Goal: Task Accomplishment & Management: Manage account settings

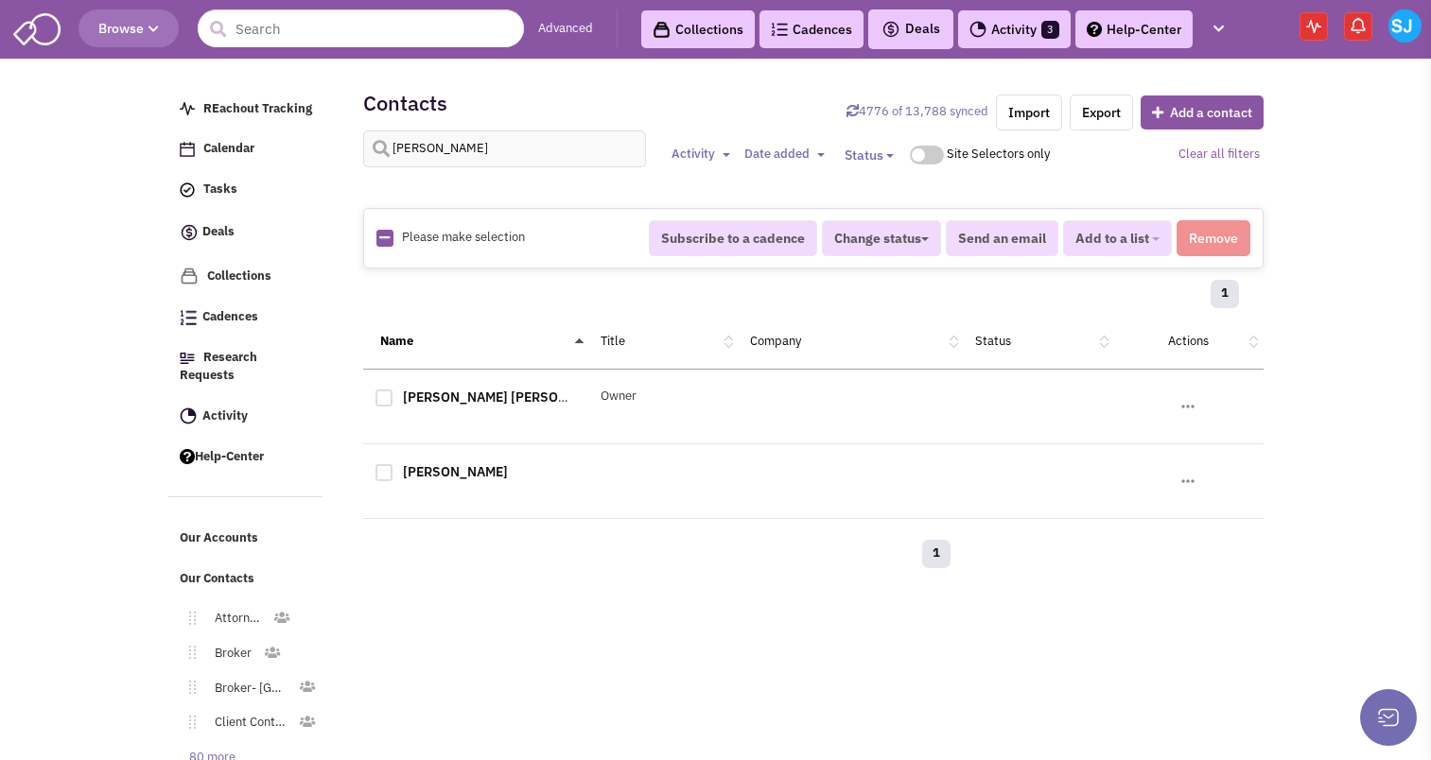
select select
click at [465, 150] on input "[PERSON_NAME]" at bounding box center [505, 149] width 284 height 37
type input "[PERSON_NAME]"
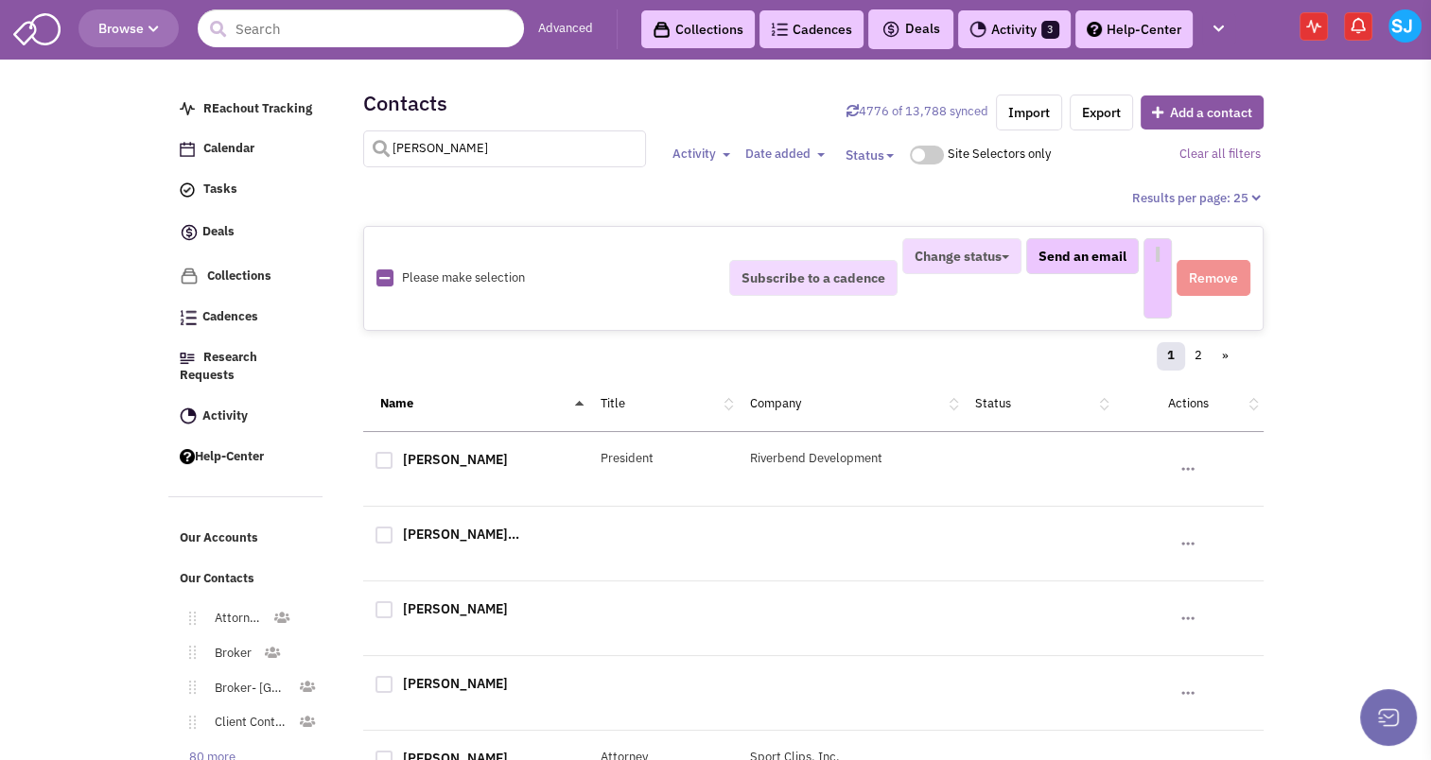
select select
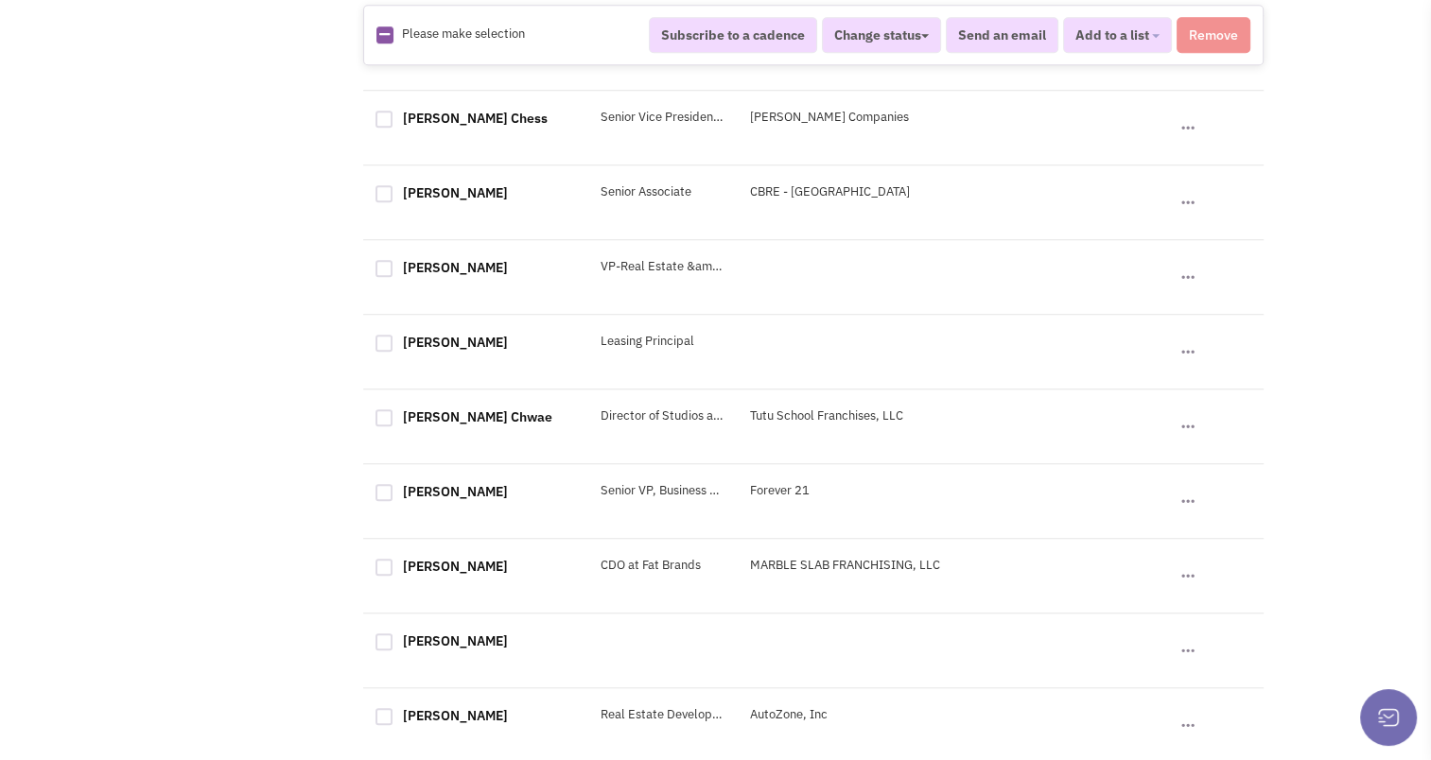
scroll to position [1567, 0]
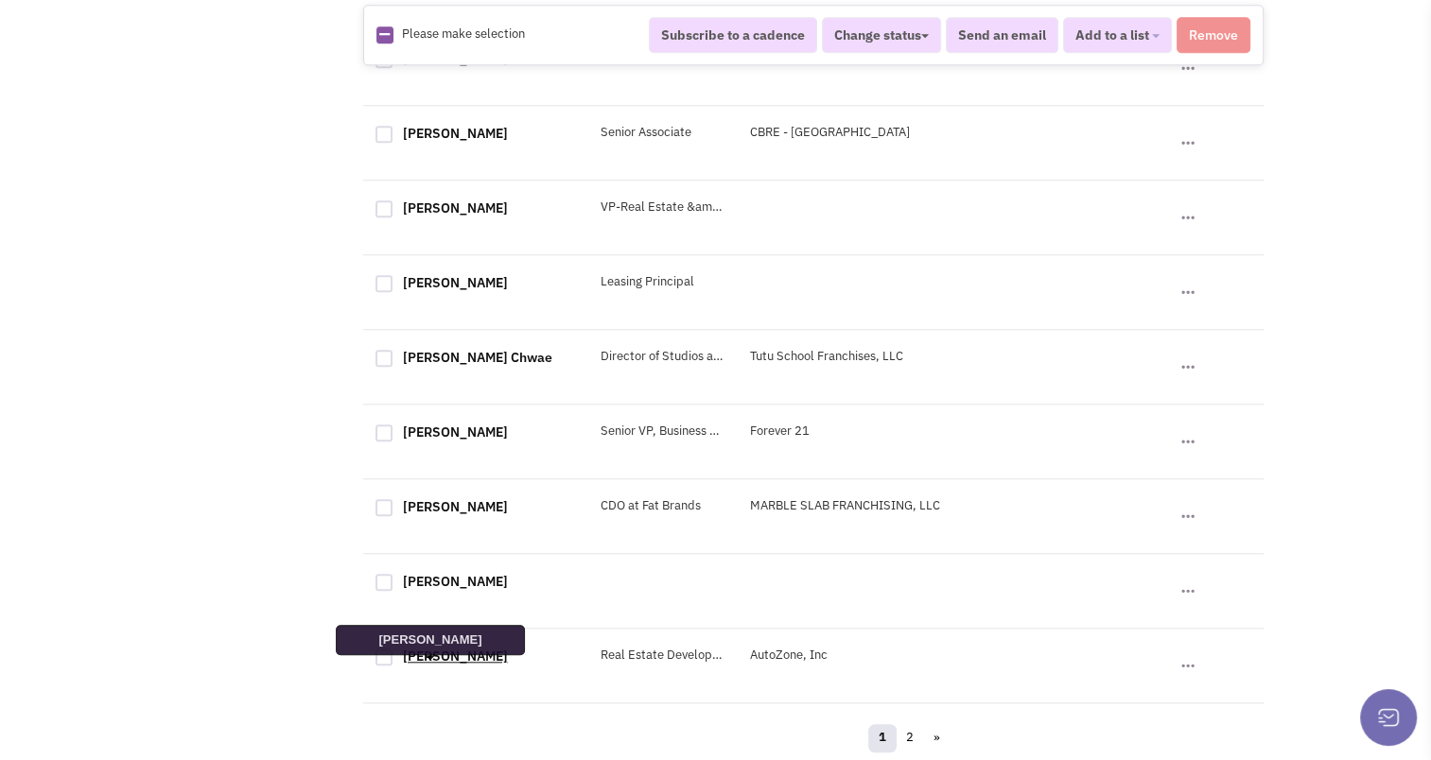
click at [446, 662] on link "[PERSON_NAME]" at bounding box center [455, 656] width 105 height 17
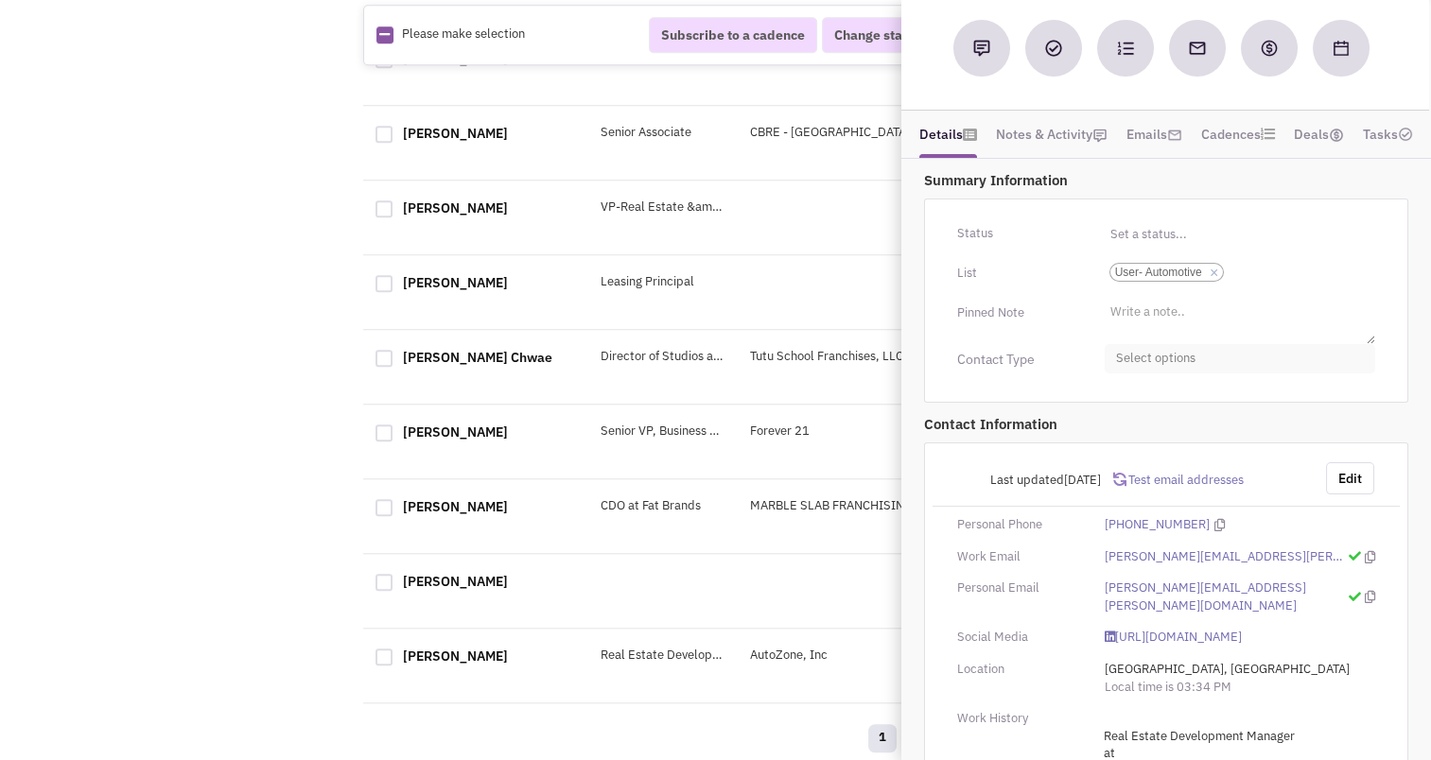
scroll to position [200, 0]
click at [1342, 462] on button "Edit" at bounding box center [1350, 478] width 48 height 32
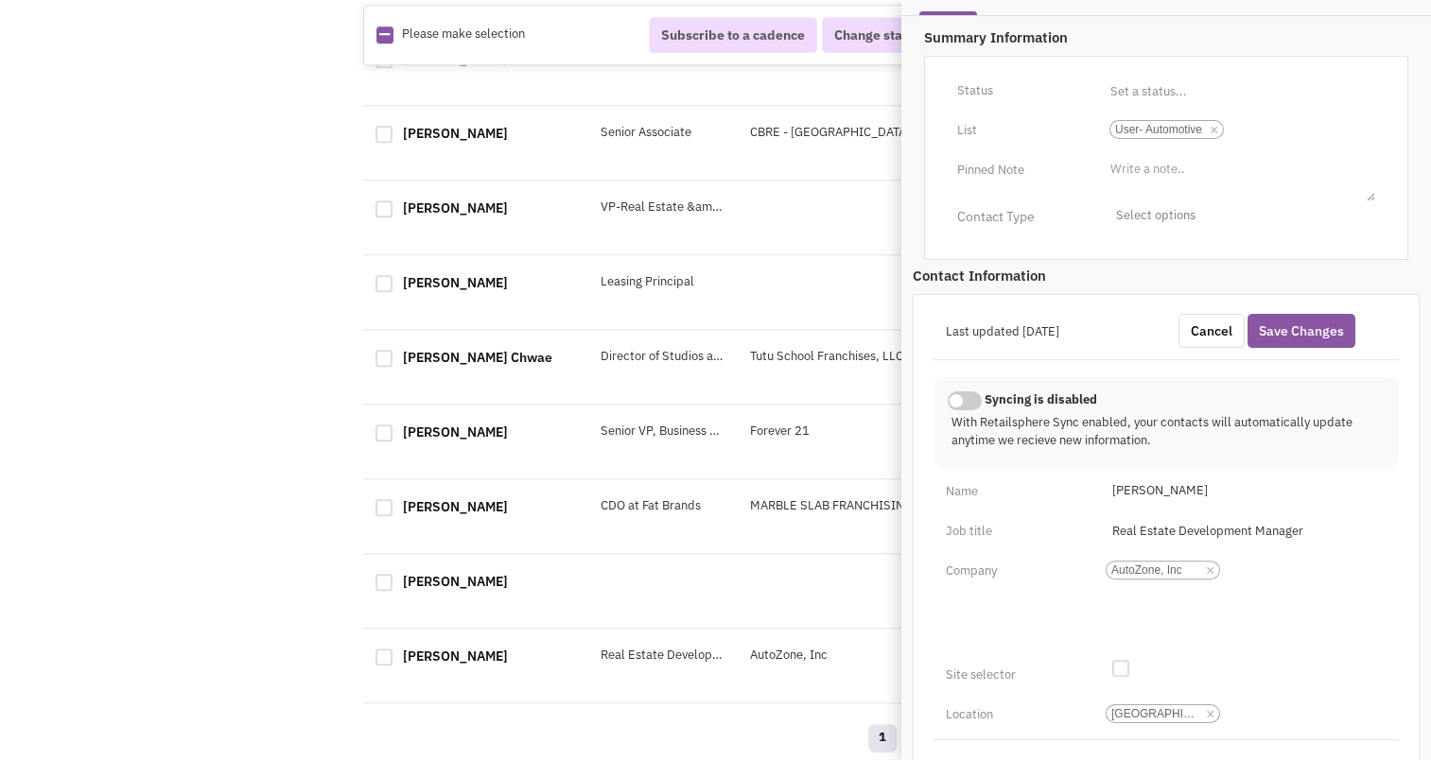
scroll to position [0, 0]
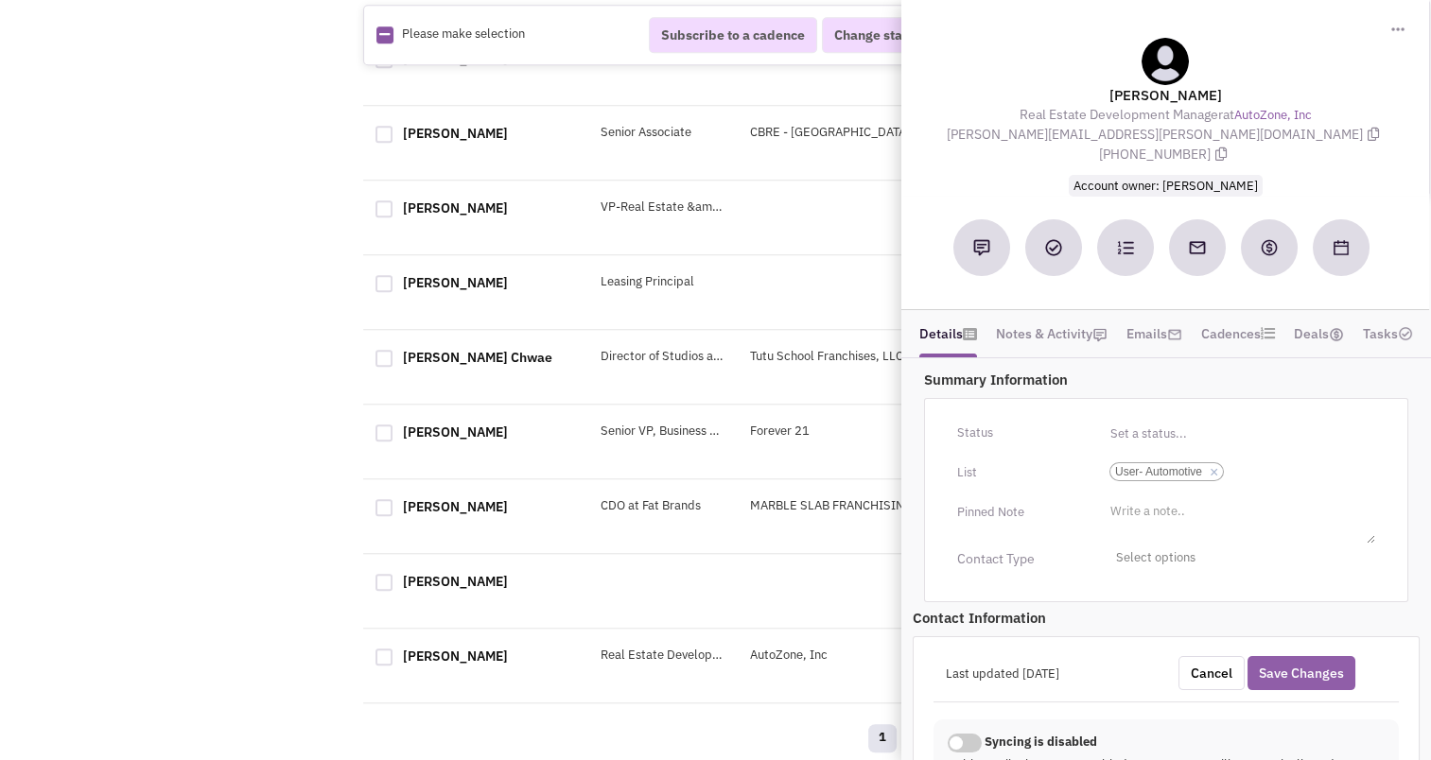
click at [1303, 656] on button "Save Changes" at bounding box center [1301, 673] width 108 height 34
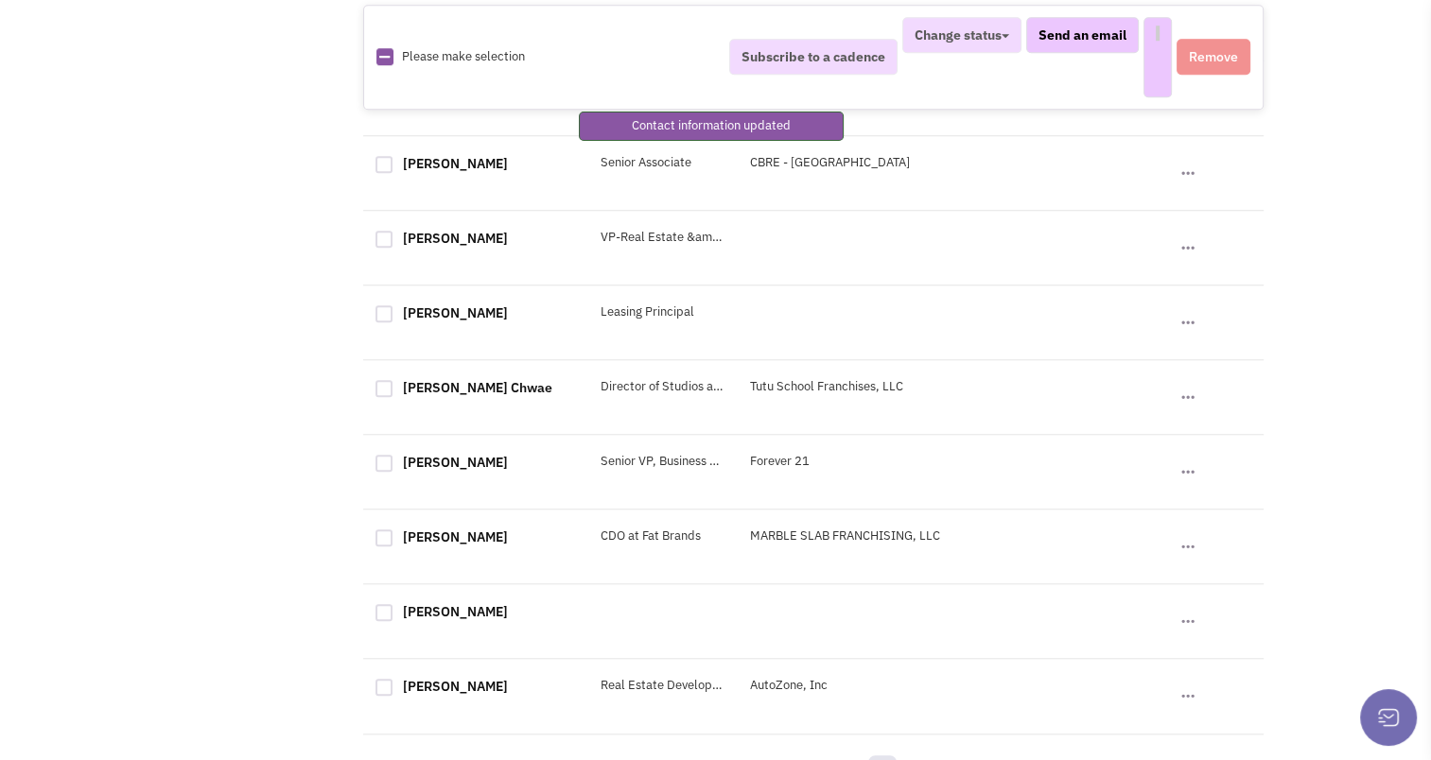
select select
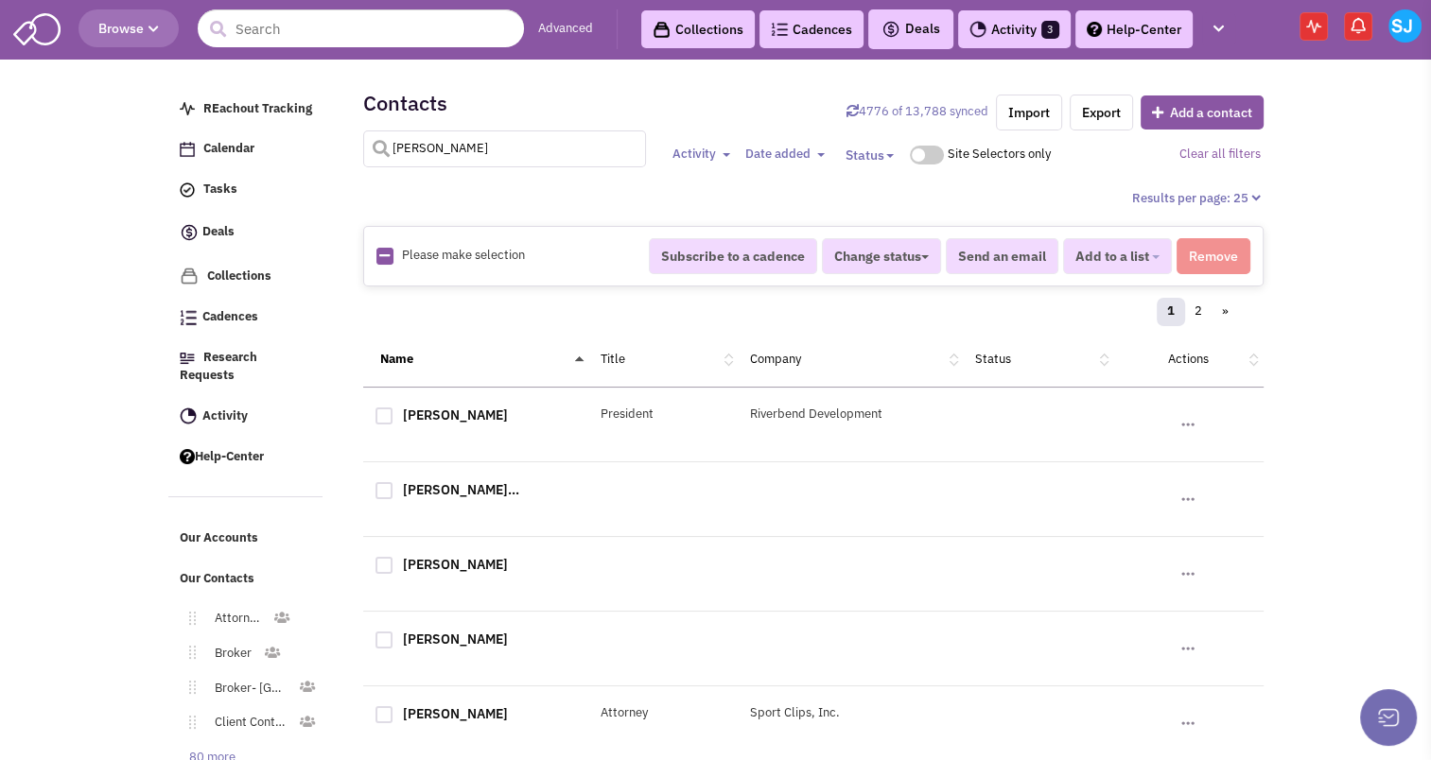
click at [461, 136] on input "[PERSON_NAME]" at bounding box center [505, 149] width 284 height 37
type input "[PERSON_NAME]"
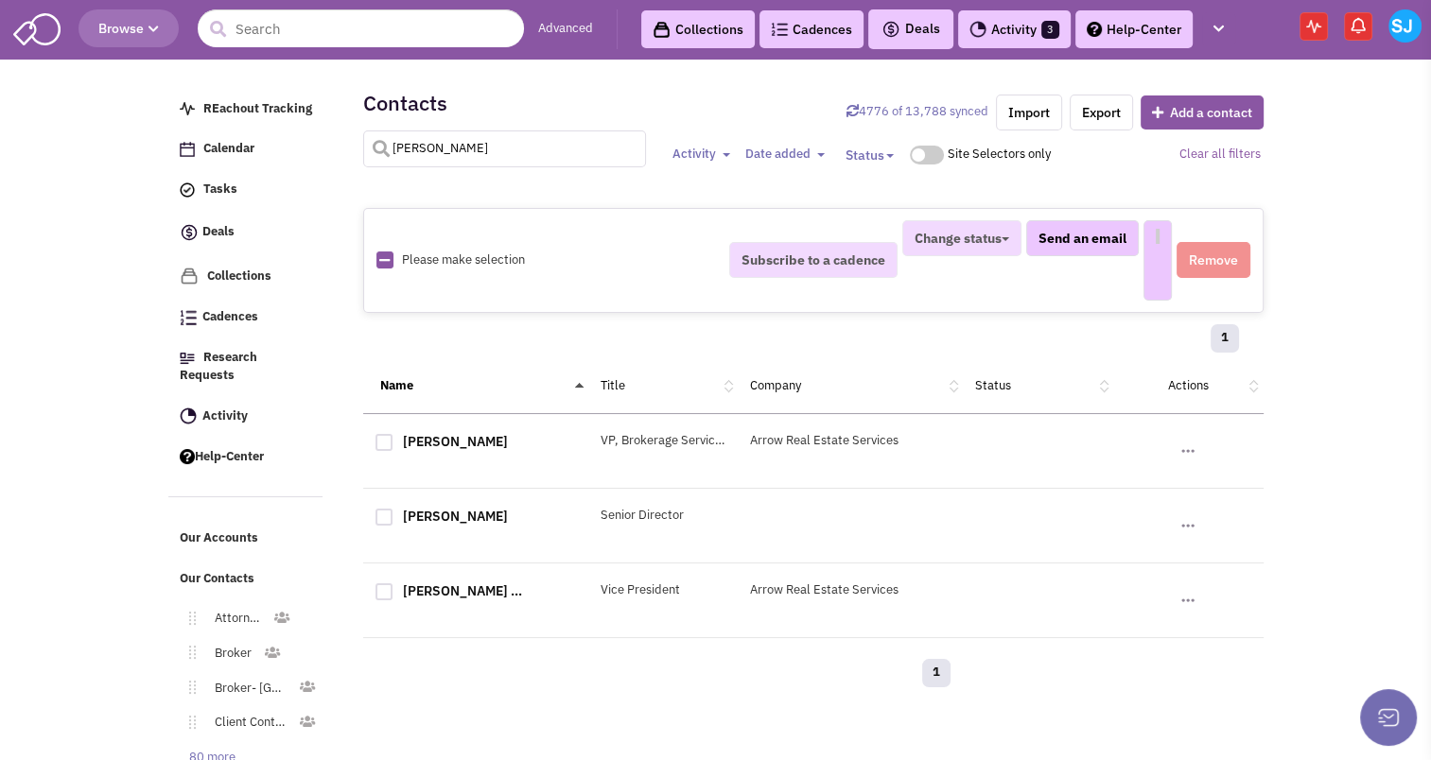
select select
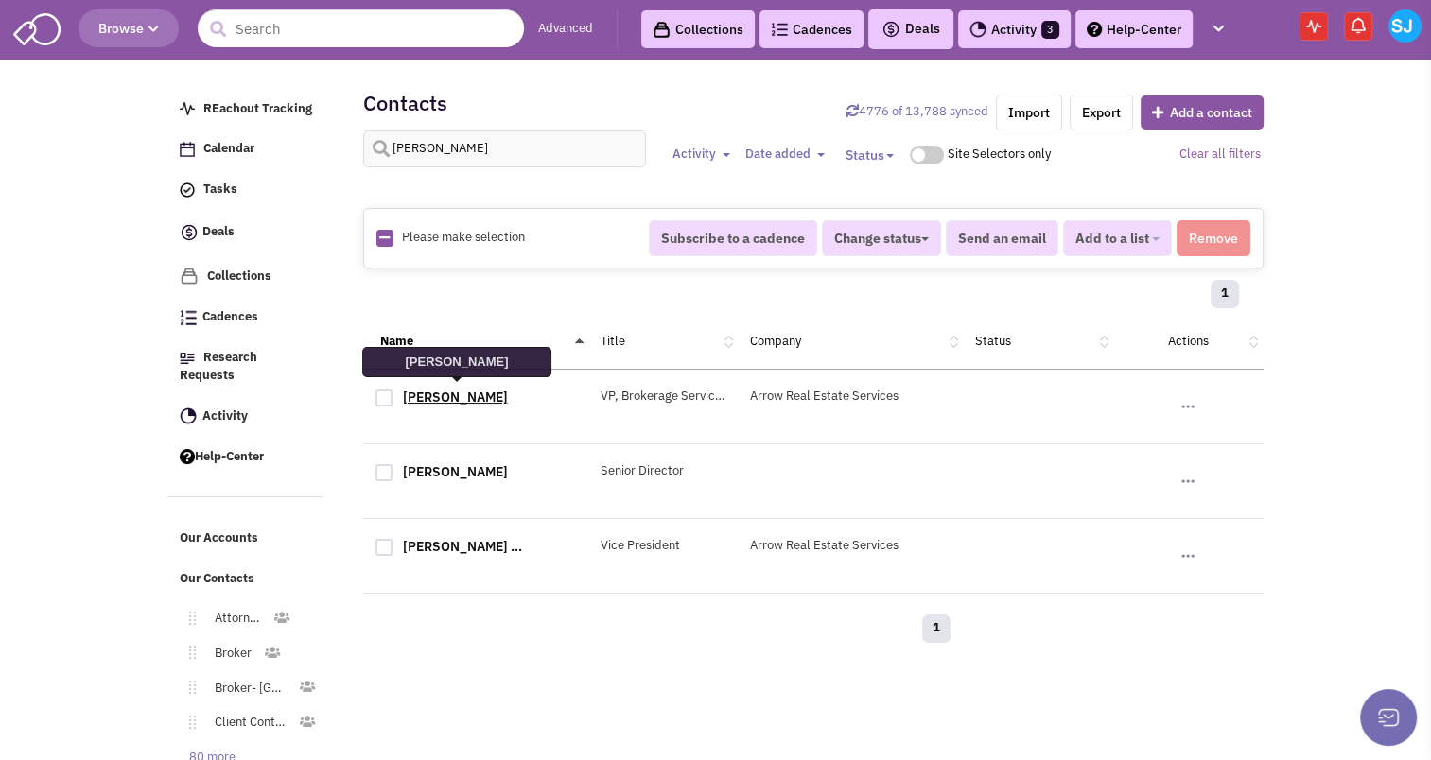
click at [469, 398] on link "[PERSON_NAME]" at bounding box center [455, 397] width 105 height 17
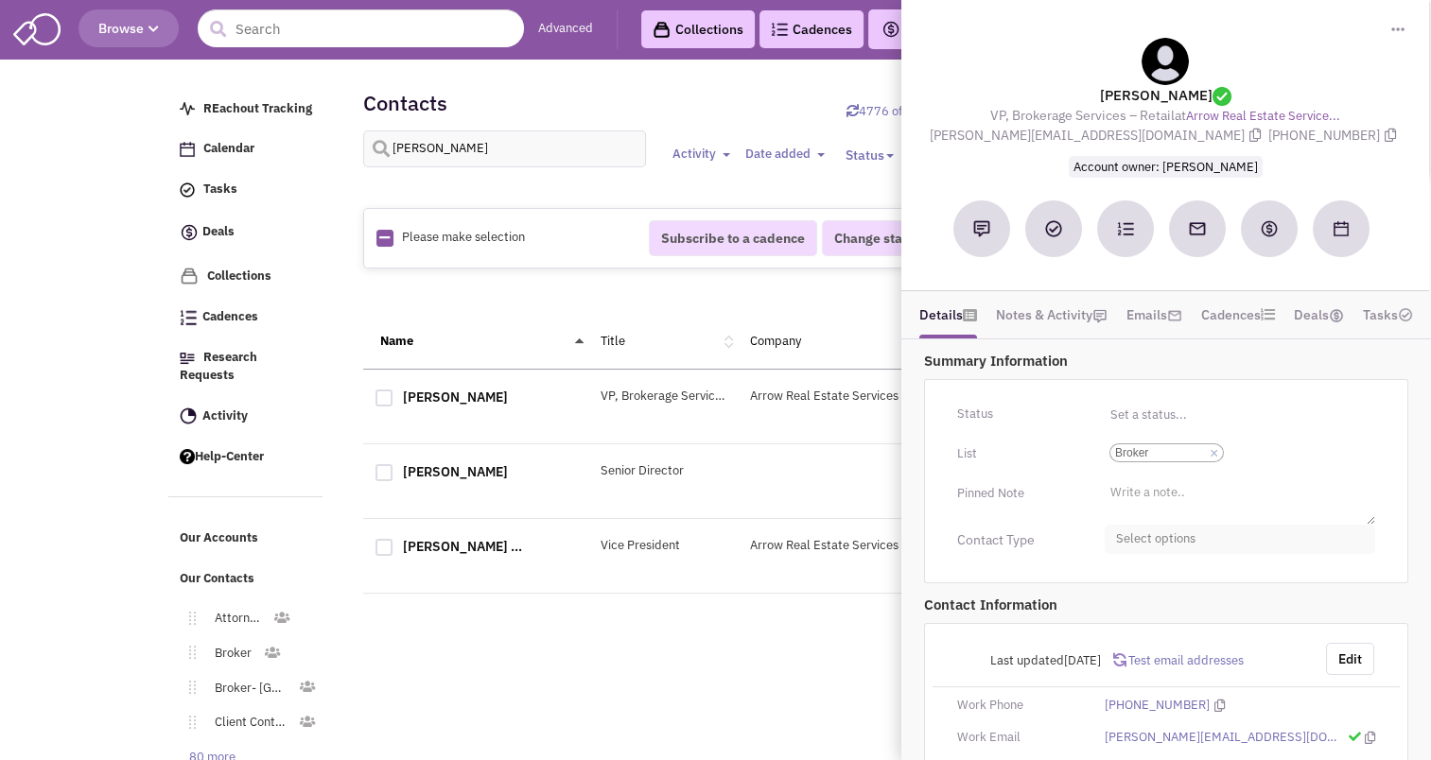
click at [1180, 535] on span "Select options" at bounding box center [1240, 539] width 270 height 29
click at [1127, 613] on div at bounding box center [1123, 614] width 17 height 17
checkbox input "true"
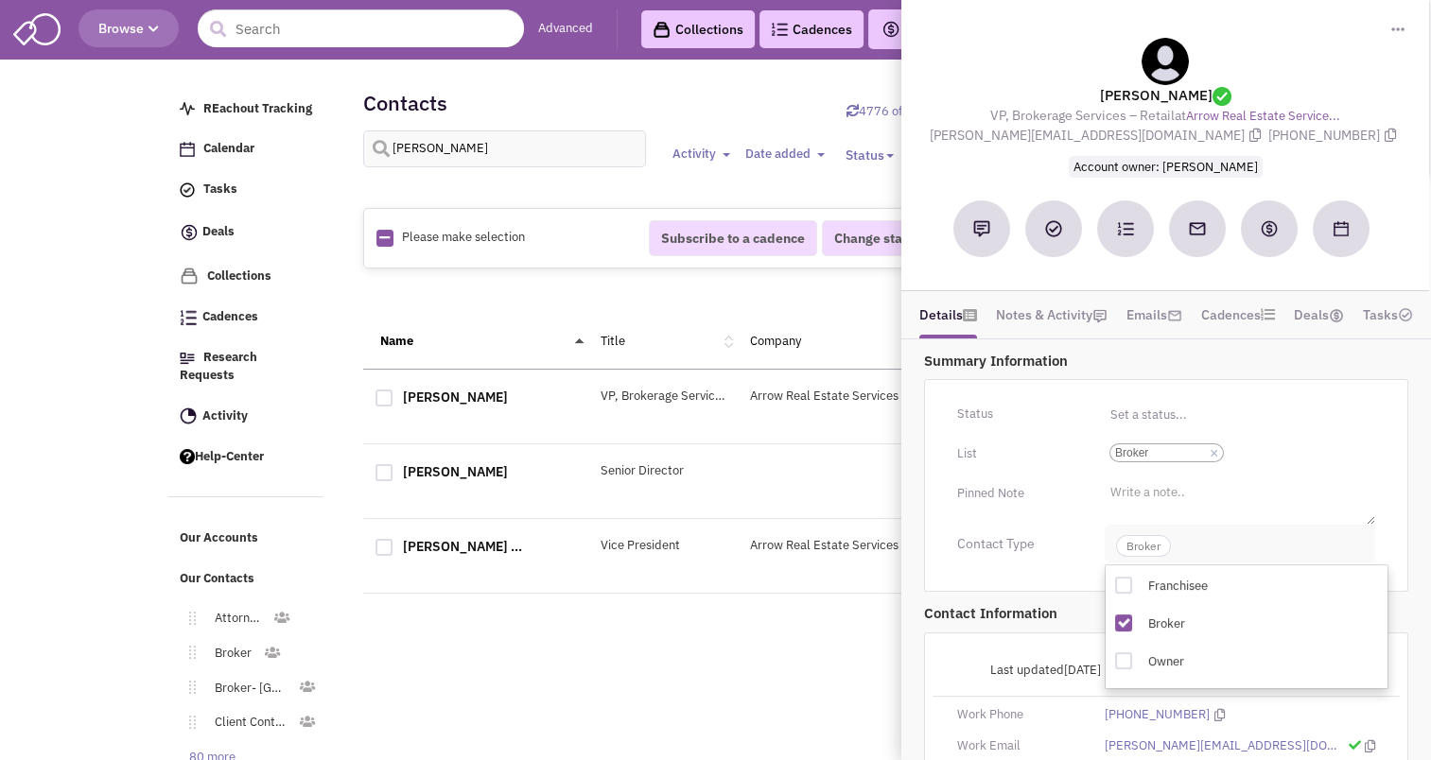
click at [1134, 547] on span "Broker" at bounding box center [1143, 546] width 55 height 22
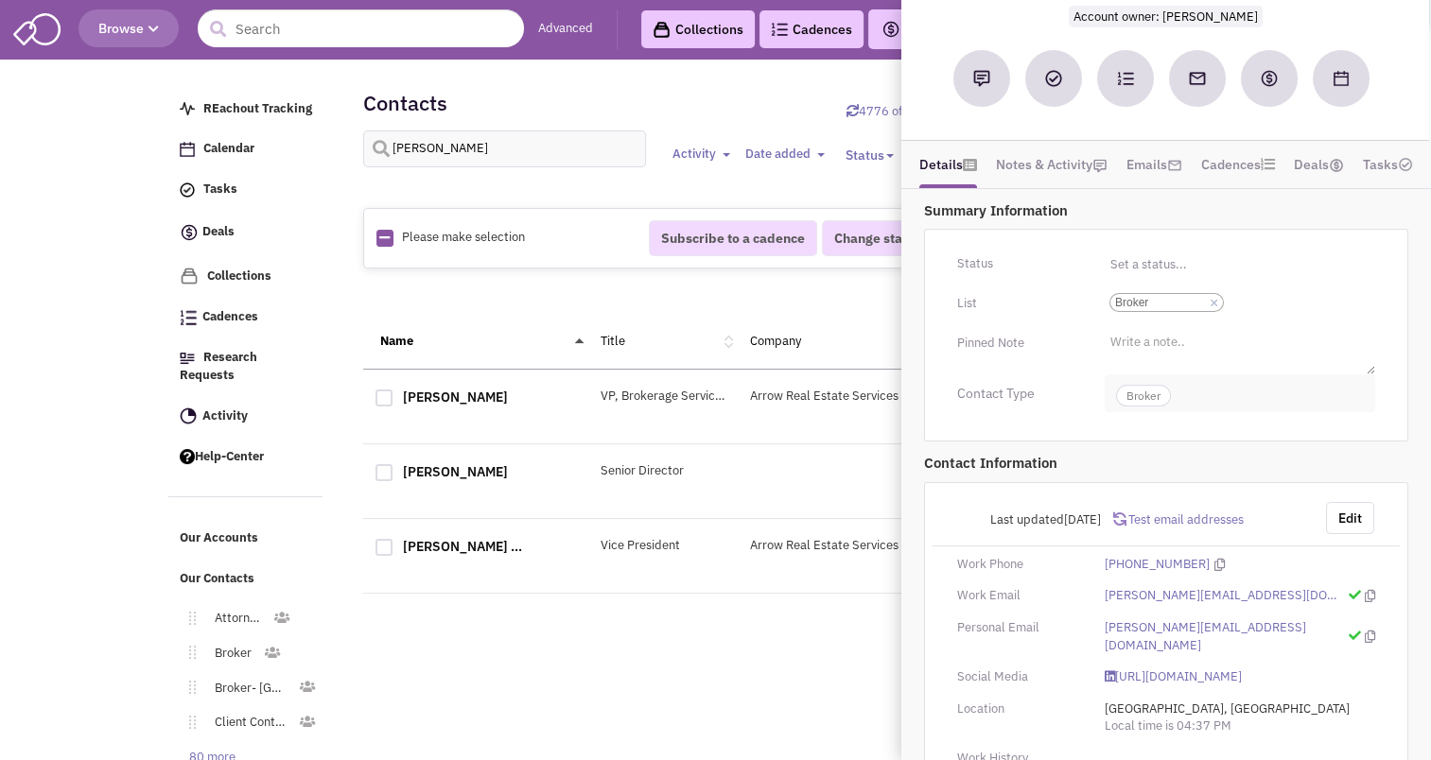
scroll to position [151, 0]
click at [1343, 516] on button "Edit" at bounding box center [1350, 517] width 48 height 32
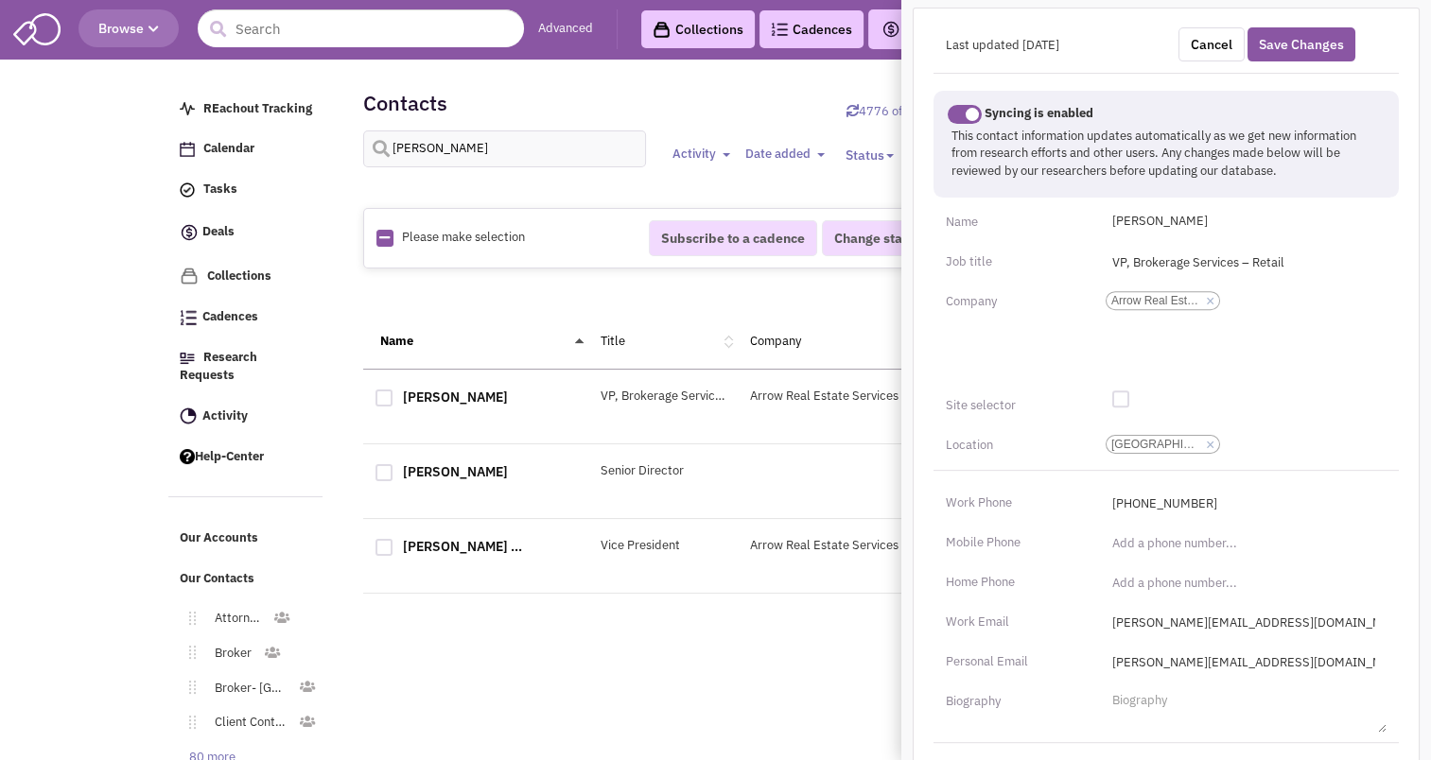
scroll to position [620, 0]
click at [1148, 537] on input "(___) ___-____" at bounding box center [1244, 542] width 286 height 30
click at [1117, 539] on input "(___) ___-____" at bounding box center [1244, 542] width 286 height 30
type input "[PHONE_NUMBER]"
click at [1128, 496] on input "[PHONE_NUMBER]" at bounding box center [1244, 502] width 286 height 30
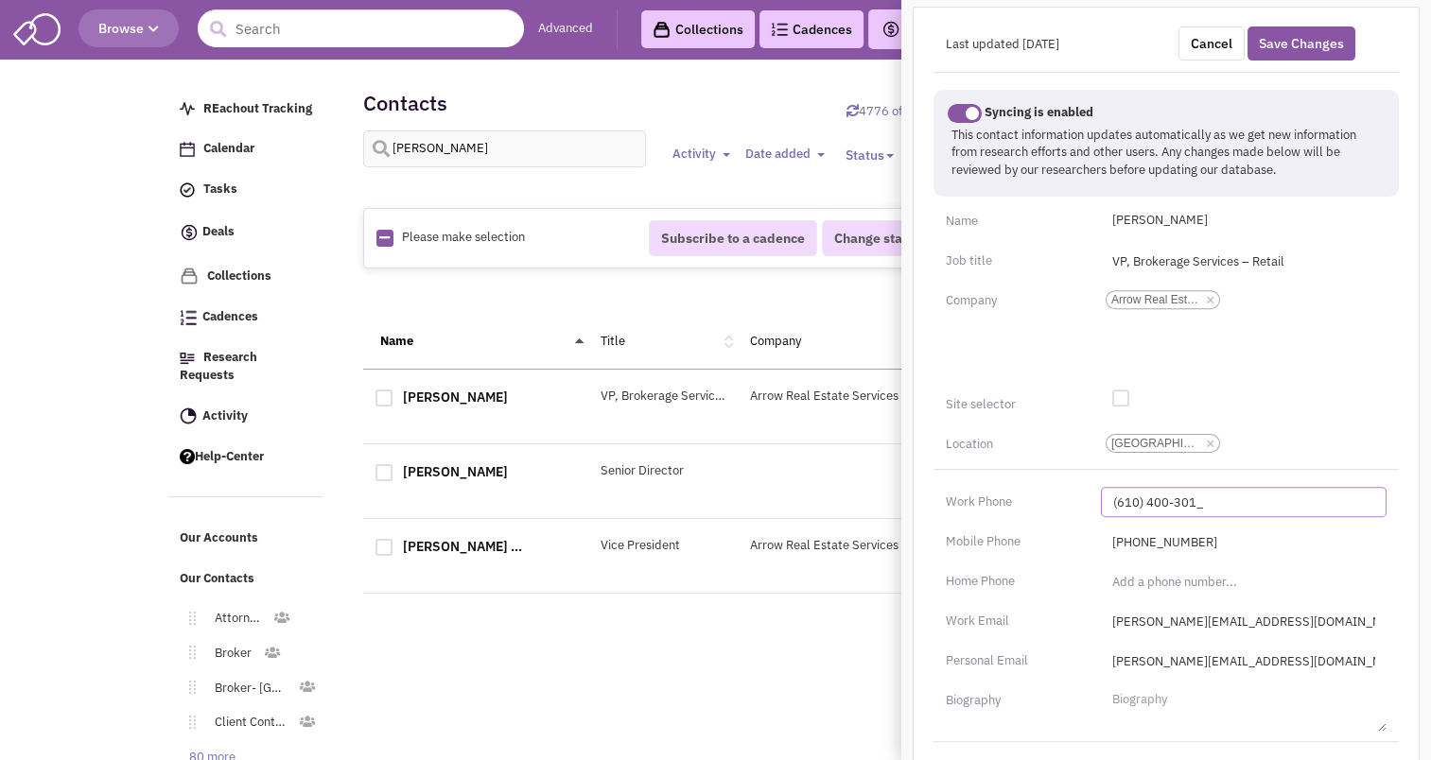
type input "[PHONE_NUMBER]"
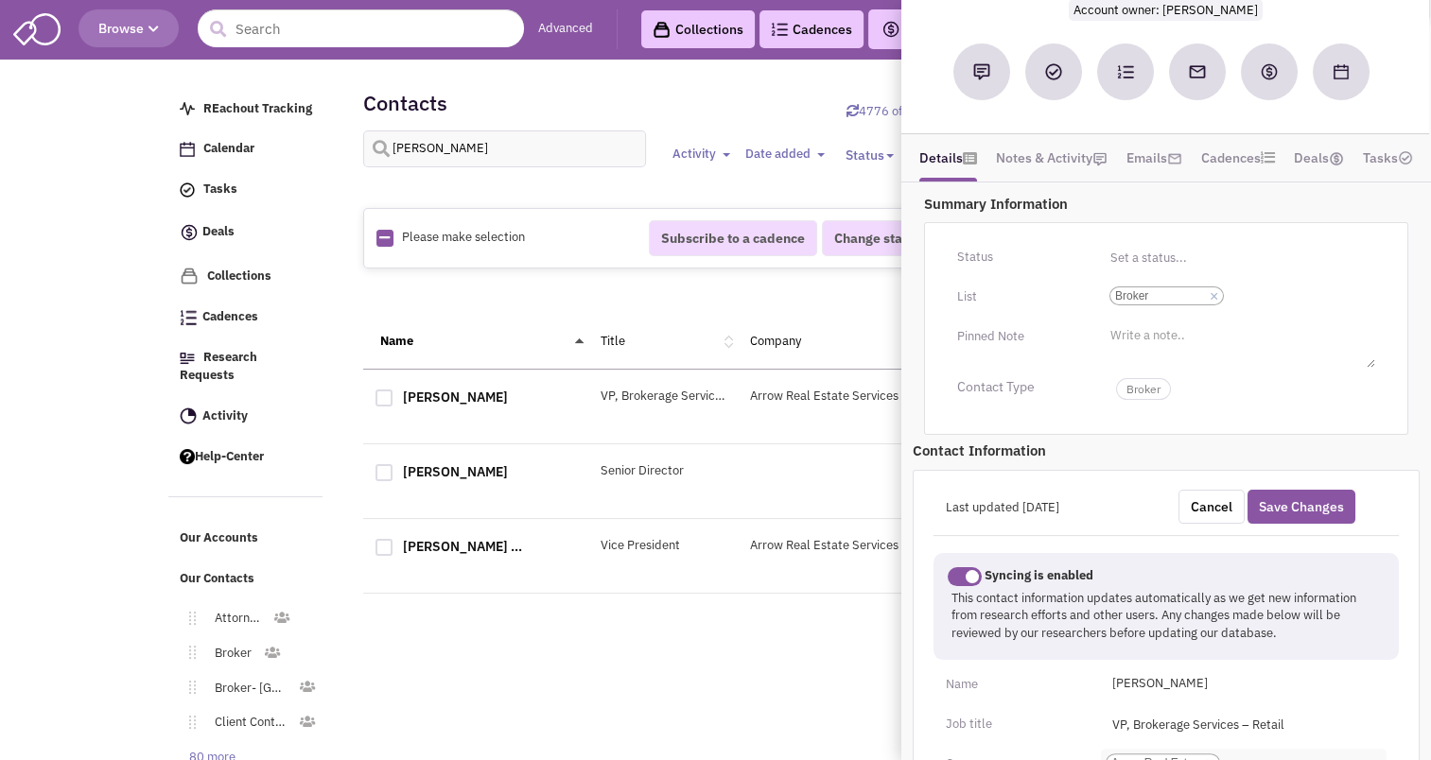
scroll to position [128, 0]
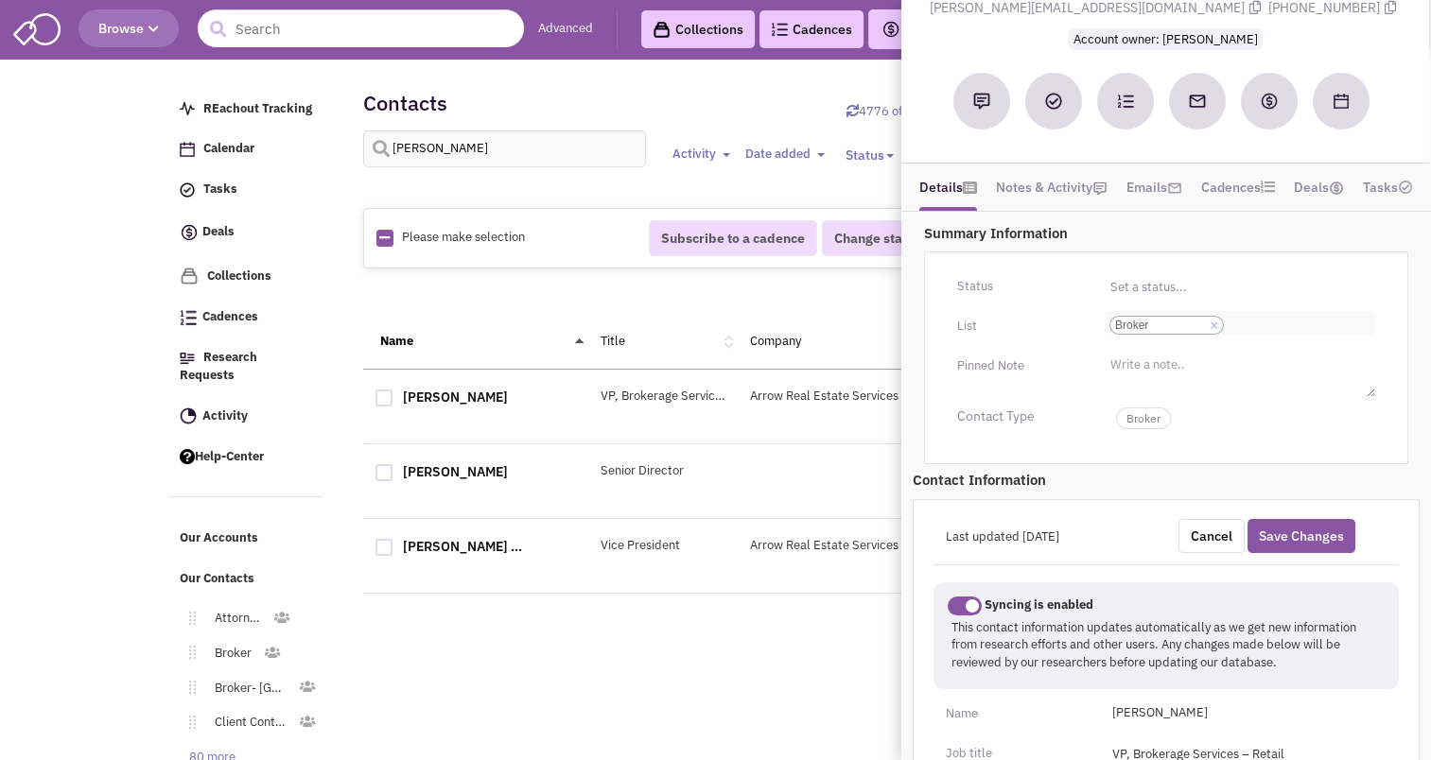
click at [1241, 318] on input "Select a list... Broker Select a list... × Broker" at bounding box center [1249, 325] width 42 height 19
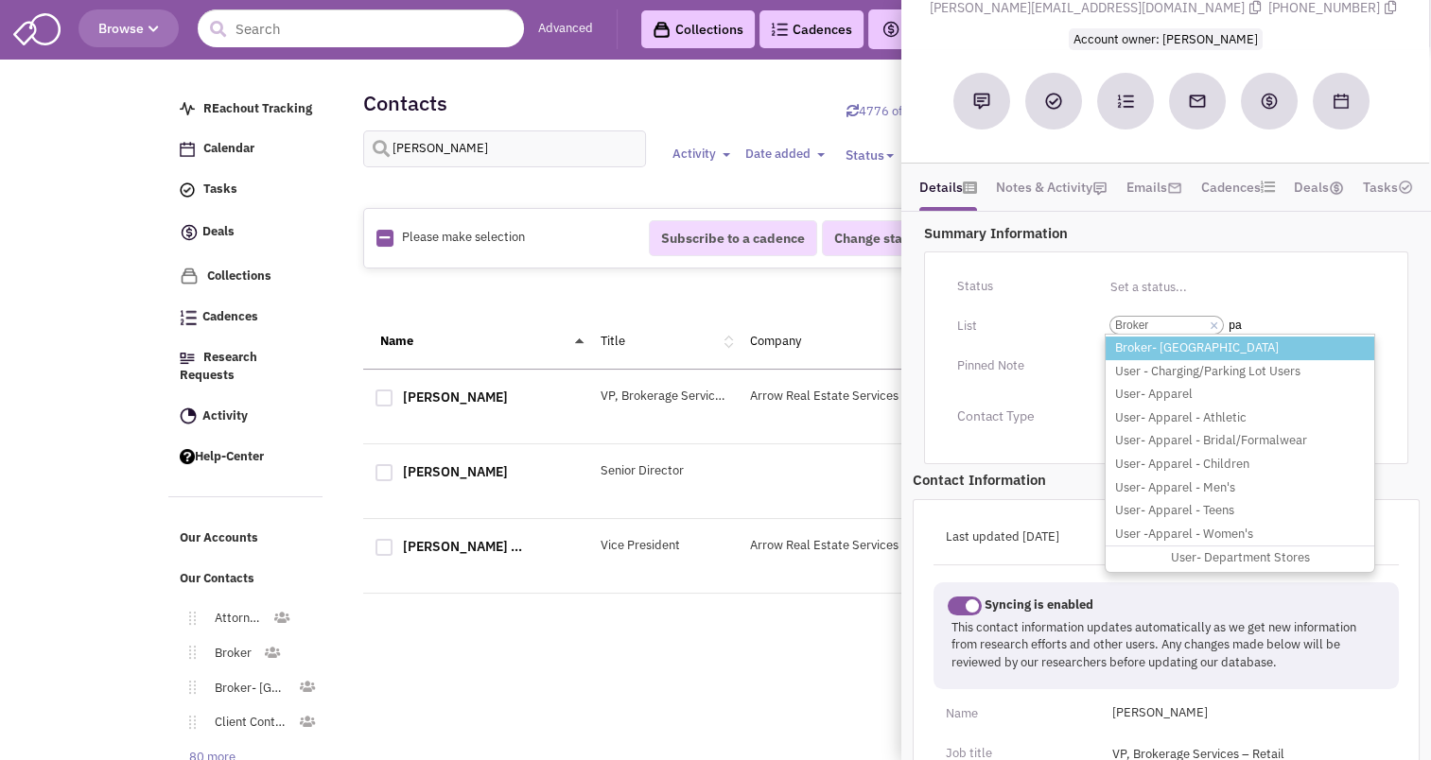
type input "pa"
click at [1153, 338] on li "Broker- [GEOGRAPHIC_DATA]" at bounding box center [1240, 349] width 269 height 24
click at [0, 0] on select "Select a list... Broker" at bounding box center [0, 0] width 0 height 0
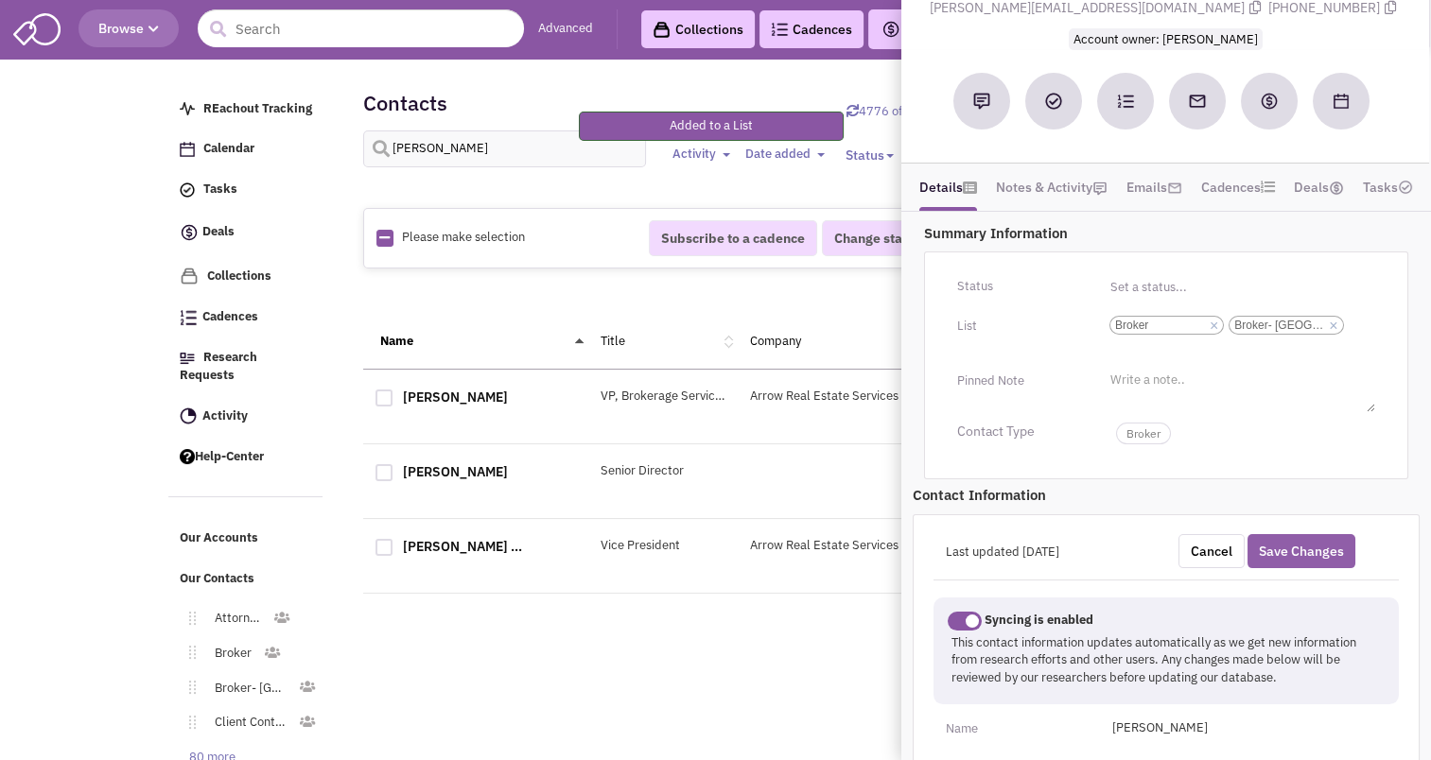
click at [1310, 541] on button "Save Changes" at bounding box center [1301, 551] width 108 height 34
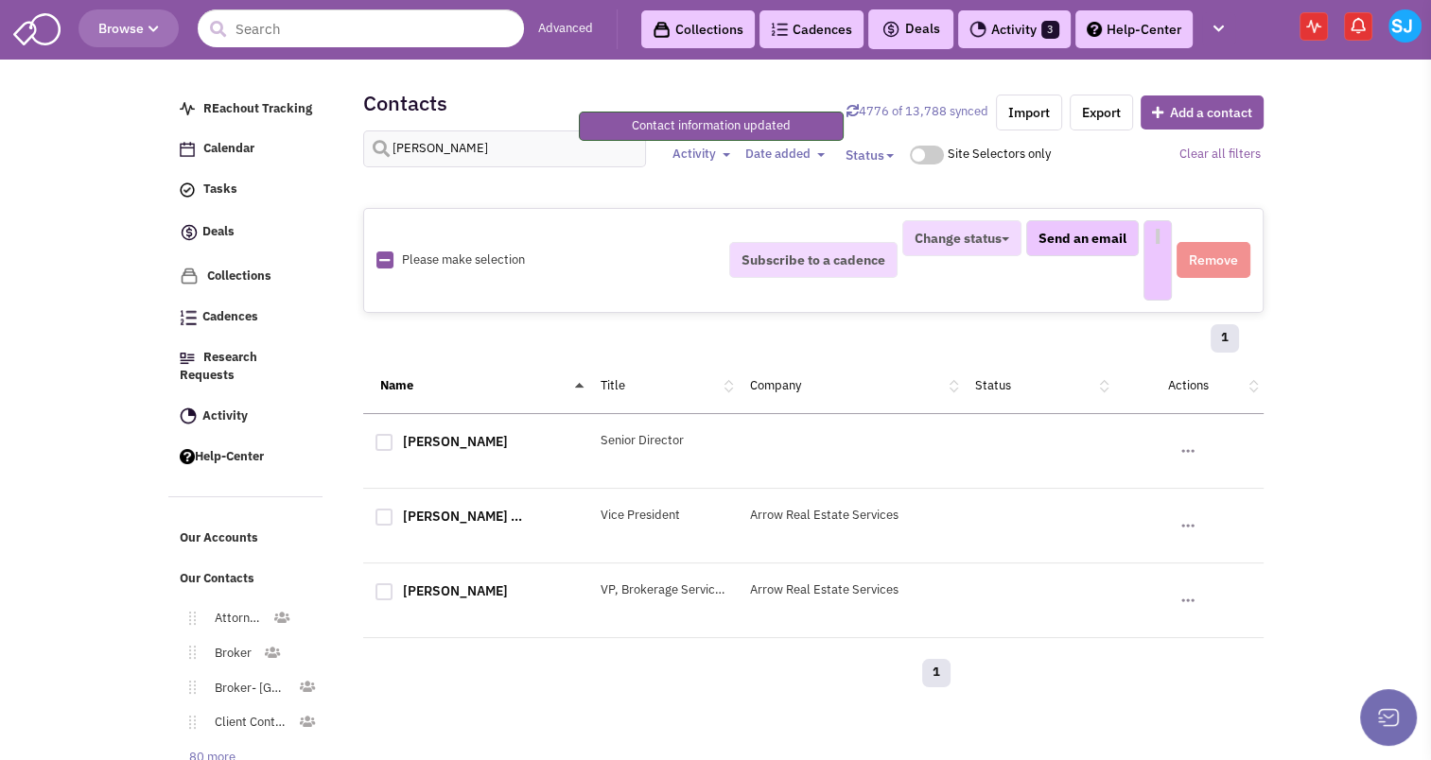
select select
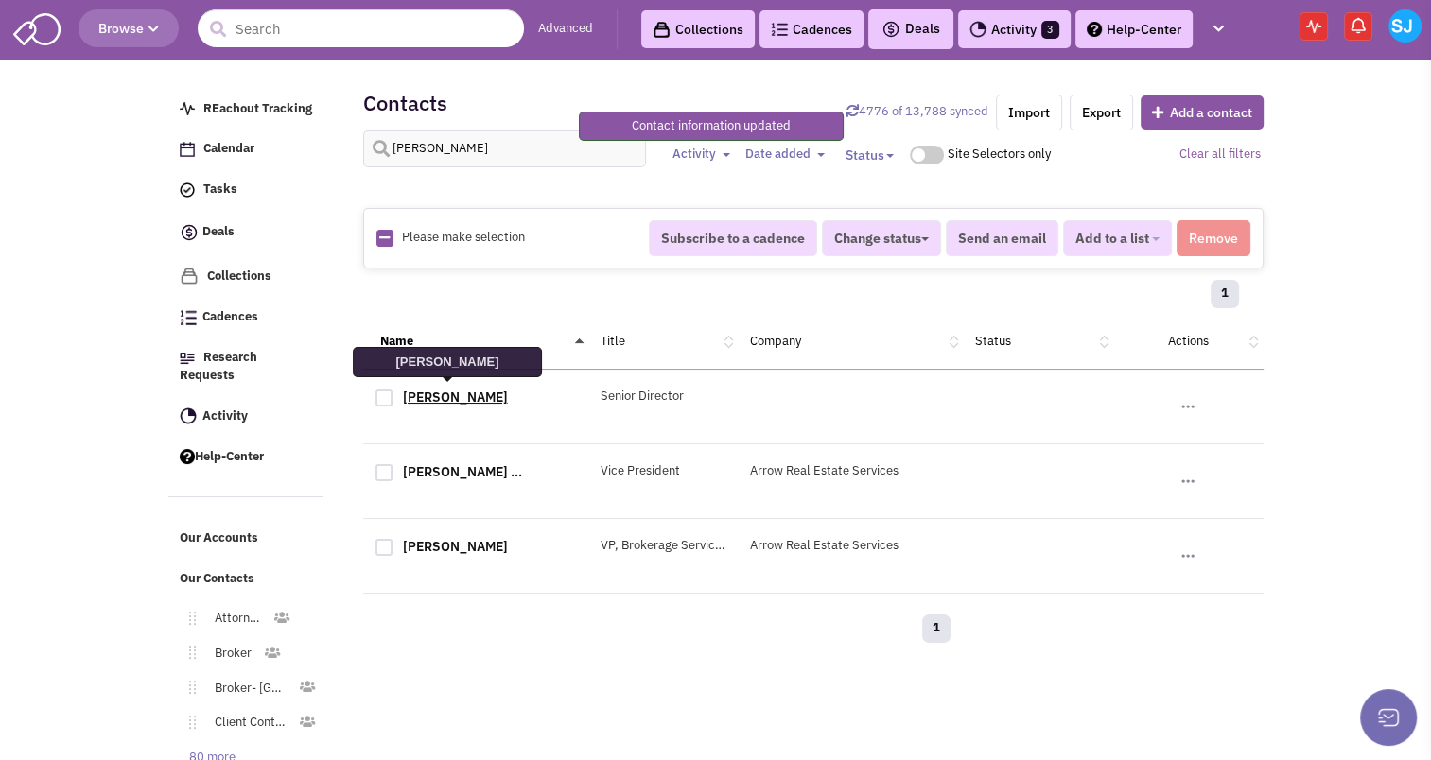
click at [443, 401] on link "[PERSON_NAME]" at bounding box center [455, 397] width 105 height 17
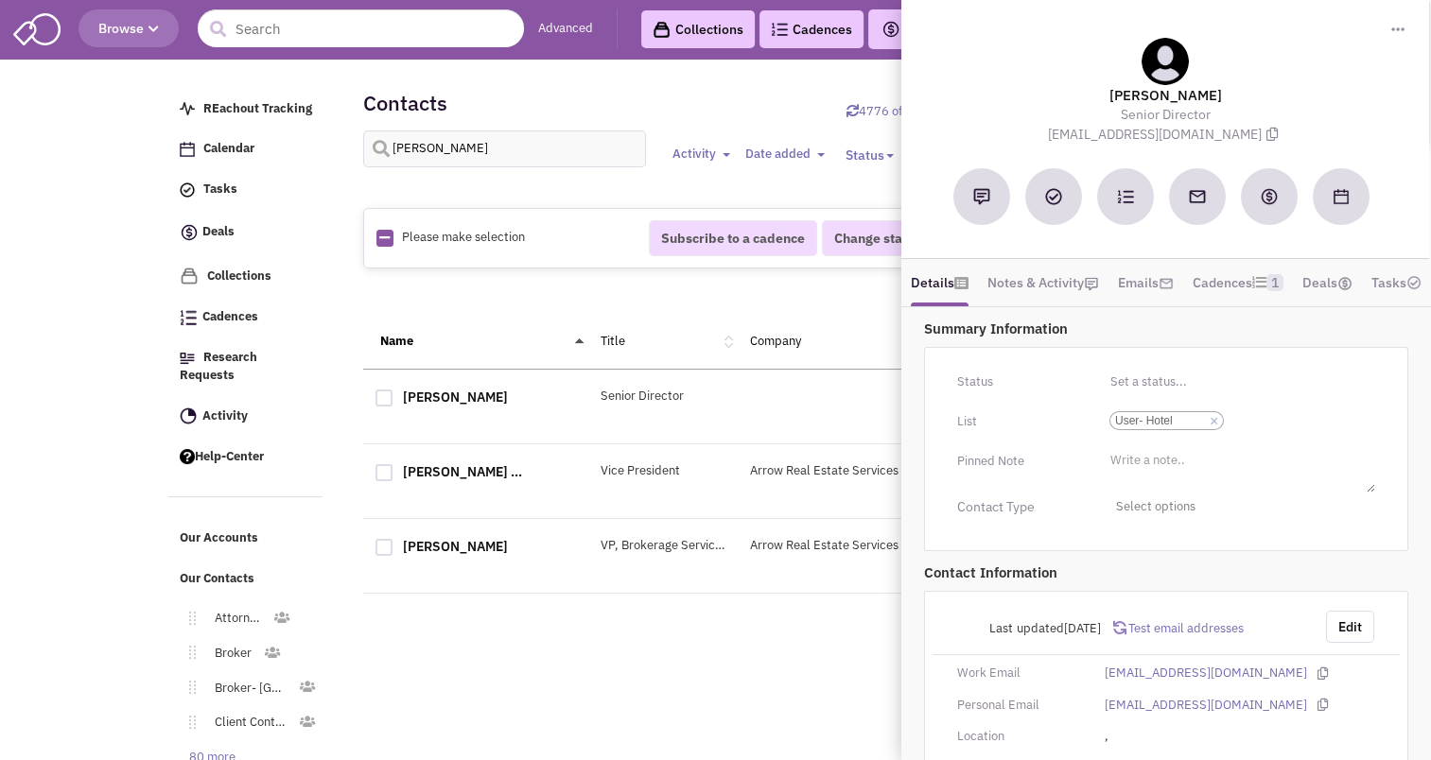
scroll to position [57, 0]
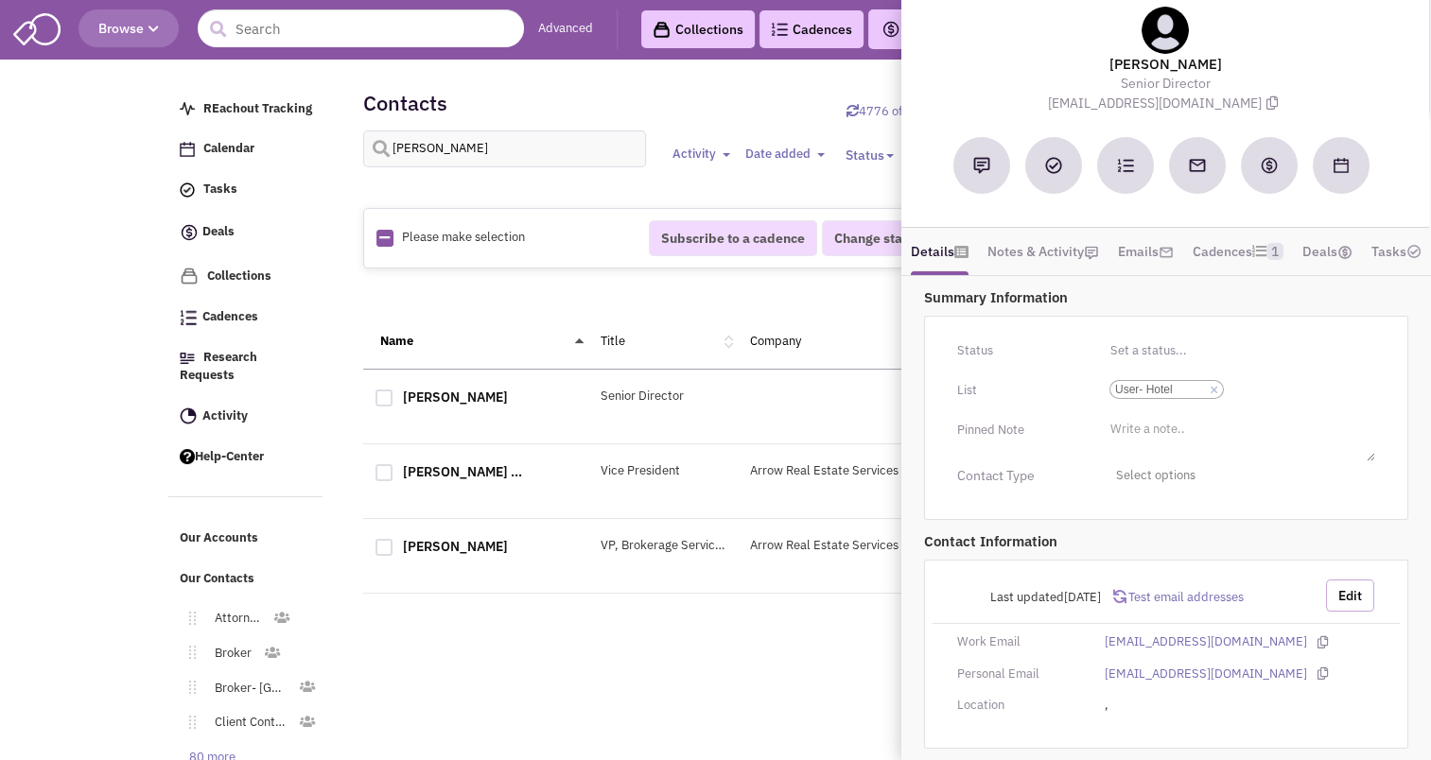
click at [1363, 594] on button "Edit" at bounding box center [1350, 596] width 48 height 32
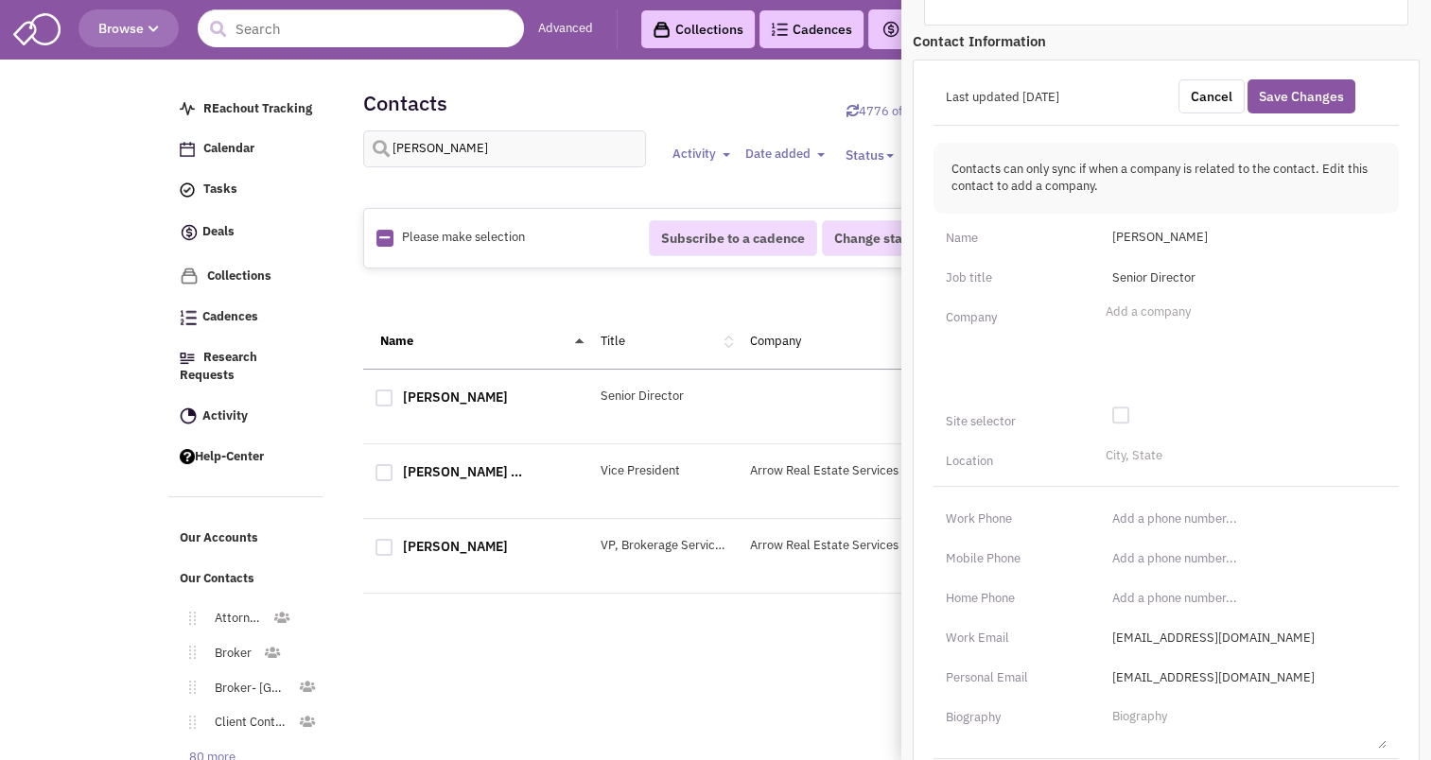
scroll to position [525, 0]
click at [1160, 347] on ul "Add a company" at bounding box center [1244, 351] width 286 height 95
click at [0, 0] on select "Add a company" at bounding box center [0, 0] width 0 height 0
type input "b"
type input "Brookwood Hotels"
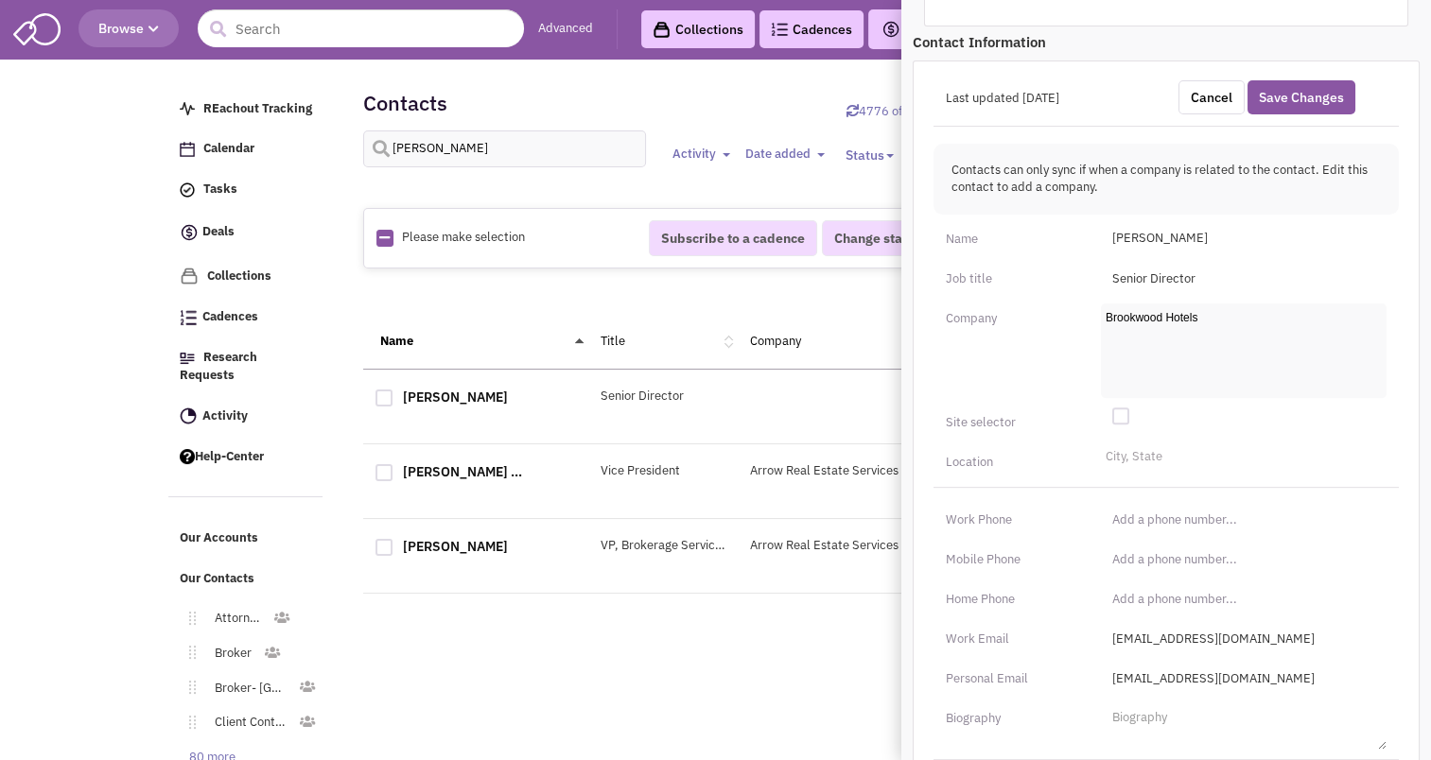
click at [1258, 369] on ul "Add a company Brookwood Hotels" at bounding box center [1244, 351] width 286 height 95
click at [0, 0] on select "Add a company Brookwood Hotels" at bounding box center [0, 0] width 0 height 0
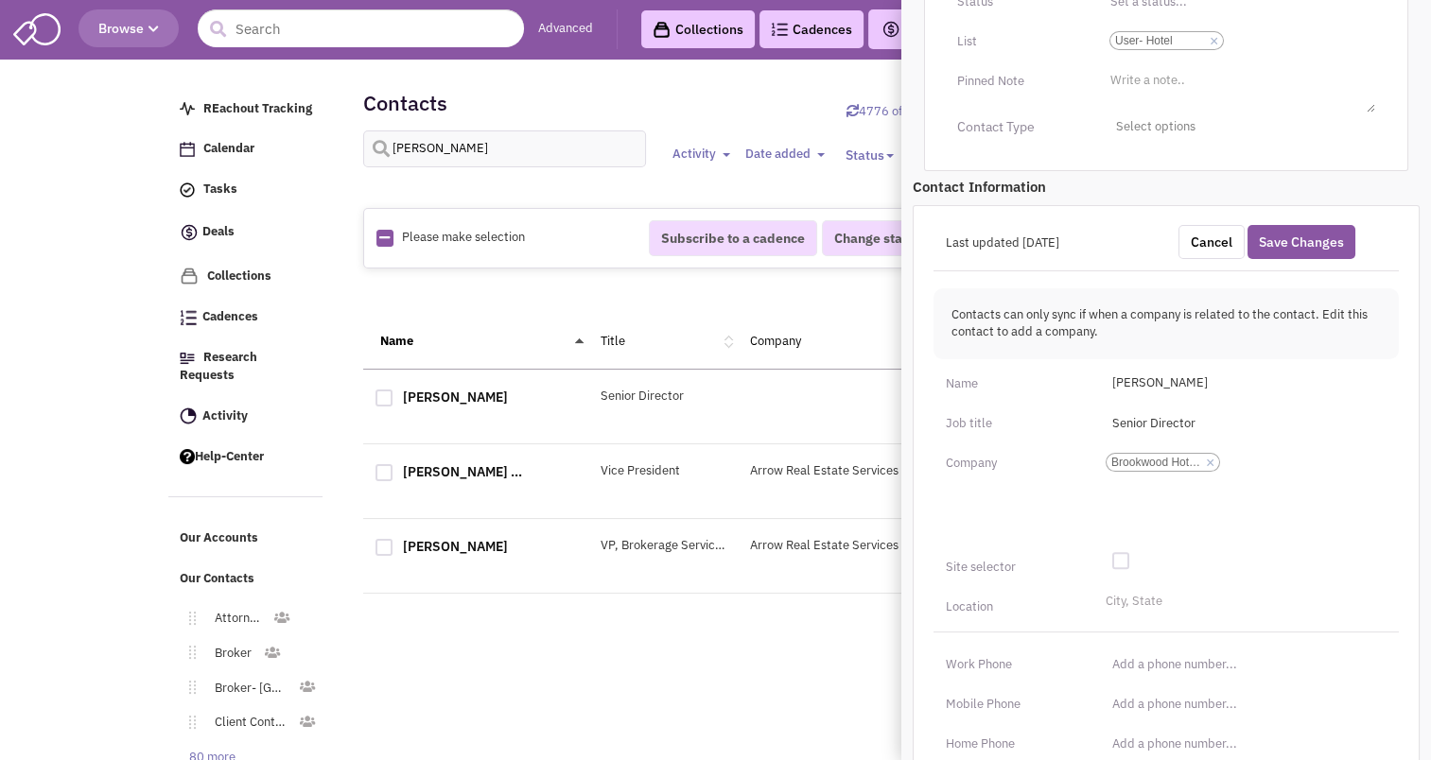
scroll to position [377, 0]
click at [1212, 475] on link "×" at bounding box center [1210, 466] width 9 height 17
click at [0, 0] on select "Brookwood Hotels" at bounding box center [0, 0] width 0 height 0
click at [1192, 442] on input "Senior Director" at bounding box center [1244, 426] width 286 height 30
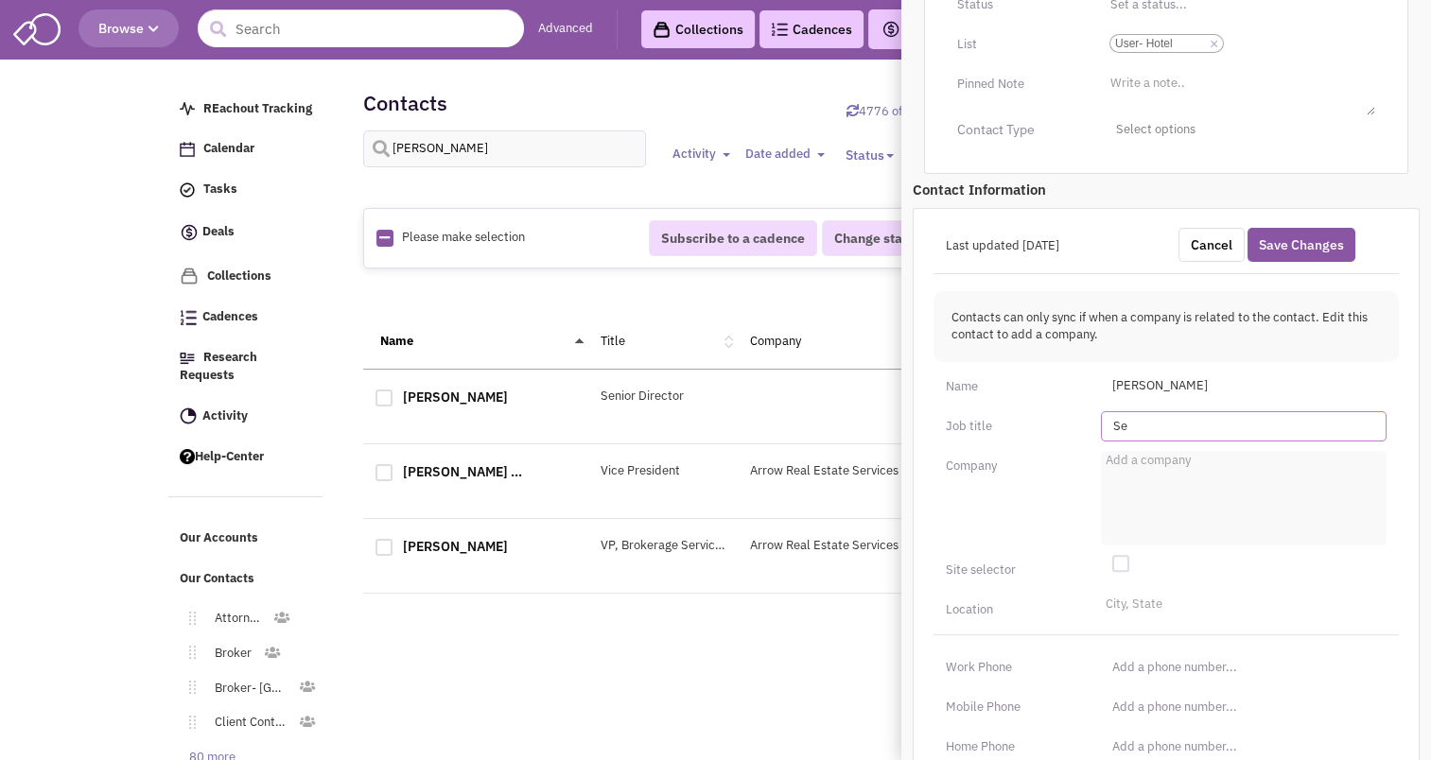
type input "S"
type input "President"
click at [1214, 53] on link "×" at bounding box center [1214, 44] width 9 height 17
click at [0, 0] on select "Select a list... User- Hotel" at bounding box center [0, 0] width 0 height 0
click at [1179, 44] on li "Select a list..." at bounding box center [1145, 36] width 81 height 14
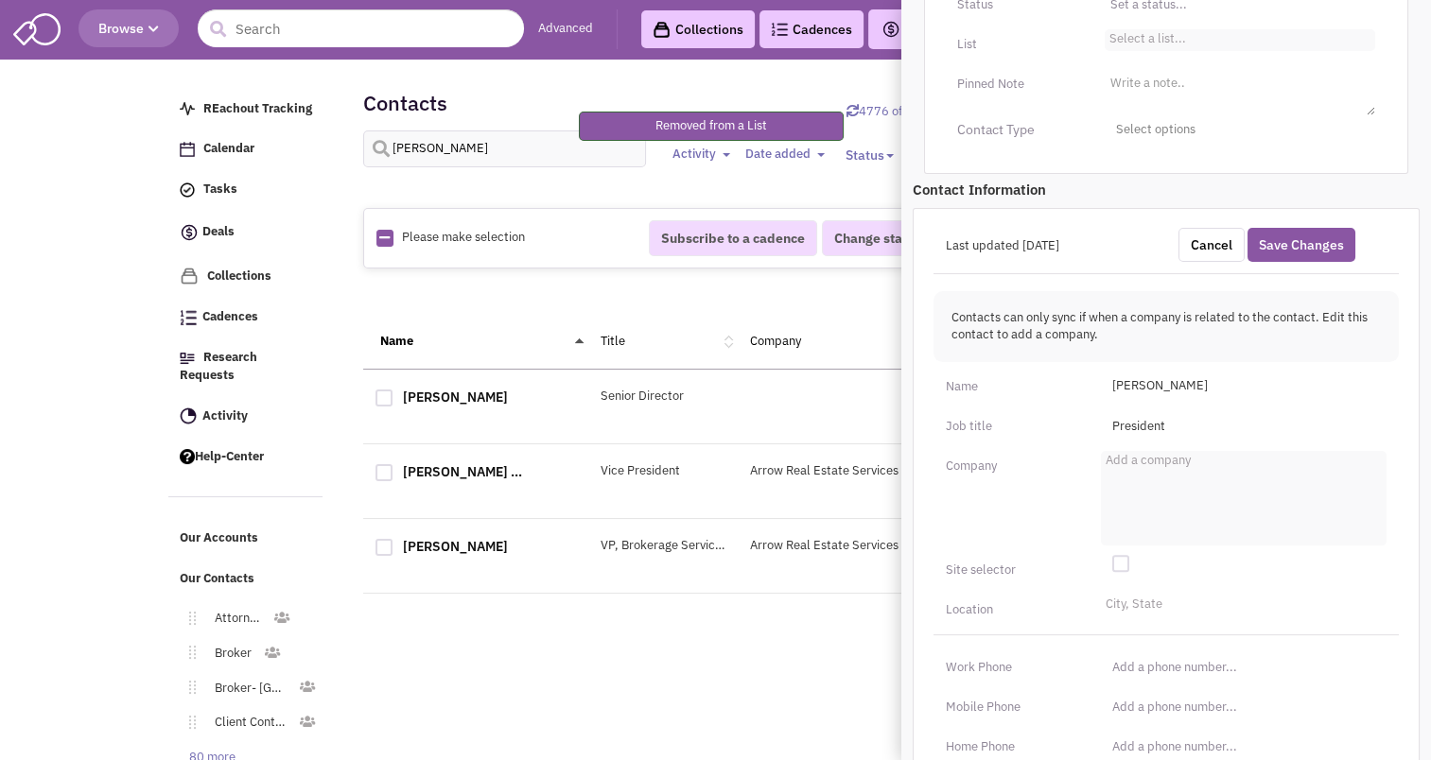
click at [0, 0] on select "Select a list..." at bounding box center [0, 0] width 0 height 0
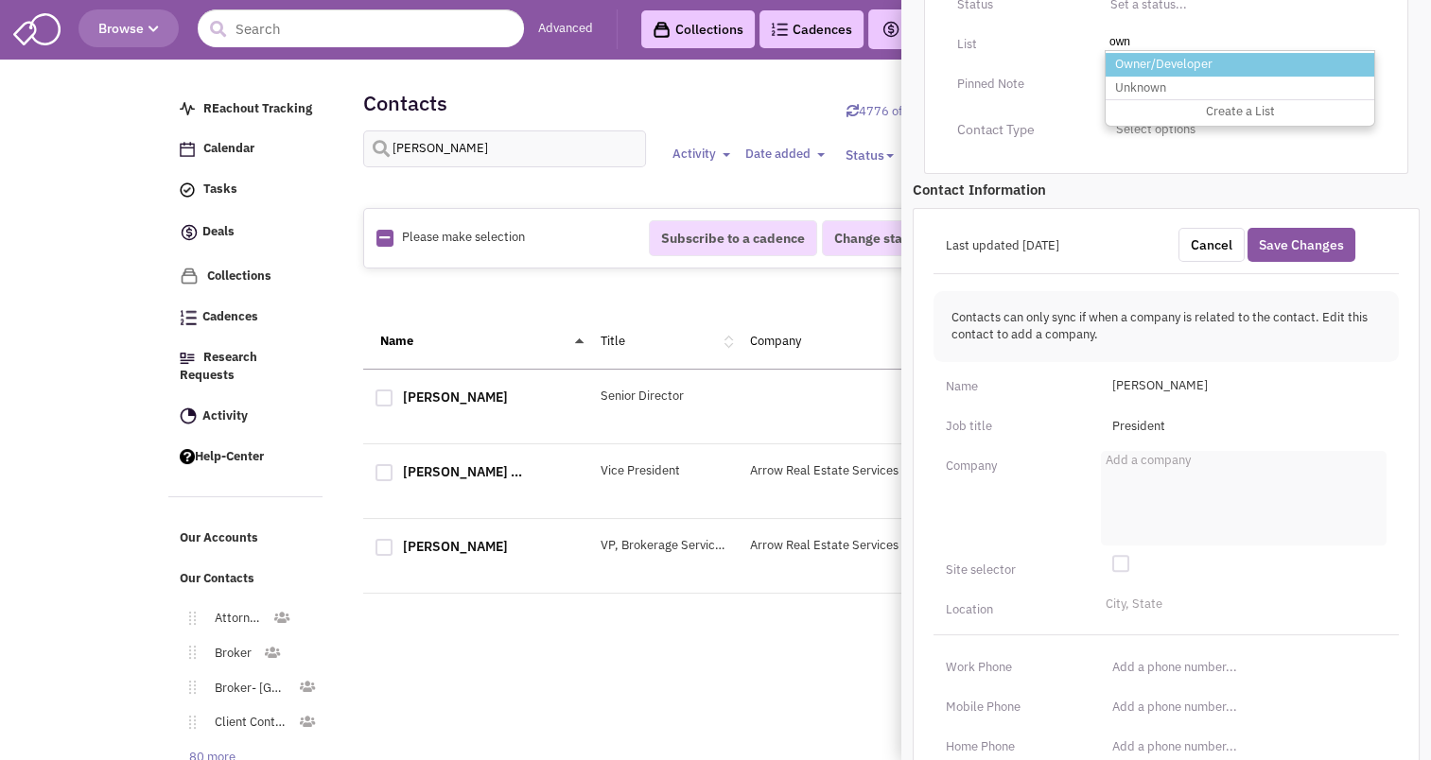
type input "own"
click at [1180, 77] on li "Owner/Developer" at bounding box center [1240, 65] width 269 height 24
click at [0, 0] on select "Select a list..." at bounding box center [0, 0] width 0 height 0
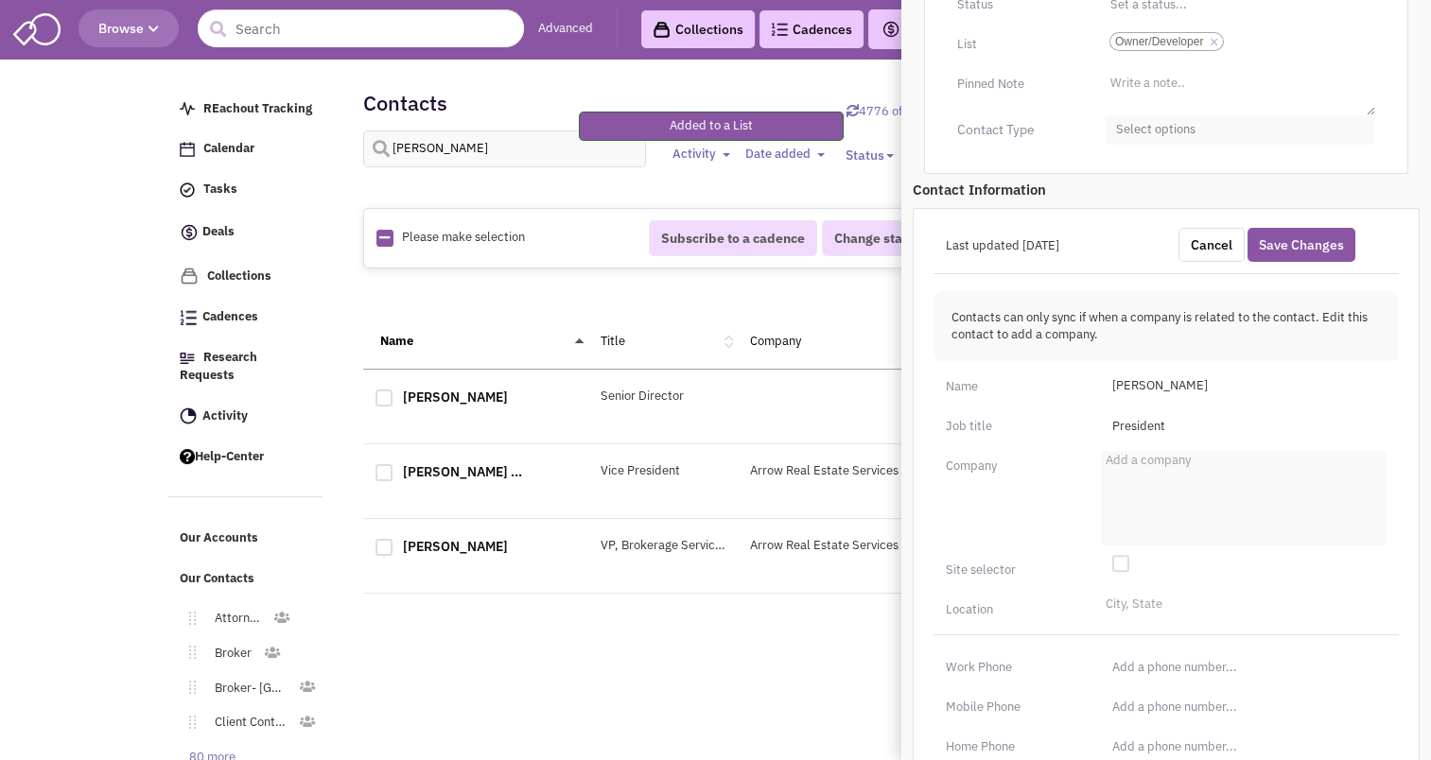
click at [1168, 145] on span "Select options" at bounding box center [1240, 129] width 270 height 29
click at [1127, 252] on div at bounding box center [1123, 243] width 17 height 17
checkbox input "true"
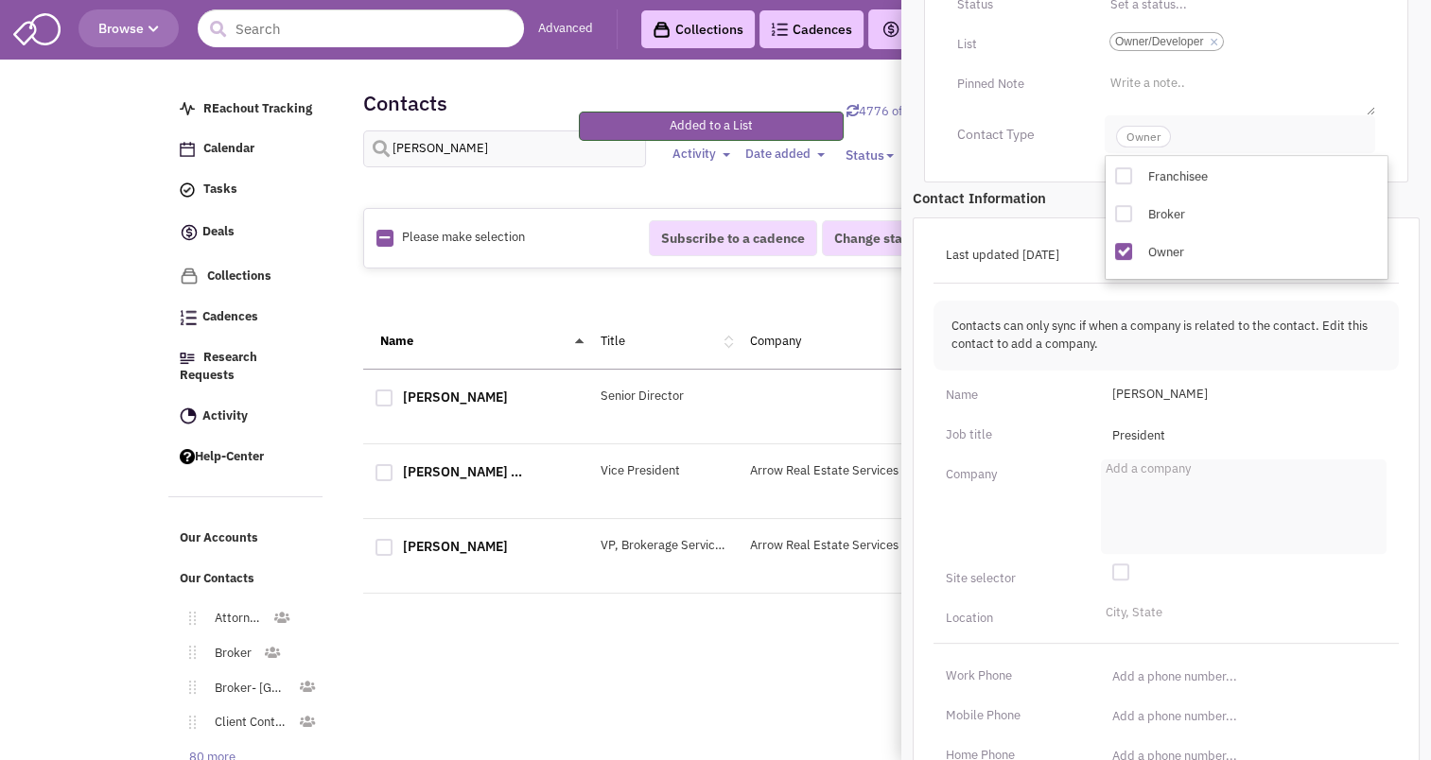
click at [1139, 148] on span "Owner" at bounding box center [1143, 137] width 55 height 22
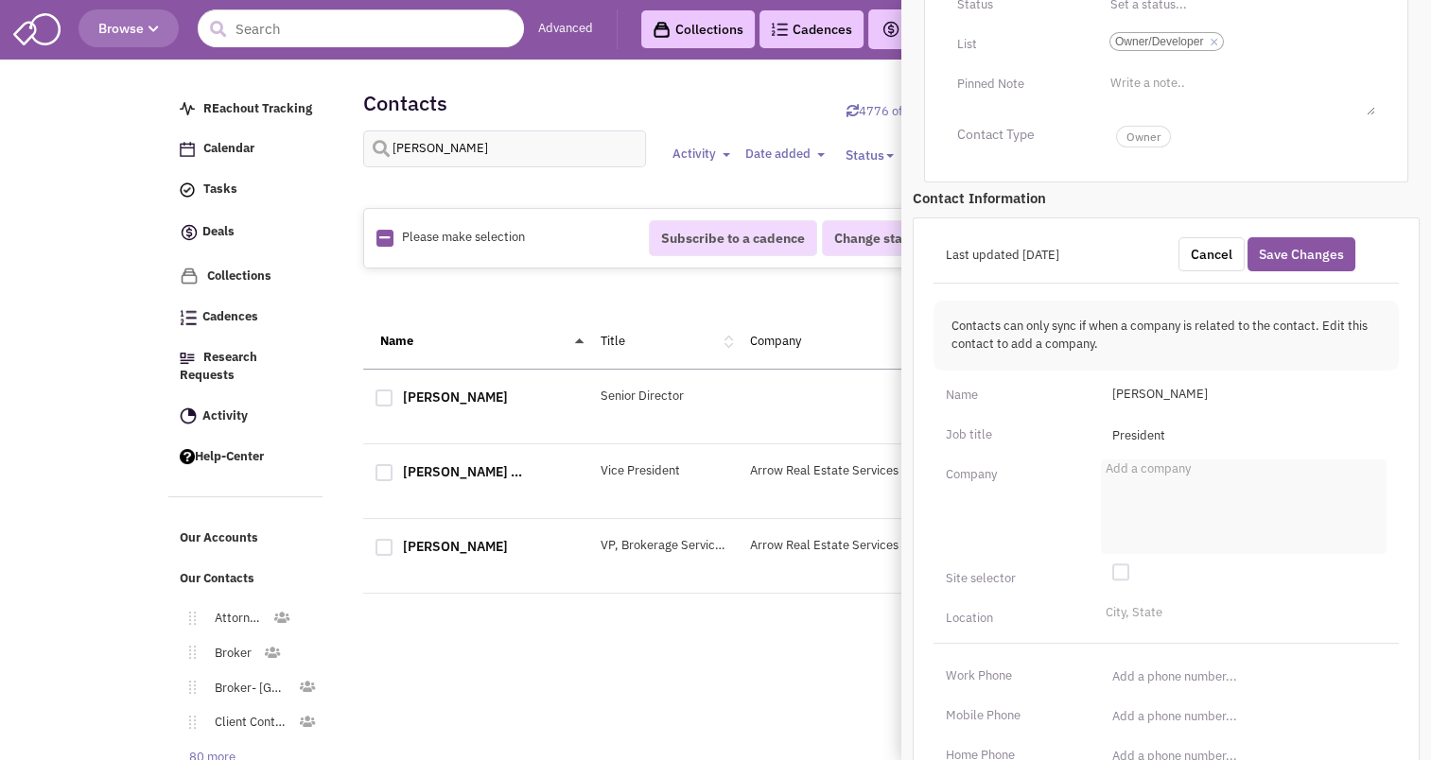
scroll to position [446, 0]
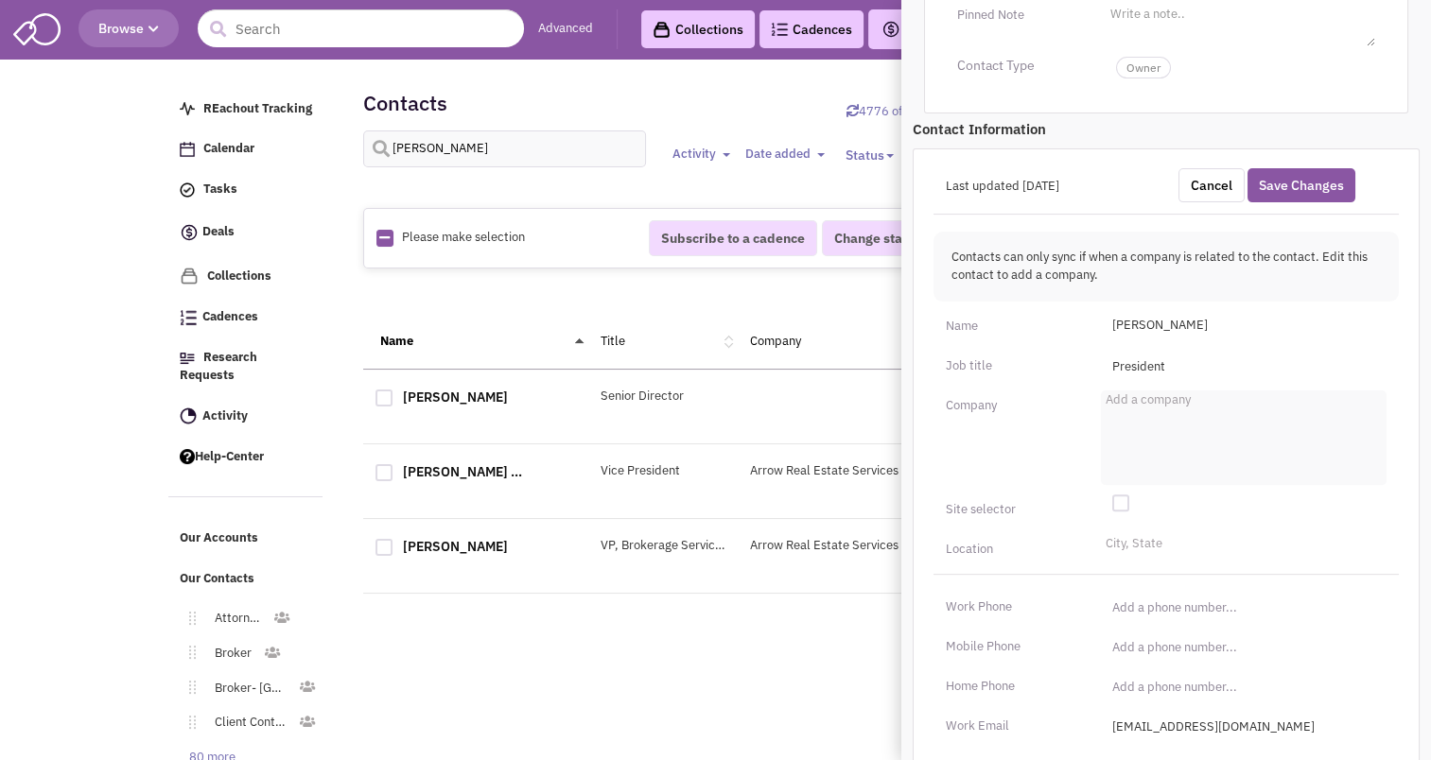
click at [1174, 437] on ul "Add a company" at bounding box center [1244, 438] width 286 height 95
click at [0, 0] on select "Add a company" at bounding box center [0, 0] width 0 height 0
type input "Eternal Companies"
click at [1187, 469] on ul "Add a company Eternal Companies" at bounding box center [1244, 438] width 286 height 95
click at [0, 0] on select "Add a company Eternal Companies" at bounding box center [0, 0] width 0 height 0
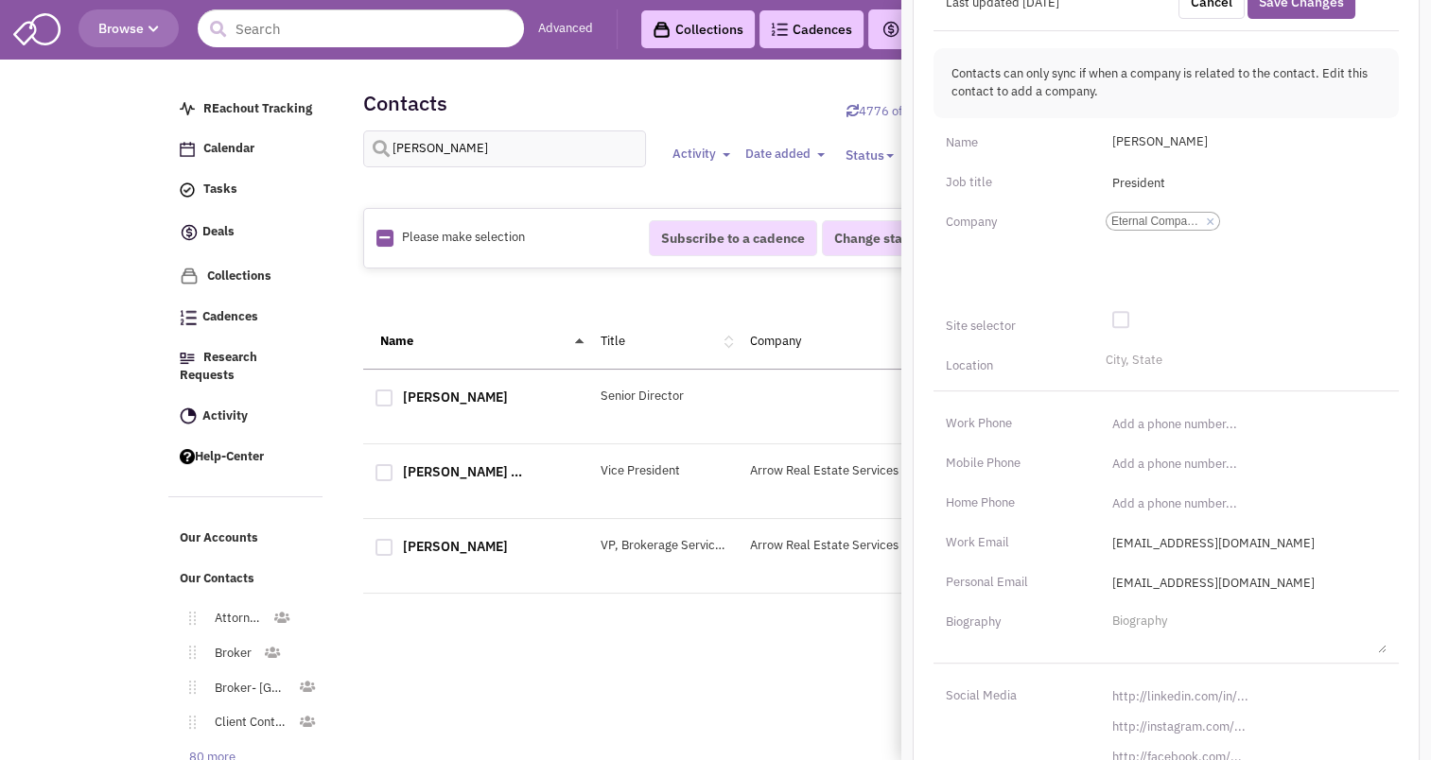
scroll to position [658, 0]
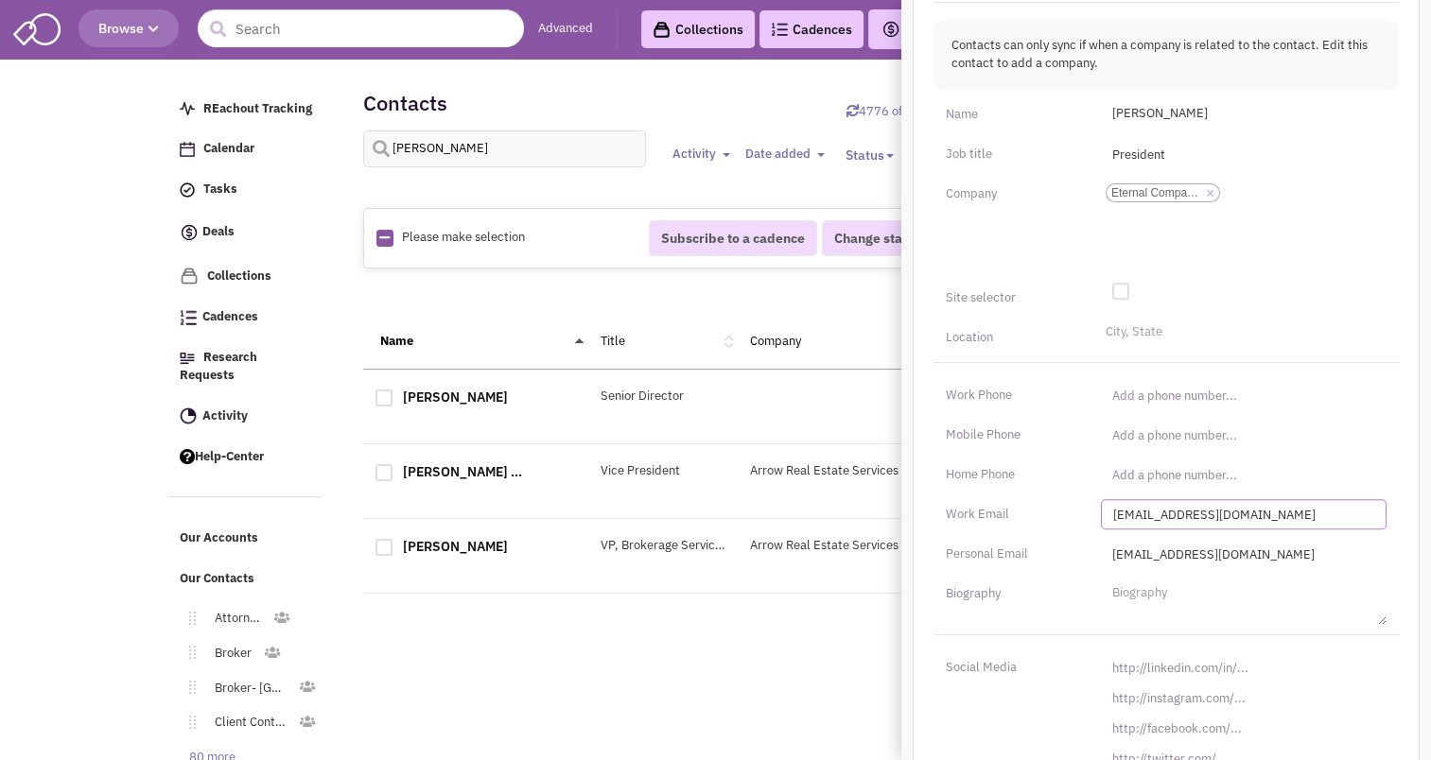
click at [1162, 530] on input "[EMAIL_ADDRESS][DOMAIN_NAME]" at bounding box center [1244, 514] width 286 height 30
type input "[EMAIL_ADDRESS][DOMAIN_NAME]"
click at [1182, 569] on input "[EMAIL_ADDRESS][DOMAIN_NAME]" at bounding box center [1244, 554] width 286 height 30
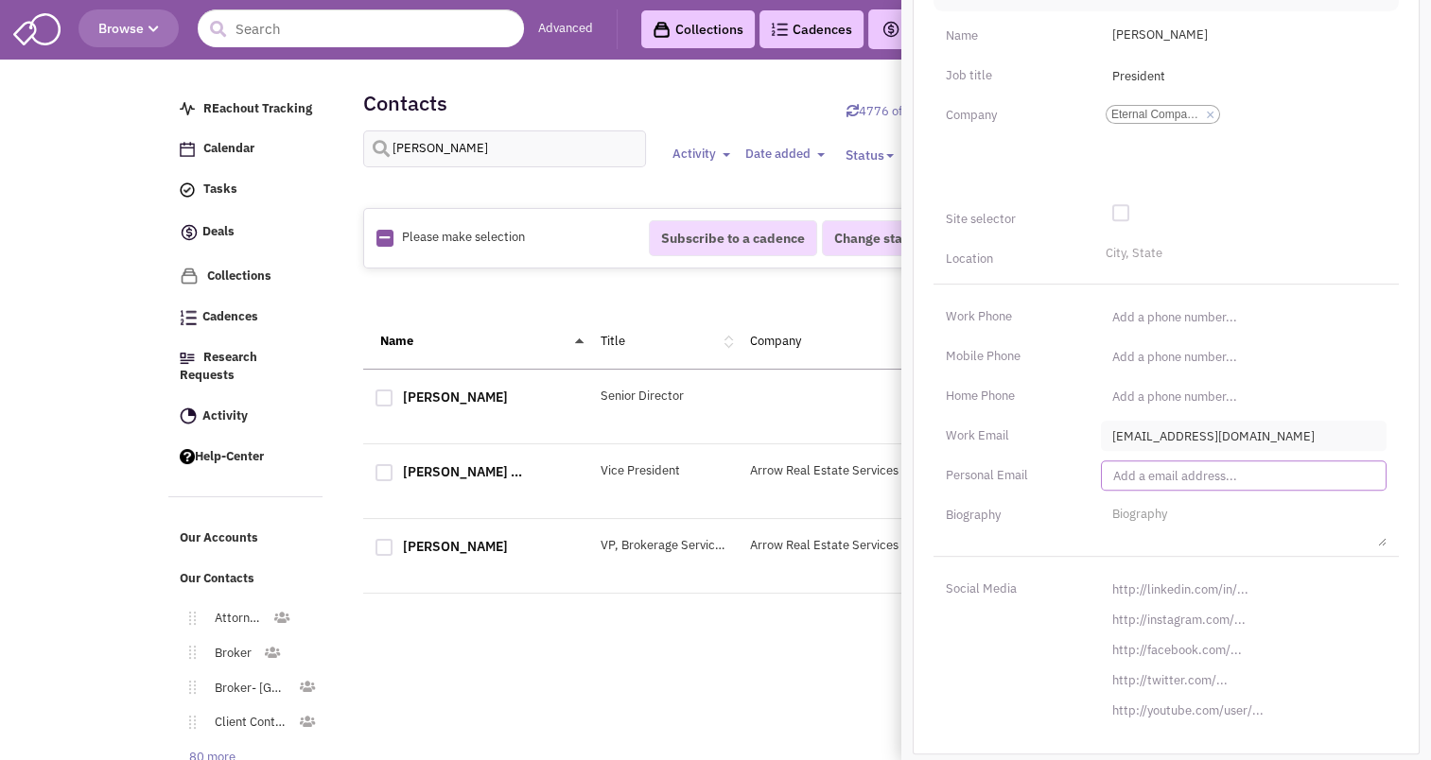
scroll to position [761, 0]
click at [1154, 583] on input "[URL][DOMAIN_NAME]" at bounding box center [1244, 589] width 286 height 30
paste input "s://[DOMAIN_NAME][URL]"
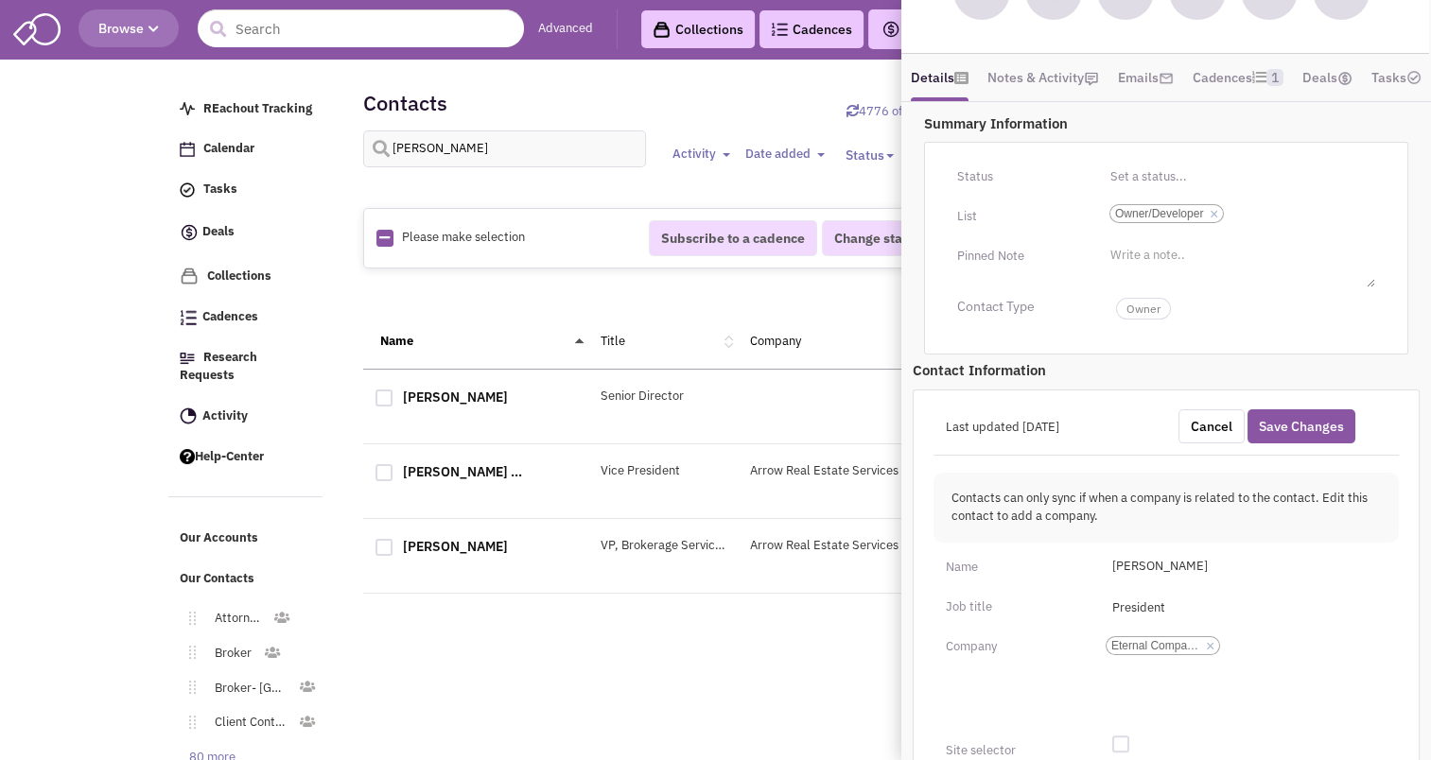
scroll to position [0, 0]
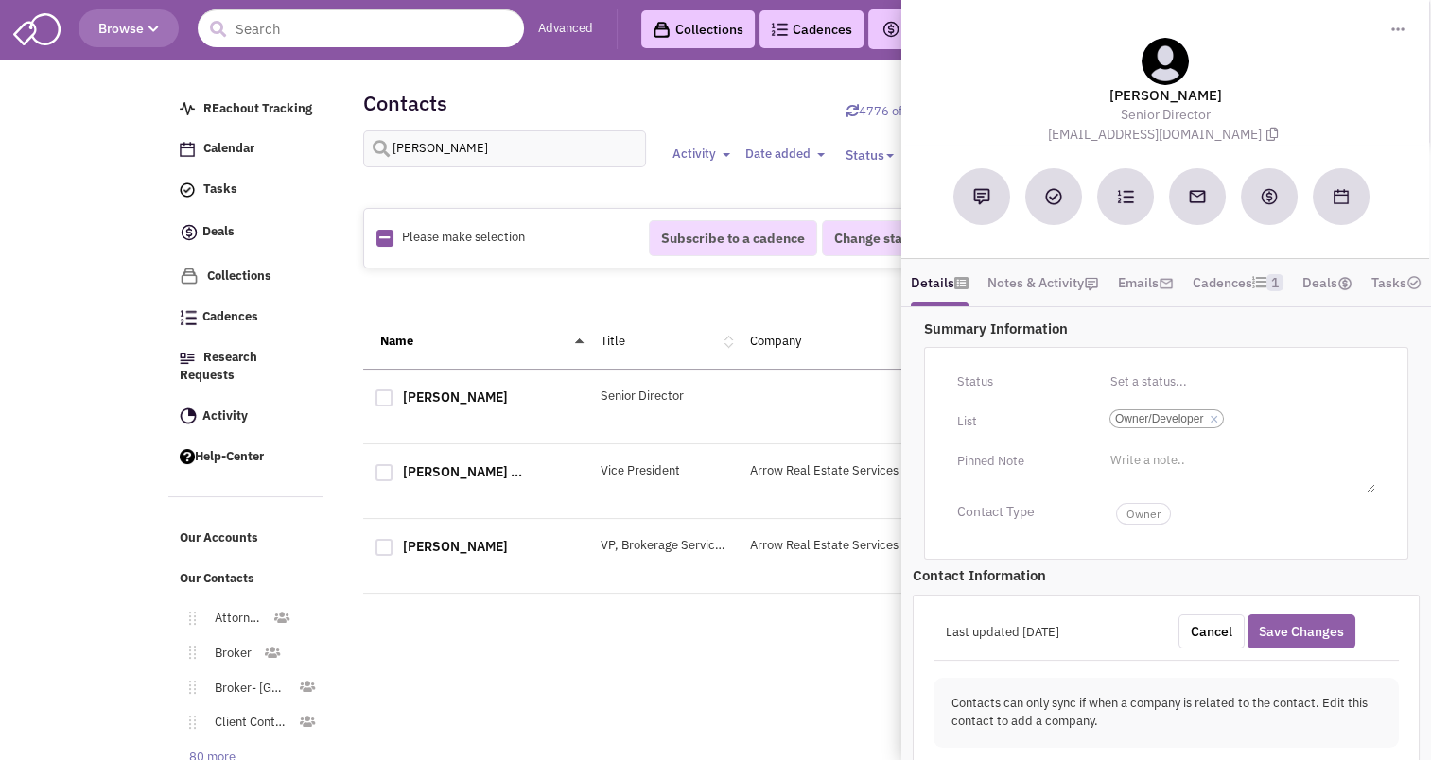
type input "[URL][DOMAIN_NAME]"
click at [1311, 649] on button "Save Changes" at bounding box center [1301, 632] width 108 height 34
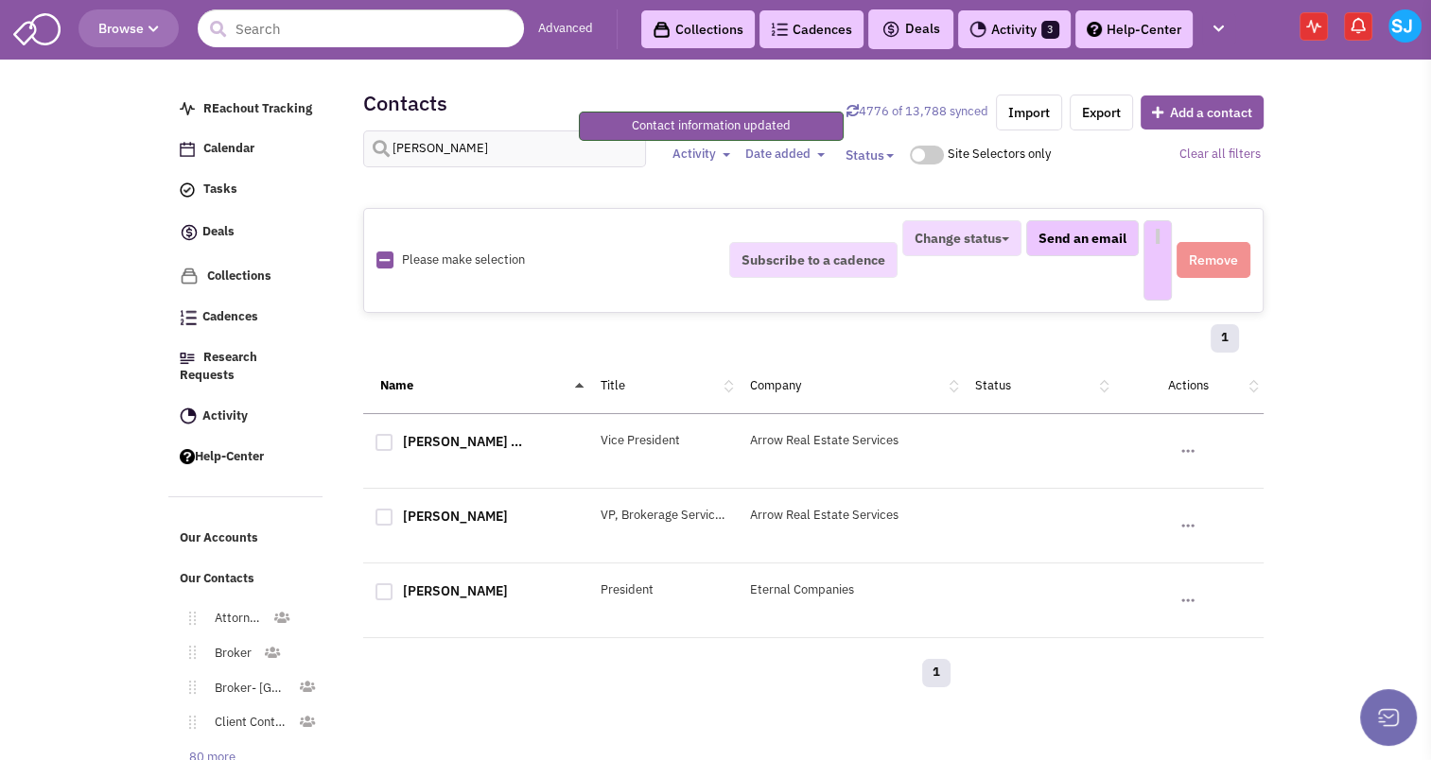
select select
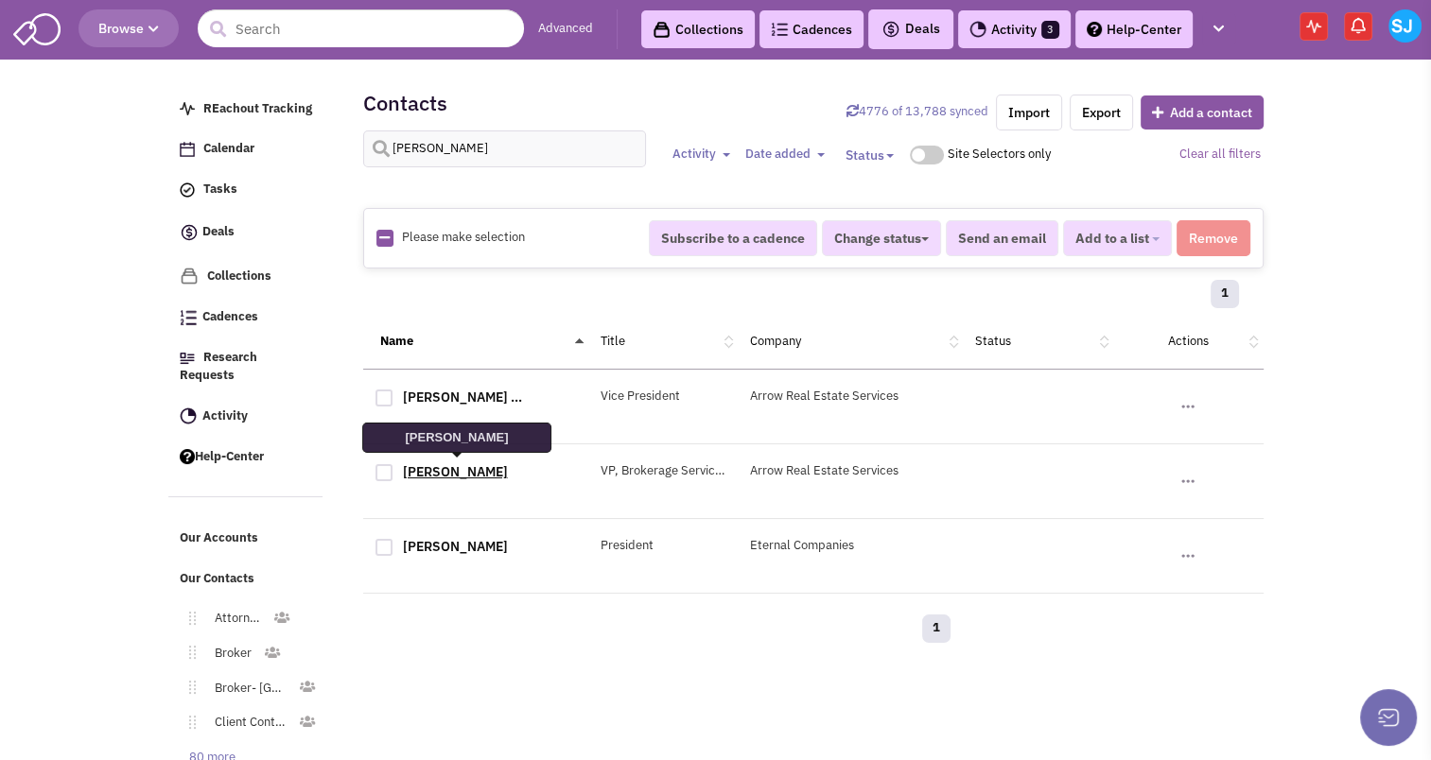
click at [462, 473] on link "[PERSON_NAME]" at bounding box center [455, 471] width 105 height 17
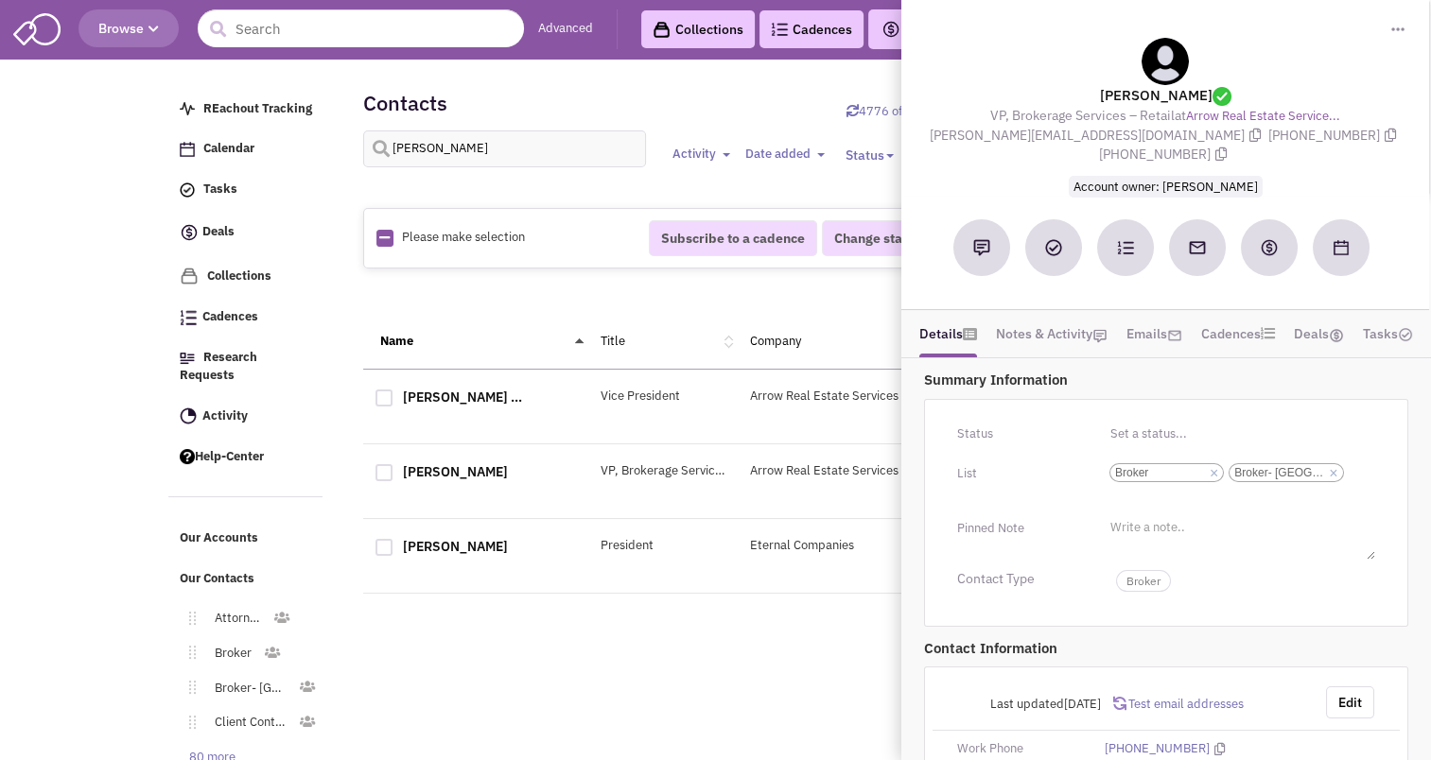
scroll to position [320, 0]
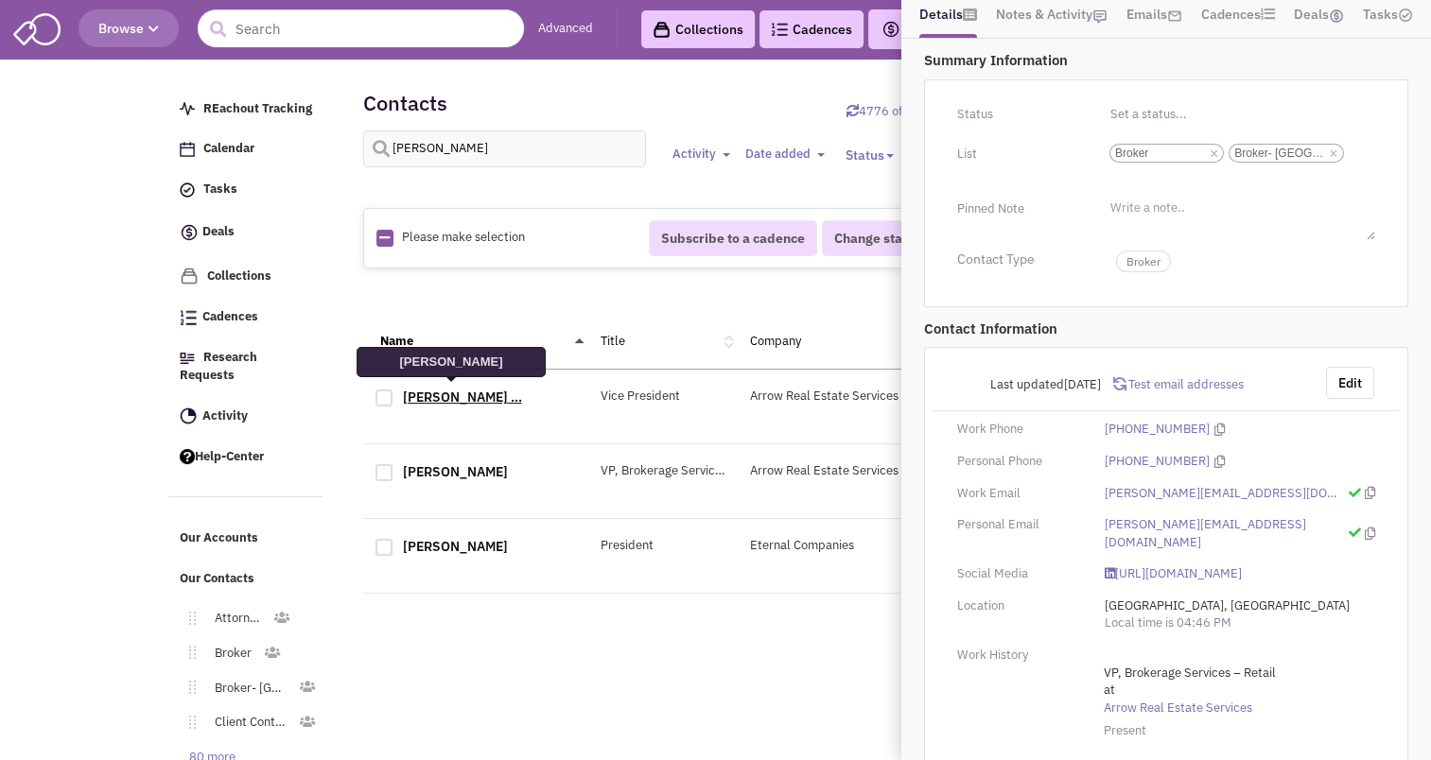
click at [443, 394] on link "[PERSON_NAME] ..." at bounding box center [462, 397] width 119 height 17
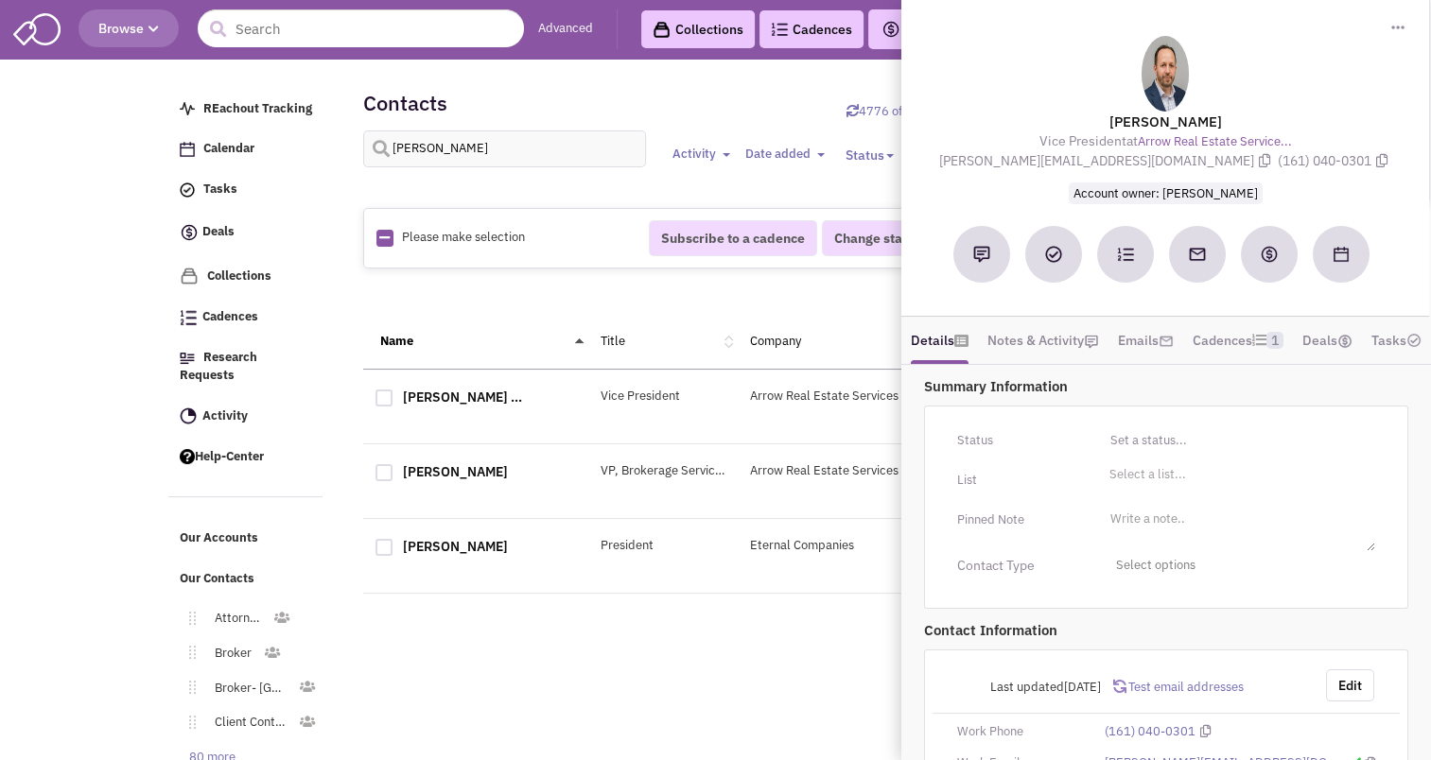
scroll to position [4, 0]
click at [1153, 478] on li "Select a list..." at bounding box center [1145, 470] width 81 height 14
click at [0, 0] on select "Select a list..." at bounding box center [0, 0] width 0 height 0
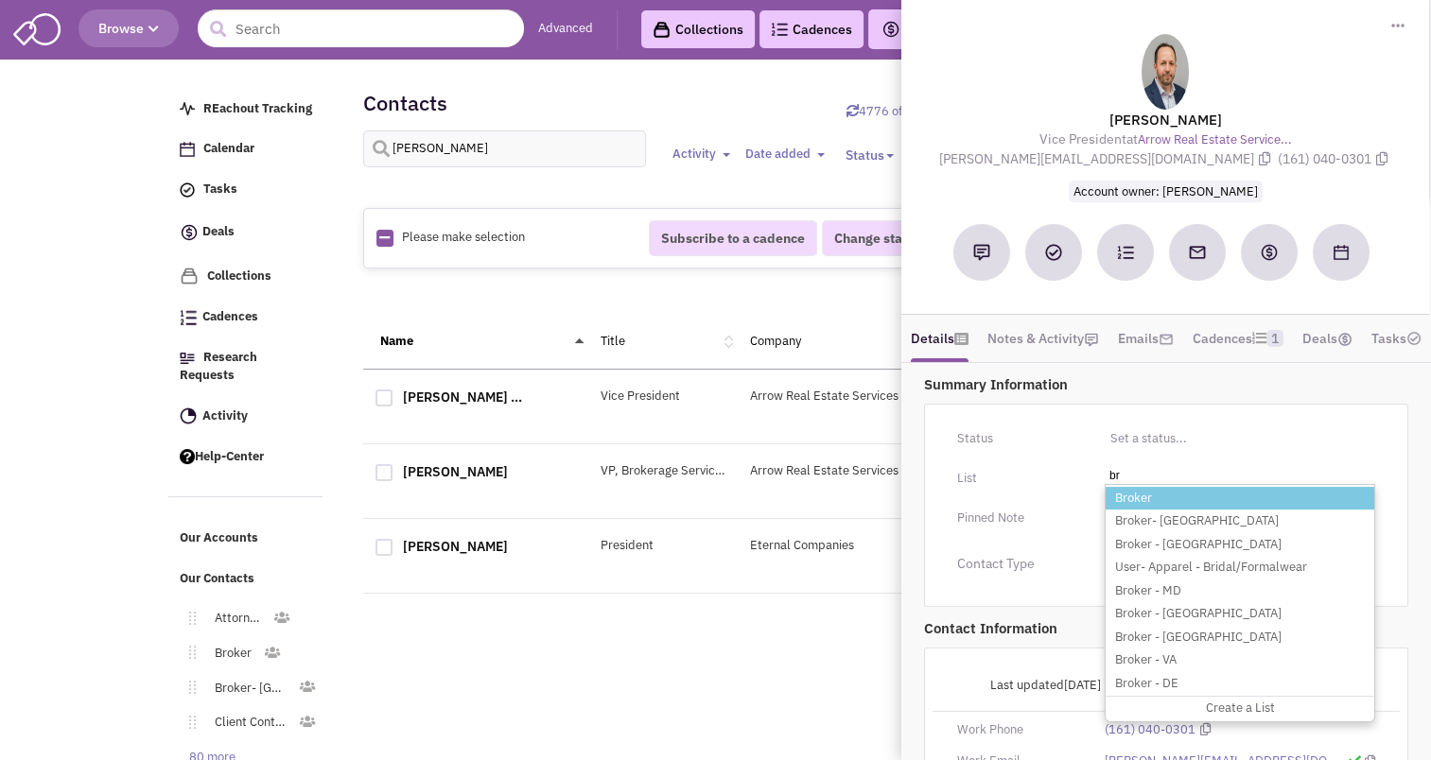
type input "br"
click at [1146, 511] on li "Broker" at bounding box center [1240, 499] width 269 height 24
click at [0, 0] on select "Select a list..." at bounding box center [0, 0] width 0 height 0
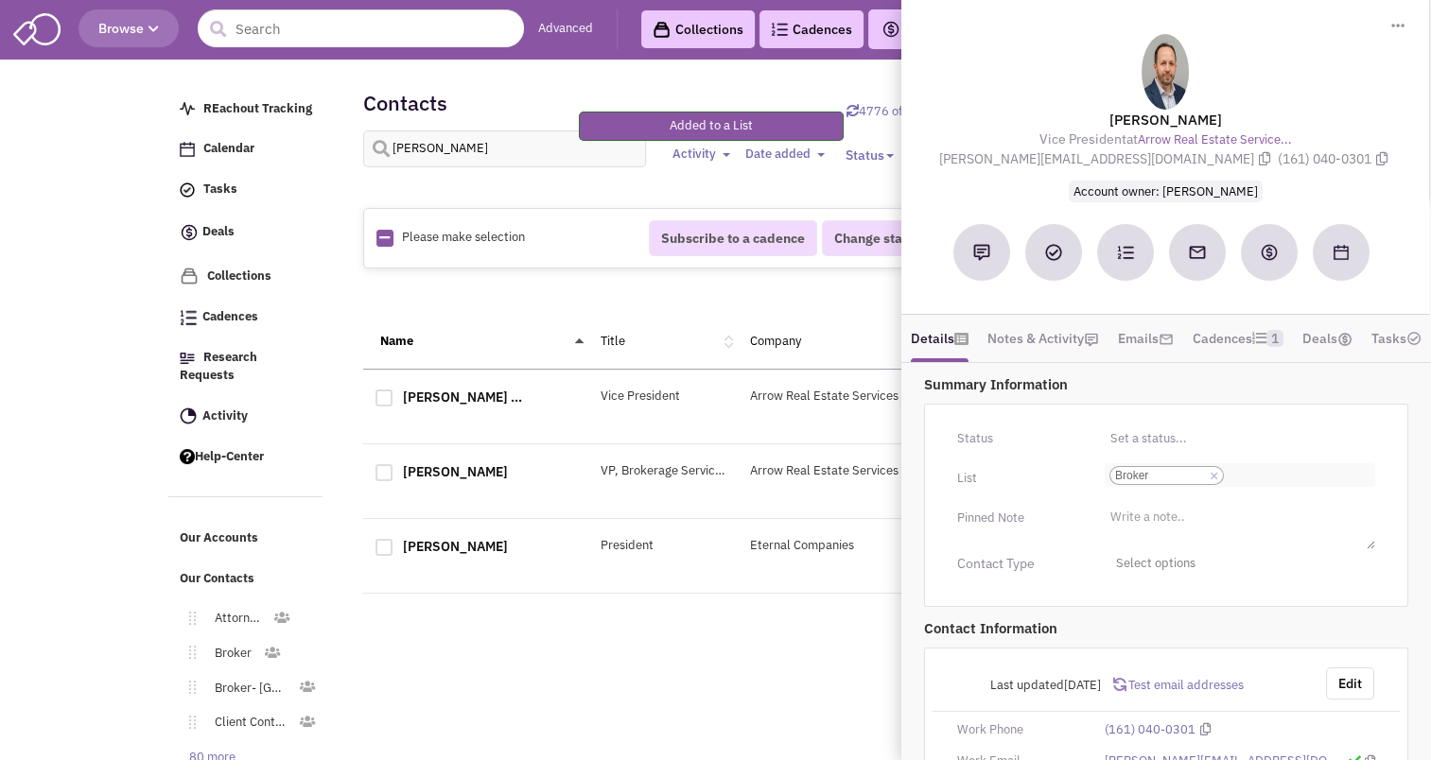
click at [1292, 487] on ul "Select a list... × Broker" at bounding box center [1240, 475] width 270 height 24
click at [0, 0] on select "Select a list... Broker" at bounding box center [0, 0] width 0 height 0
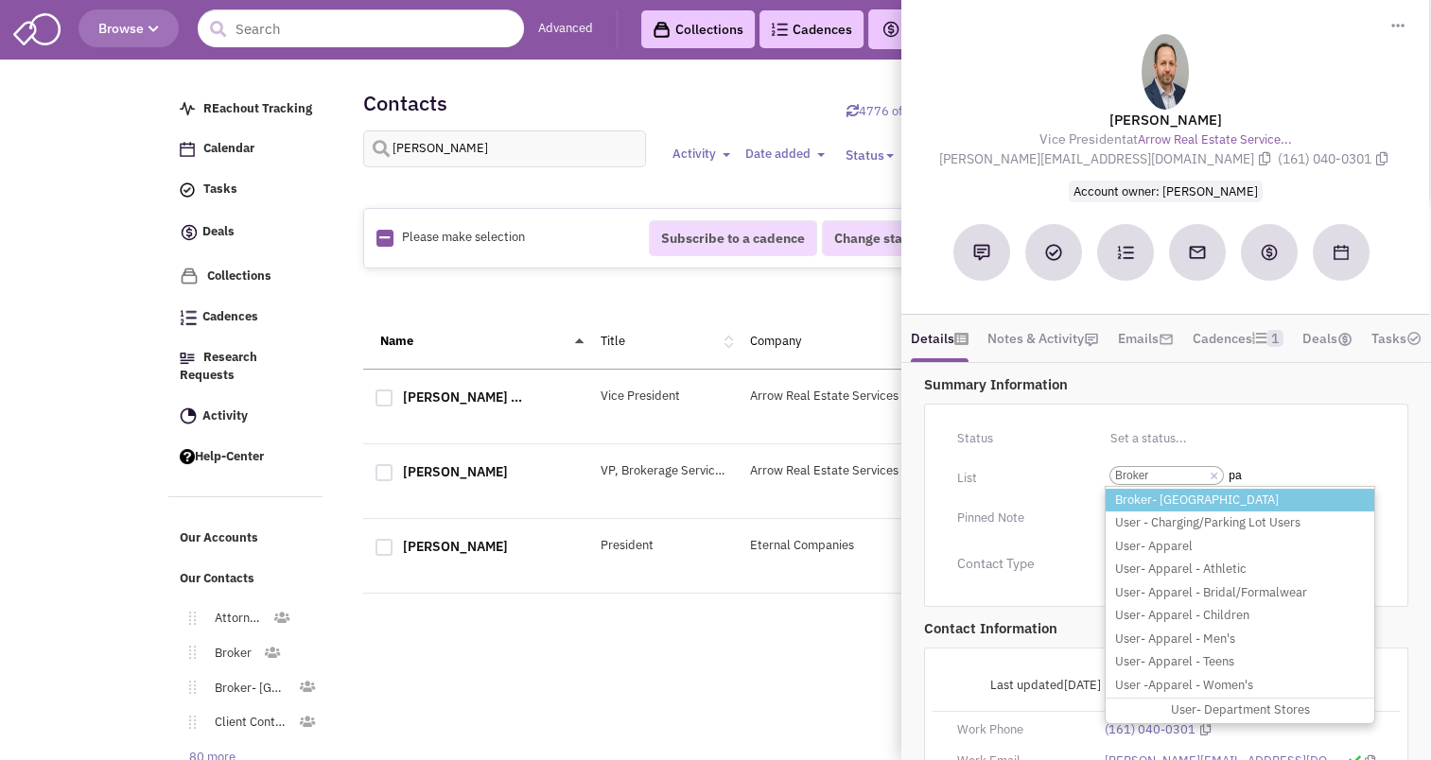
type input "pa"
click at [1218, 513] on li "Broker- [GEOGRAPHIC_DATA]" at bounding box center [1240, 501] width 269 height 24
click at [0, 0] on select "Select a list... Broker" at bounding box center [0, 0] width 0 height 0
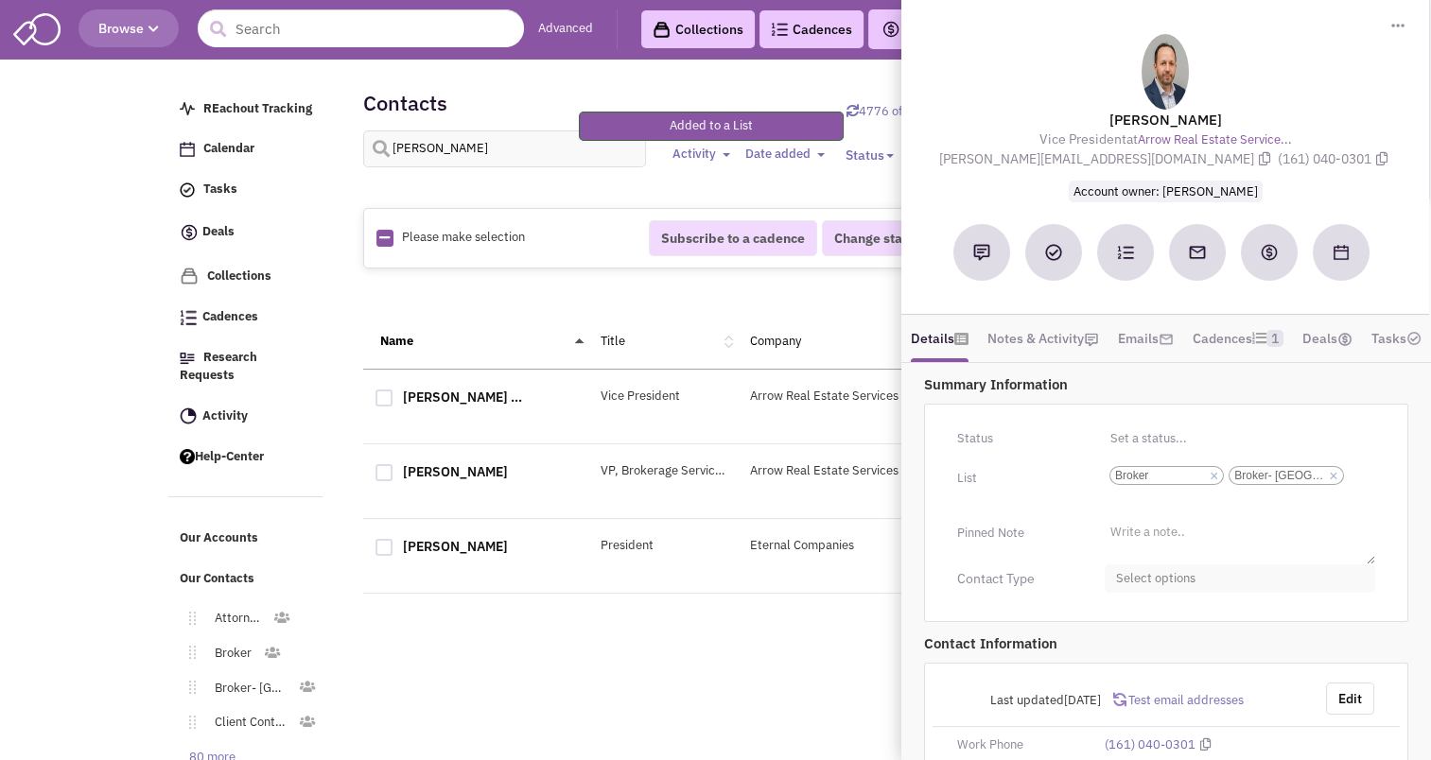
click at [1153, 594] on span "Select options" at bounding box center [1240, 579] width 270 height 29
click at [1116, 662] on div at bounding box center [1123, 653] width 17 height 17
checkbox input "true"
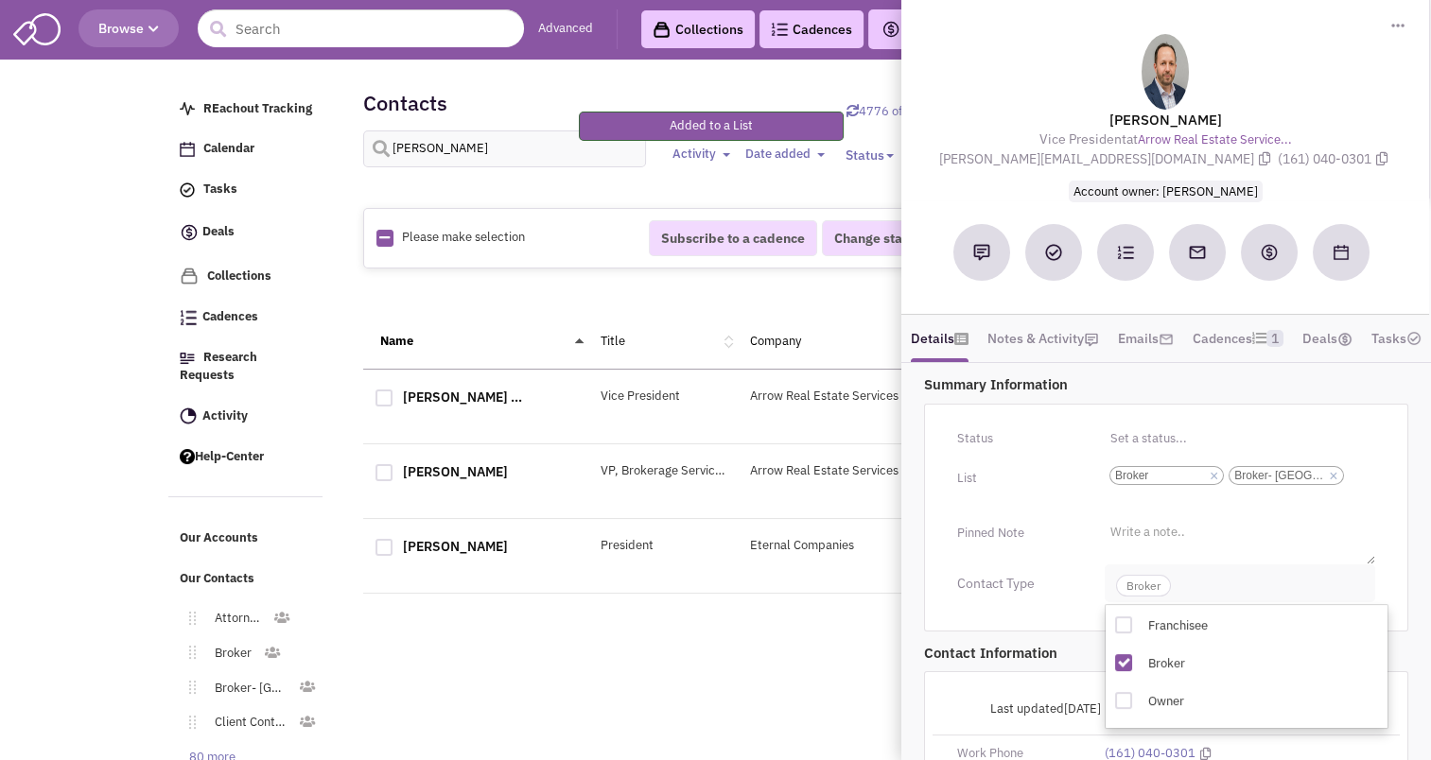
click at [1139, 597] on span "Broker" at bounding box center [1143, 586] width 55 height 22
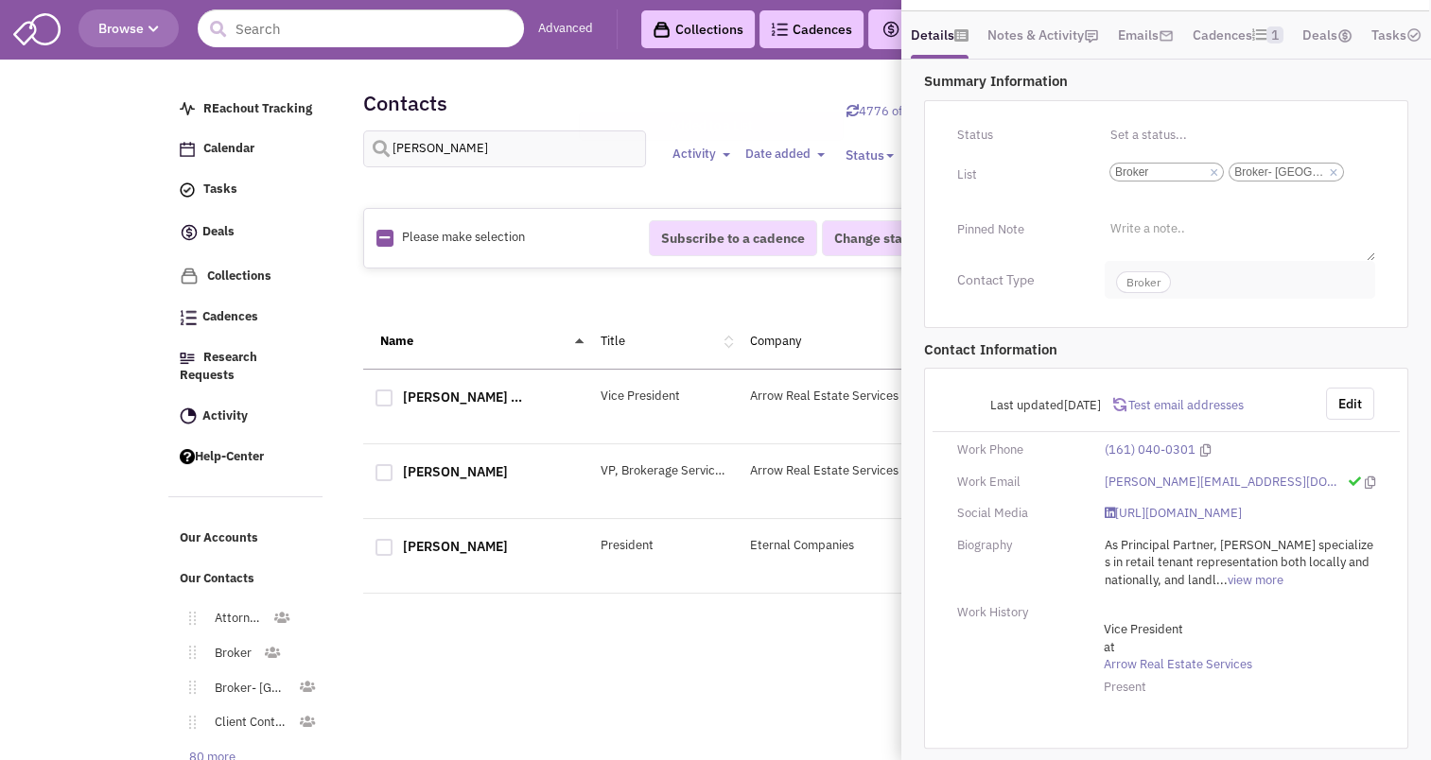
scroll to position [82, 0]
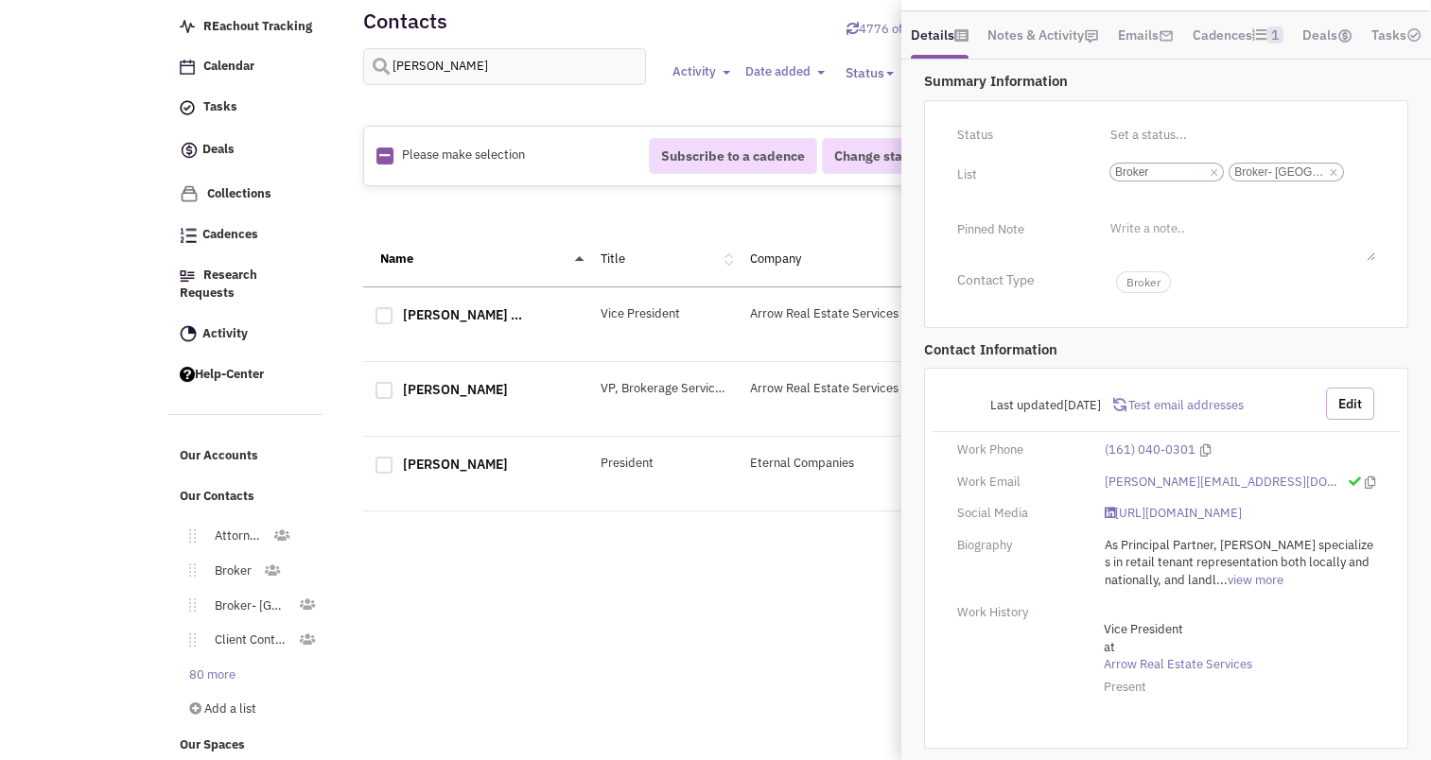
click at [1346, 401] on button "Edit" at bounding box center [1350, 404] width 48 height 32
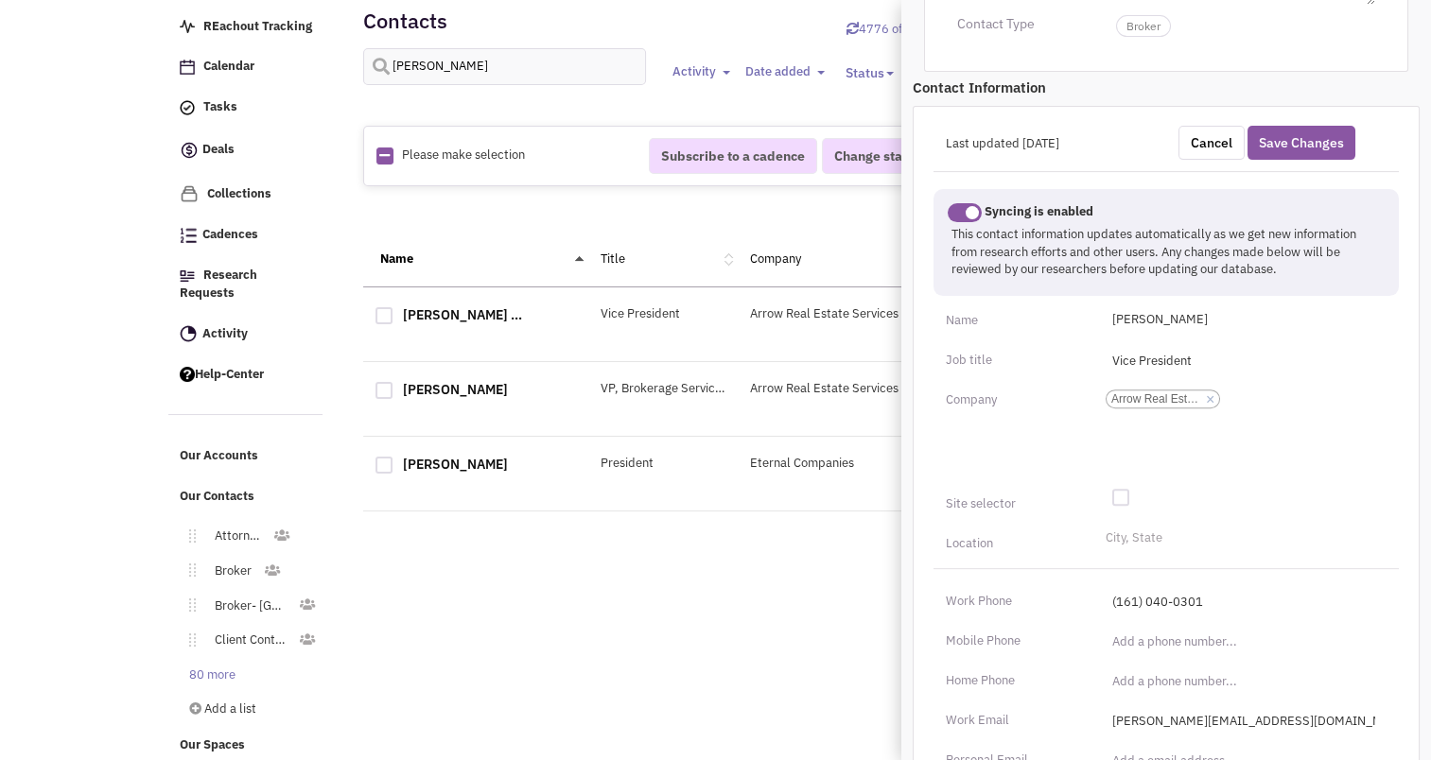
scroll to position [586, 0]
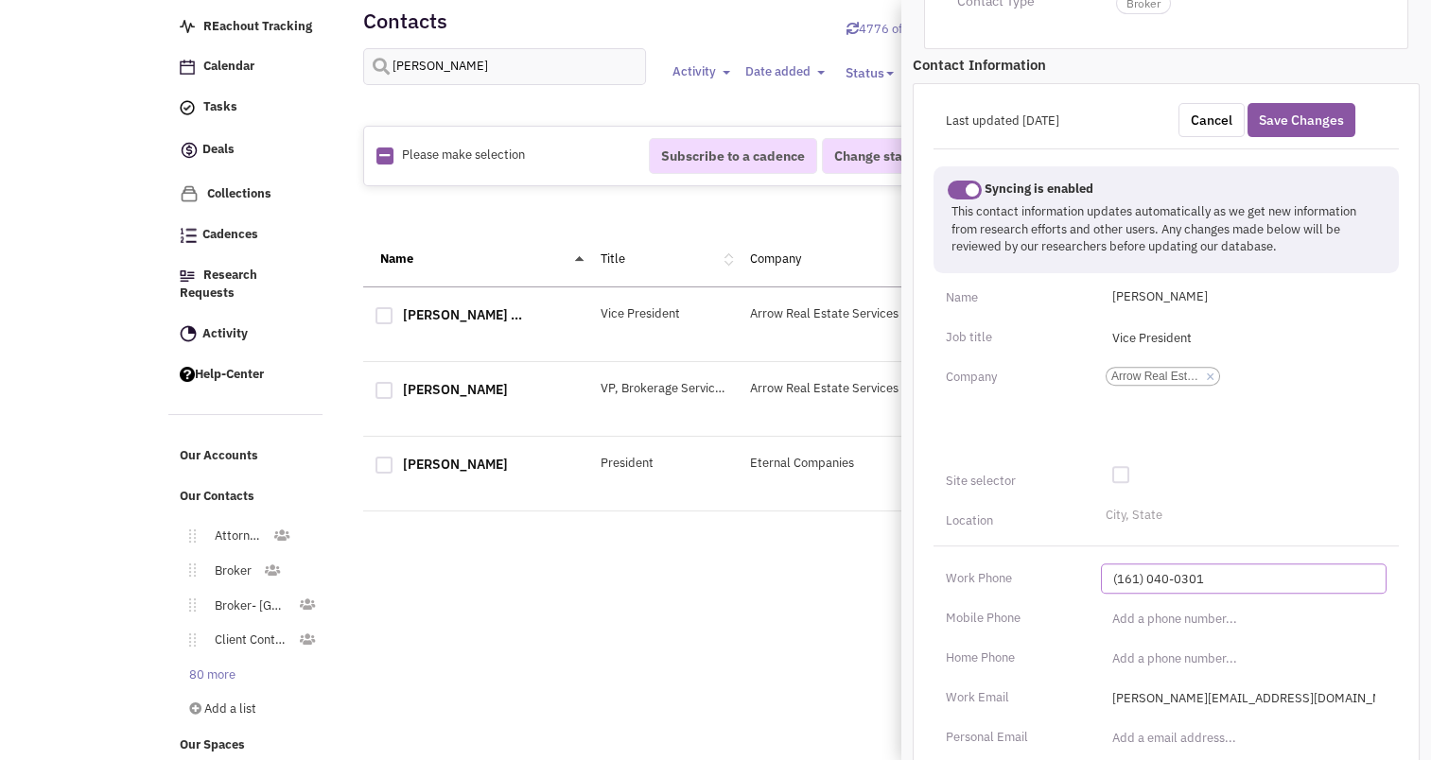
click at [1148, 594] on input "(161) 040-0301" at bounding box center [1244, 579] width 286 height 30
type input "[PHONE_NUMBER]"
click at [1120, 634] on input "(___) ___-____" at bounding box center [1244, 618] width 286 height 30
type input "[PHONE_NUMBER]"
click at [1077, 566] on div "Last updated [DATE] Cancel Save Changes Syncing is enabled This contact informa…" at bounding box center [1166, 549] width 507 height 933
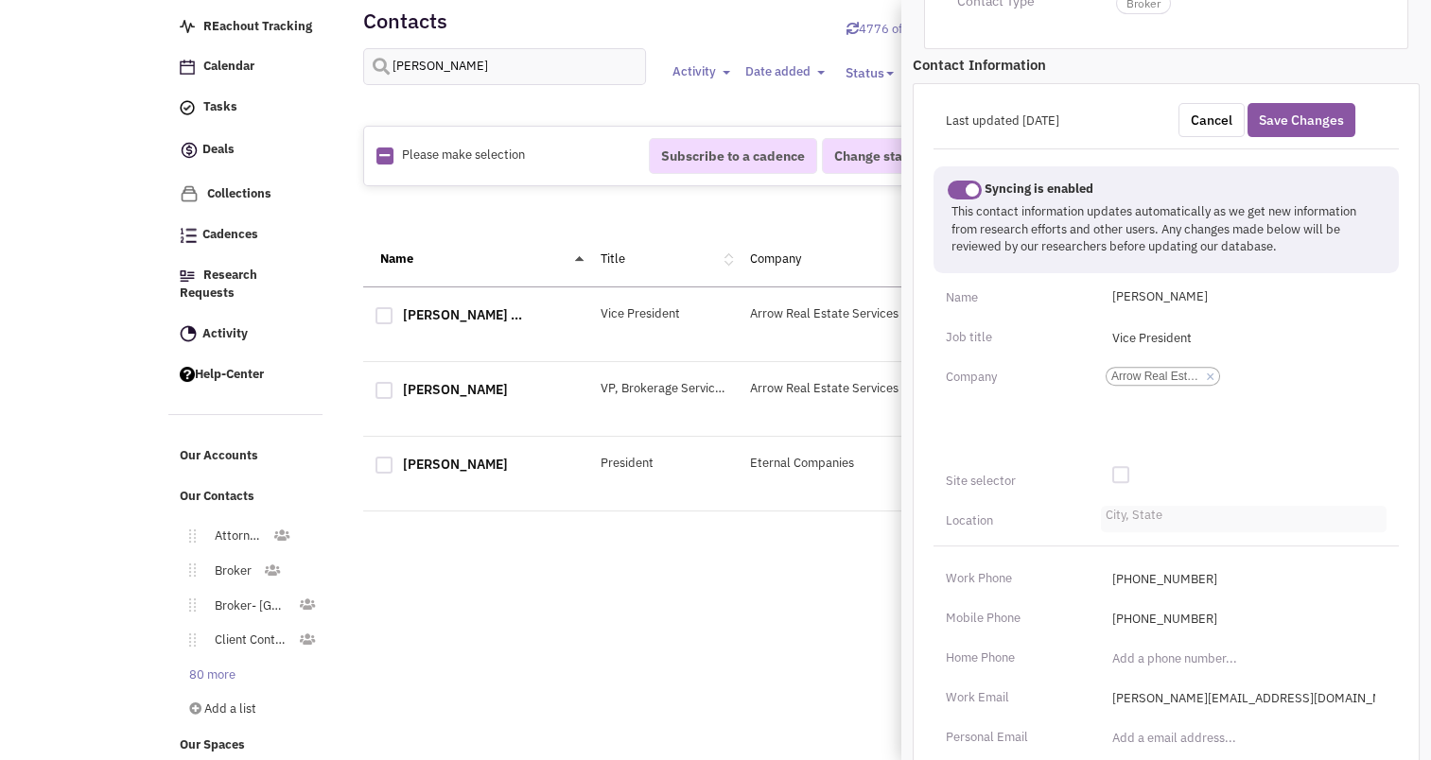
click at [1117, 520] on li "City, State" at bounding box center [1131, 513] width 61 height 14
click at [0, 0] on select "City, State" at bounding box center [0, 0] width 0 height 0
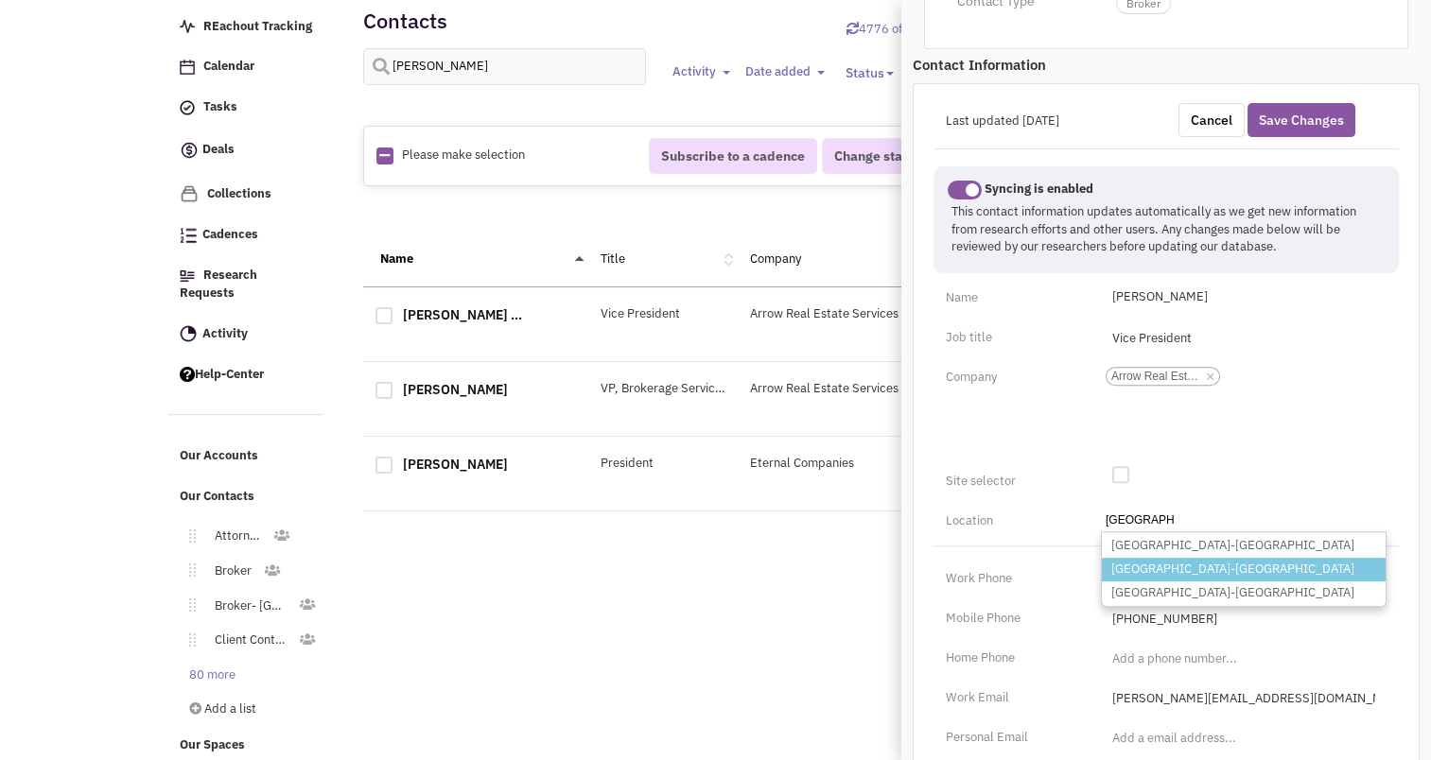
type input "[GEOGRAPHIC_DATA]"
click at [1165, 582] on li "[GEOGRAPHIC_DATA]-[GEOGRAPHIC_DATA]" at bounding box center [1244, 570] width 284 height 24
click at [0, 0] on select "City, State [GEOGRAPHIC_DATA] [GEOGRAPHIC_DATA]-[GEOGRAPHIC_DATA] [GEOGRAPHIC_D…" at bounding box center [0, 0] width 0 height 0
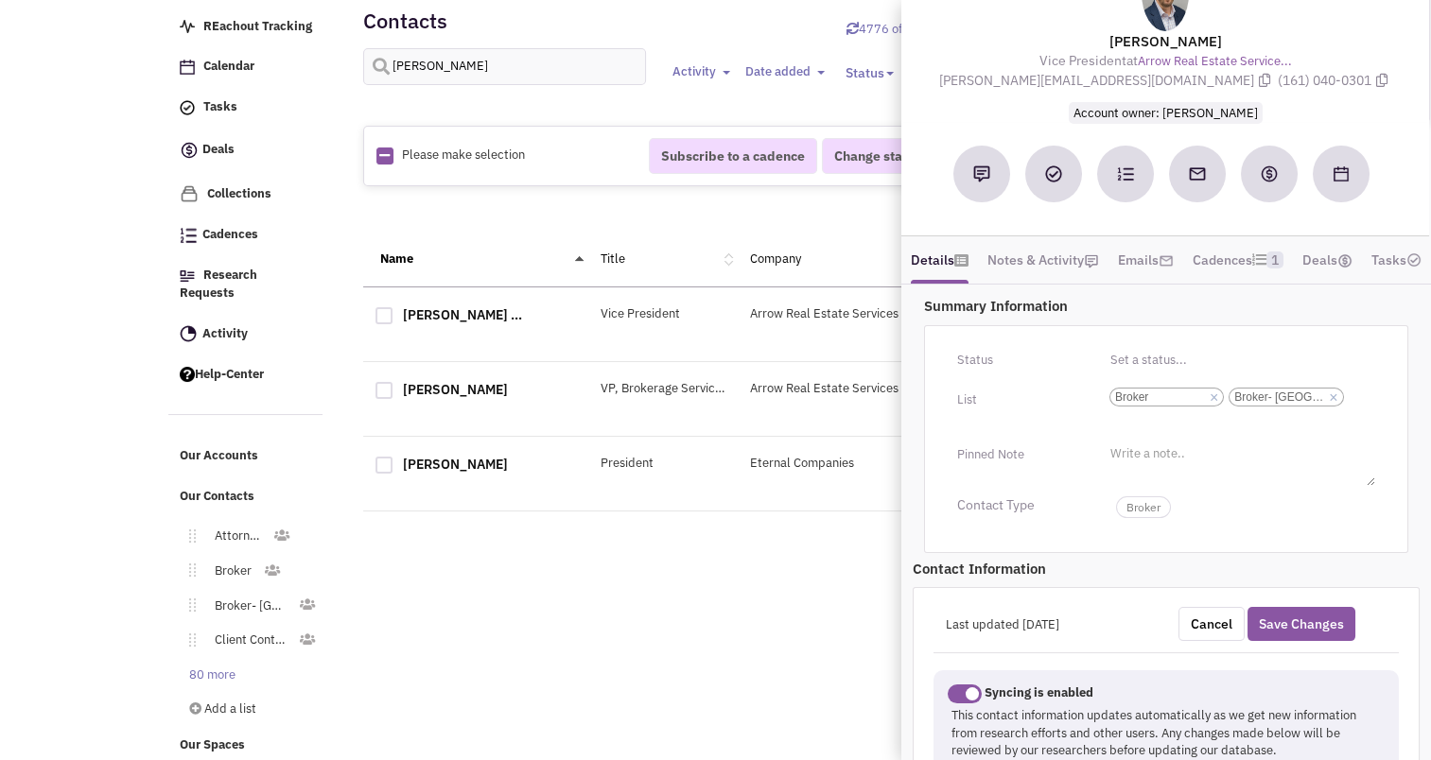
scroll to position [0, 0]
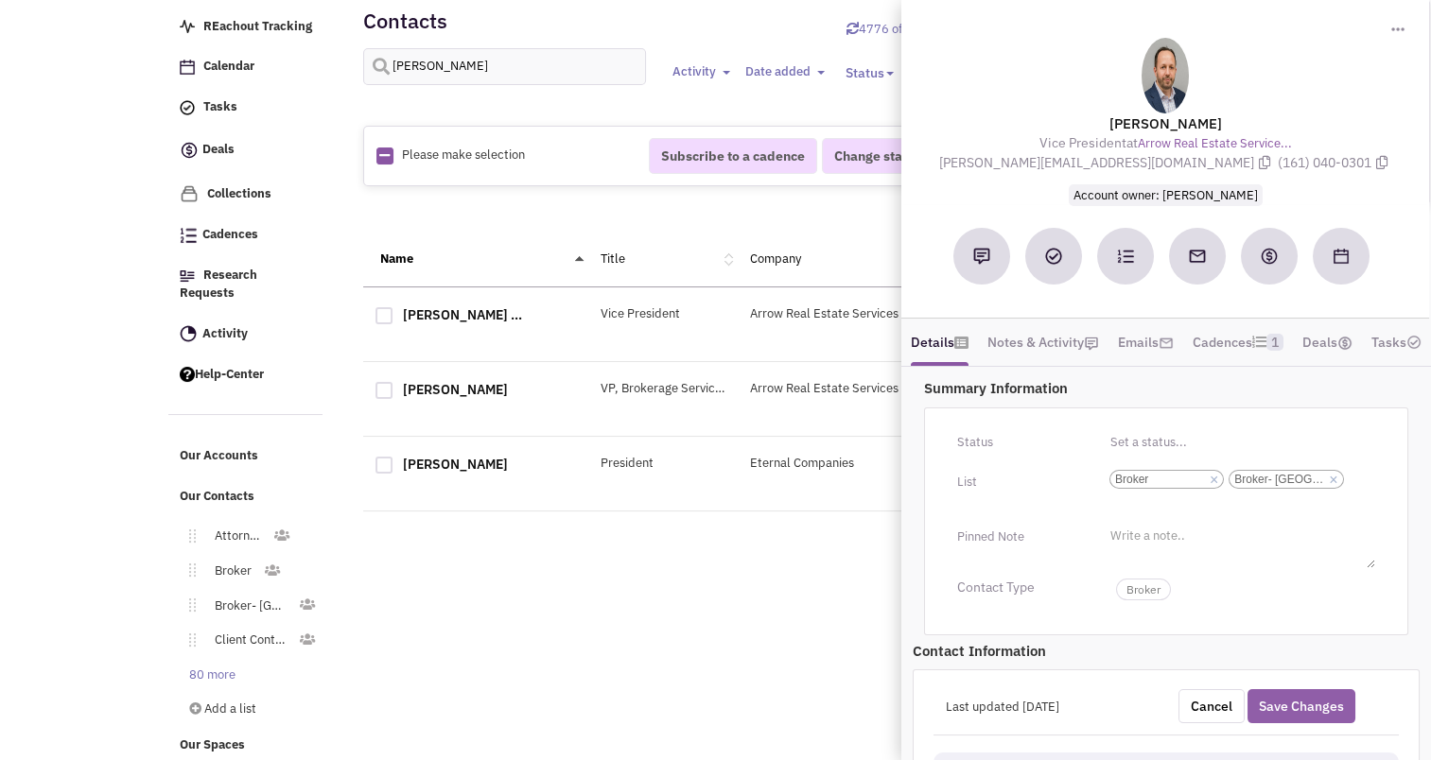
click at [1317, 723] on button "Save Changes" at bounding box center [1301, 706] width 108 height 34
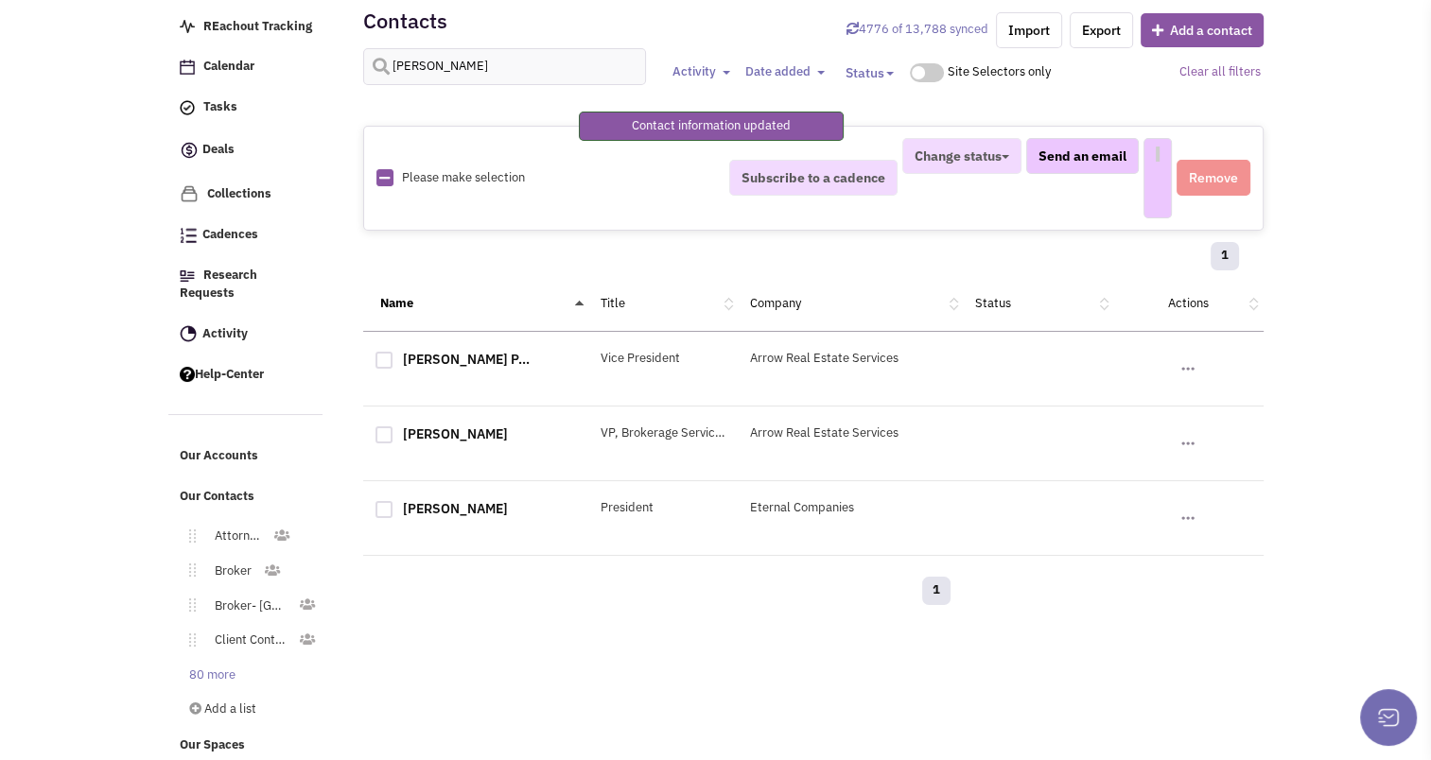
select select
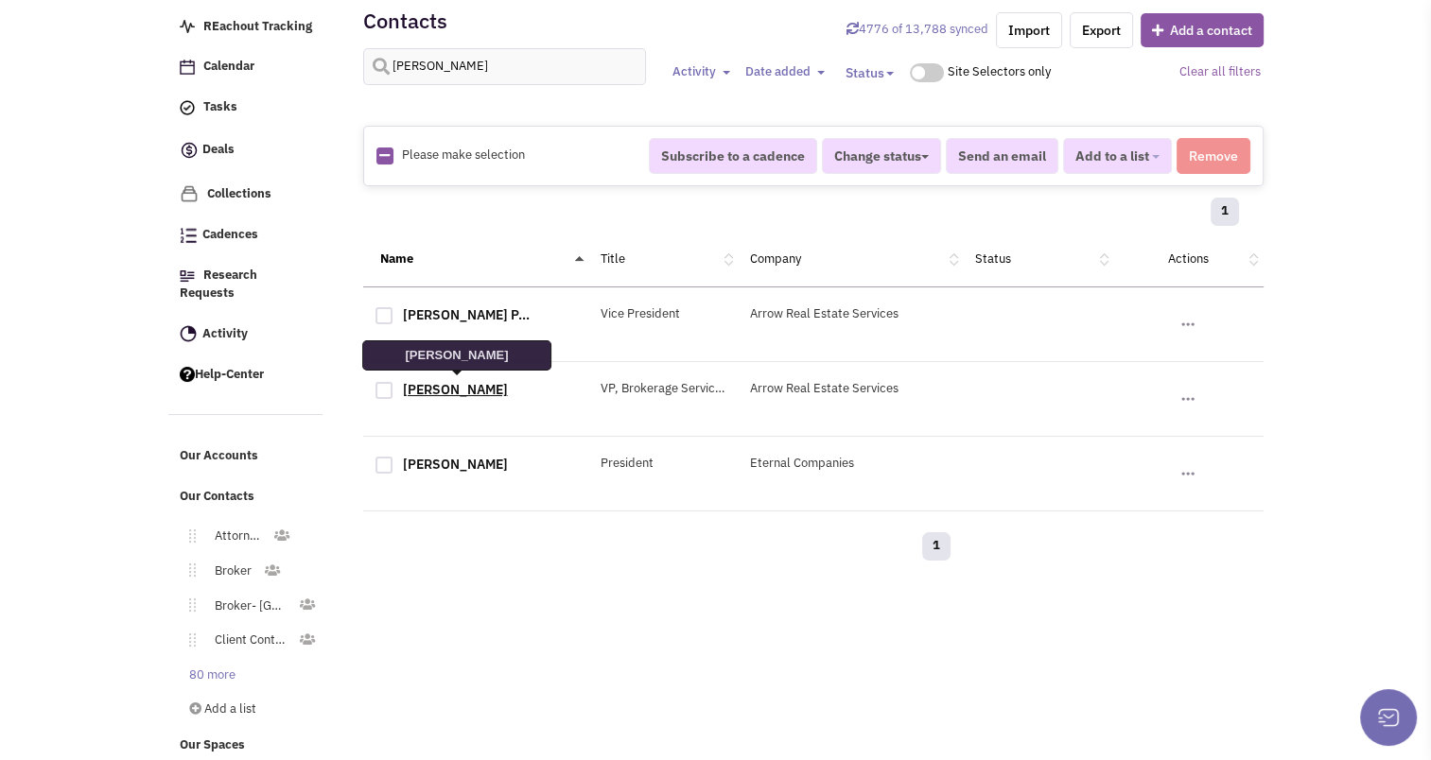
click at [440, 381] on link "[PERSON_NAME]" at bounding box center [455, 389] width 105 height 17
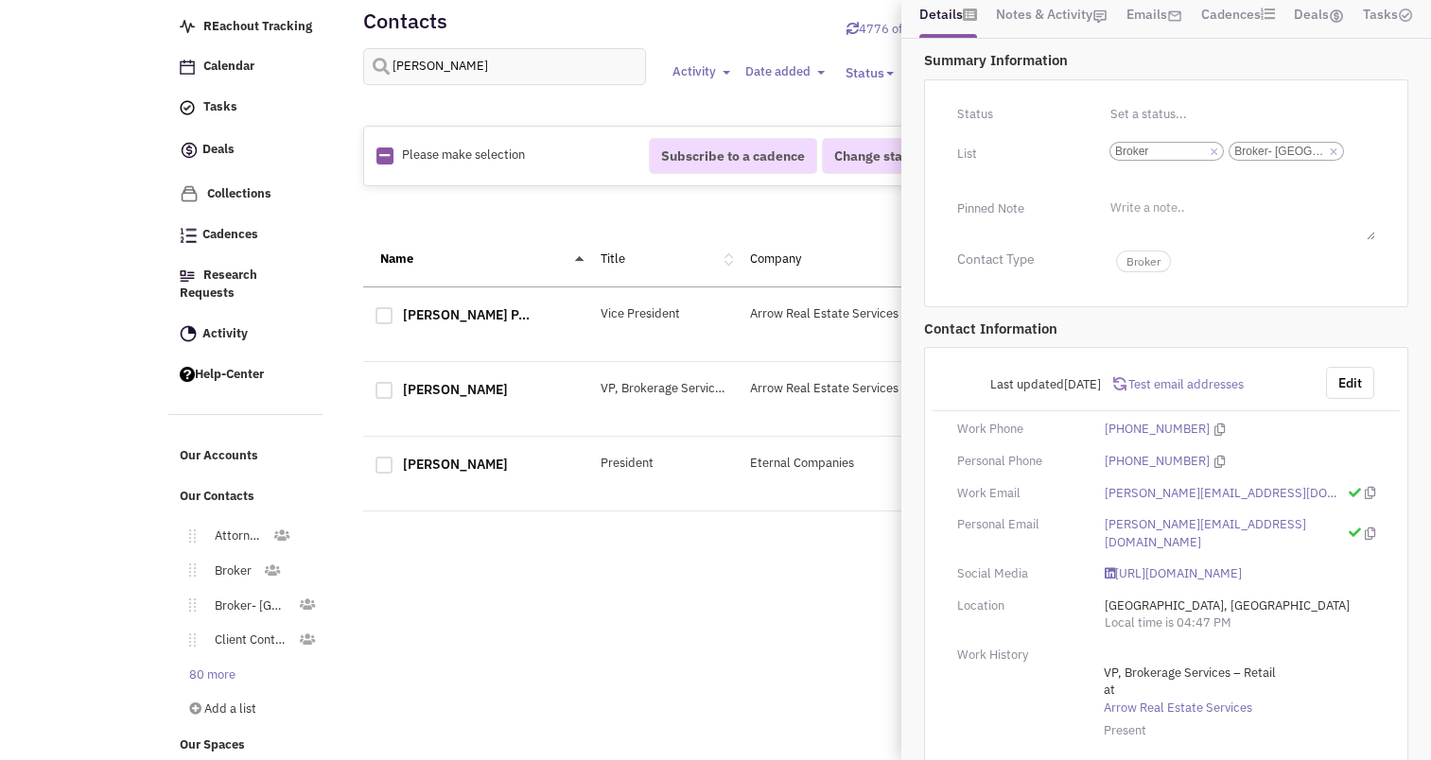
scroll to position [320, 0]
click at [438, 78] on input "[PERSON_NAME]" at bounding box center [505, 66] width 284 height 37
type input "[PERSON_NAME]"
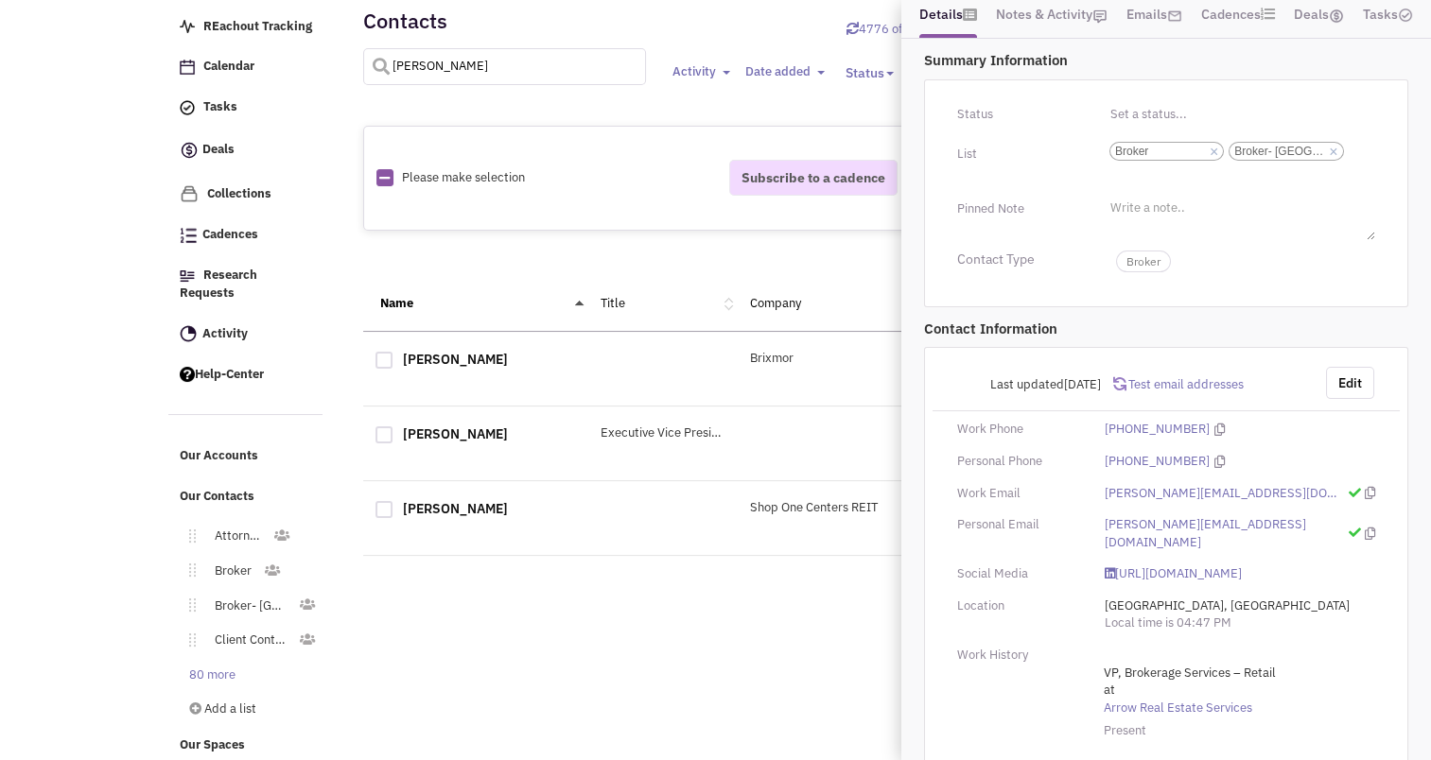
select select
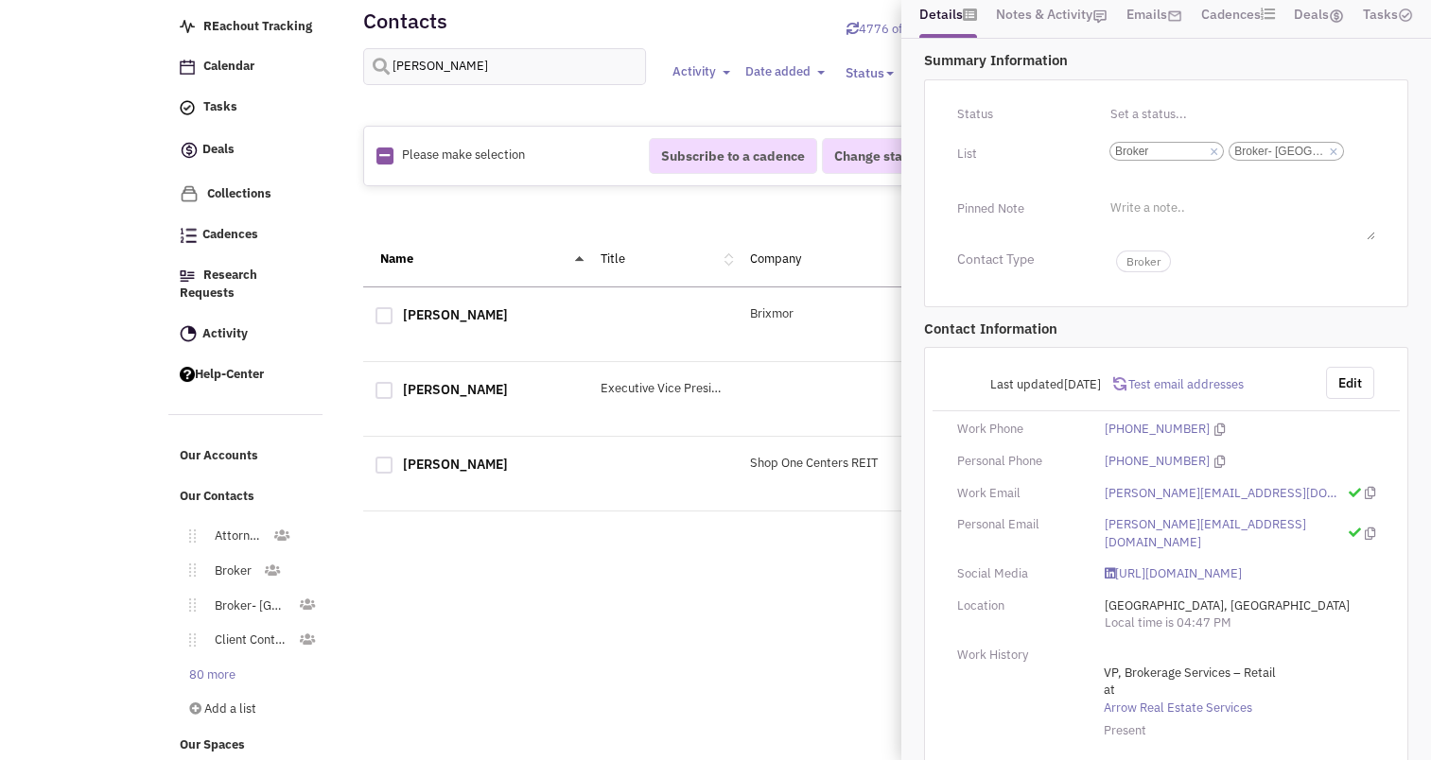
click at [560, 586] on div "Retailsphere Support Message Send REachout Tracking Calendar Tasks Completed Ta…" at bounding box center [716, 374] width 1103 height 785
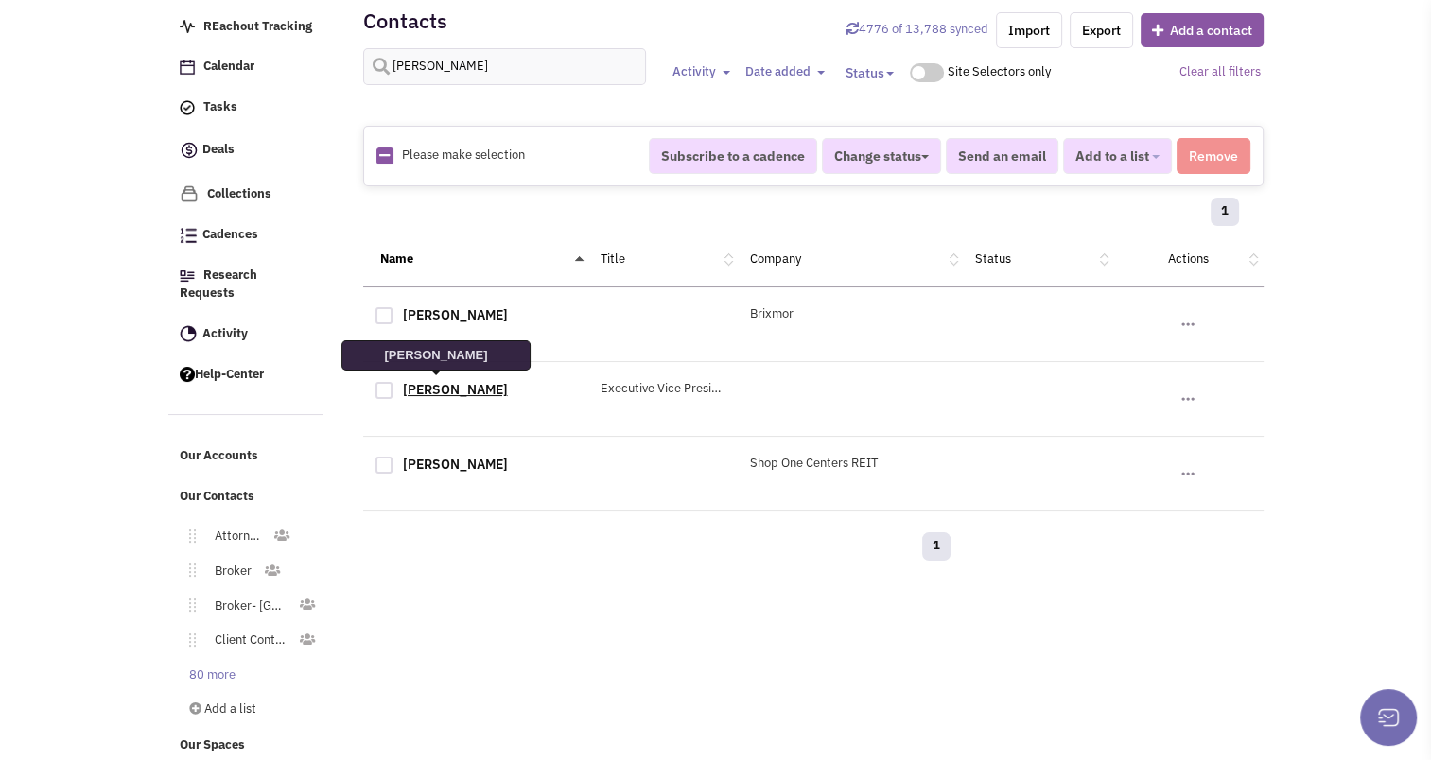
click at [426, 392] on link "[PERSON_NAME]" at bounding box center [455, 389] width 105 height 17
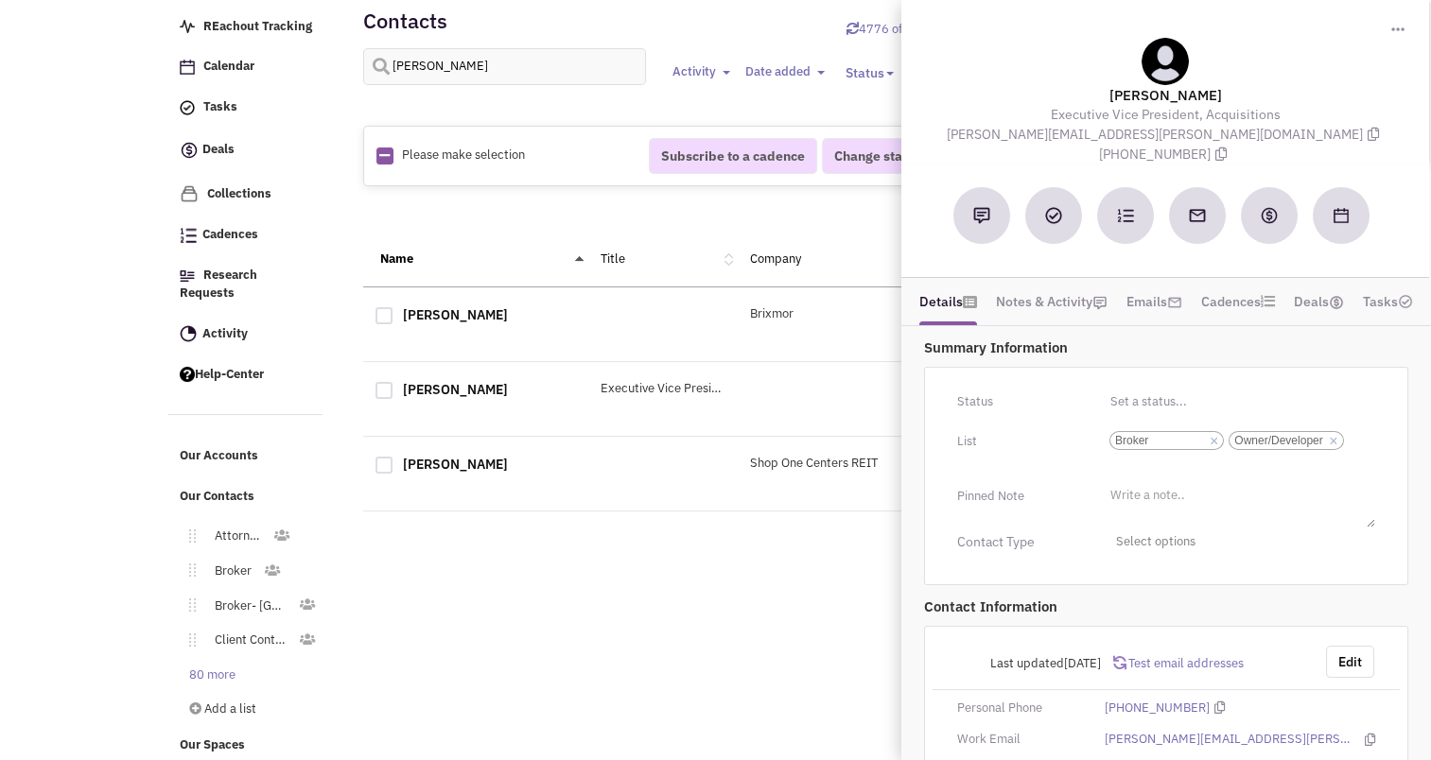
scroll to position [124, 0]
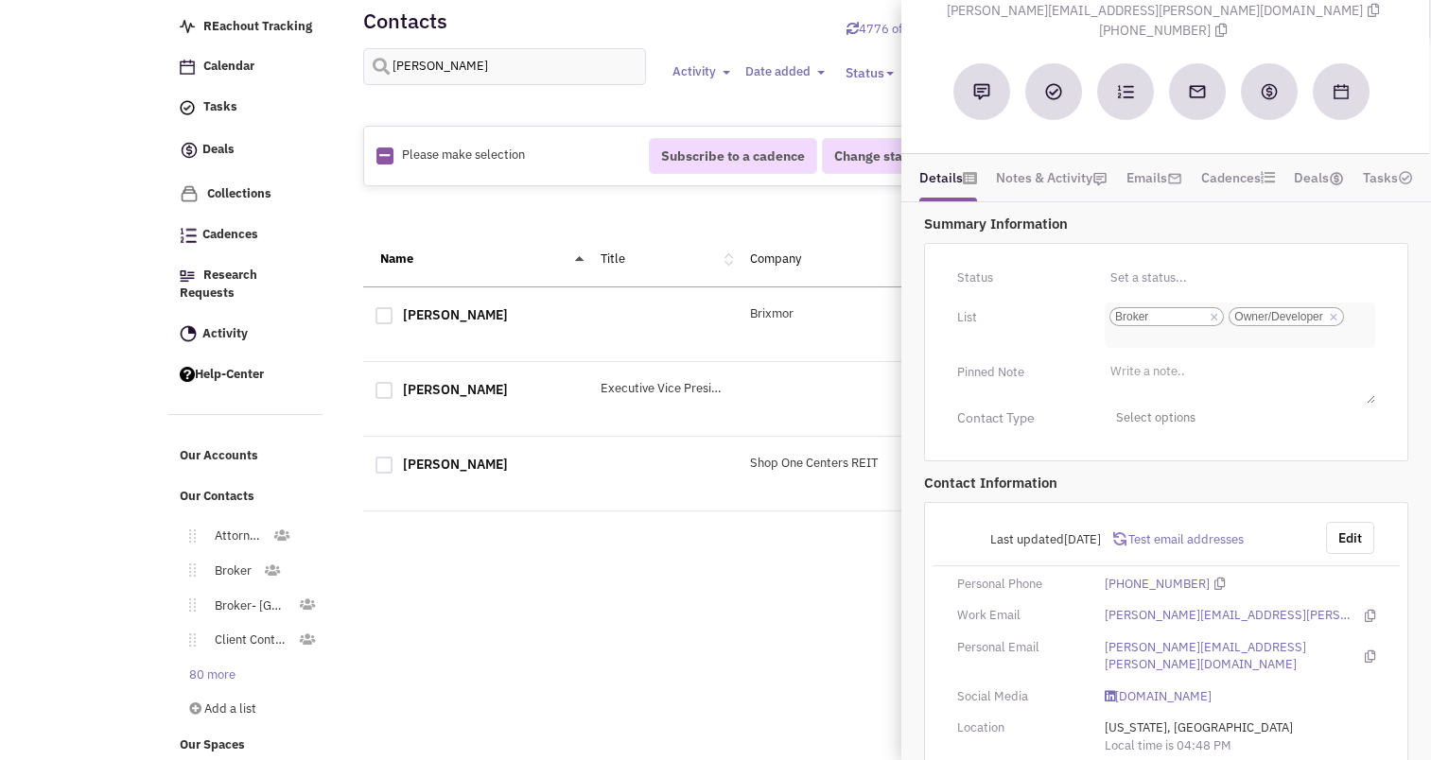
click at [1203, 318] on ul "Select a list... × Broker × Owner/Developer" at bounding box center [1240, 325] width 270 height 45
click at [0, 0] on select "Select a list... Broker Owner/Developer" at bounding box center [0, 0] width 0 height 0
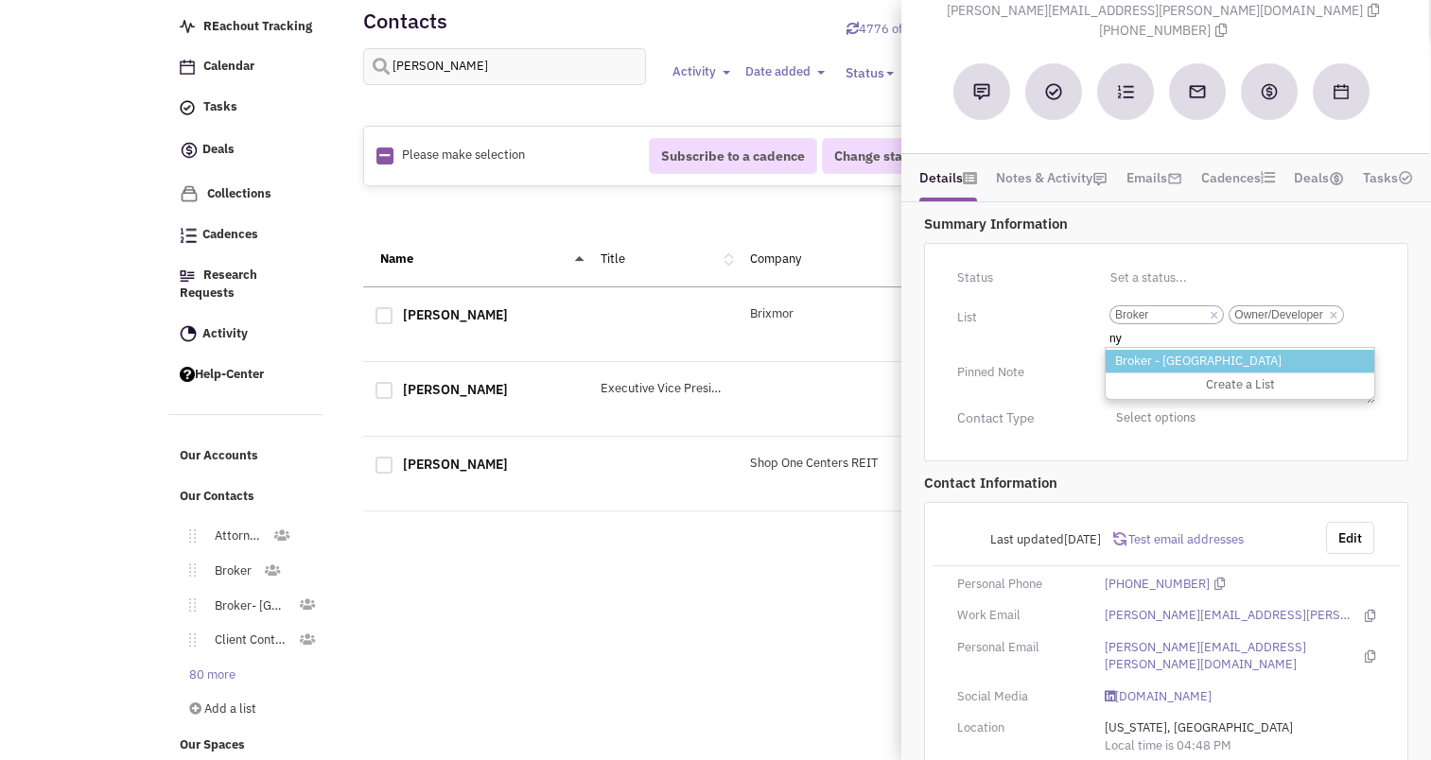
type input "ny"
click at [1168, 350] on li "Broker - [GEOGRAPHIC_DATA]" at bounding box center [1240, 362] width 269 height 24
click at [0, 0] on select "Select a list... Broker Owner/Developer" at bounding box center [0, 0] width 0 height 0
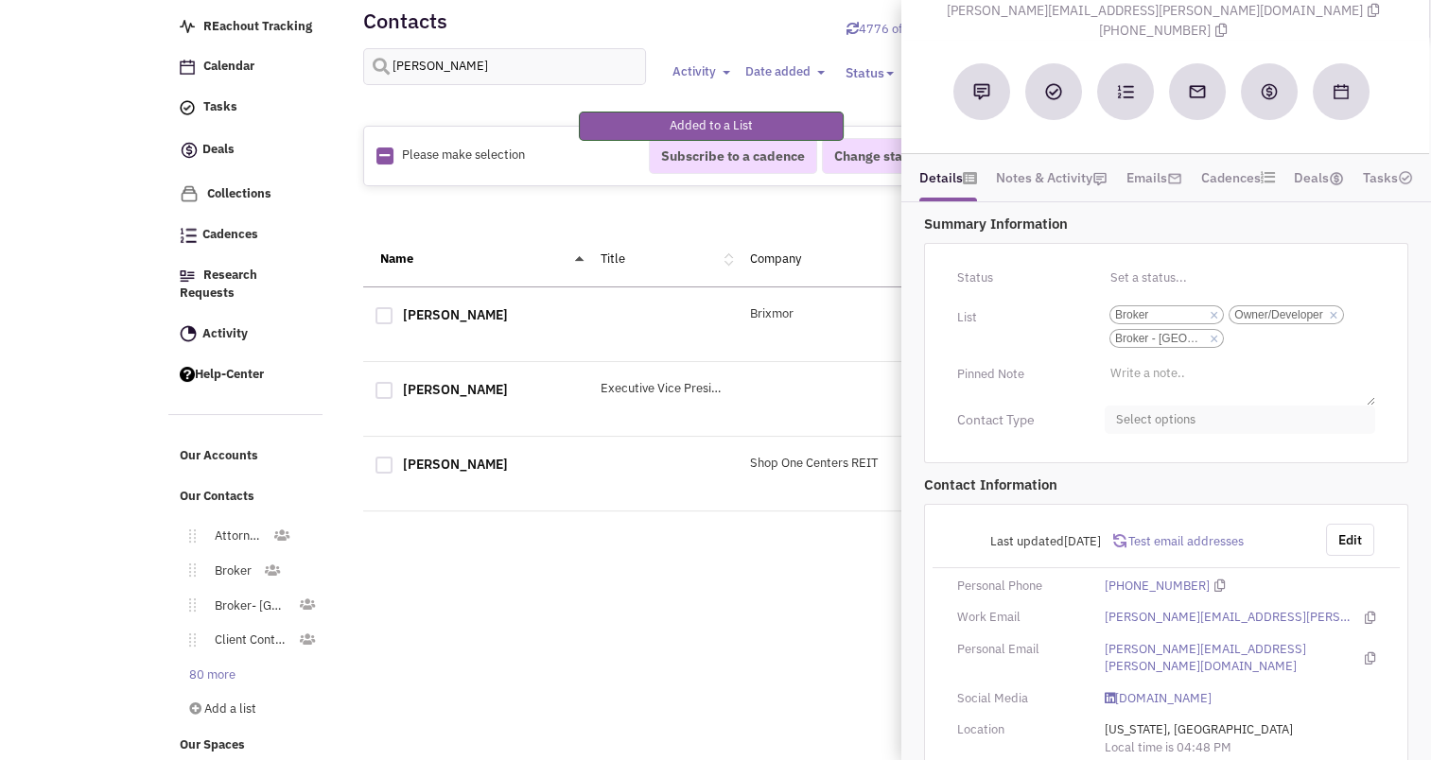
click at [1171, 406] on span "Select options" at bounding box center [1240, 420] width 270 height 29
click at [1121, 486] on div at bounding box center [1123, 494] width 17 height 17
checkbox input "true"
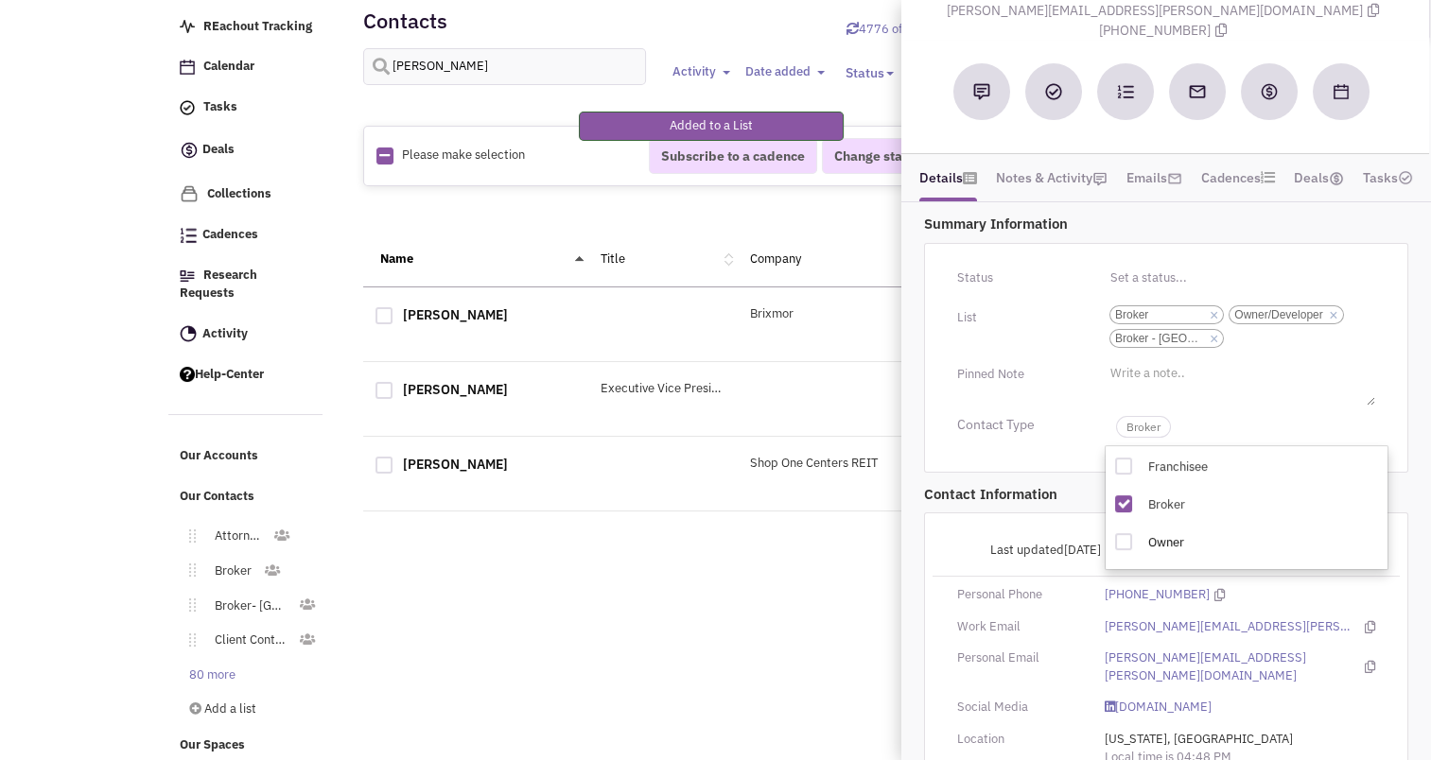
click at [1124, 533] on div at bounding box center [1123, 541] width 17 height 17
checkbox input "true"
click at [1136, 416] on span "Broker" at bounding box center [1143, 427] width 55 height 22
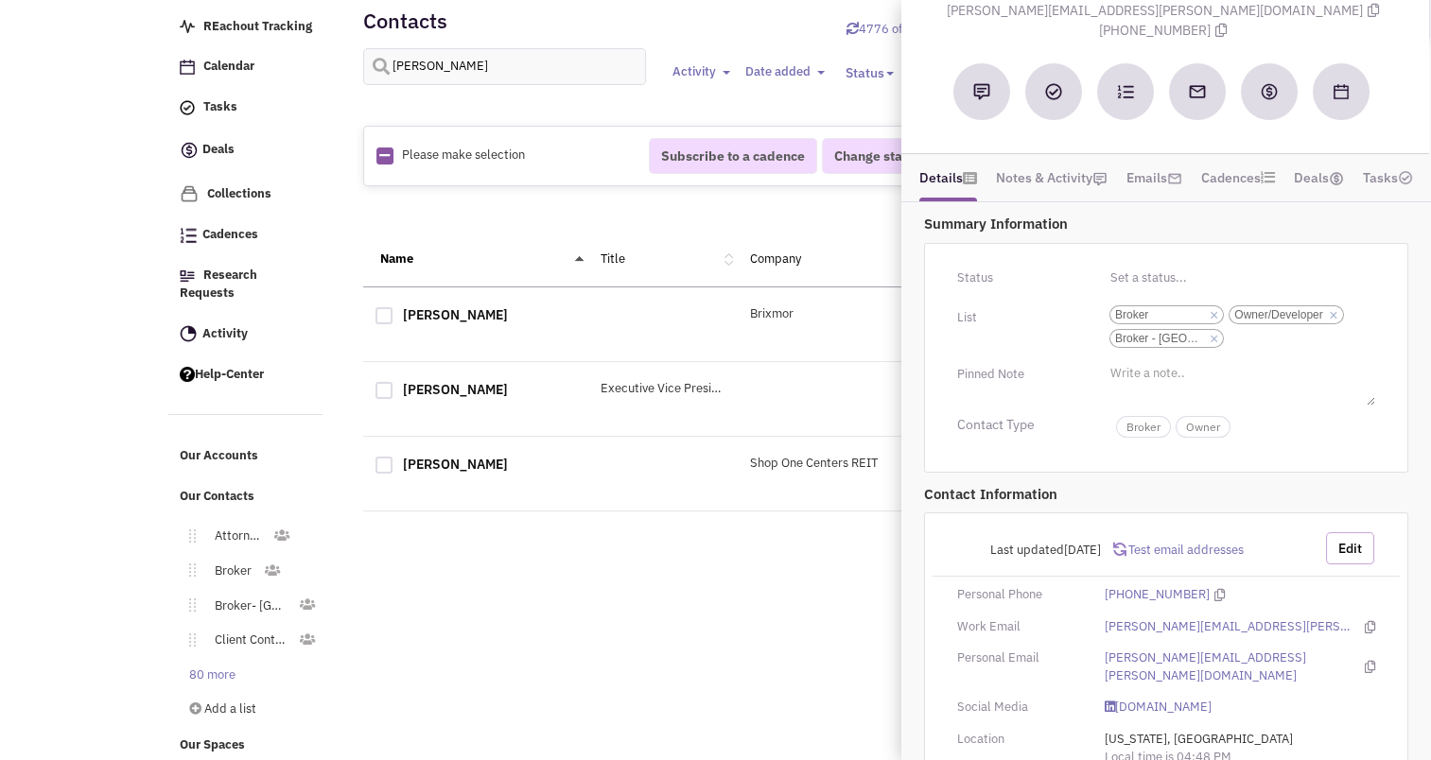
click at [1351, 532] on button "Edit" at bounding box center [1350, 548] width 48 height 32
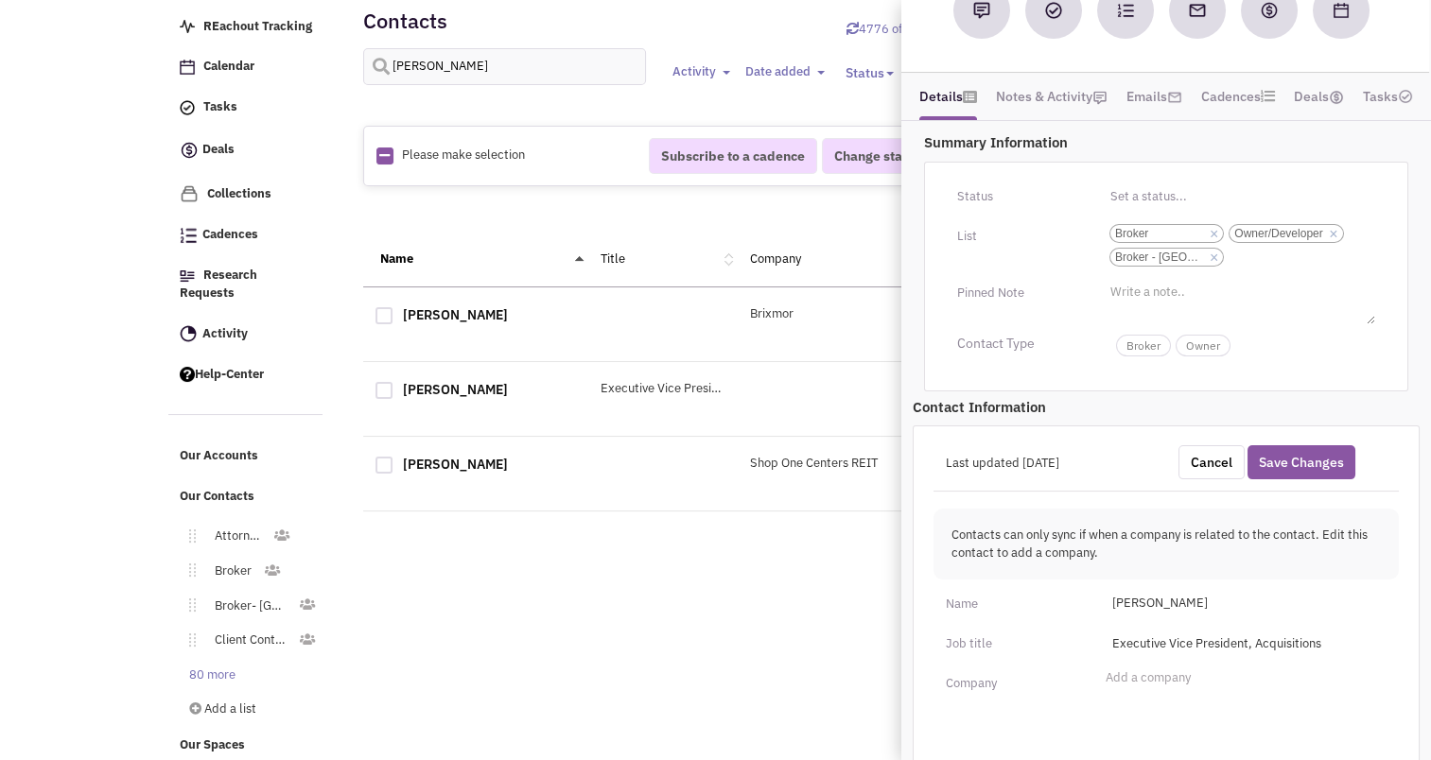
scroll to position [230, 0]
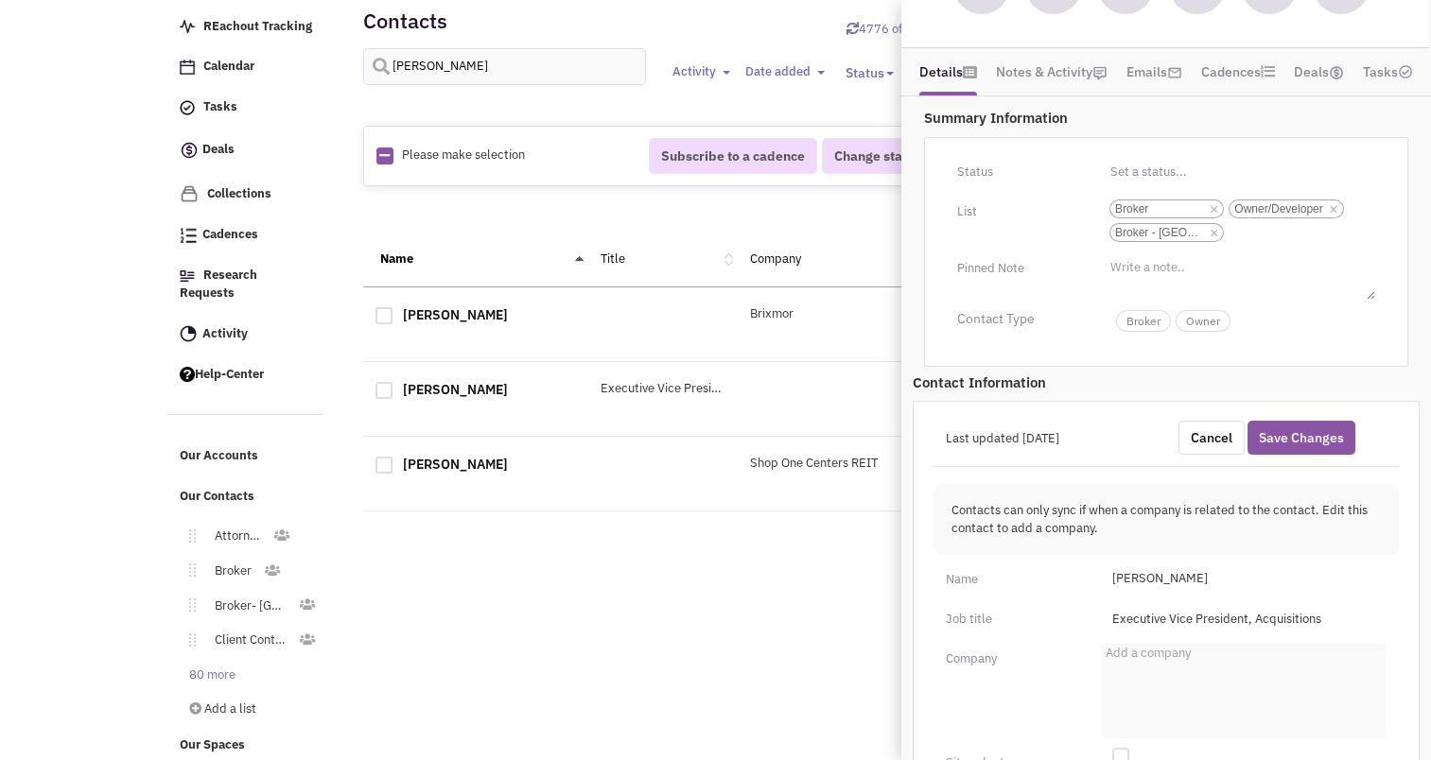
click at [1147, 649] on input "Add a company" at bounding box center [1127, 658] width 42 height 19
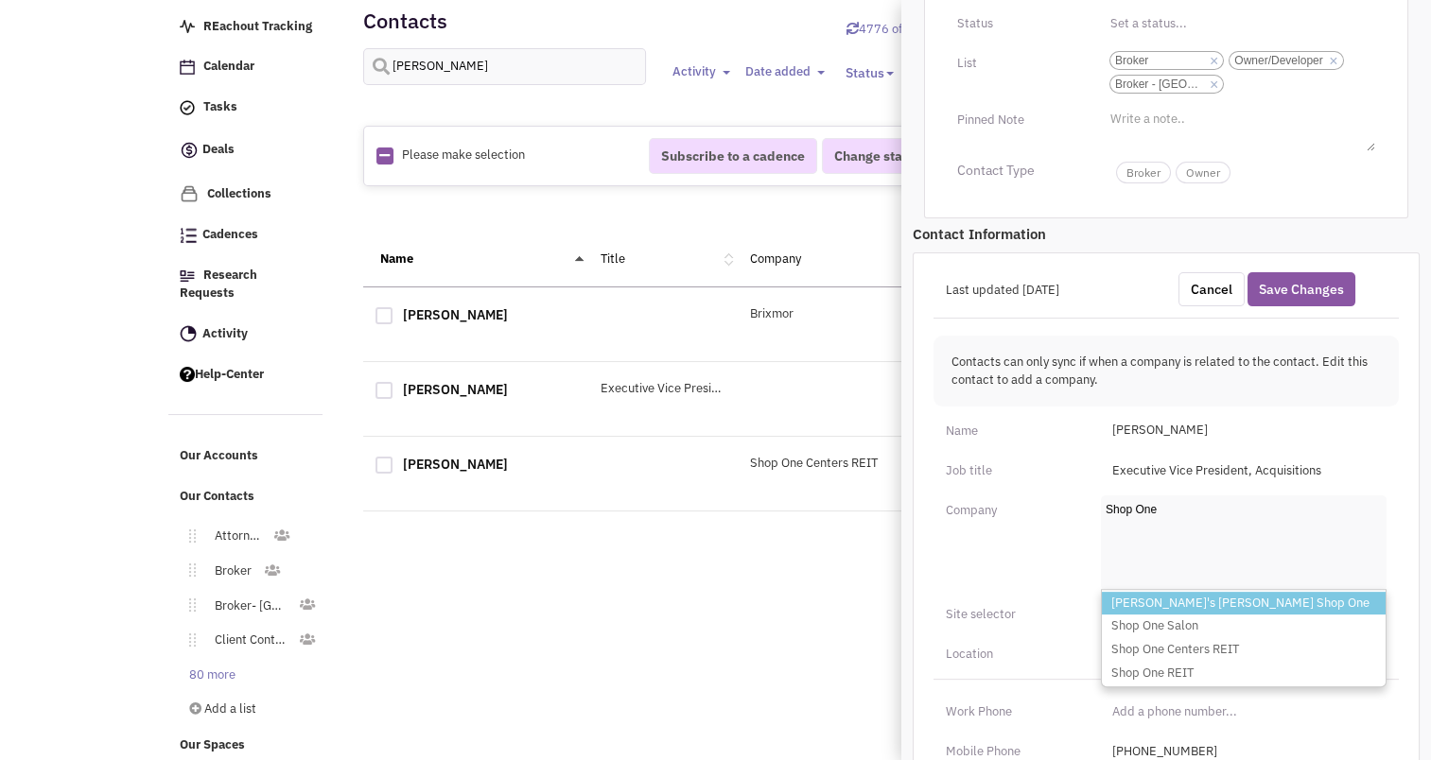
scroll to position [379, 0]
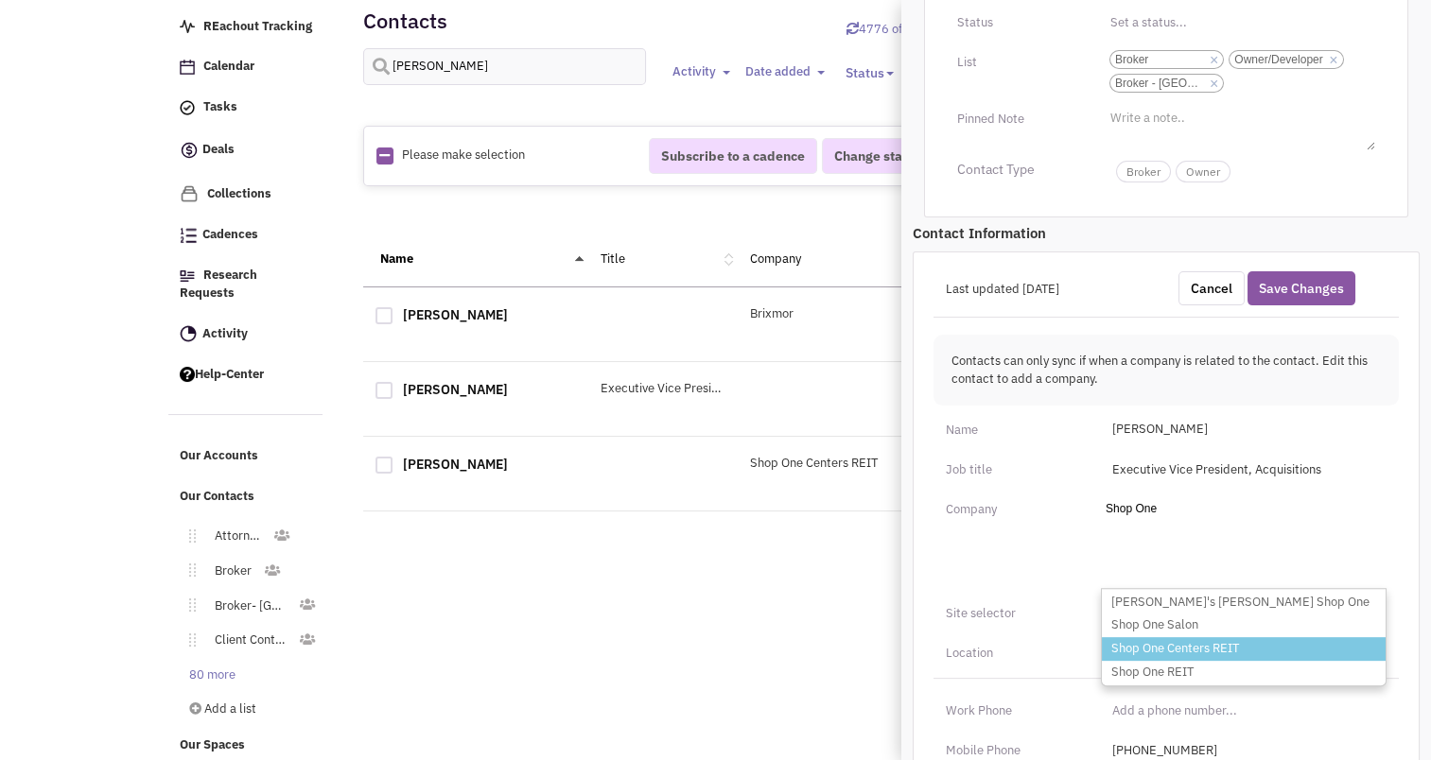
type input "Shop One"
click at [1160, 637] on li "Shop One Centers REIT" at bounding box center [1244, 649] width 284 height 24
click at [0, 0] on select "Add a company Shop One Seba's [PERSON_NAME] Shop One Shop One Salon Shop One Ce…" at bounding box center [0, 0] width 0 height 0
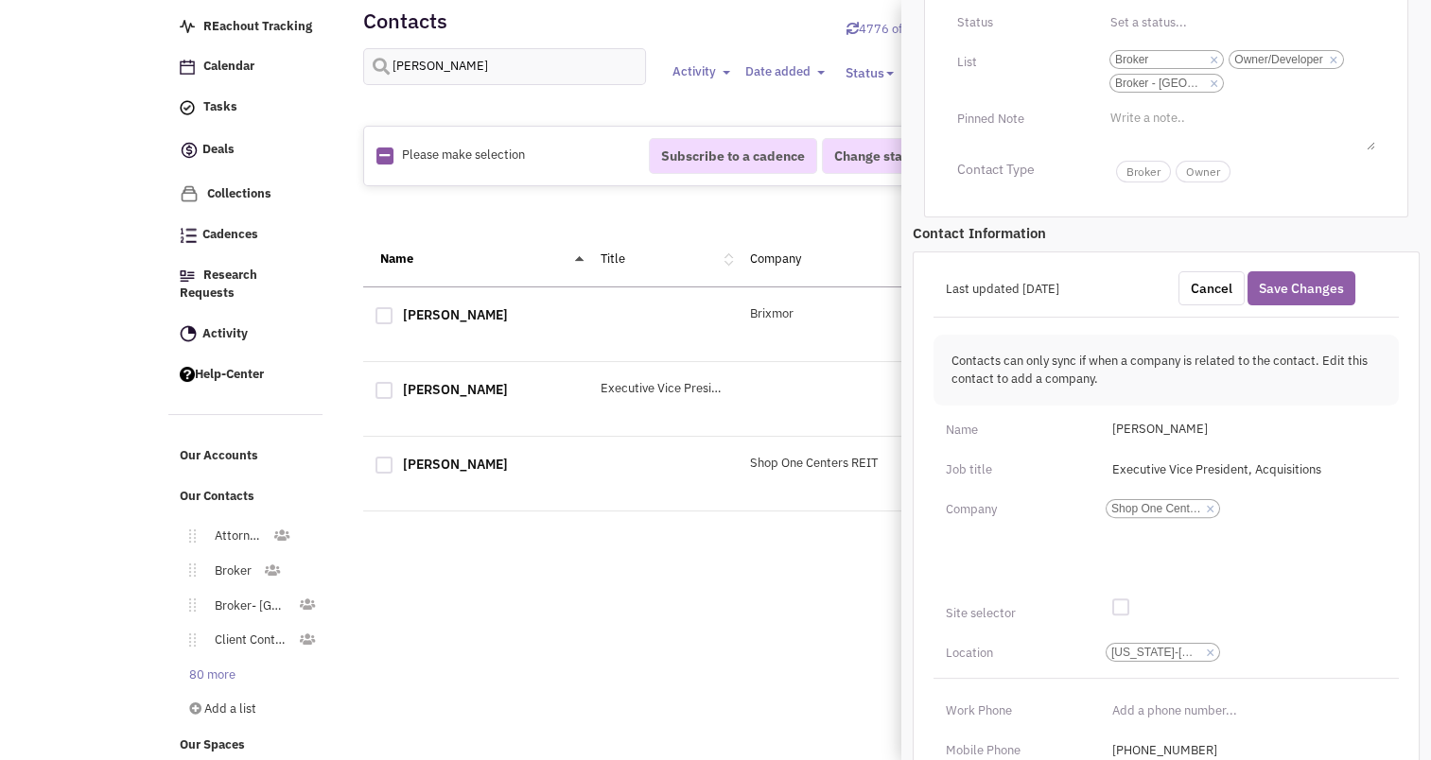
click at [1299, 271] on button "Save Changes" at bounding box center [1301, 288] width 108 height 34
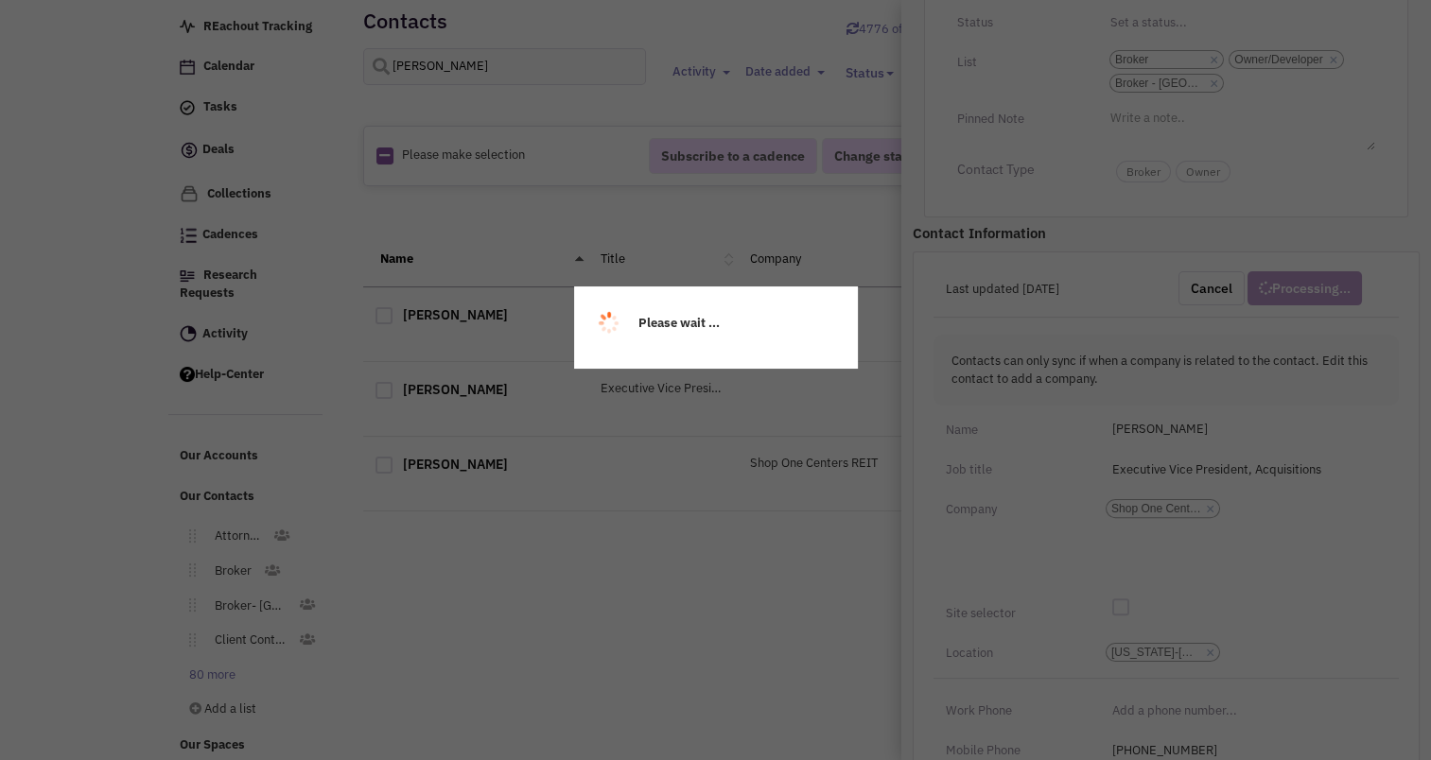
scroll to position [237, 0]
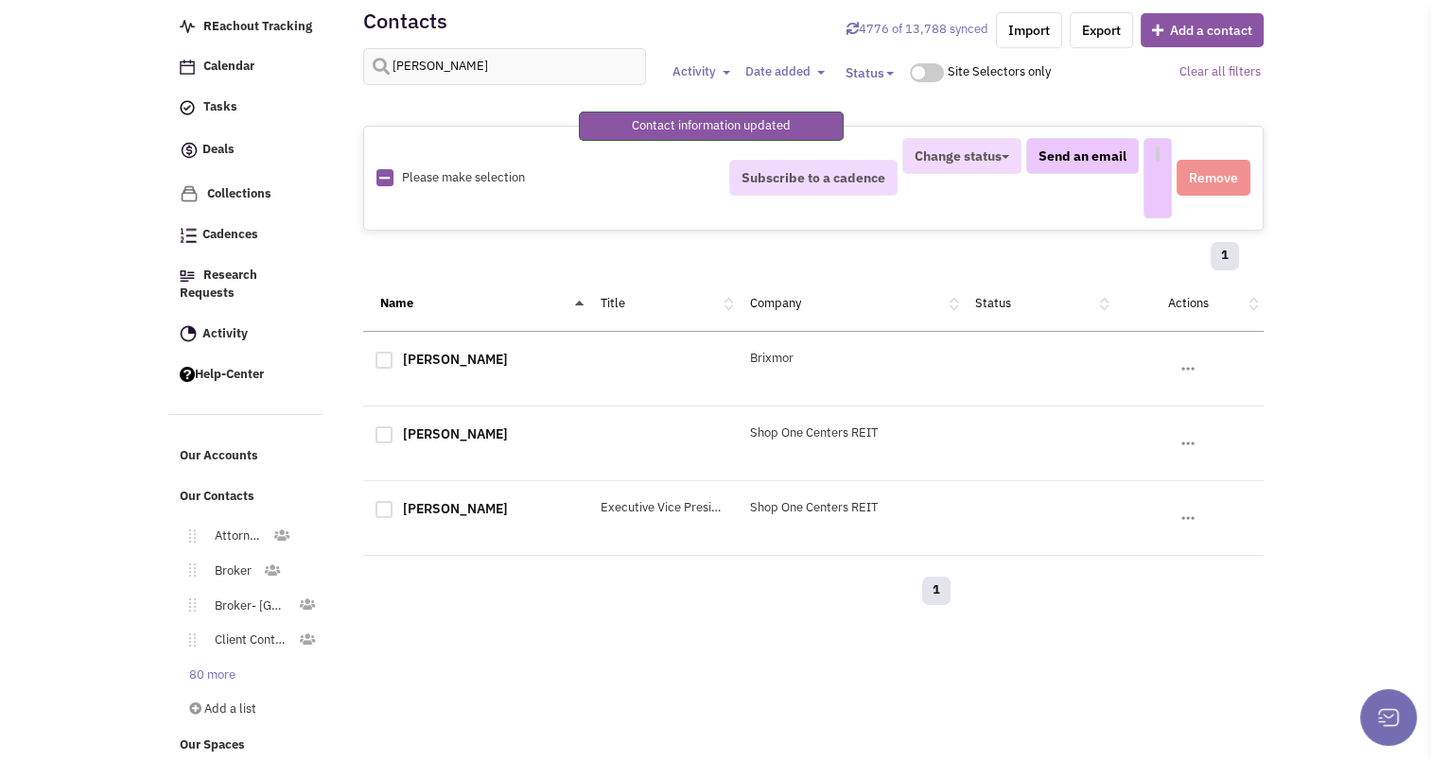
select select
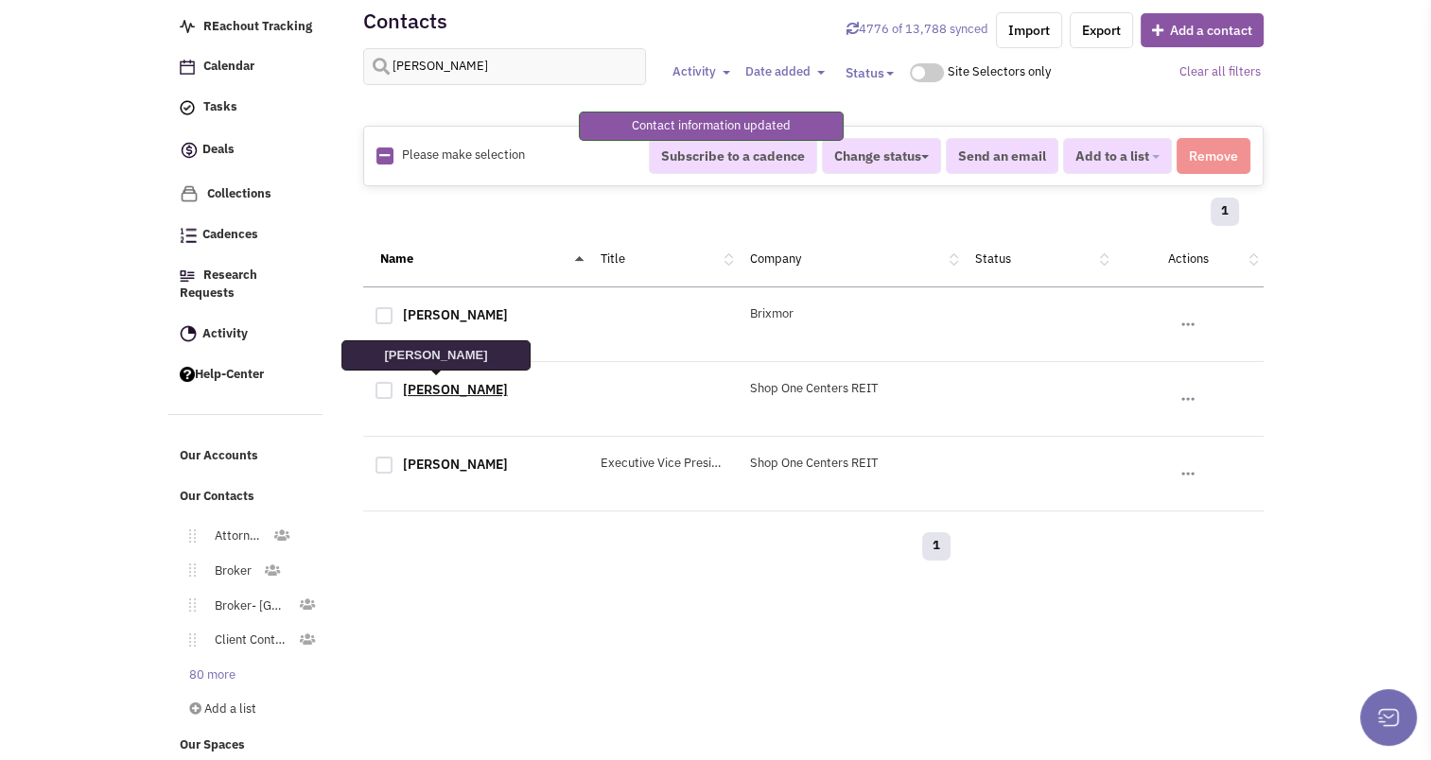
click at [453, 392] on link "[PERSON_NAME]" at bounding box center [455, 389] width 105 height 17
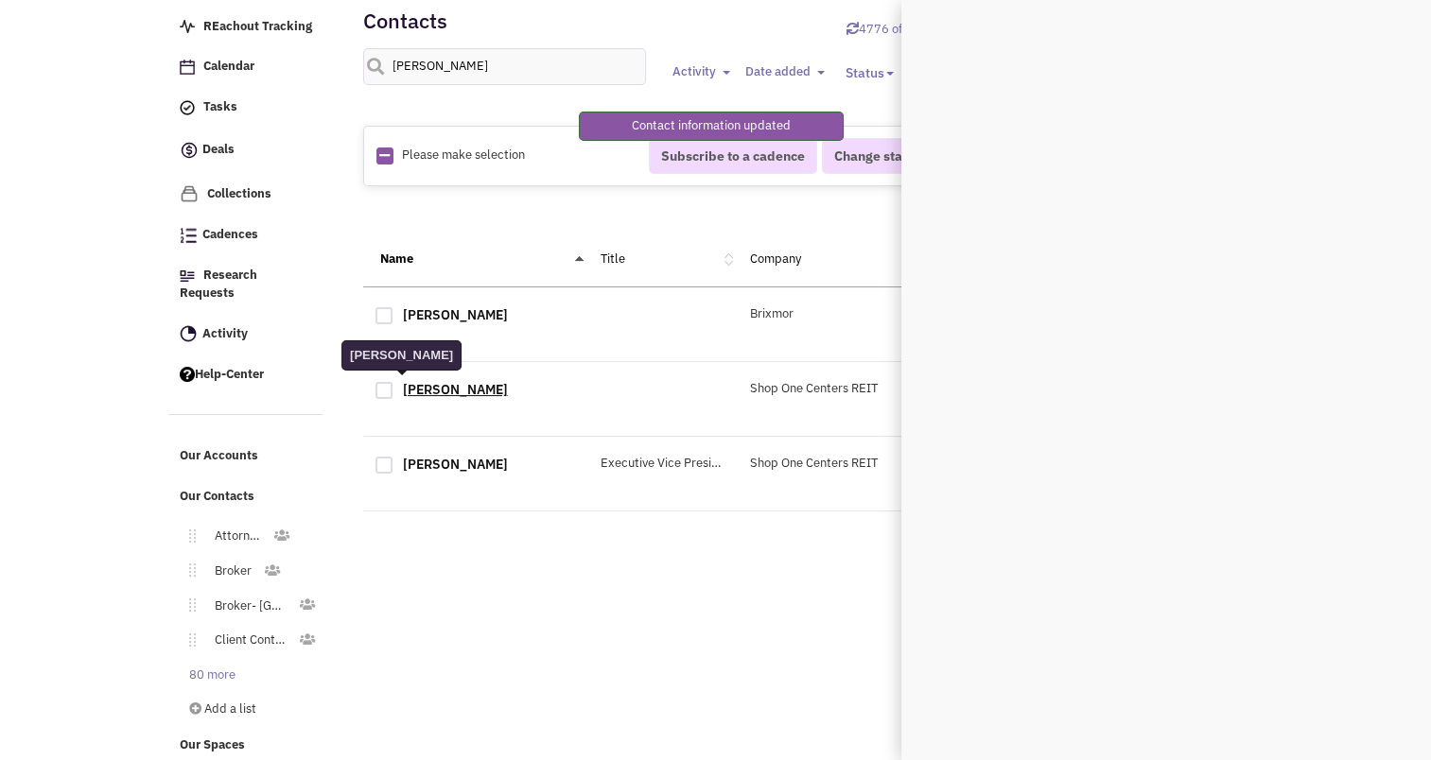
scroll to position [0, 0]
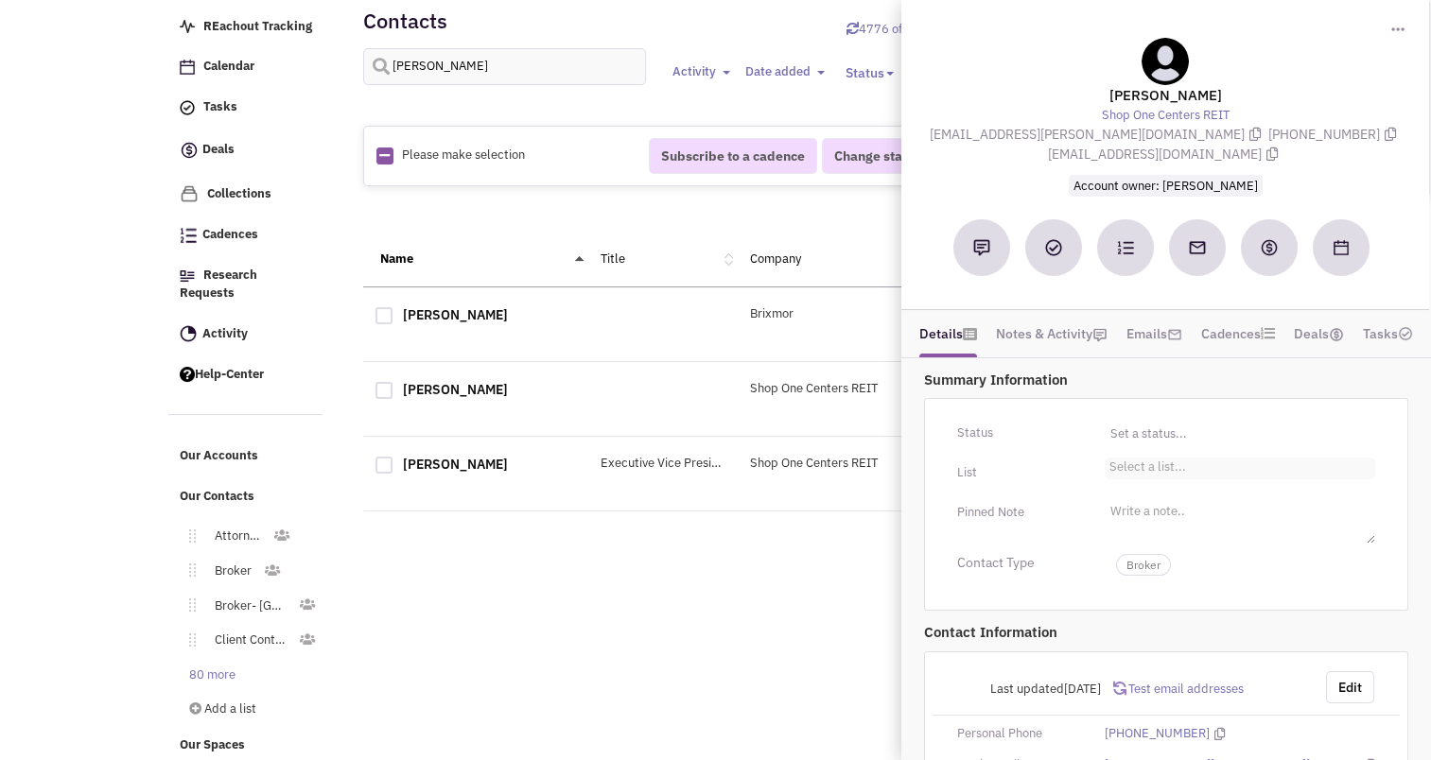
click at [1161, 458] on li "Select a list..." at bounding box center [1145, 465] width 81 height 14
click at [0, 0] on select "Select a list..." at bounding box center [0, 0] width 0 height 0
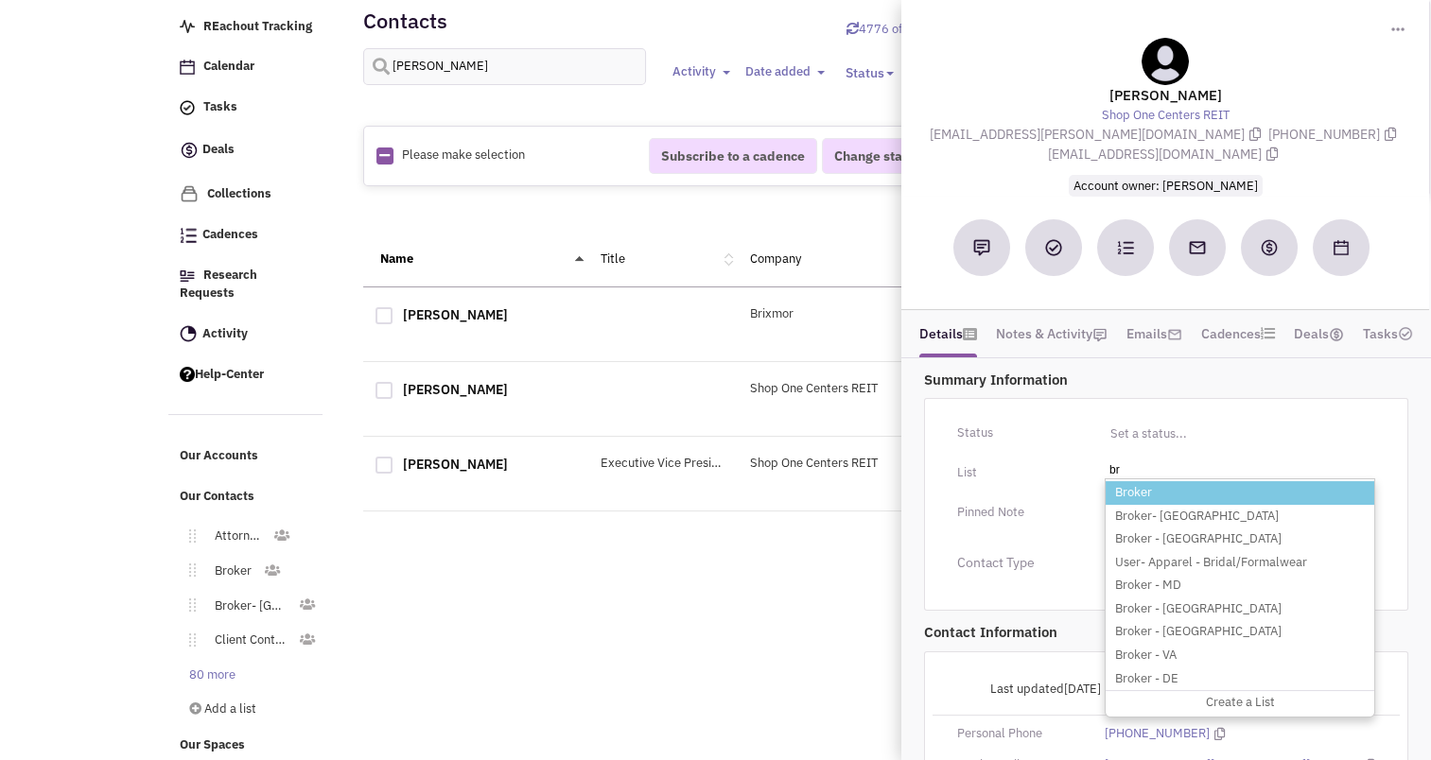
type input "br"
click at [1144, 481] on li "Broker" at bounding box center [1240, 493] width 269 height 24
click at [0, 0] on select "Select a list..." at bounding box center [0, 0] width 0 height 0
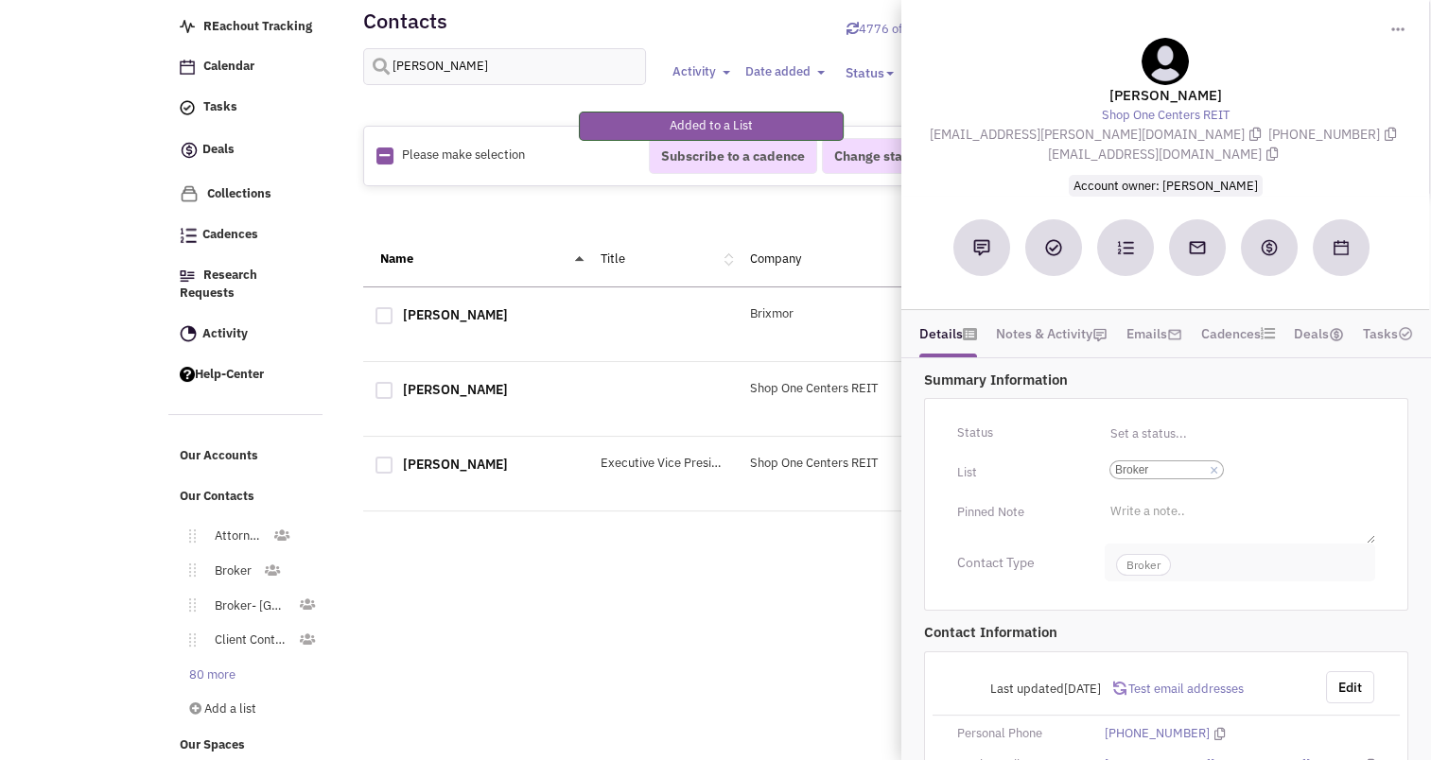
scroll to position [166, 0]
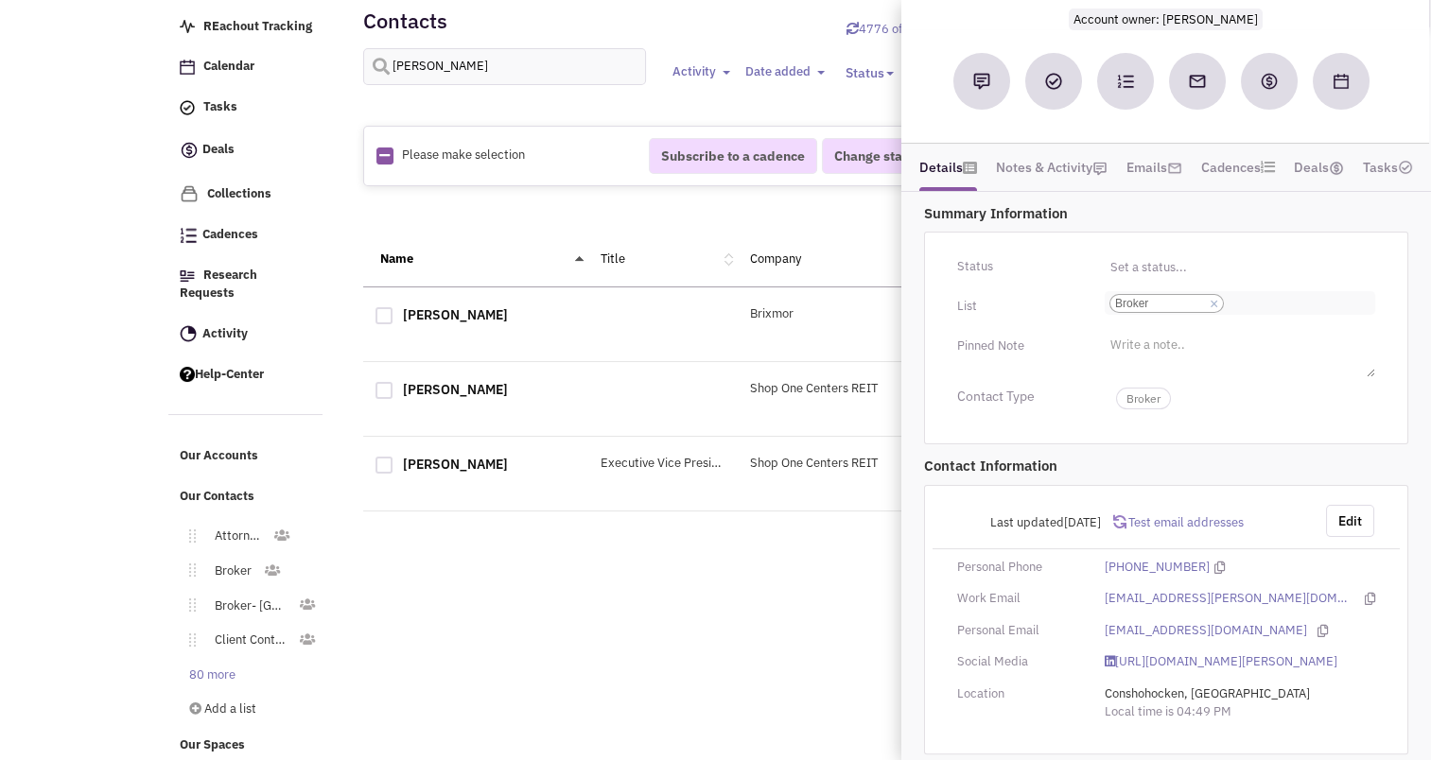
click at [1242, 294] on input "Select a list... Broker Select a list... × Broker" at bounding box center [1249, 303] width 42 height 19
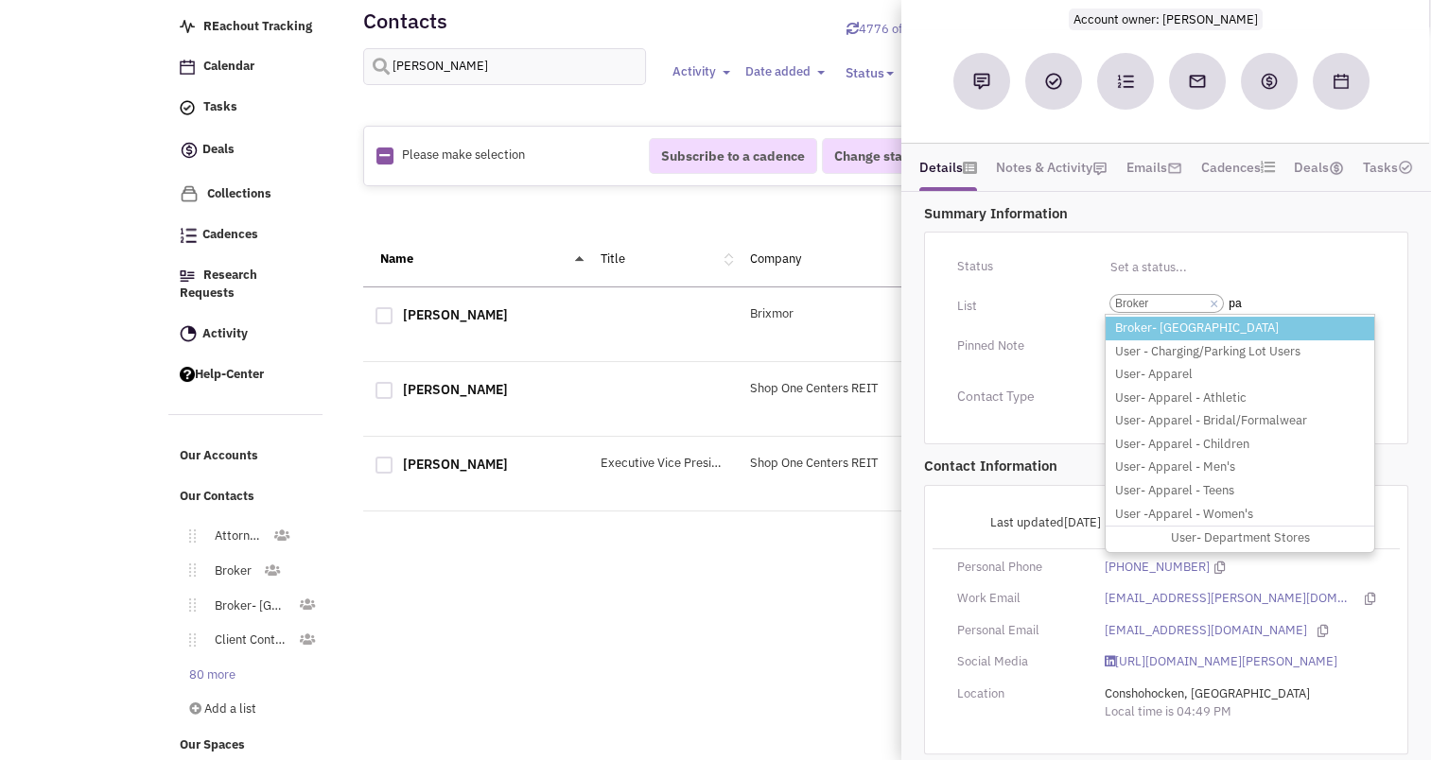
type input "pa"
click at [1134, 317] on li "Broker- [GEOGRAPHIC_DATA]" at bounding box center [1240, 329] width 269 height 24
click at [0, 0] on select "Select a list... Broker" at bounding box center [0, 0] width 0 height 0
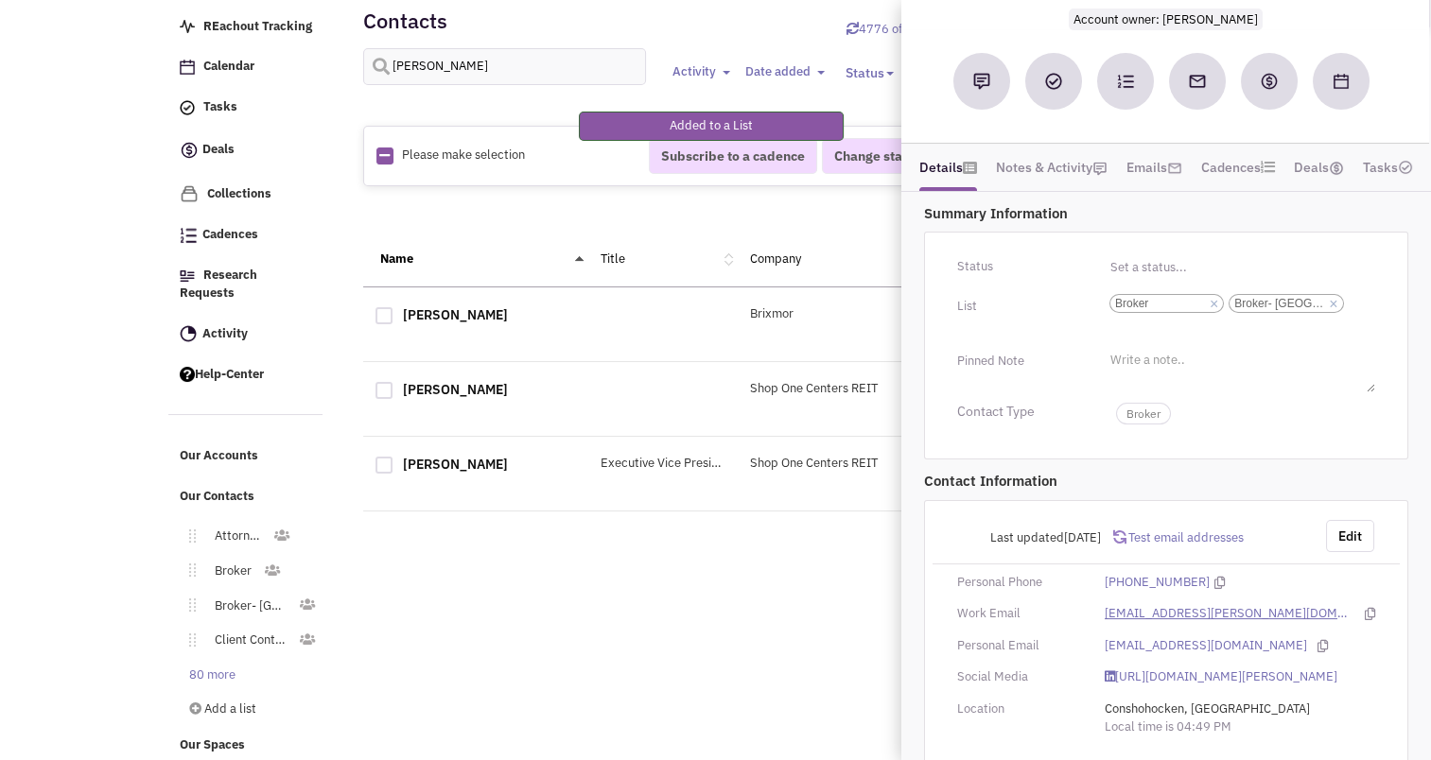
scroll to position [182, 0]
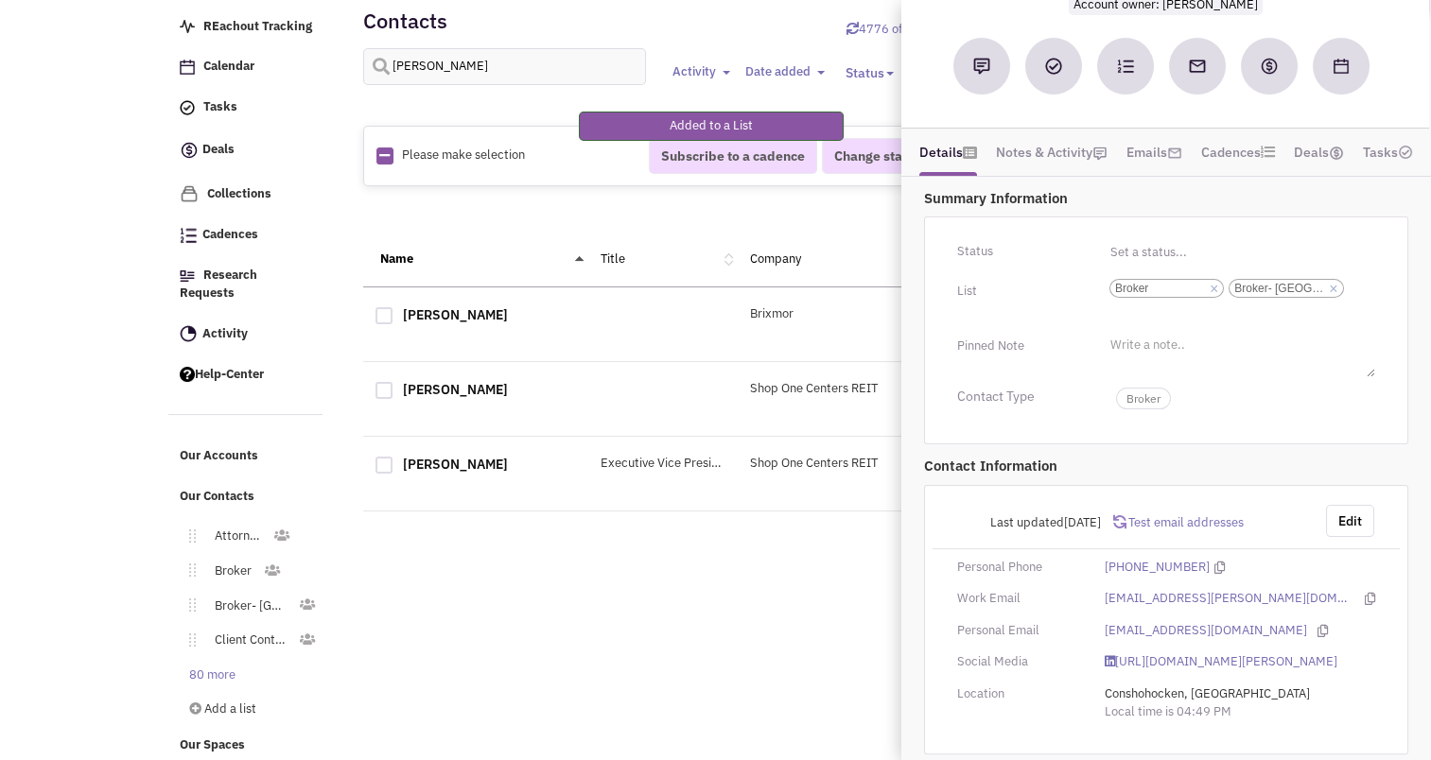
click at [704, 658] on div "Retailsphere Support Message Send REachout Tracking Calendar Tasks Completed Ta…" at bounding box center [716, 374] width 1103 height 785
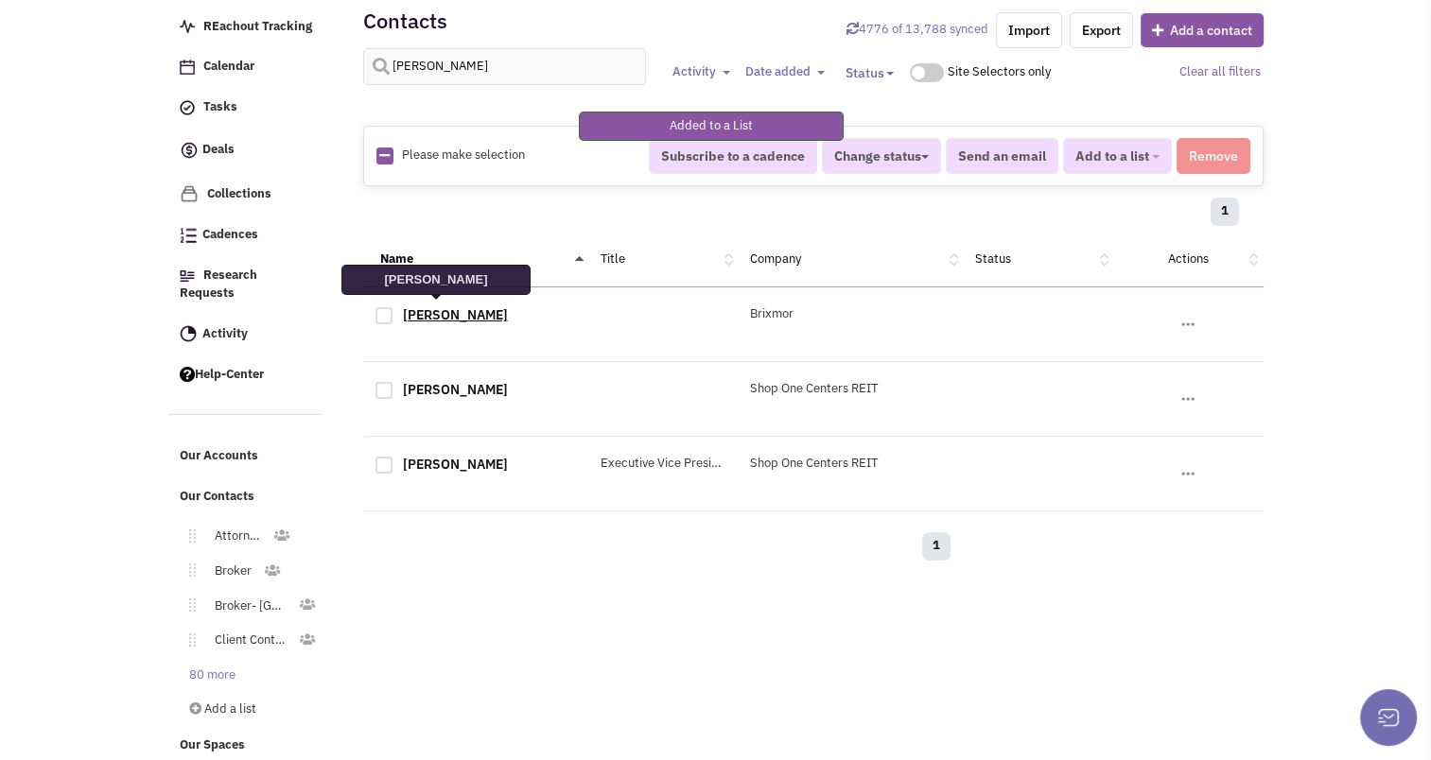
click at [444, 315] on link "[PERSON_NAME]" at bounding box center [455, 314] width 105 height 17
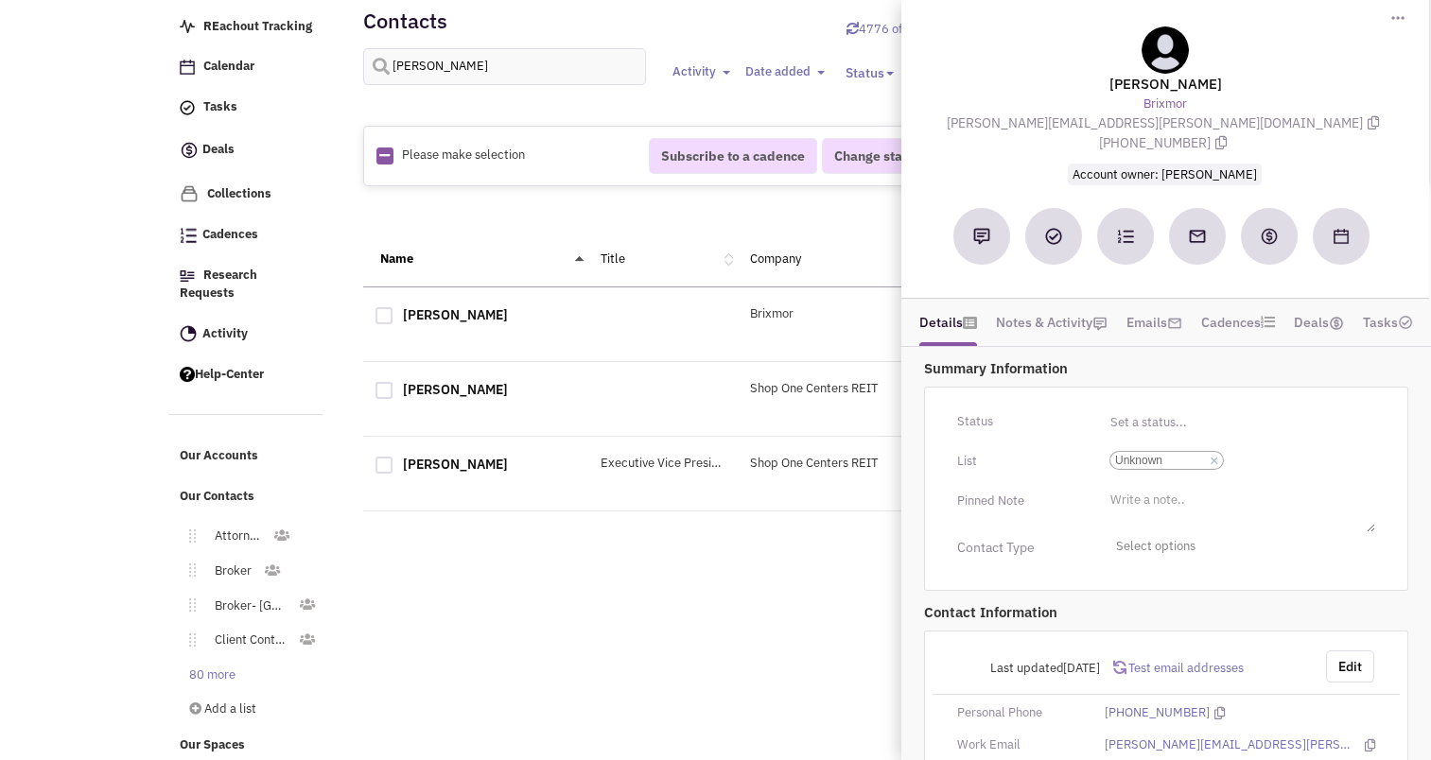
scroll to position [11, 0]
click at [1215, 453] on link "×" at bounding box center [1214, 461] width 9 height 17
click at [0, 0] on select "Select a list... Unknown" at bounding box center [0, 0] width 0 height 0
click at [1215, 446] on ul "Select a list..." at bounding box center [1240, 457] width 270 height 22
click at [0, 0] on select "Select a list..." at bounding box center [0, 0] width 0 height 0
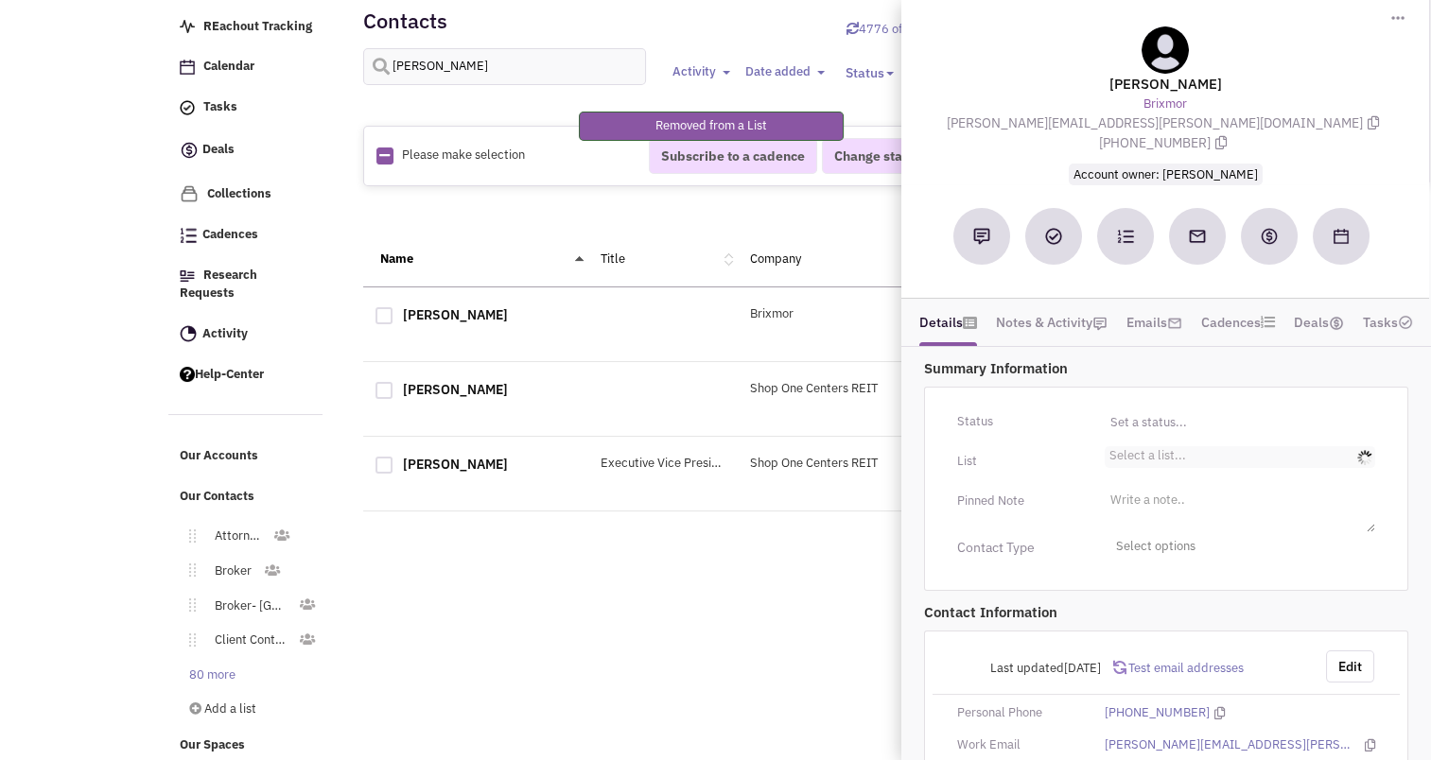
scroll to position [2, 0]
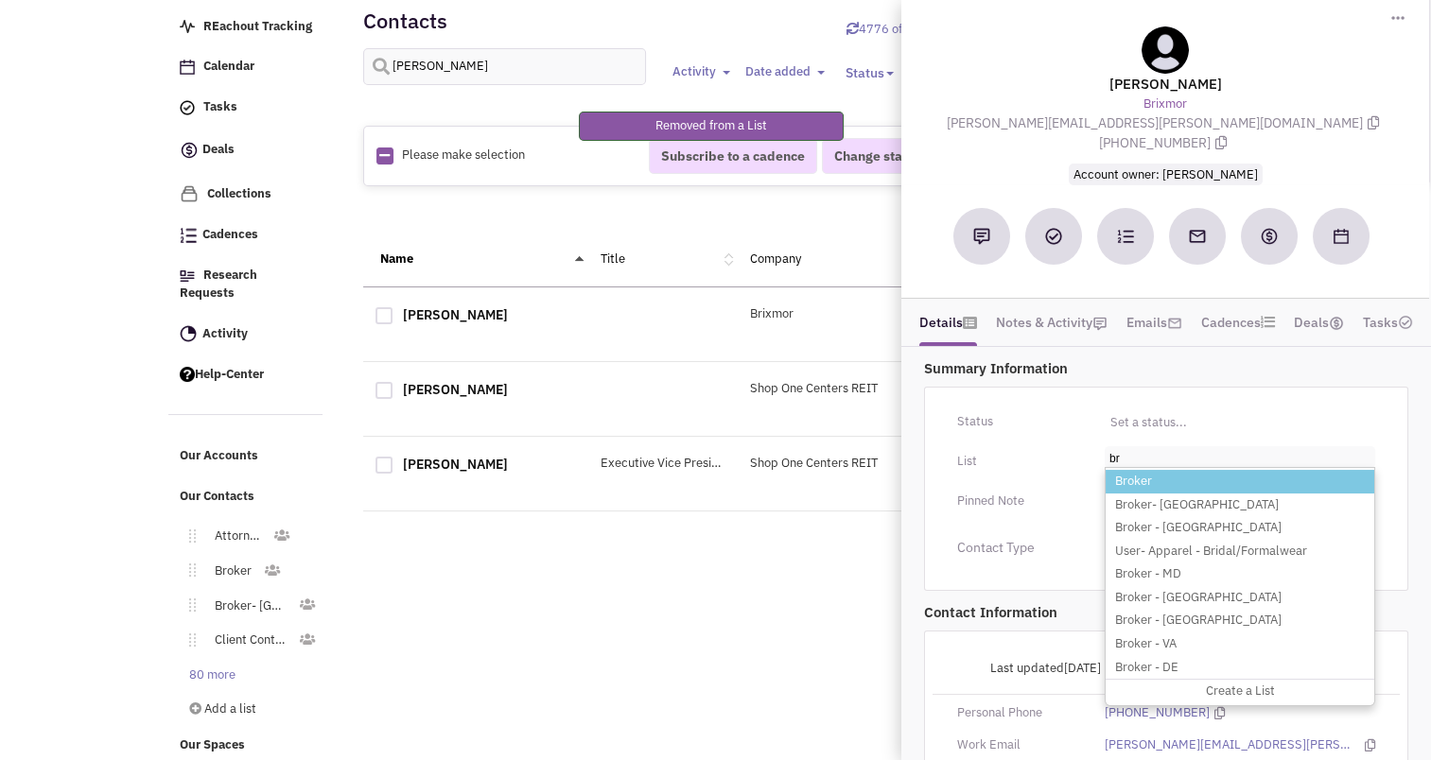
type input "br"
click at [1124, 470] on li "Broker" at bounding box center [1240, 482] width 269 height 24
click at [0, 0] on select "Select a list..." at bounding box center [0, 0] width 0 height 0
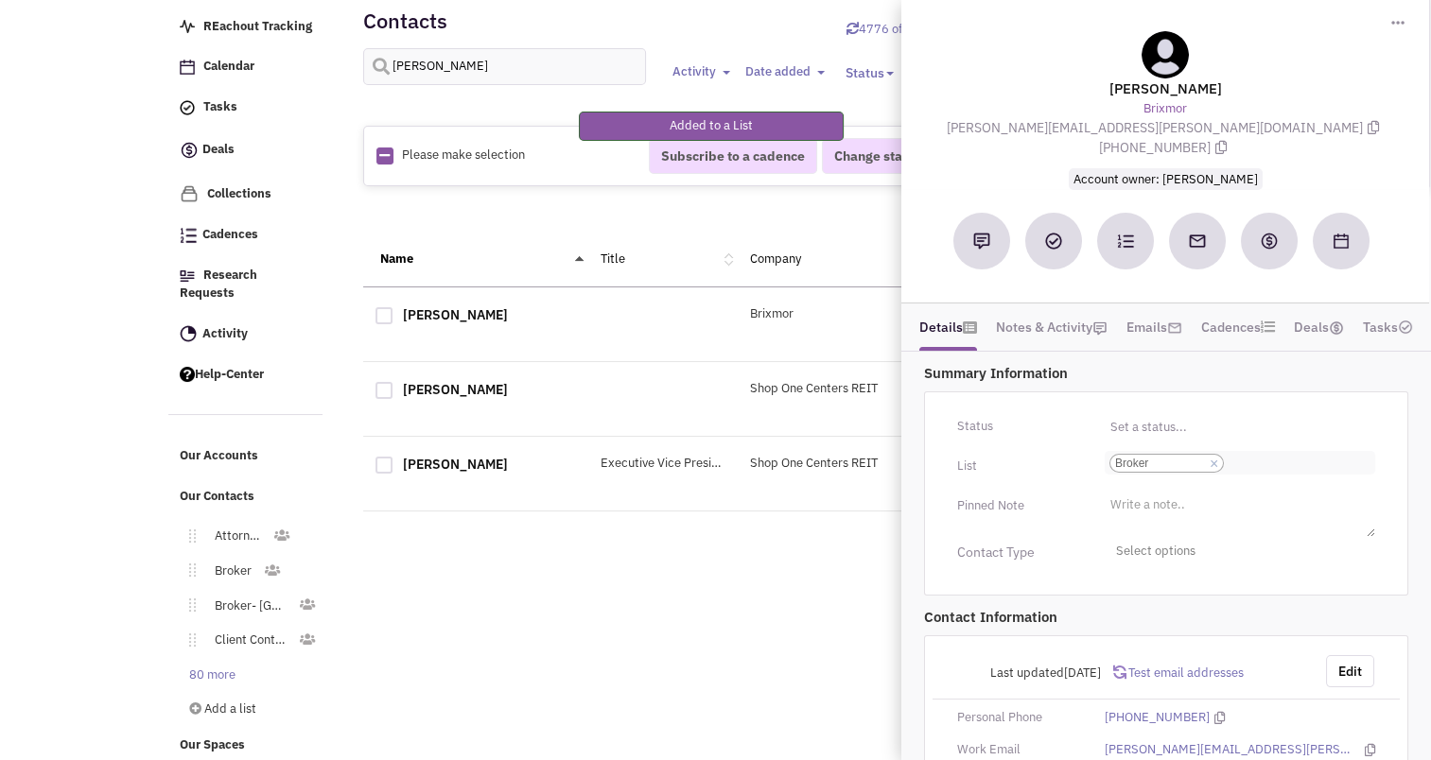
scroll to position [0, 0]
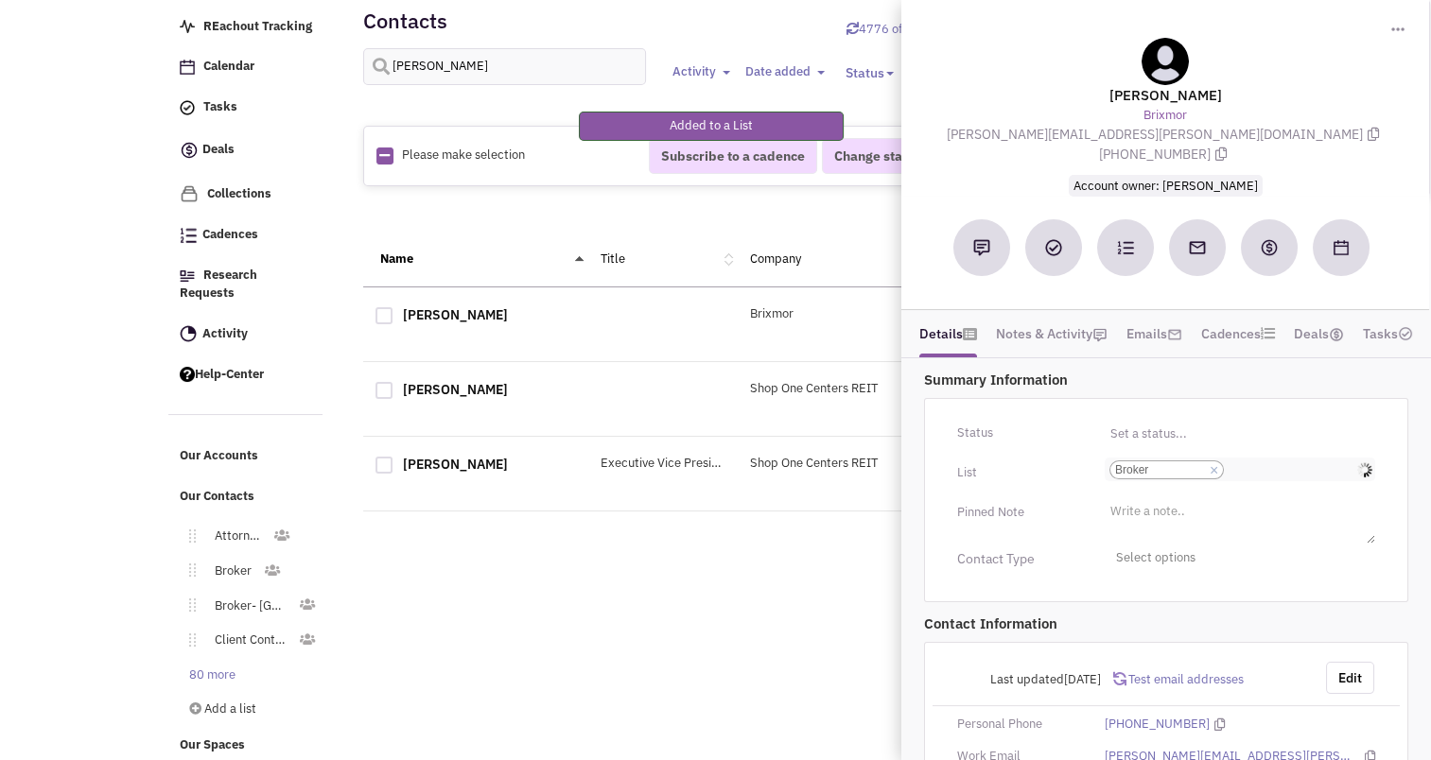
click at [1257, 461] on input "Select a list... Broker Select a list... × Broker" at bounding box center [1249, 470] width 42 height 19
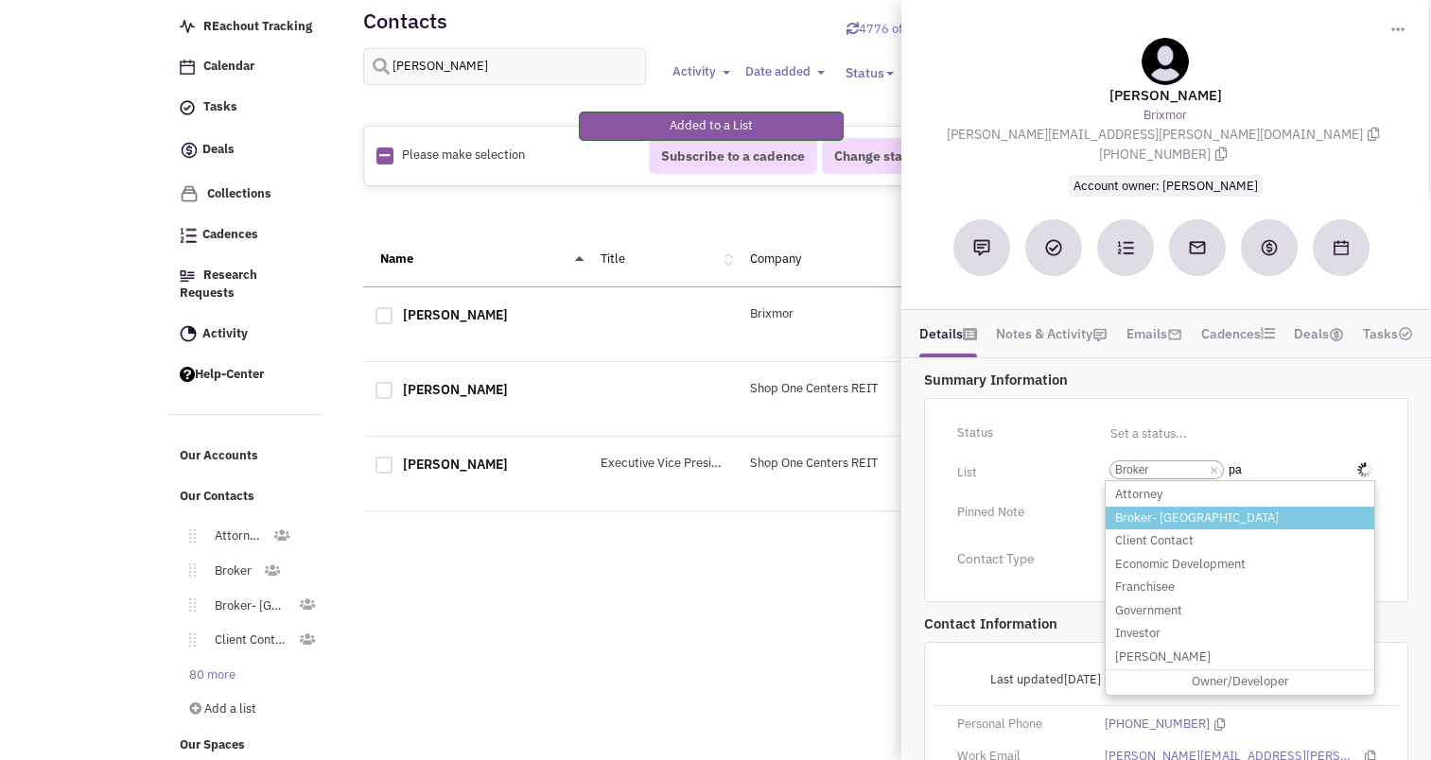
type input "pa"
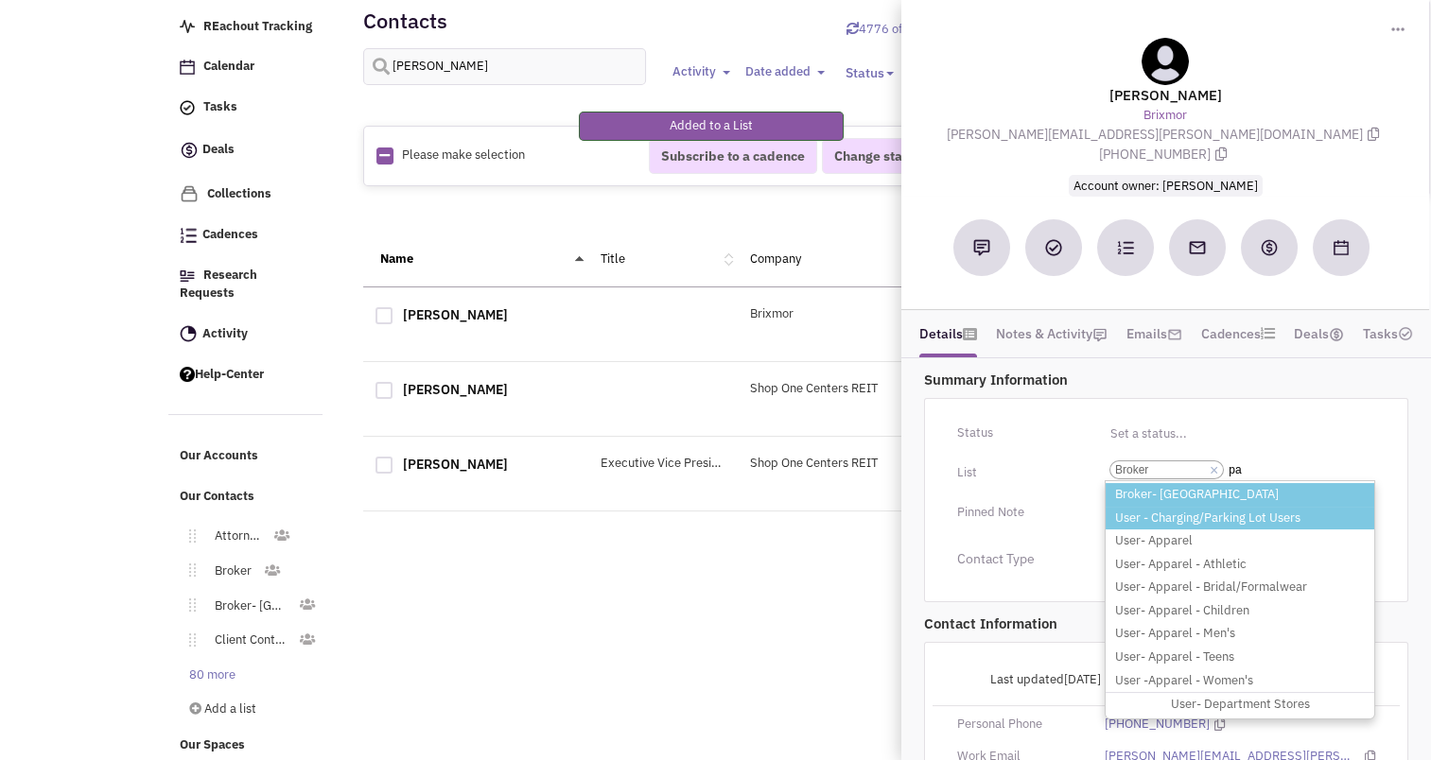
click at [1132, 507] on li "User - Charging/Parking Lot Users" at bounding box center [1240, 519] width 269 height 24
click at [0, 0] on select "Select a list... Broker" at bounding box center [0, 0] width 0 height 0
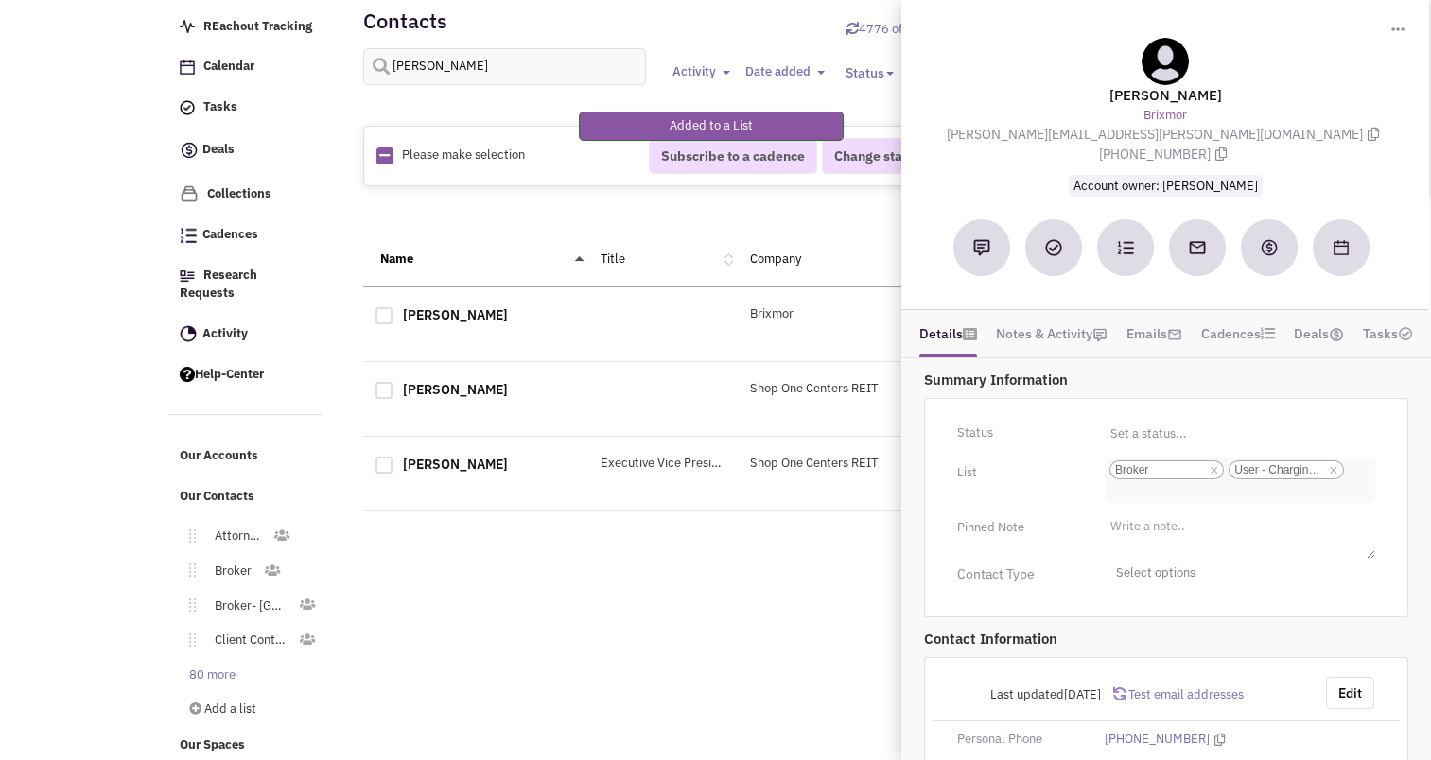
click at [1332, 462] on link "×" at bounding box center [1333, 470] width 9 height 17
click at [0, 0] on select "Select a list... Broker User - Charging/Parking Lot Users" at bounding box center [0, 0] width 0 height 0
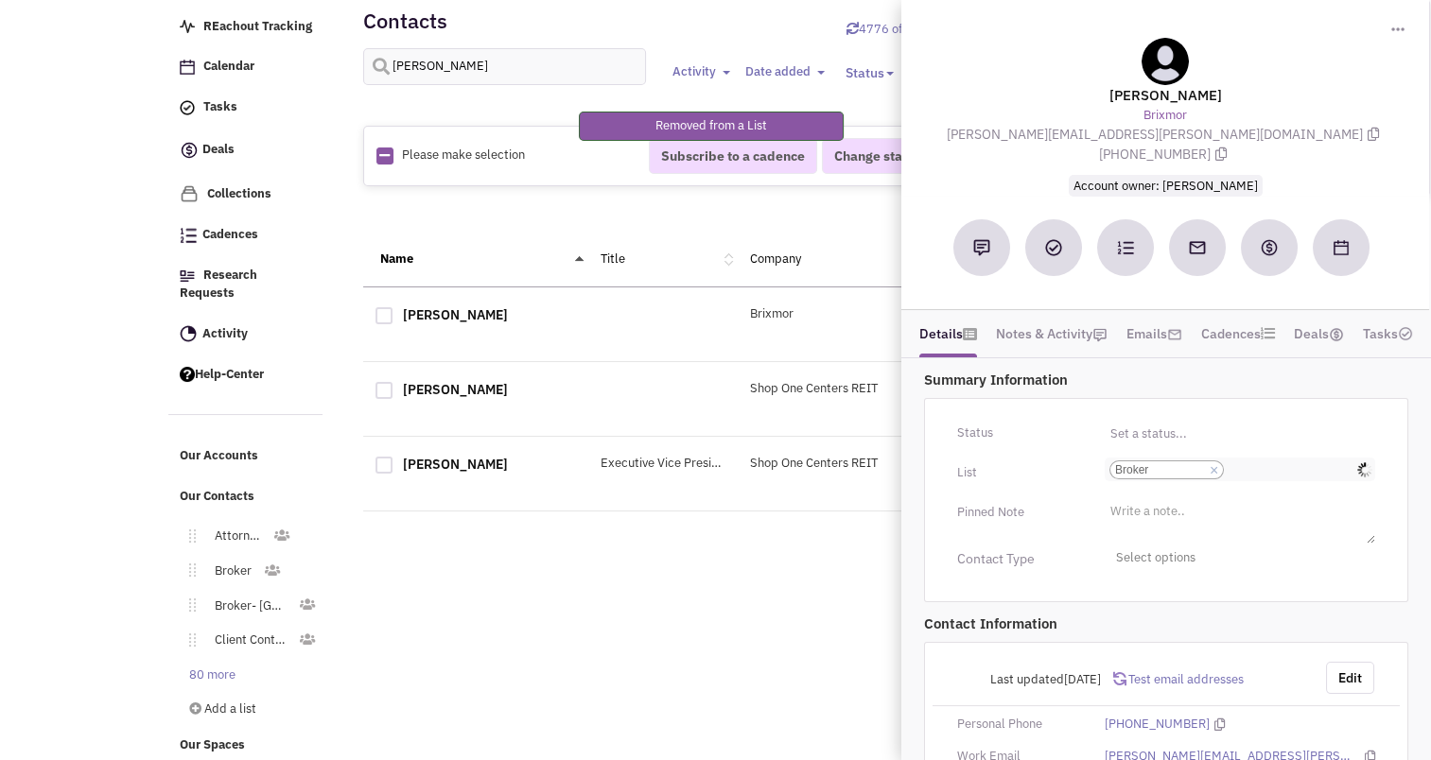
click at [1270, 461] on input "Select a list... Broker Select a list... × Broker" at bounding box center [1249, 470] width 42 height 19
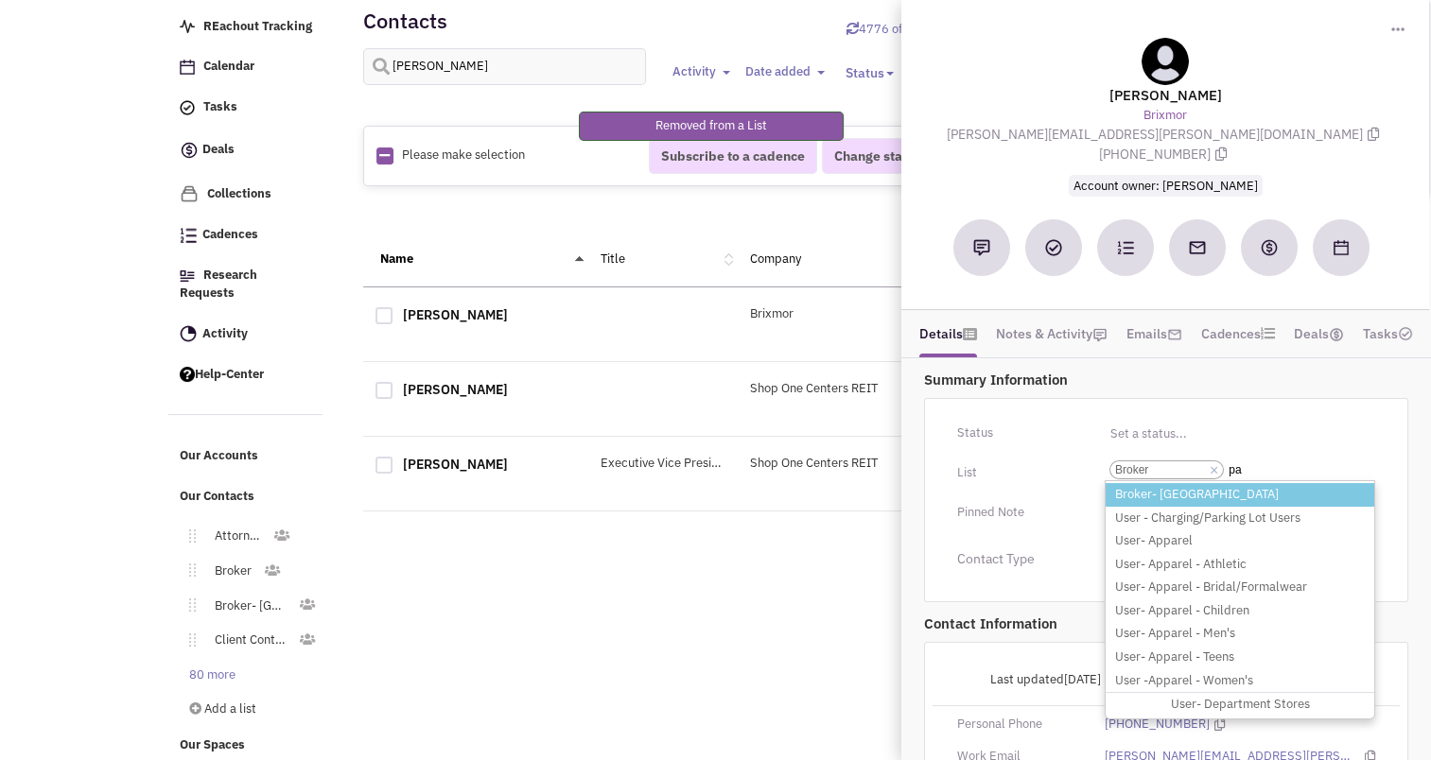
type input "pa"
click at [1160, 483] on li "Broker- [GEOGRAPHIC_DATA]" at bounding box center [1240, 495] width 269 height 24
click at [0, 0] on select "Select a list... Broker" at bounding box center [0, 0] width 0 height 0
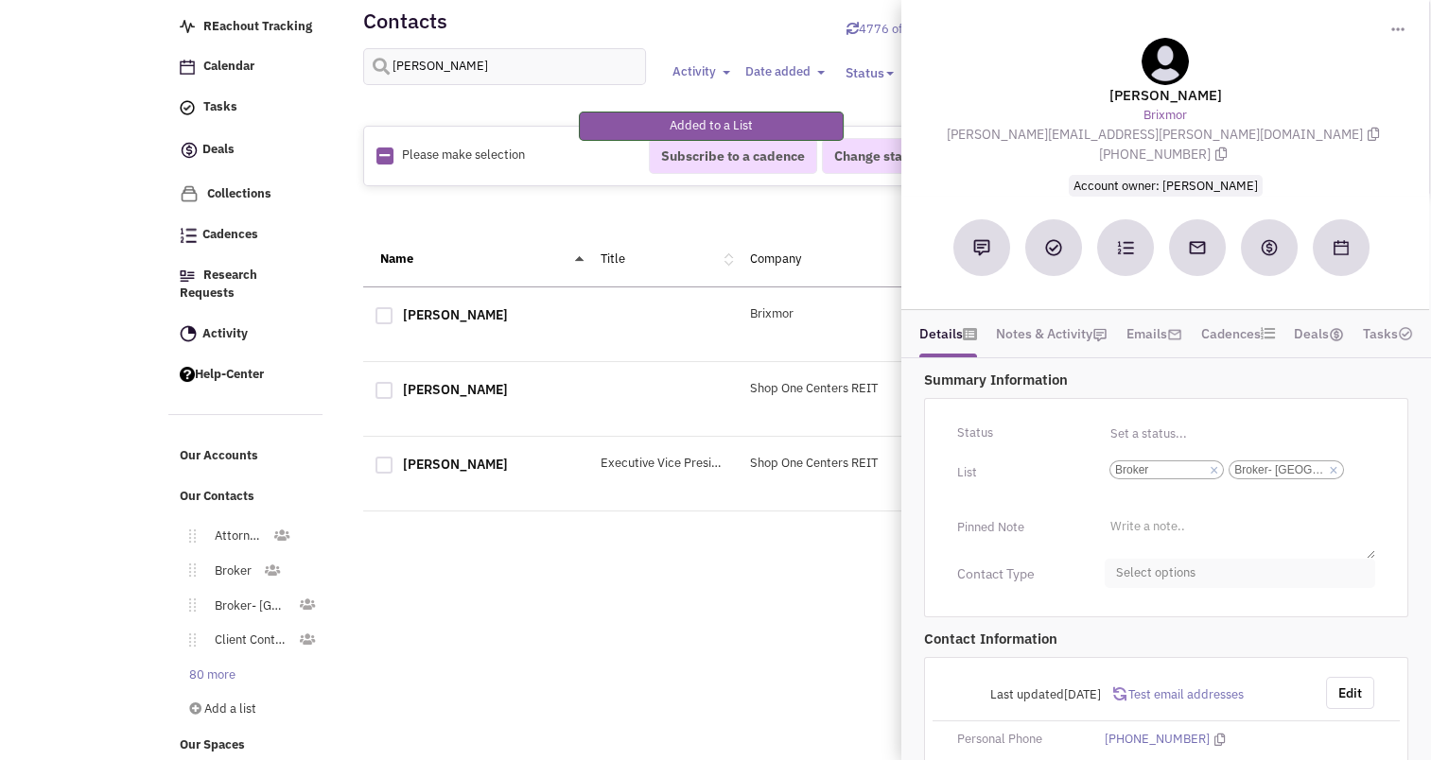
click at [1136, 559] on span "Select options" at bounding box center [1240, 573] width 270 height 29
click at [1124, 640] on div at bounding box center [1123, 648] width 17 height 17
checkbox input "true"
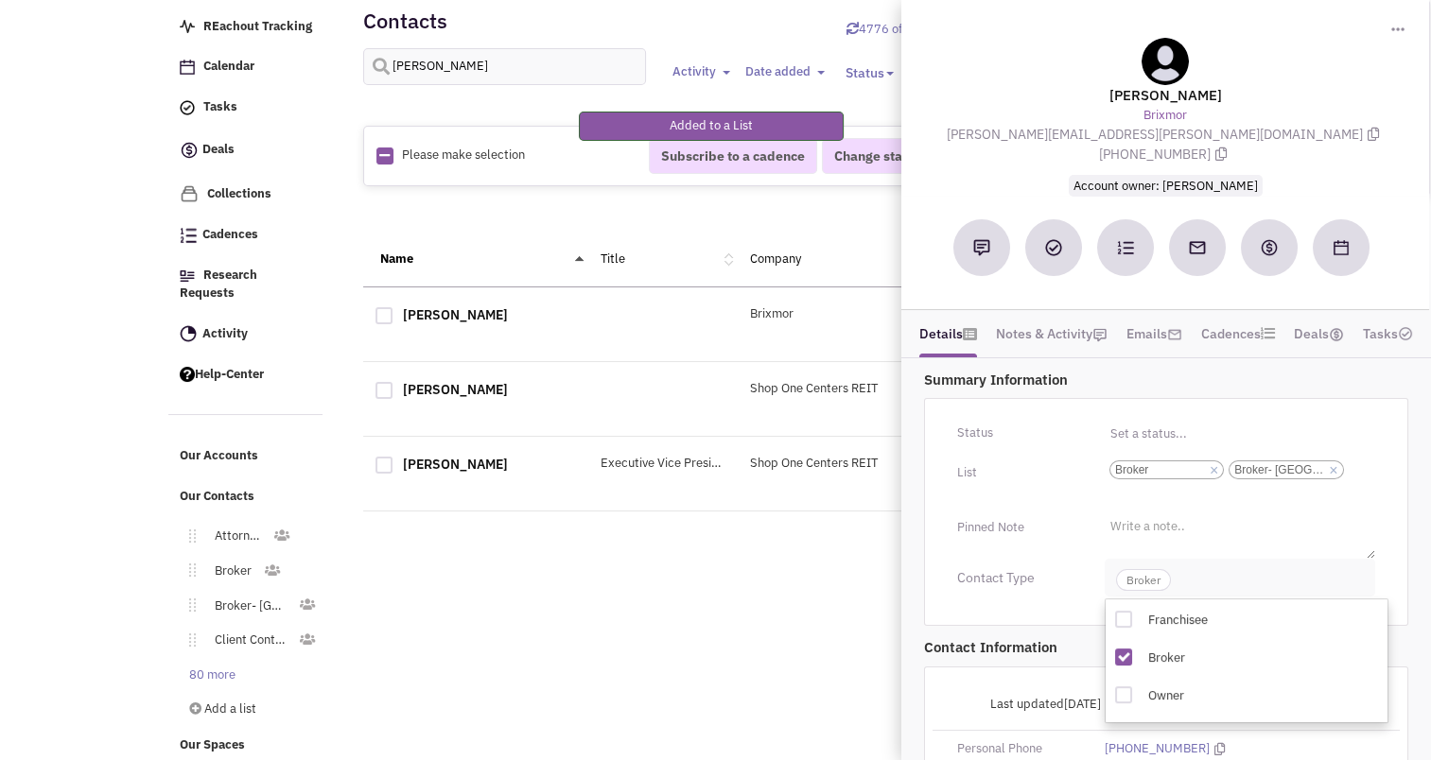
click at [1132, 569] on span "Broker" at bounding box center [1143, 580] width 55 height 22
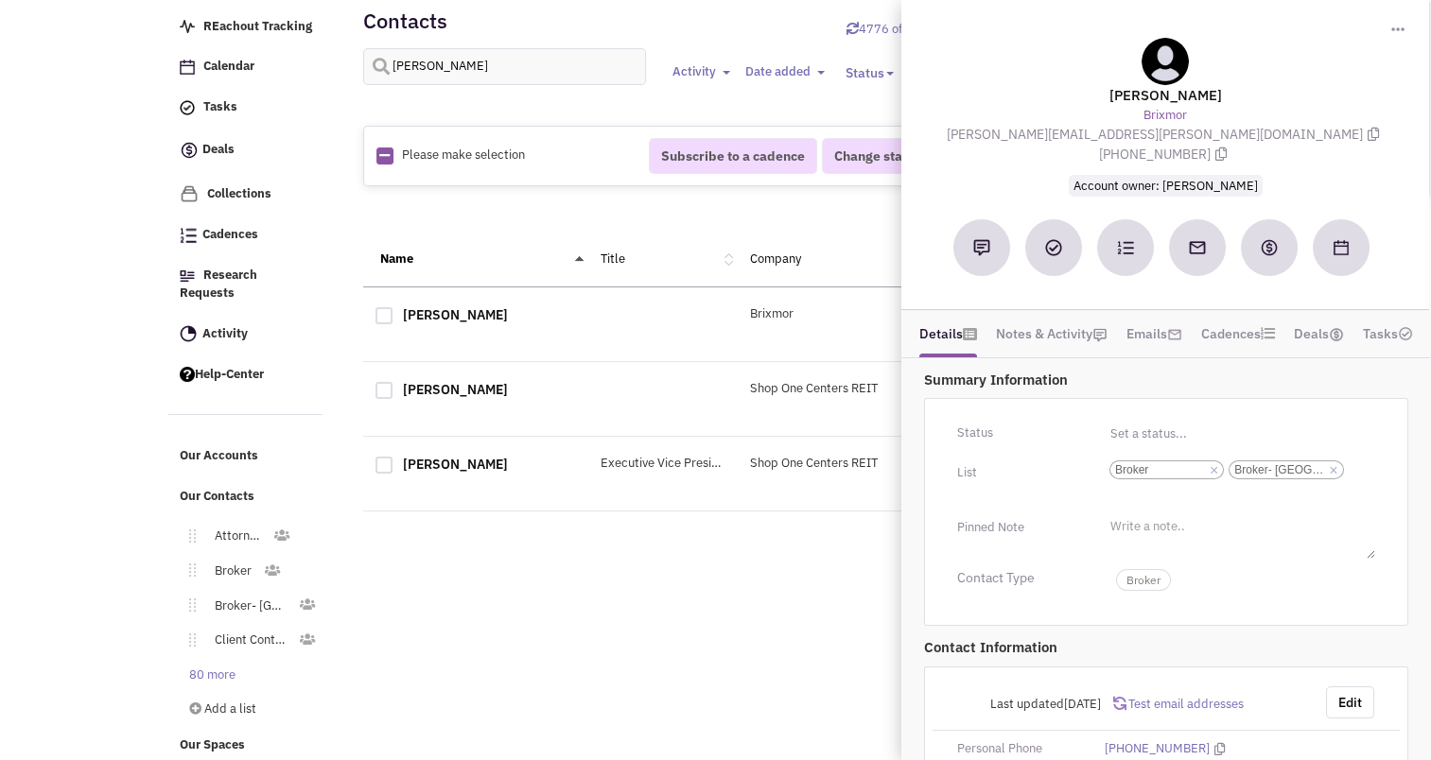
click at [806, 609] on div "Retailsphere Support Message Send REachout Tracking Calendar Tasks Completed Ta…" at bounding box center [716, 374] width 1103 height 785
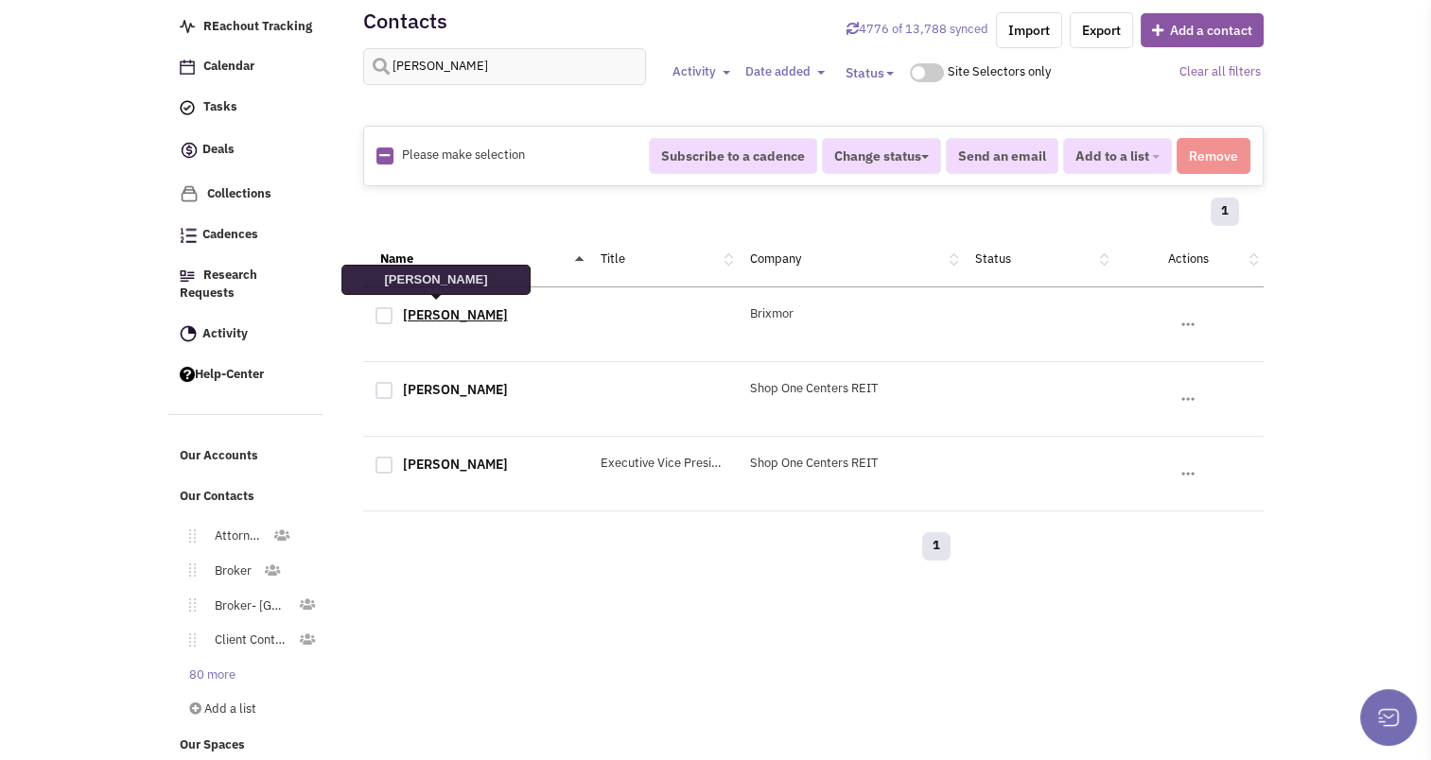
click at [429, 306] on link "[PERSON_NAME]" at bounding box center [455, 314] width 105 height 17
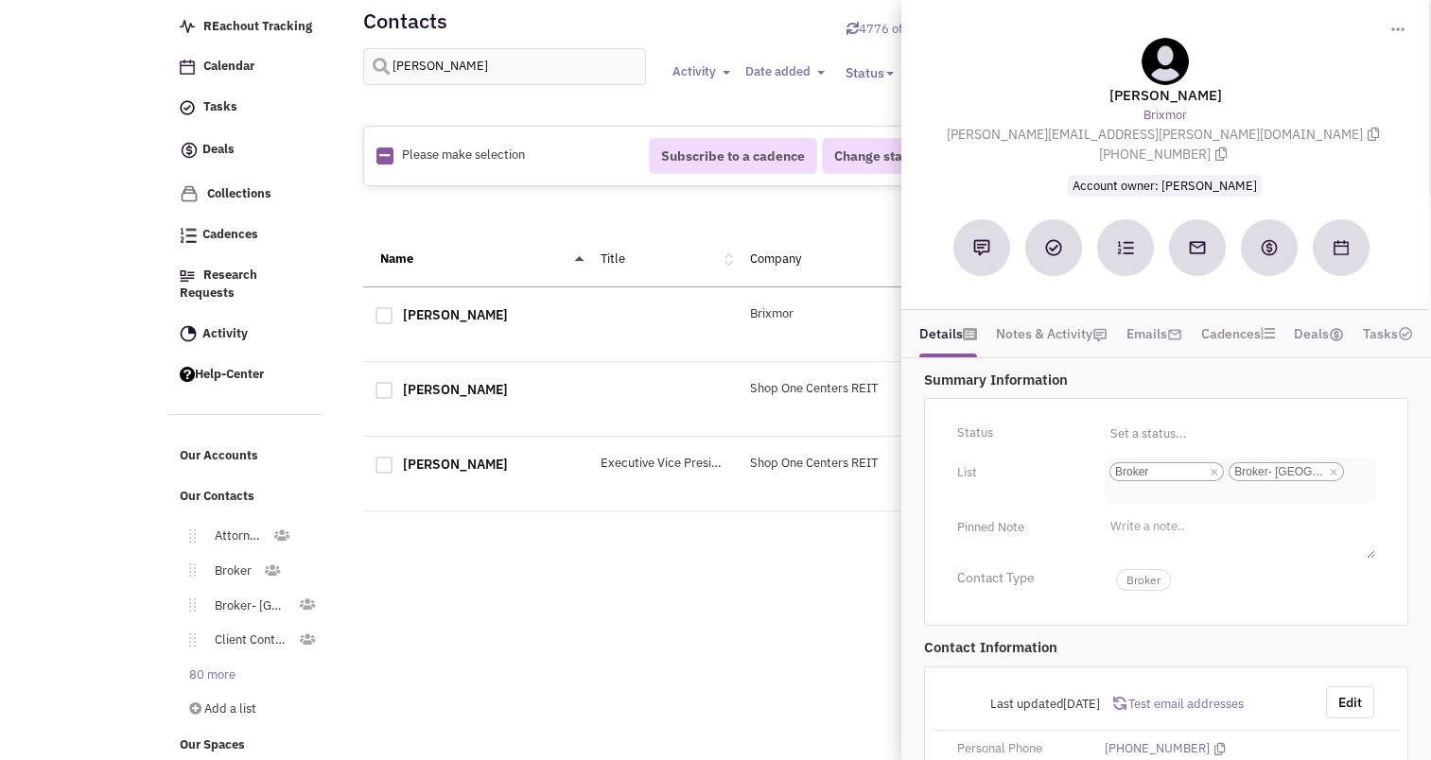
scroll to position [2, 0]
click at [651, 622] on div "Retailsphere Support Message Send REachout Tracking Calendar Tasks Completed Ta…" at bounding box center [716, 374] width 1103 height 785
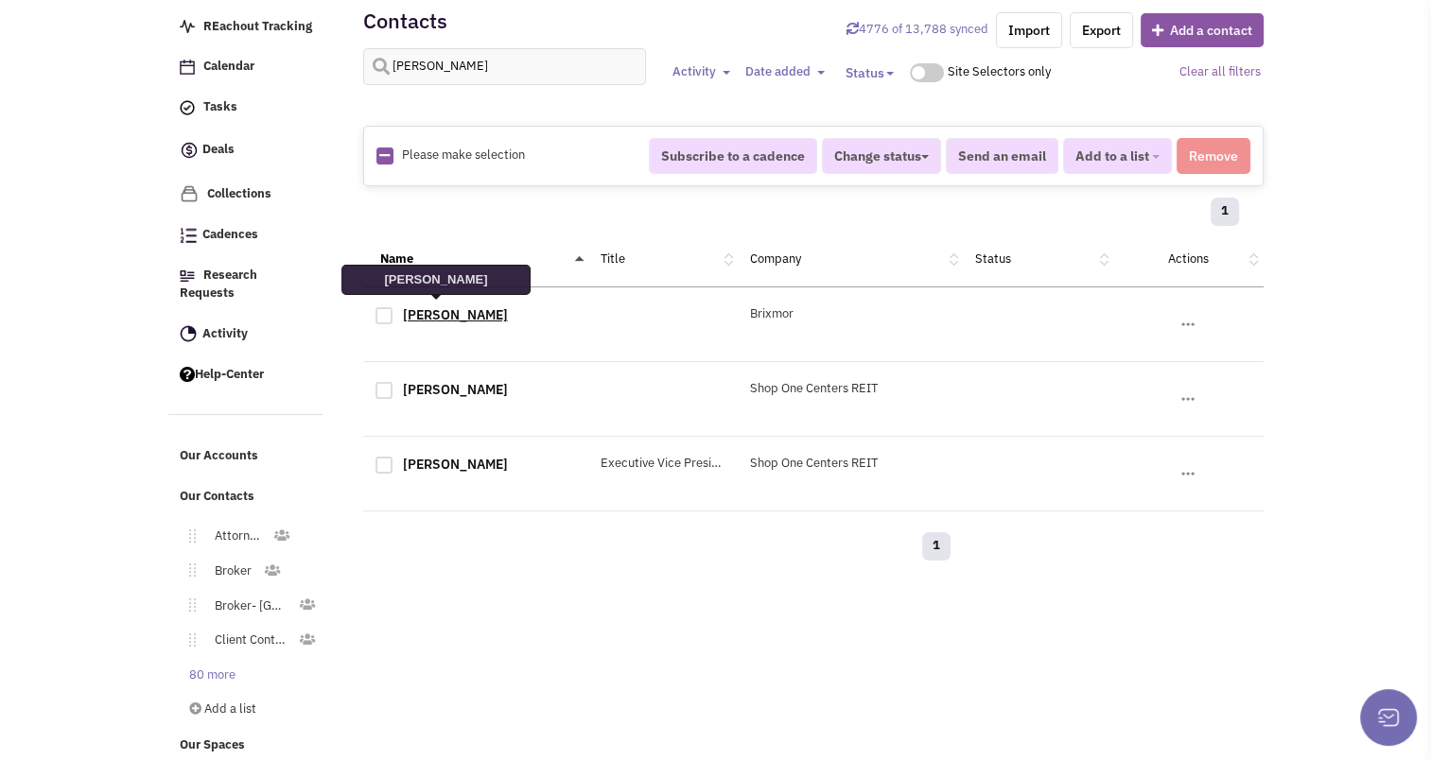
click at [435, 306] on link "[PERSON_NAME]" at bounding box center [455, 314] width 105 height 17
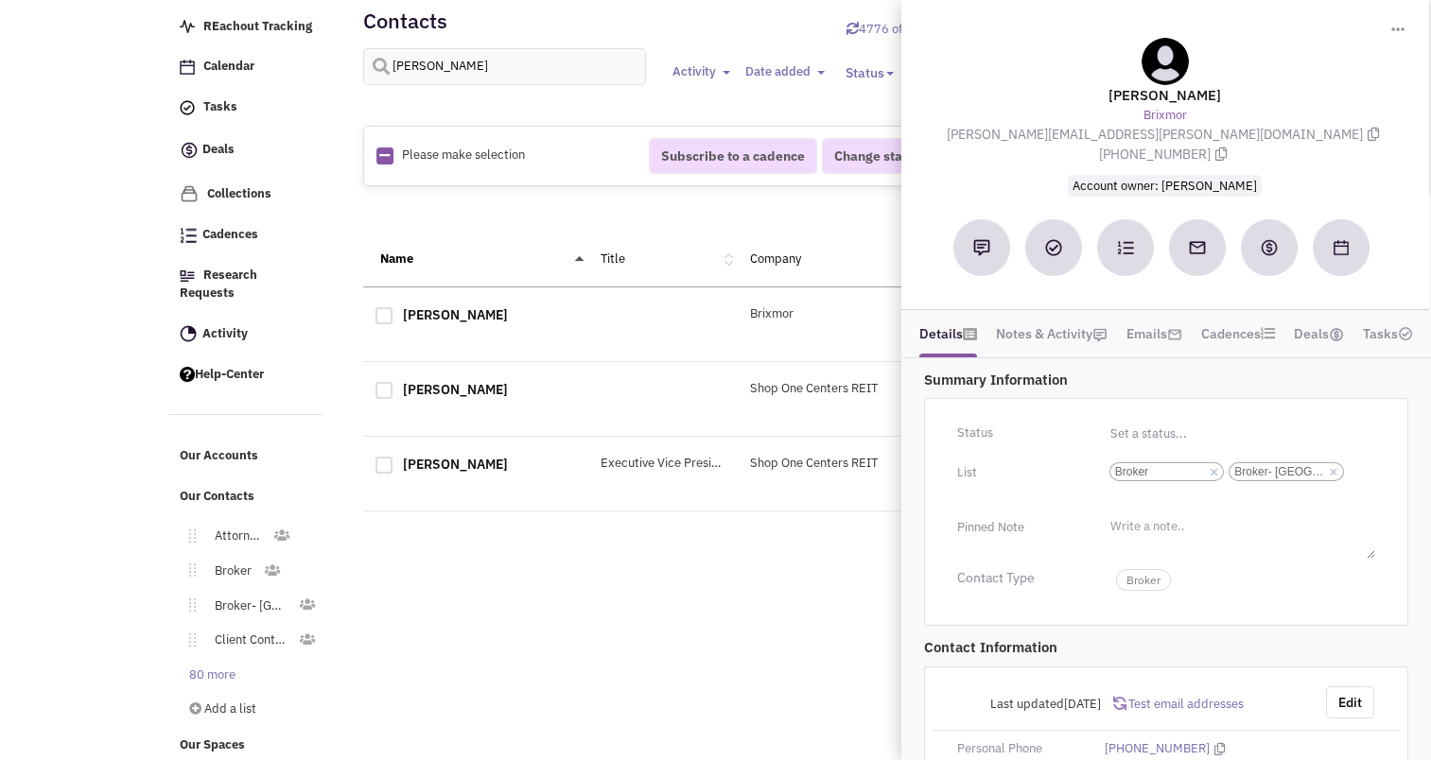
scroll to position [132, 0]
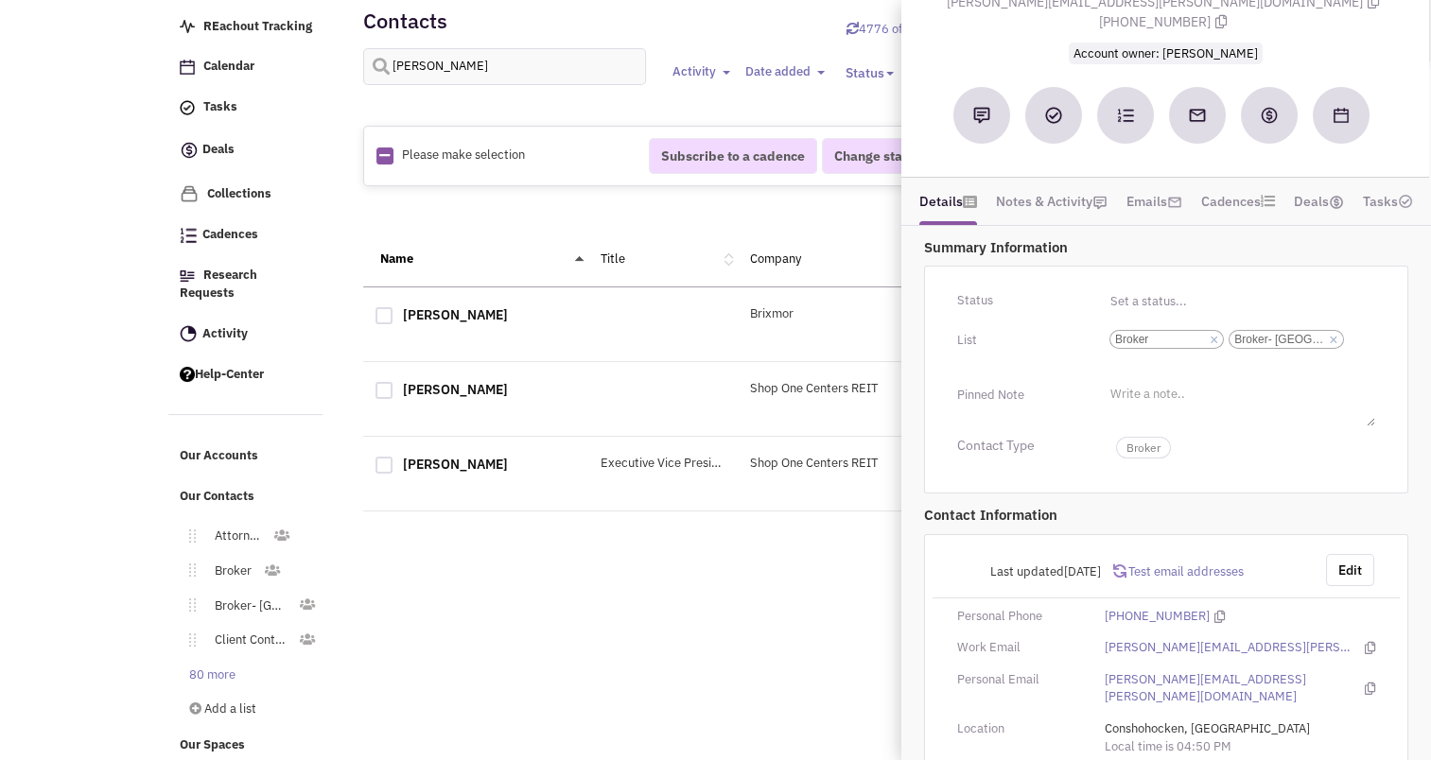
click at [731, 662] on div "Retailsphere Support Message Send REachout Tracking Calendar Tasks Completed Ta…" at bounding box center [716, 374] width 1103 height 785
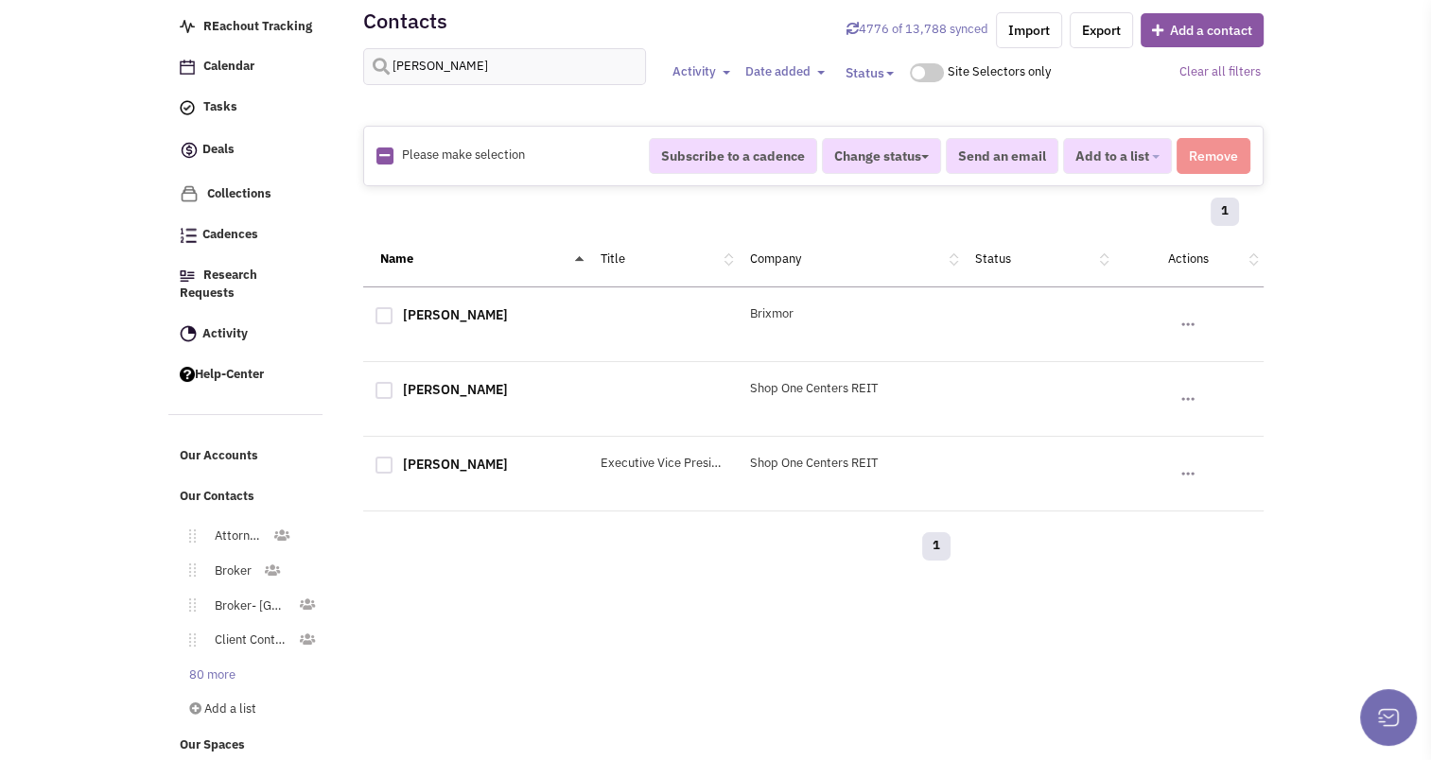
click at [381, 310] on div at bounding box center [383, 315] width 17 height 17
click at [394, 311] on input "checkbox" at bounding box center [400, 317] width 12 height 12
checkbox input "true"
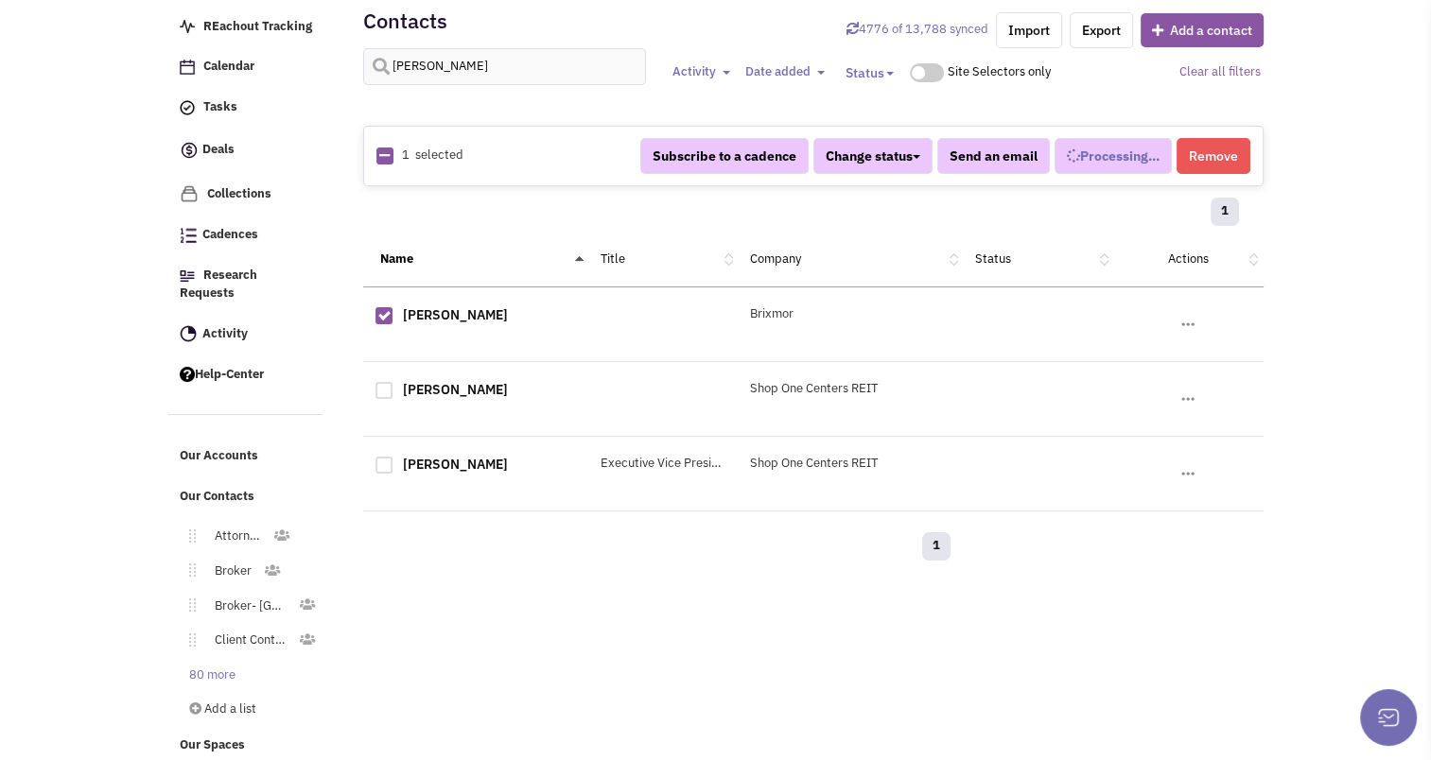
select select
click at [1224, 148] on button "Remove" at bounding box center [1213, 156] width 74 height 36
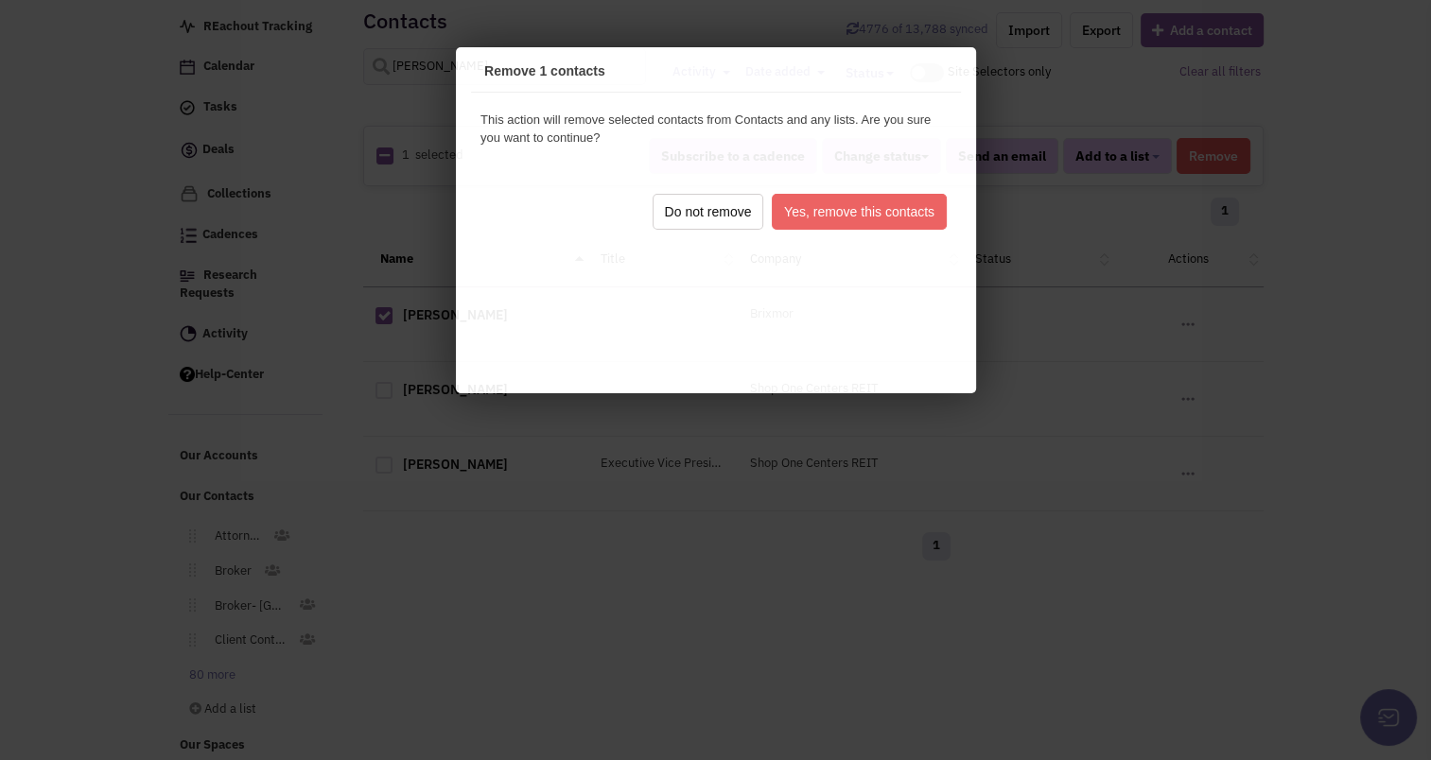
scroll to position [0, 0]
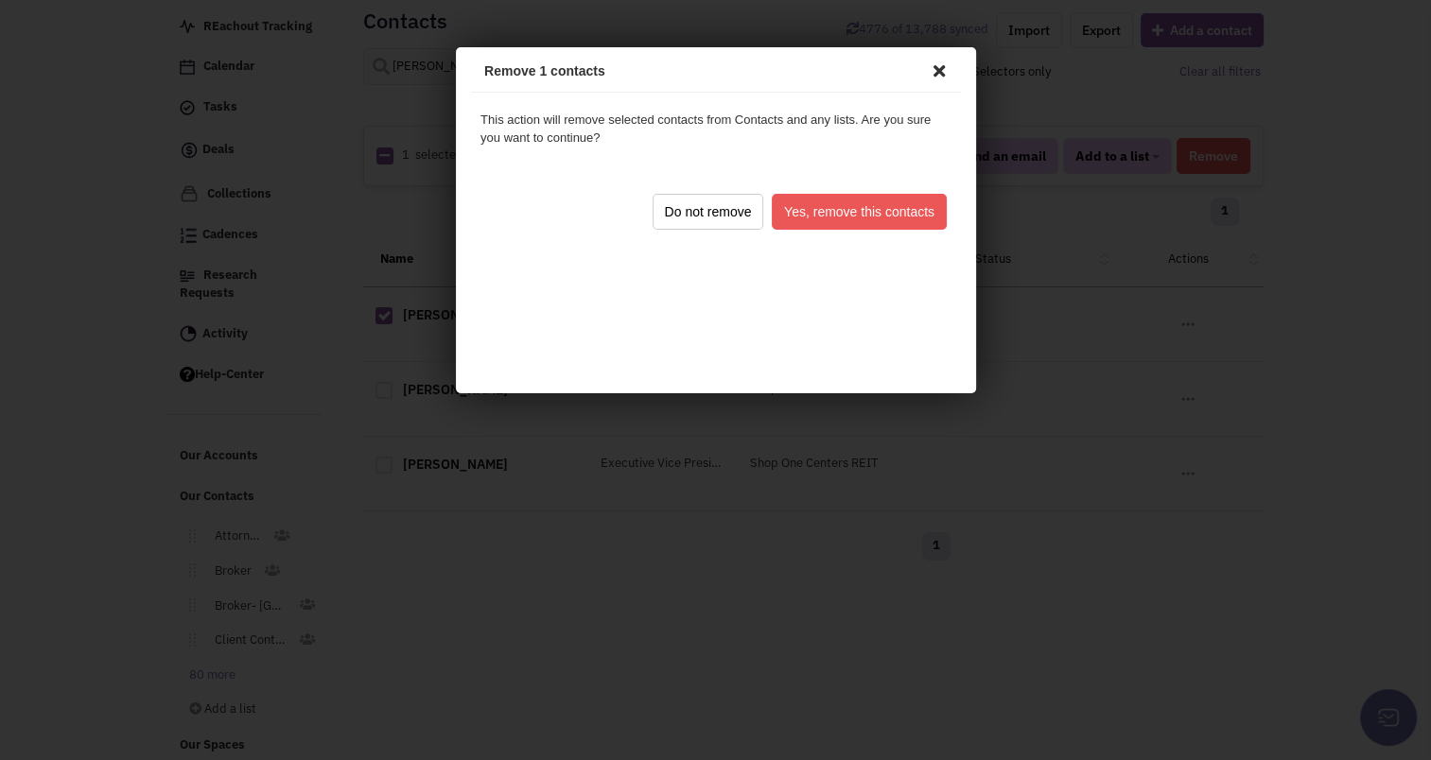
click at [829, 208] on button "Yes, remove this contacts" at bounding box center [855, 209] width 175 height 36
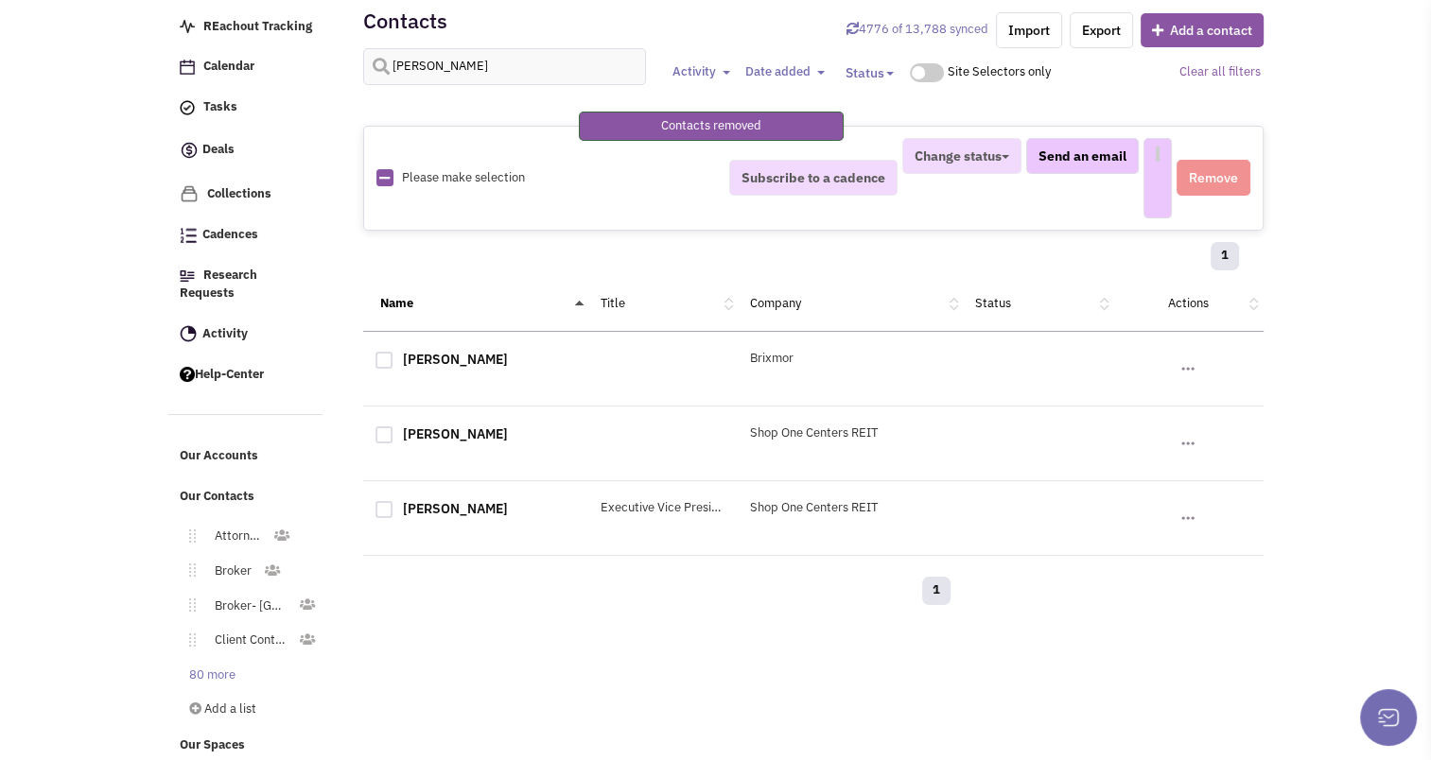
select select
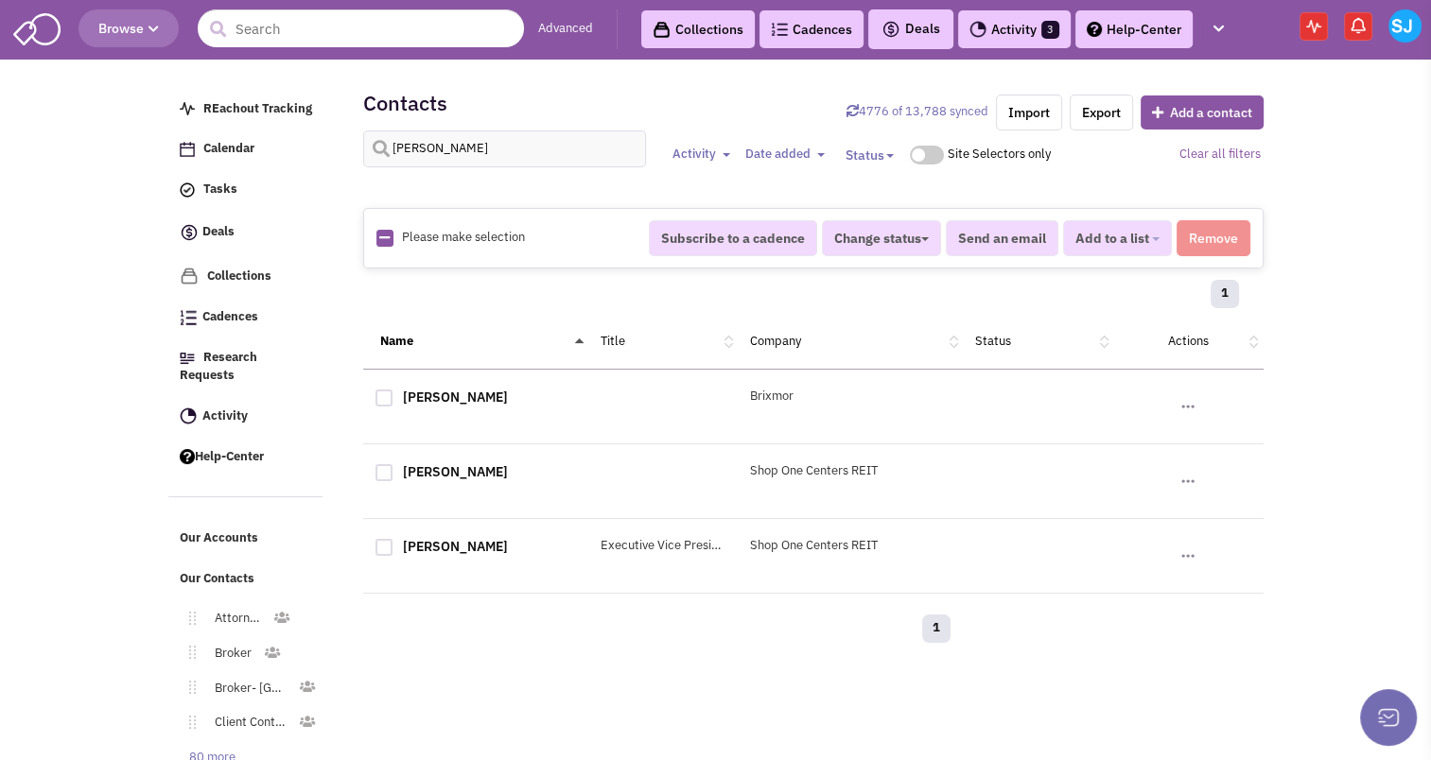
click at [1406, 17] on img at bounding box center [1404, 25] width 33 height 33
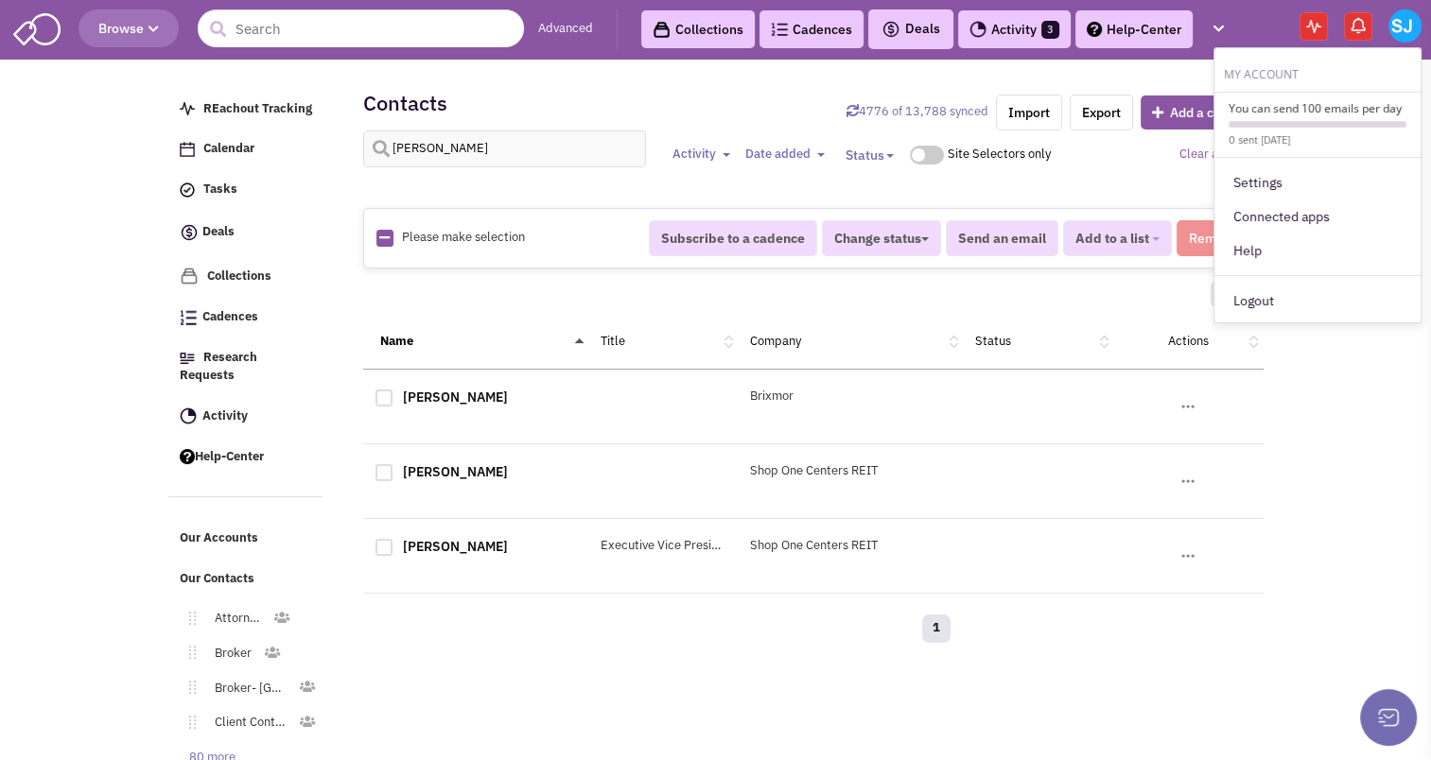
click at [1369, 424] on body "Browse Advanced Collections Cadences 0 Deals Activity 3" at bounding box center [715, 424] width 1431 height 849
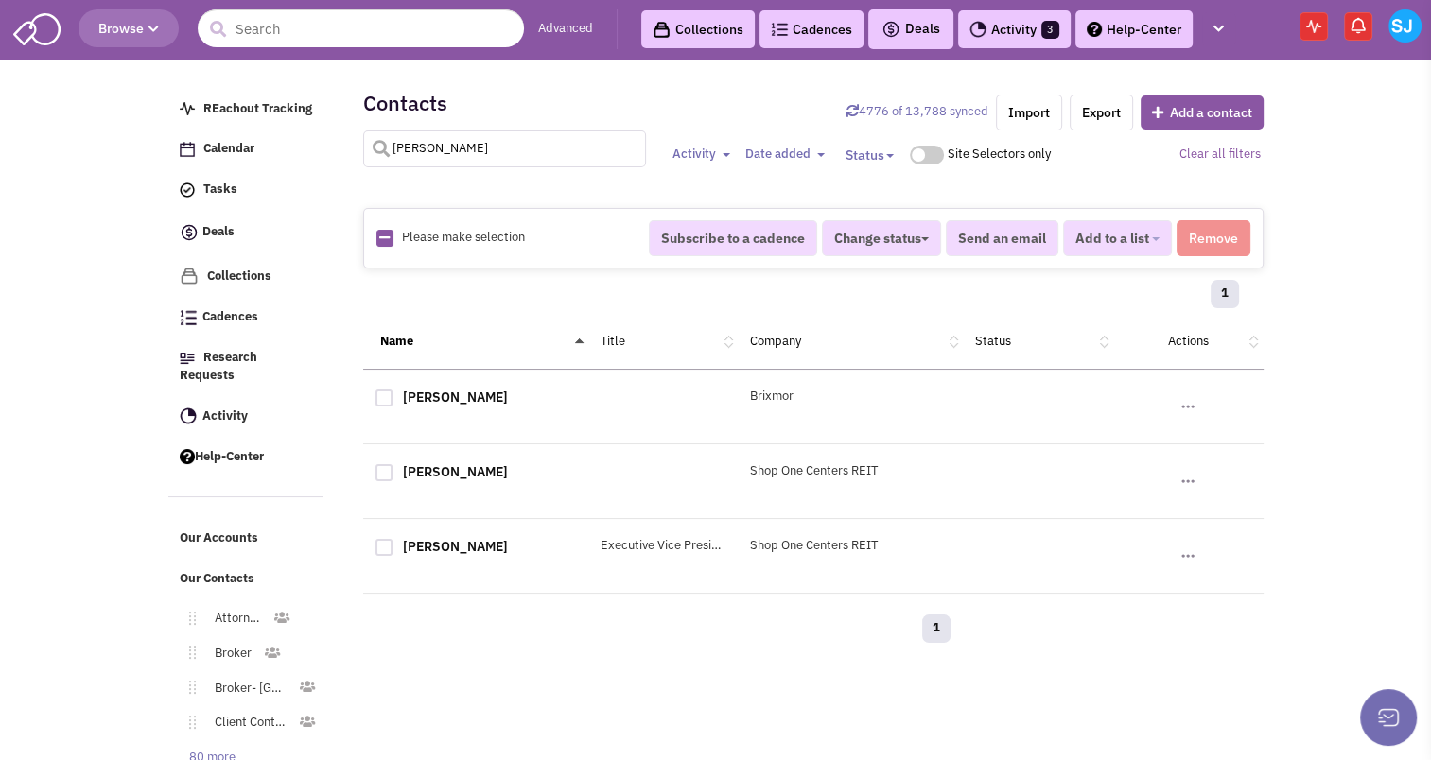
click at [479, 150] on input "[PERSON_NAME]" at bounding box center [505, 149] width 284 height 37
type input "[PERSON_NAME]"
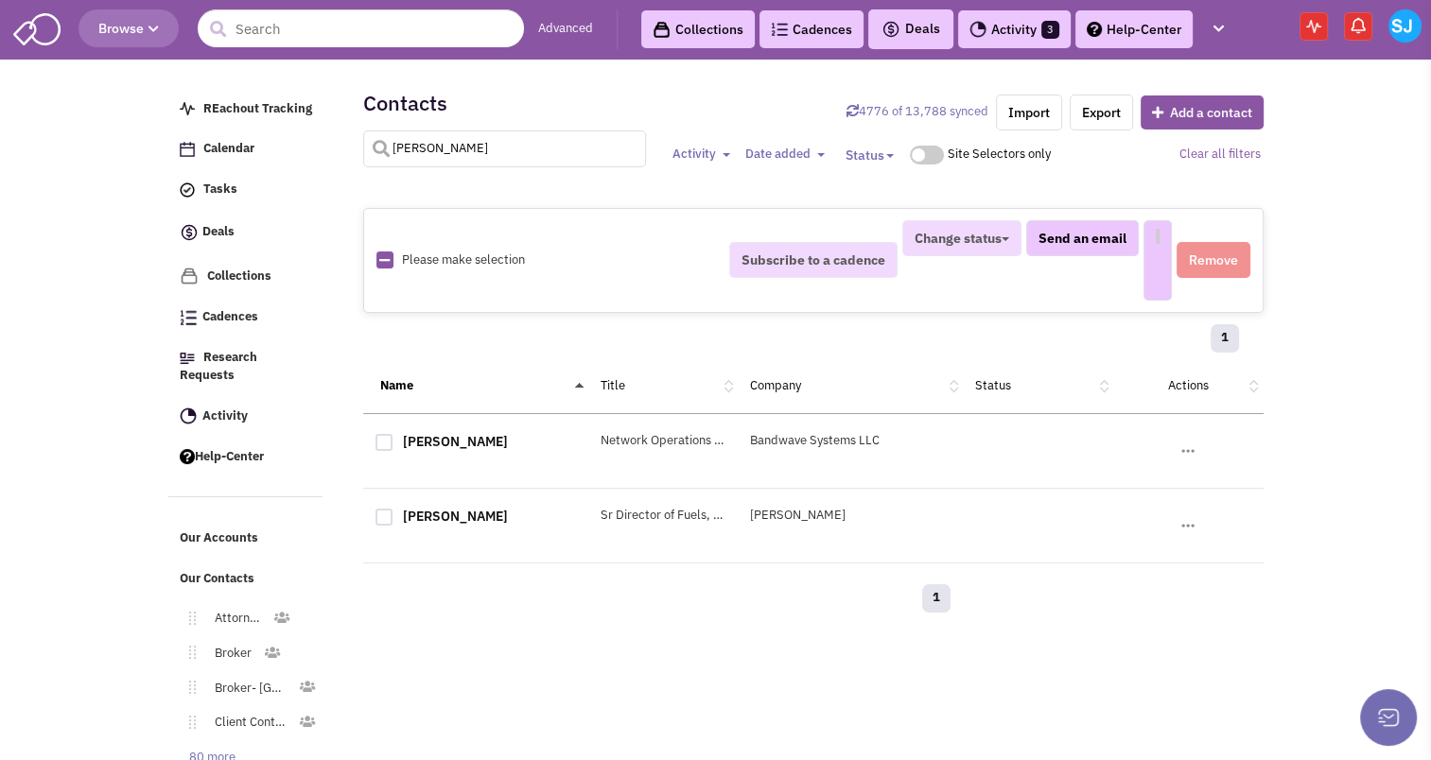
select select
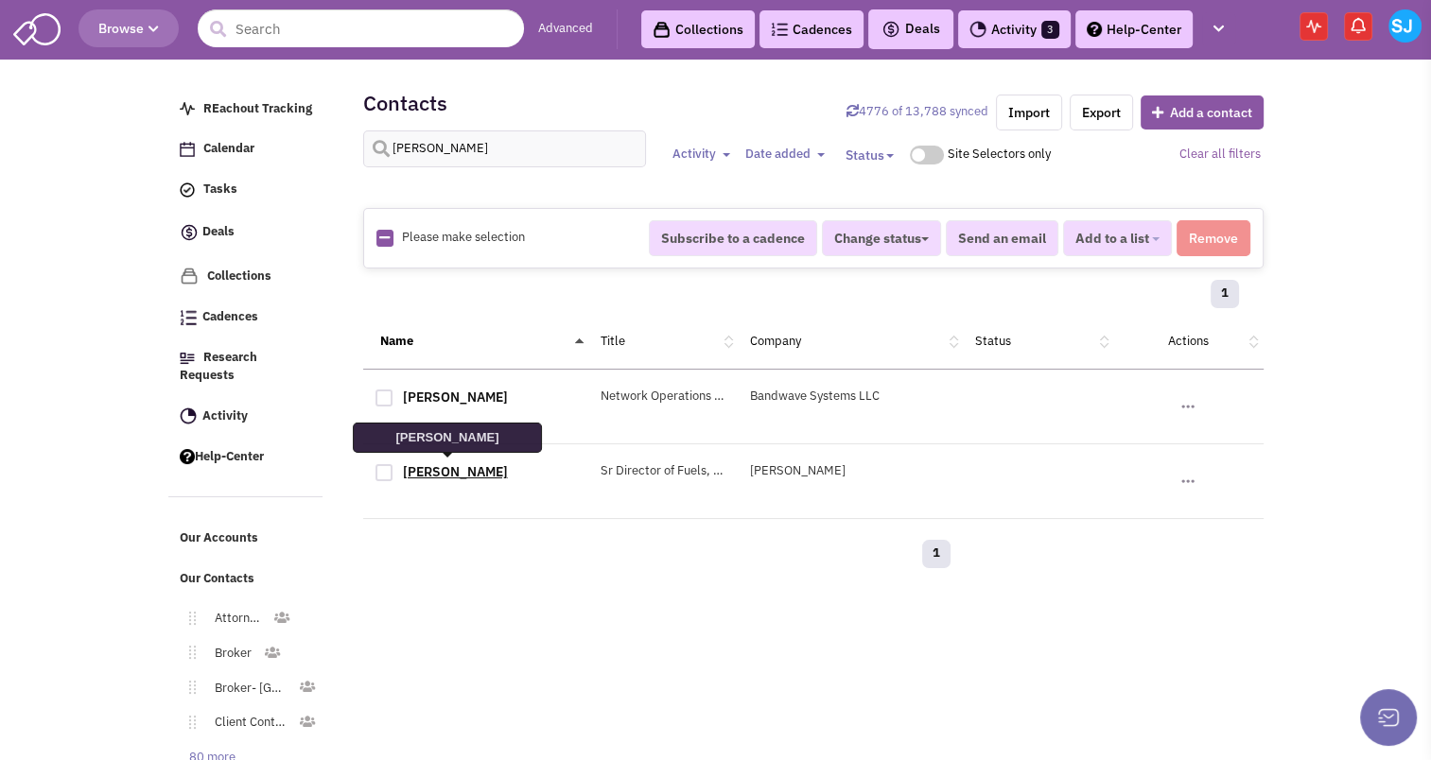
click at [462, 467] on link "[PERSON_NAME]" at bounding box center [455, 471] width 105 height 17
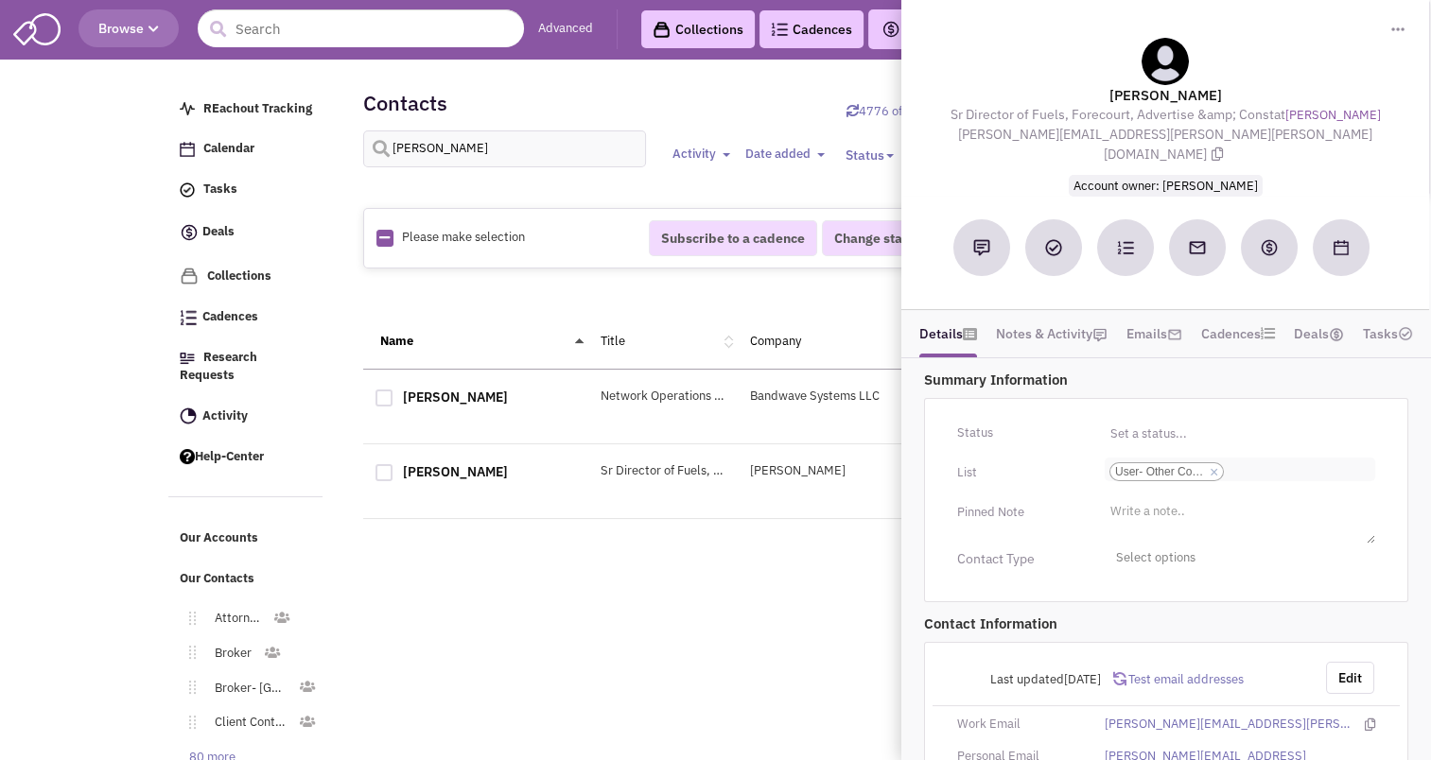
click at [1233, 462] on input "Select a list... User- Other Commercial Select a list... × User- Other Commerci…" at bounding box center [1249, 471] width 42 height 19
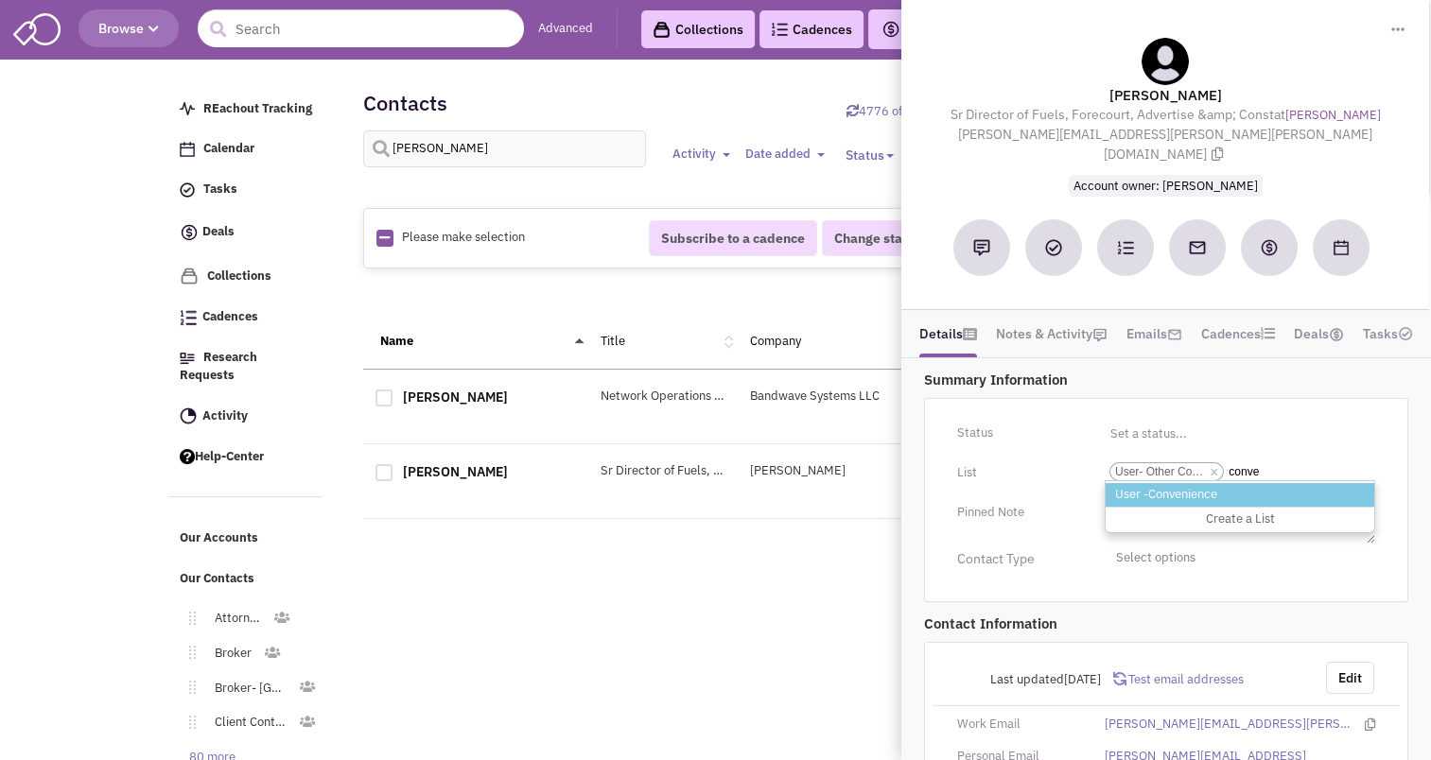
type input "conve"
click at [1147, 483] on li "User -Convenience" at bounding box center [1240, 495] width 269 height 24
click at [0, 0] on select "Select a list... User- Other Commercial" at bounding box center [0, 0] width 0 height 0
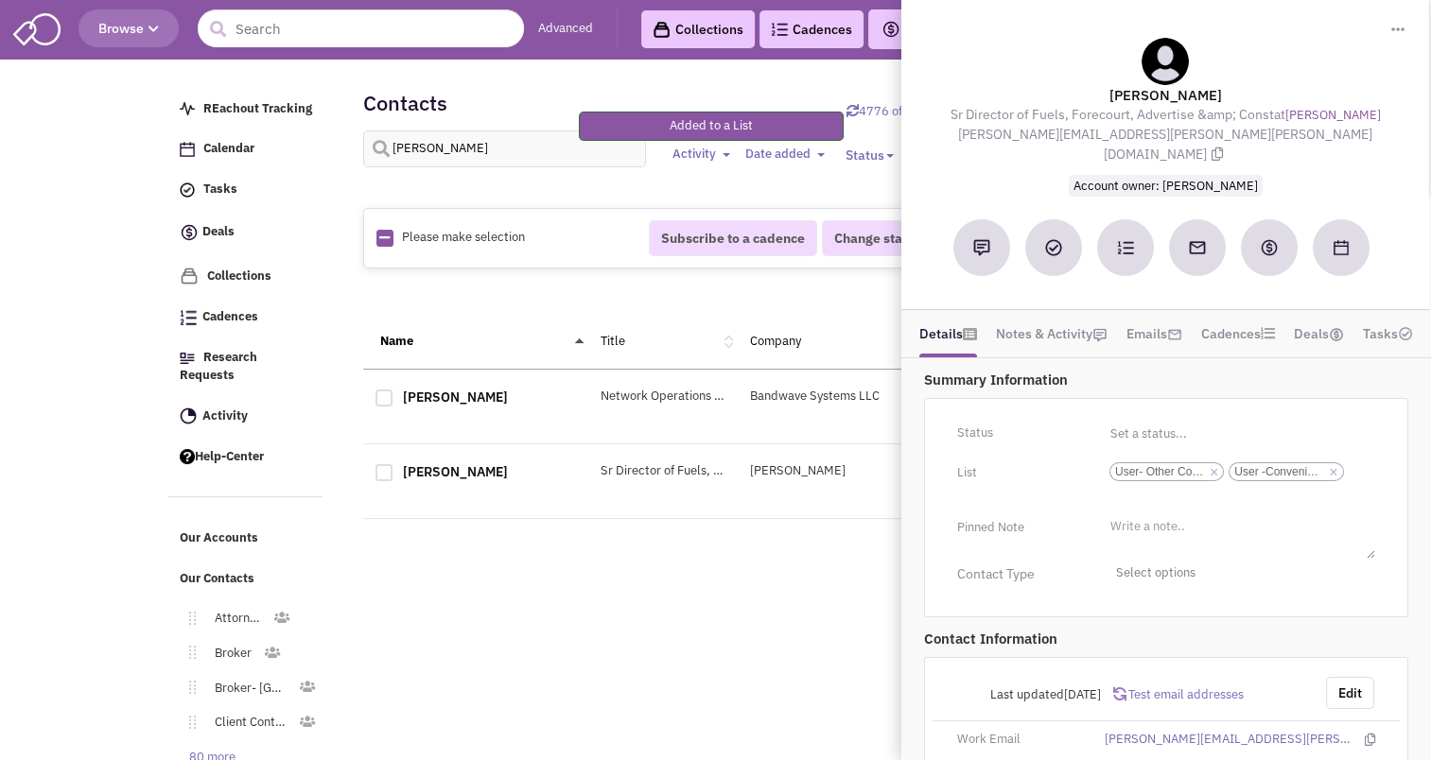
scroll to position [168, 0]
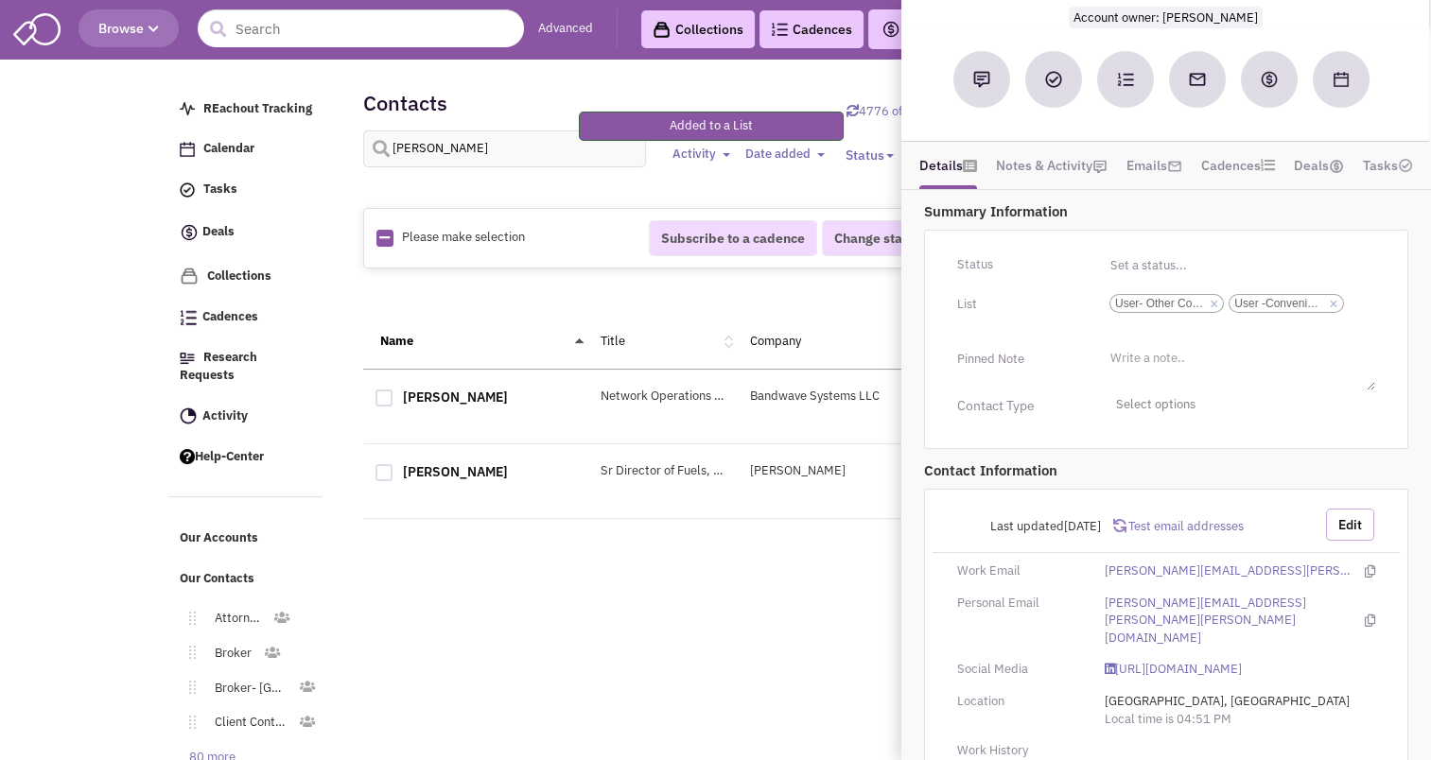
click at [1340, 509] on button "Edit" at bounding box center [1350, 525] width 48 height 32
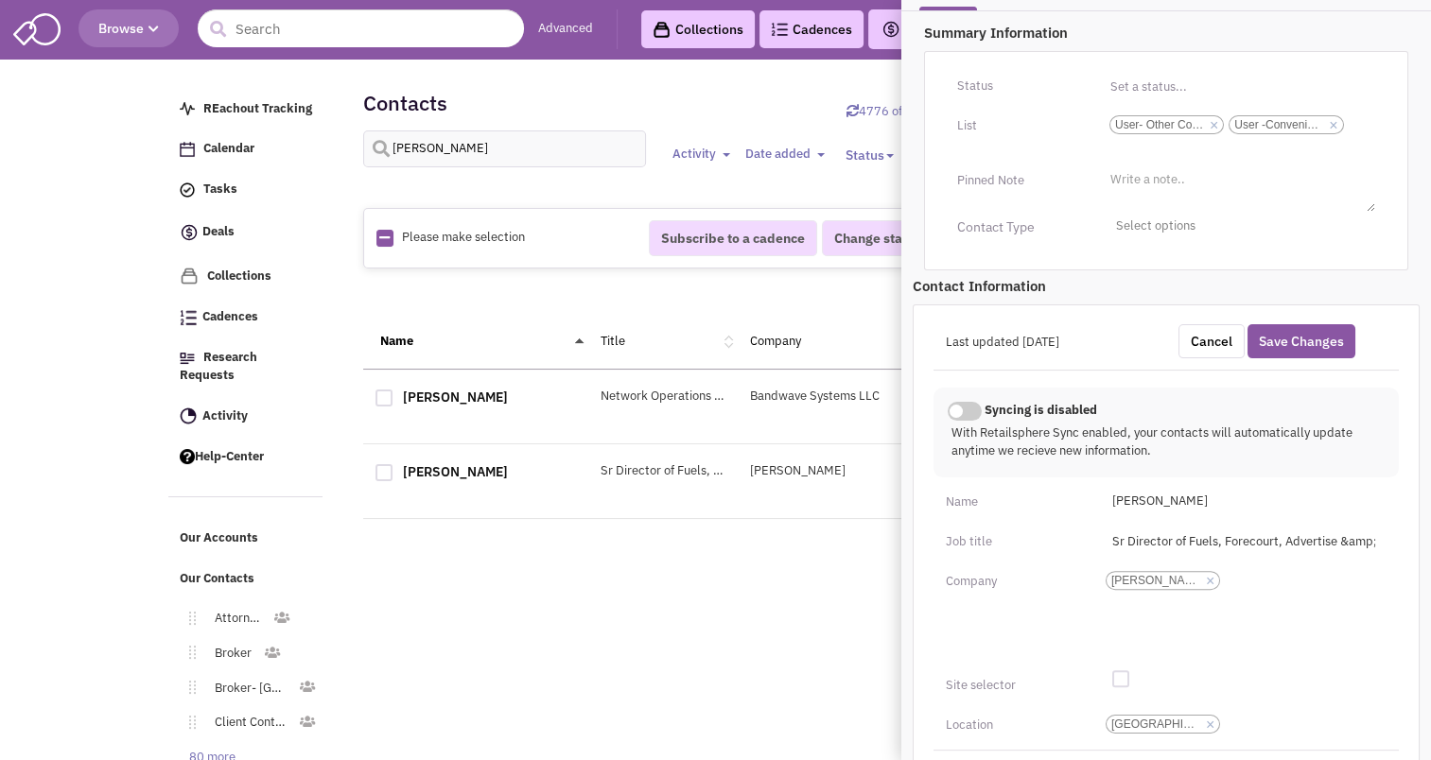
scroll to position [348, 0]
click at [1342, 526] on input "Sr Director of Fuels, Forecourt, Advertise &amp; Const" at bounding box center [1244, 541] width 286 height 30
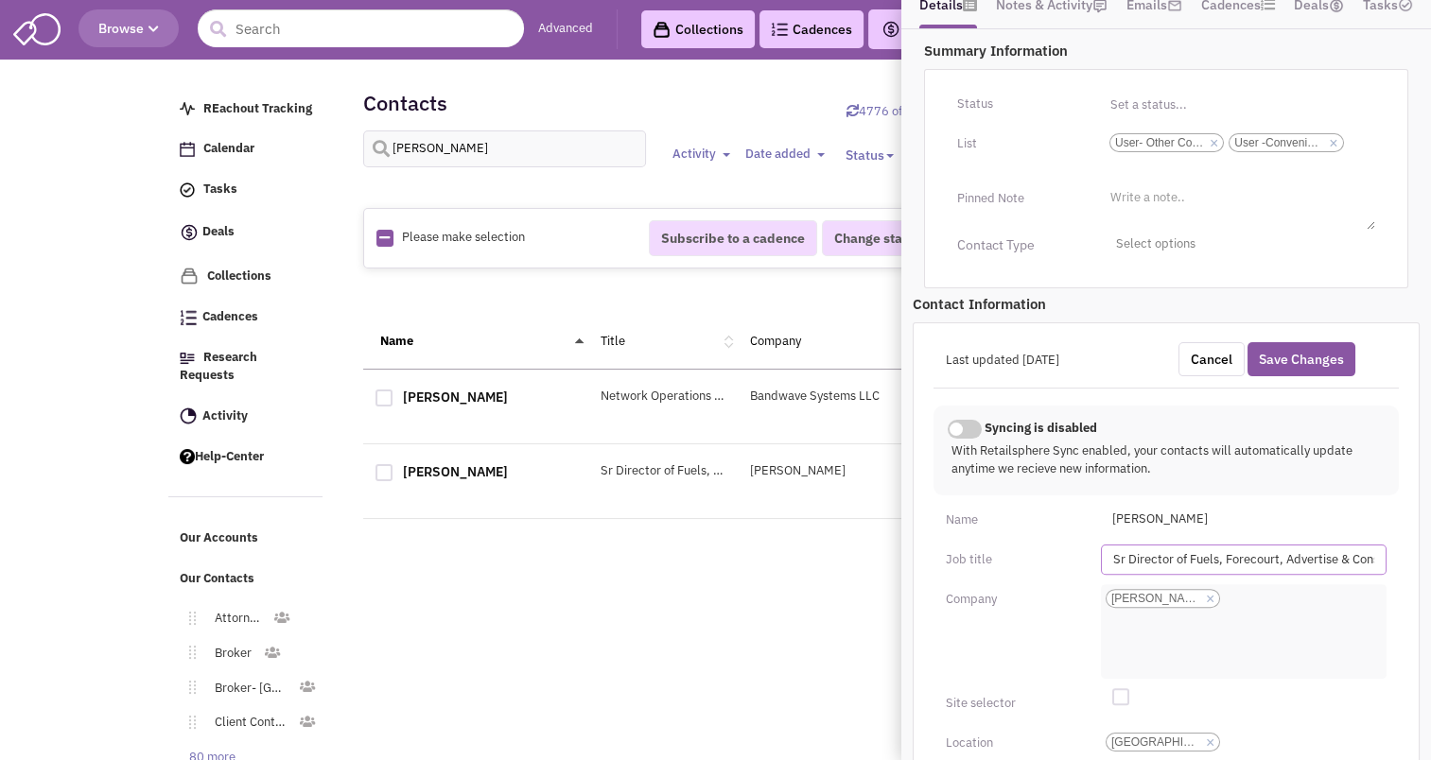
scroll to position [328, 0]
type input "Sr Director of Fuels, Forecourt, Advertise & Const"
click at [1290, 343] on button "Save Changes" at bounding box center [1301, 360] width 108 height 34
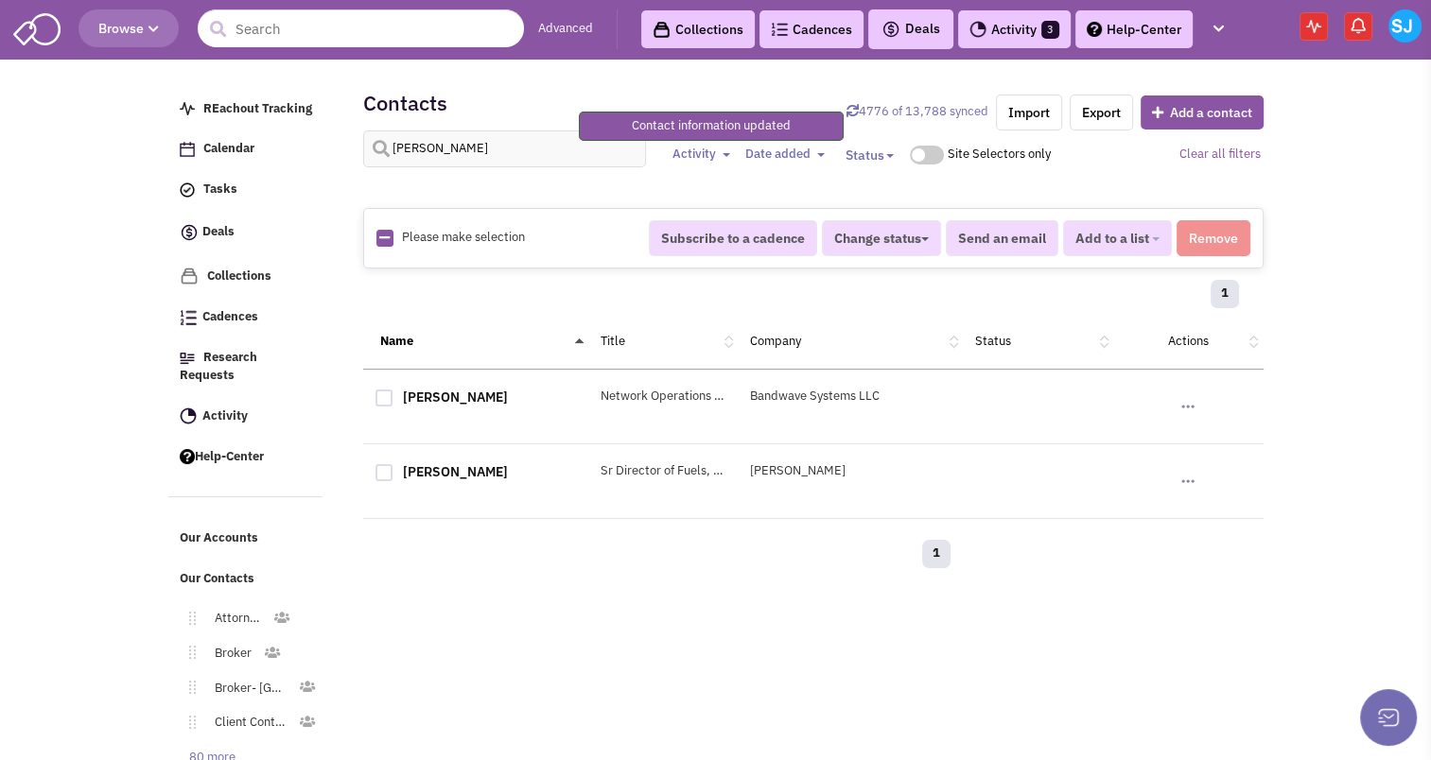
scroll to position [250, 0]
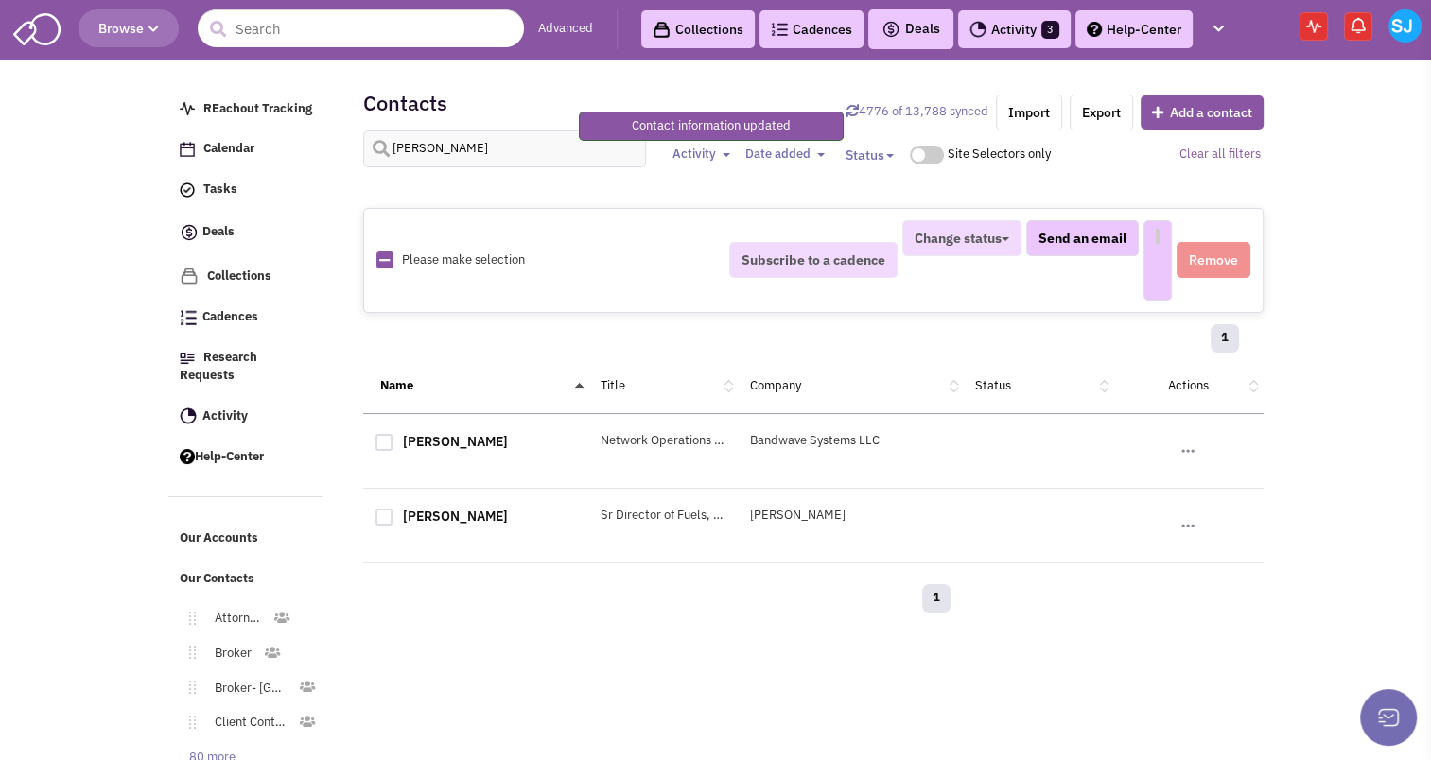
select select
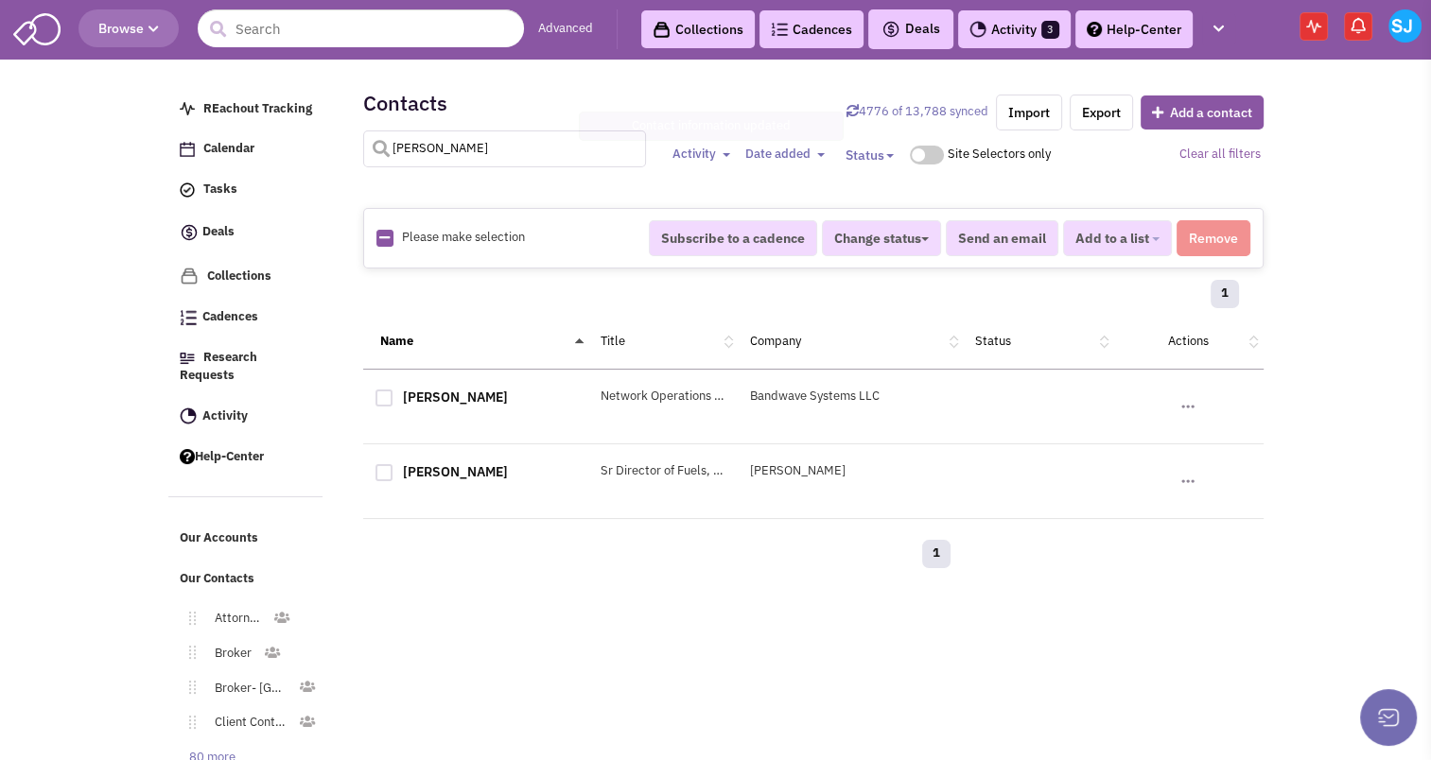
click at [517, 148] on input "[PERSON_NAME]" at bounding box center [505, 149] width 284 height 37
type input "[PERSON_NAME]"
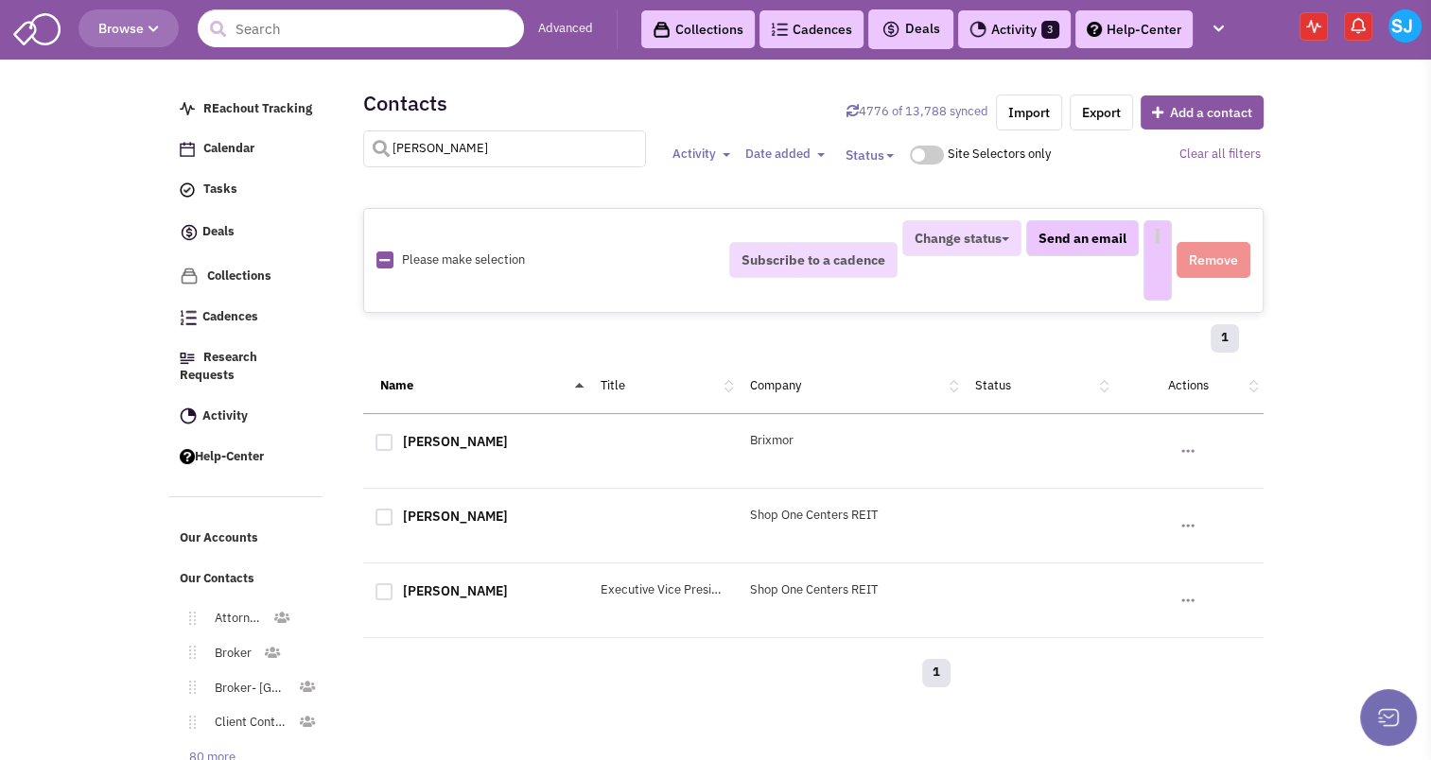
select select
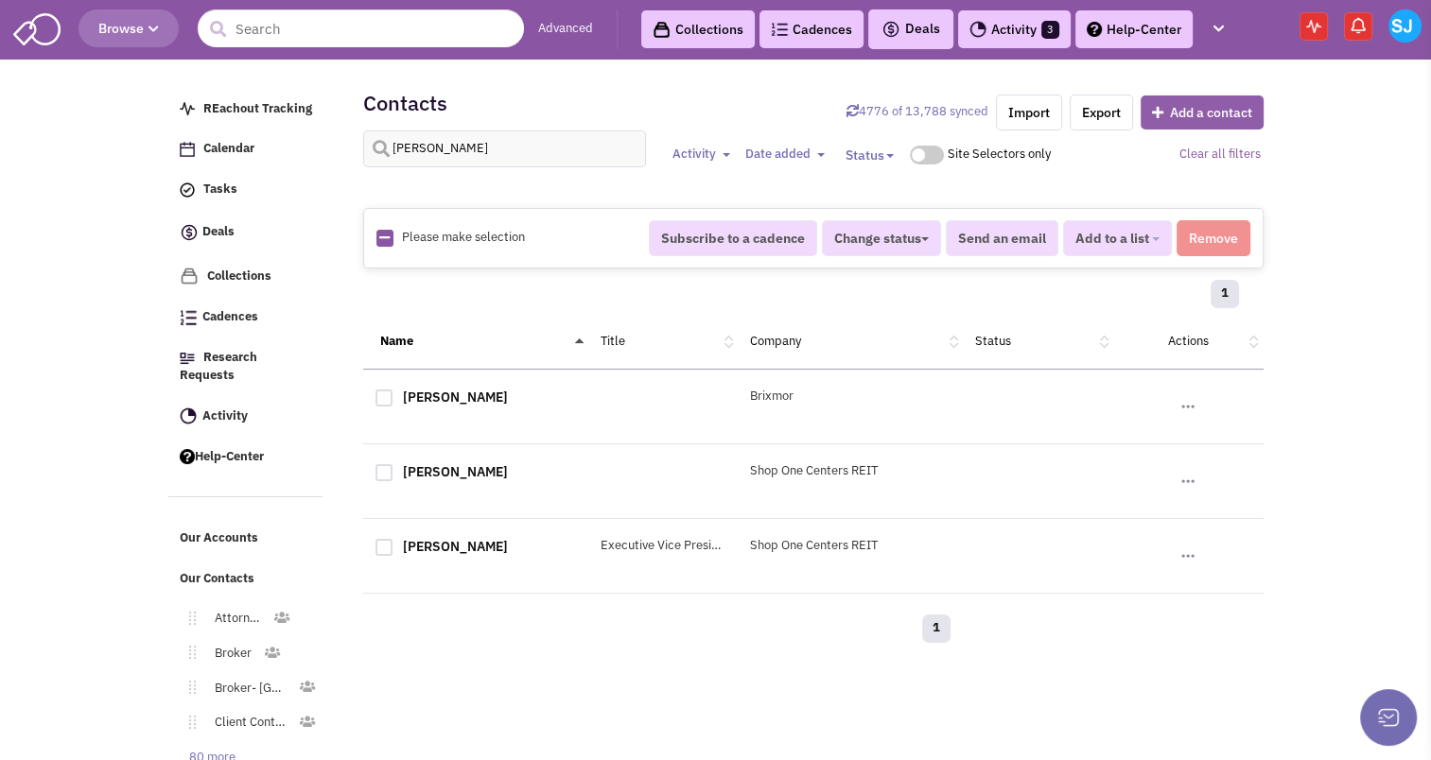
click at [1154, 106] on icon "button" at bounding box center [1161, 112] width 18 height 13
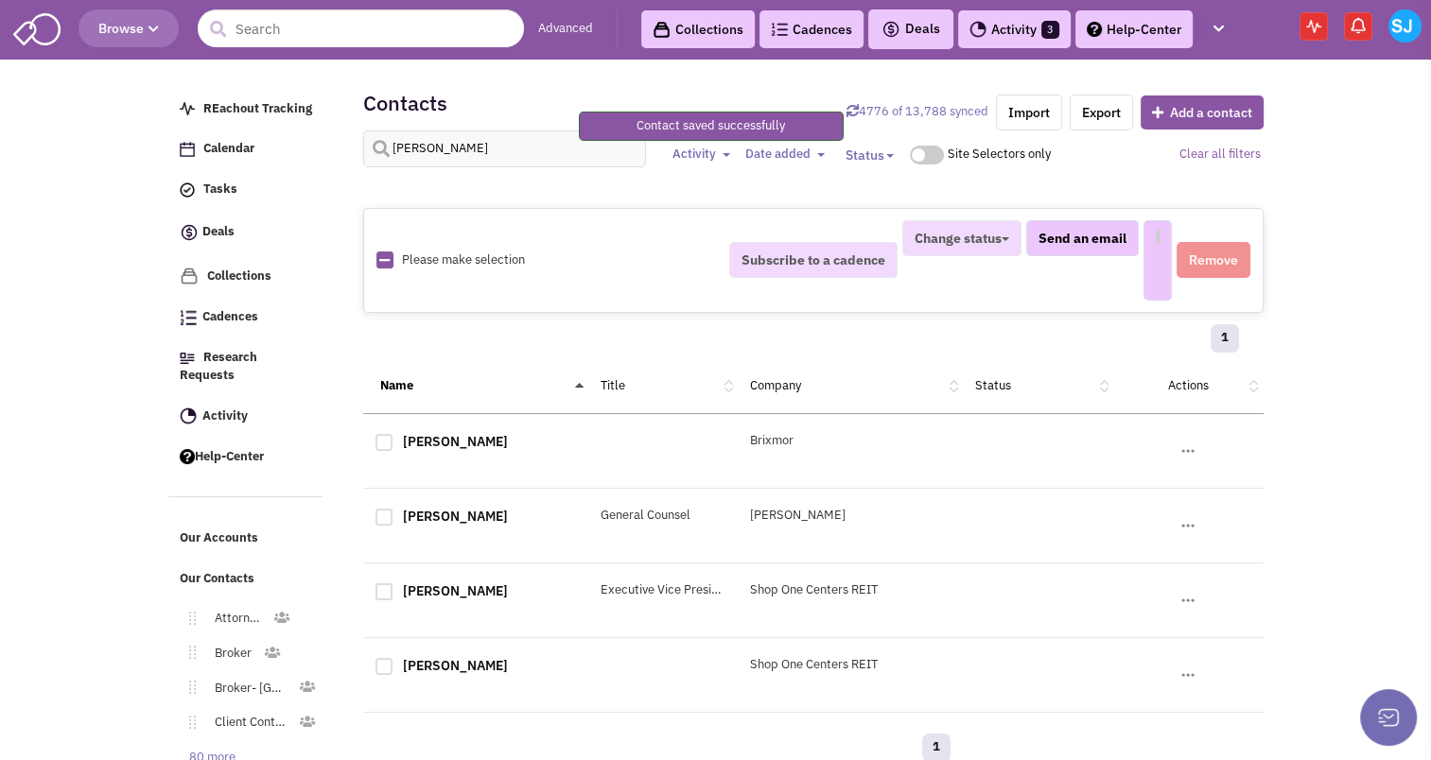
select select
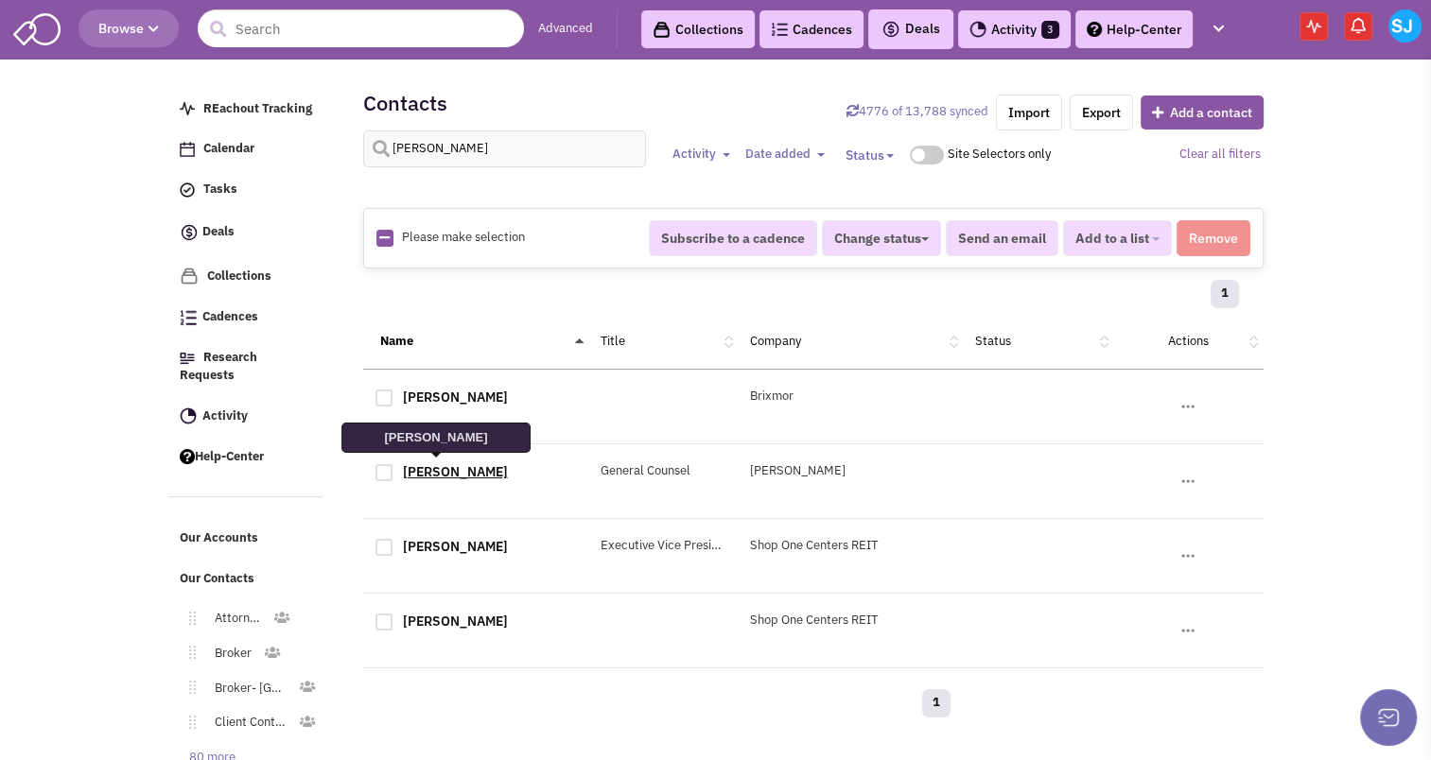
click at [435, 465] on link "[PERSON_NAME]" at bounding box center [455, 471] width 105 height 17
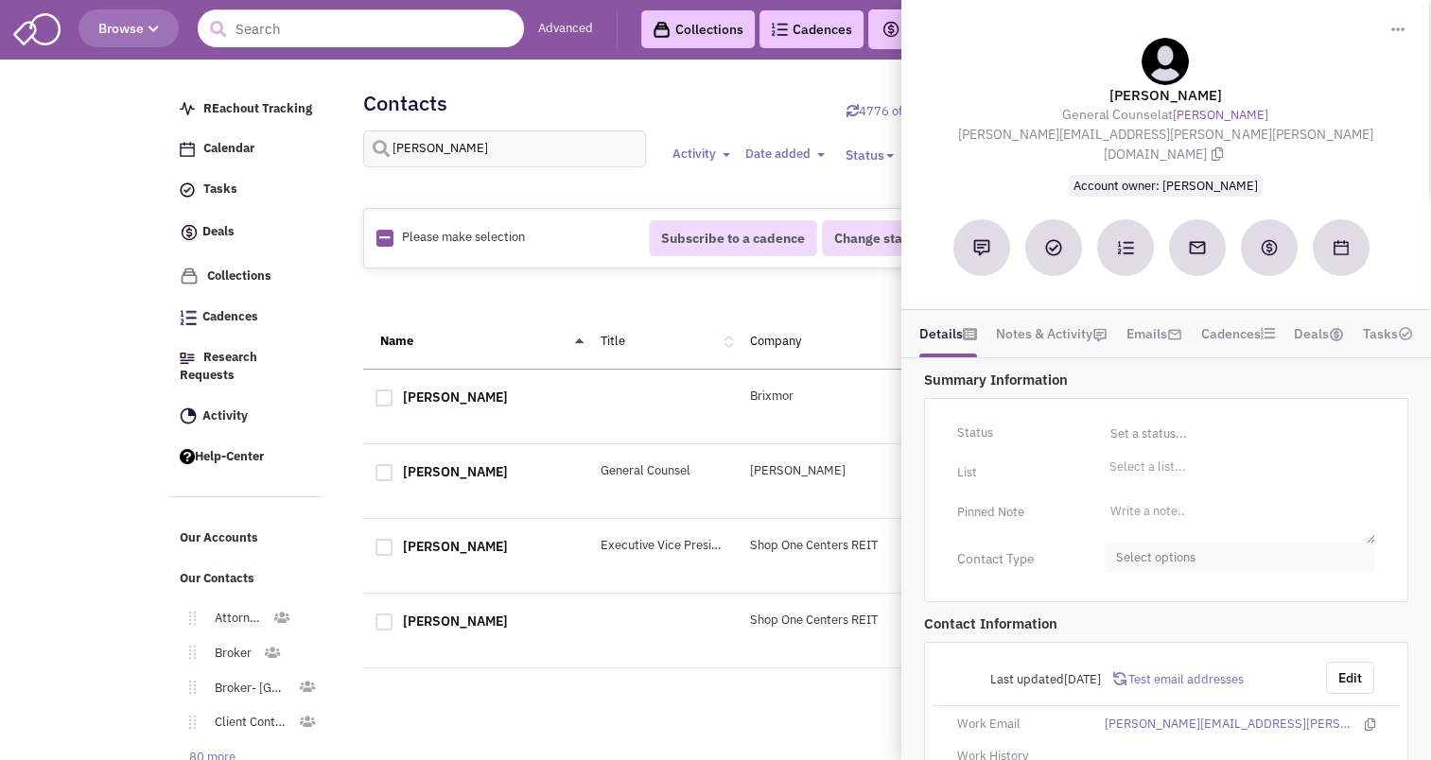
scroll to position [119, 0]
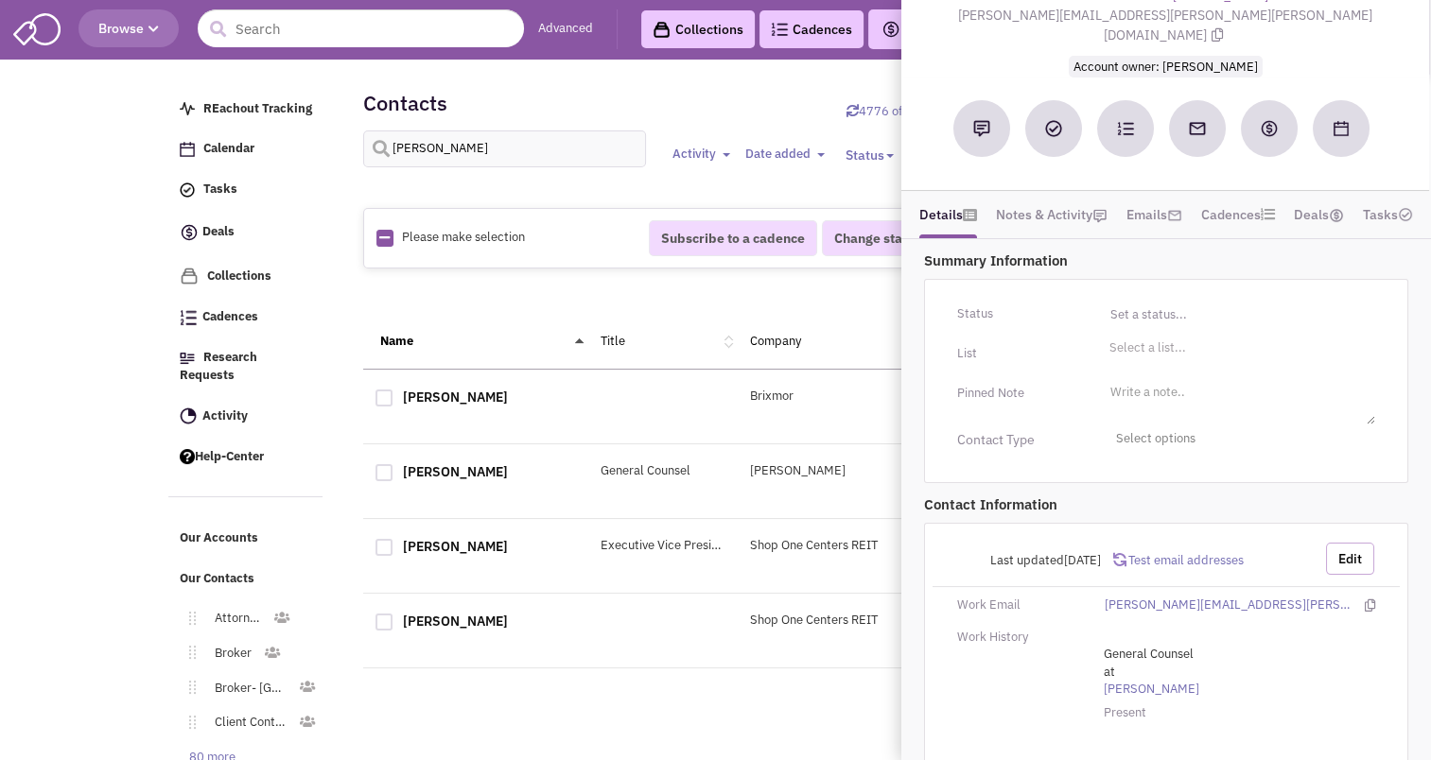
click at [1353, 543] on button "Edit" at bounding box center [1350, 559] width 48 height 32
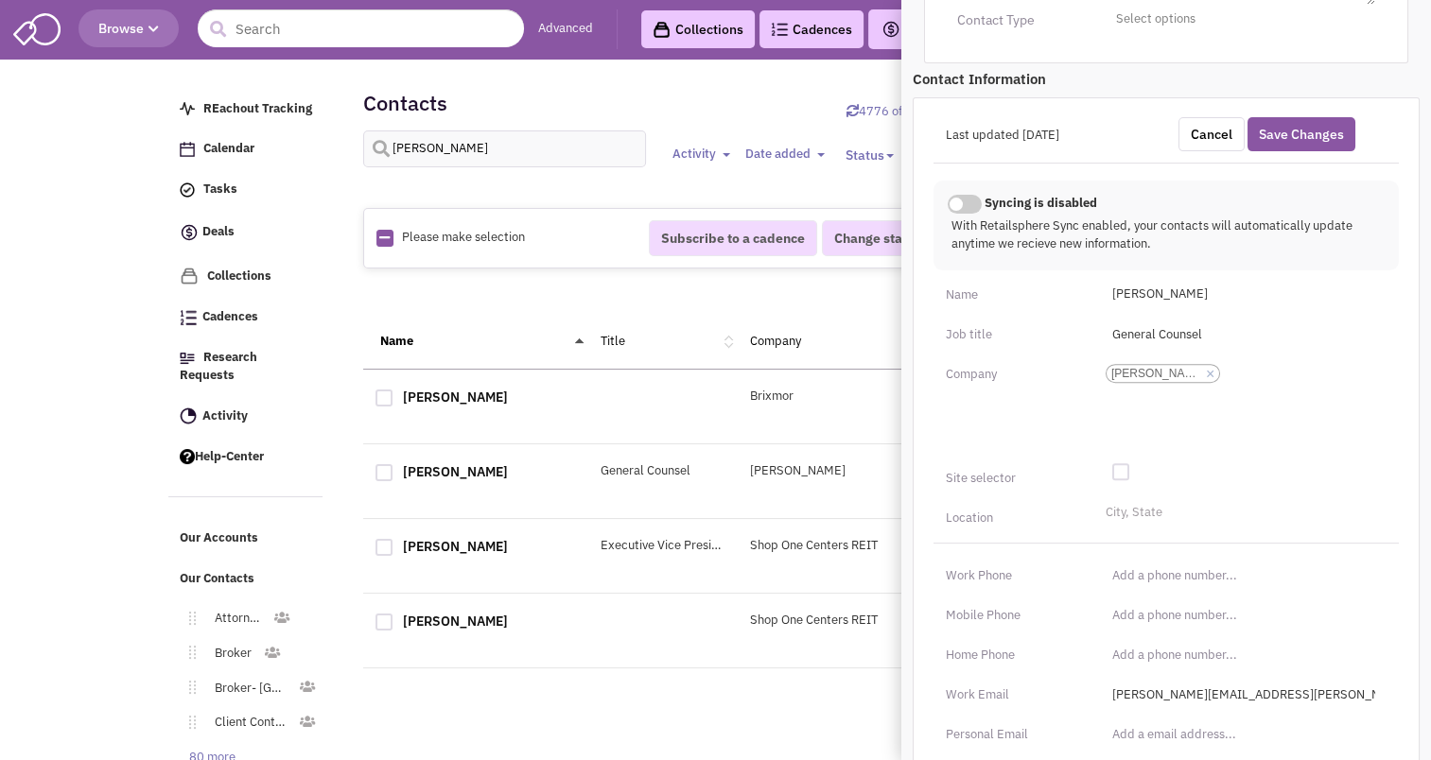
scroll to position [694, 0]
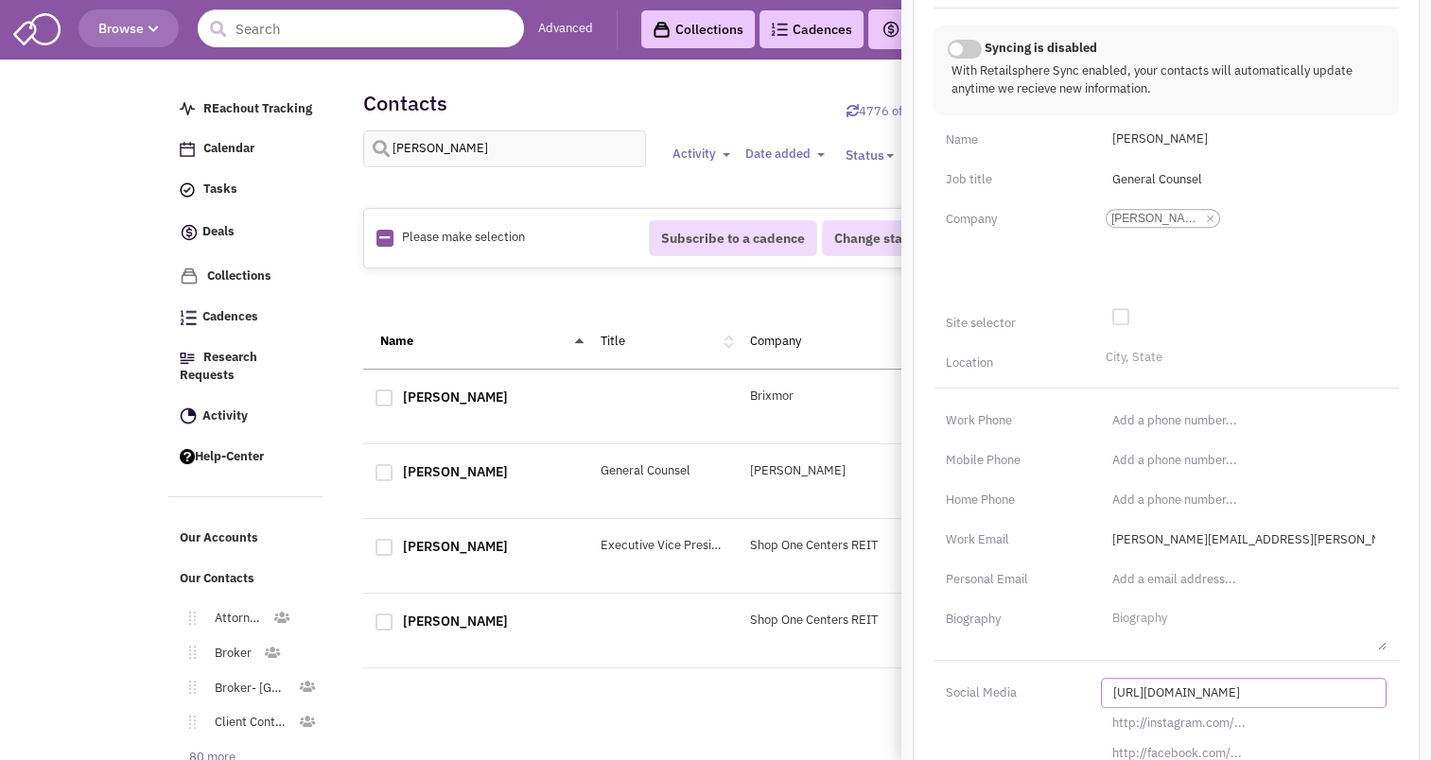
click at [1205, 678] on input "[URL][DOMAIN_NAME]" at bounding box center [1244, 693] width 286 height 30
paste input "s://[DOMAIN_NAME][URL][PERSON_NAME]"
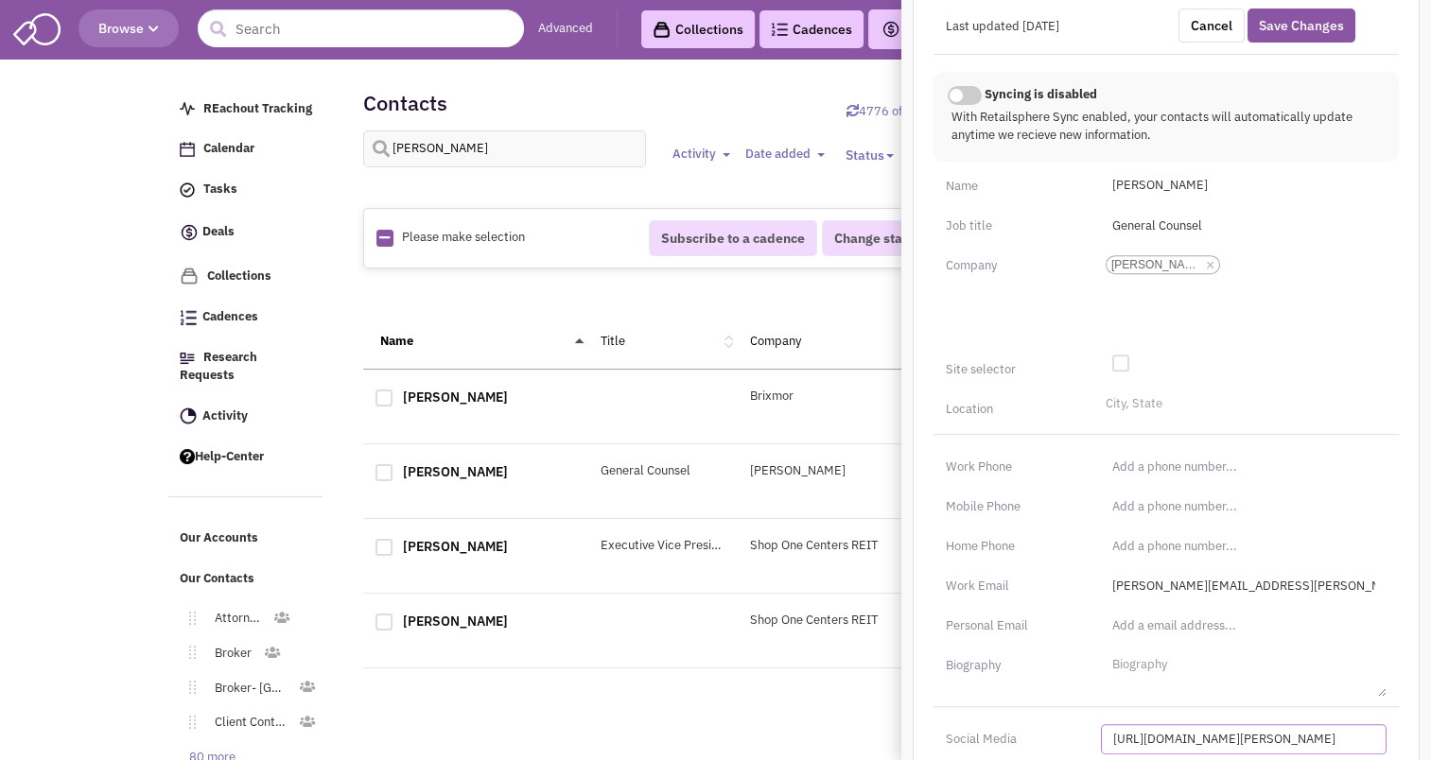
scroll to position [649, 0]
type input "[URL][DOMAIN_NAME][PERSON_NAME]"
click at [1154, 393] on li "City, State" at bounding box center [1131, 400] width 61 height 14
click at [0, 0] on select "City, State" at bounding box center [0, 0] width 0 height 0
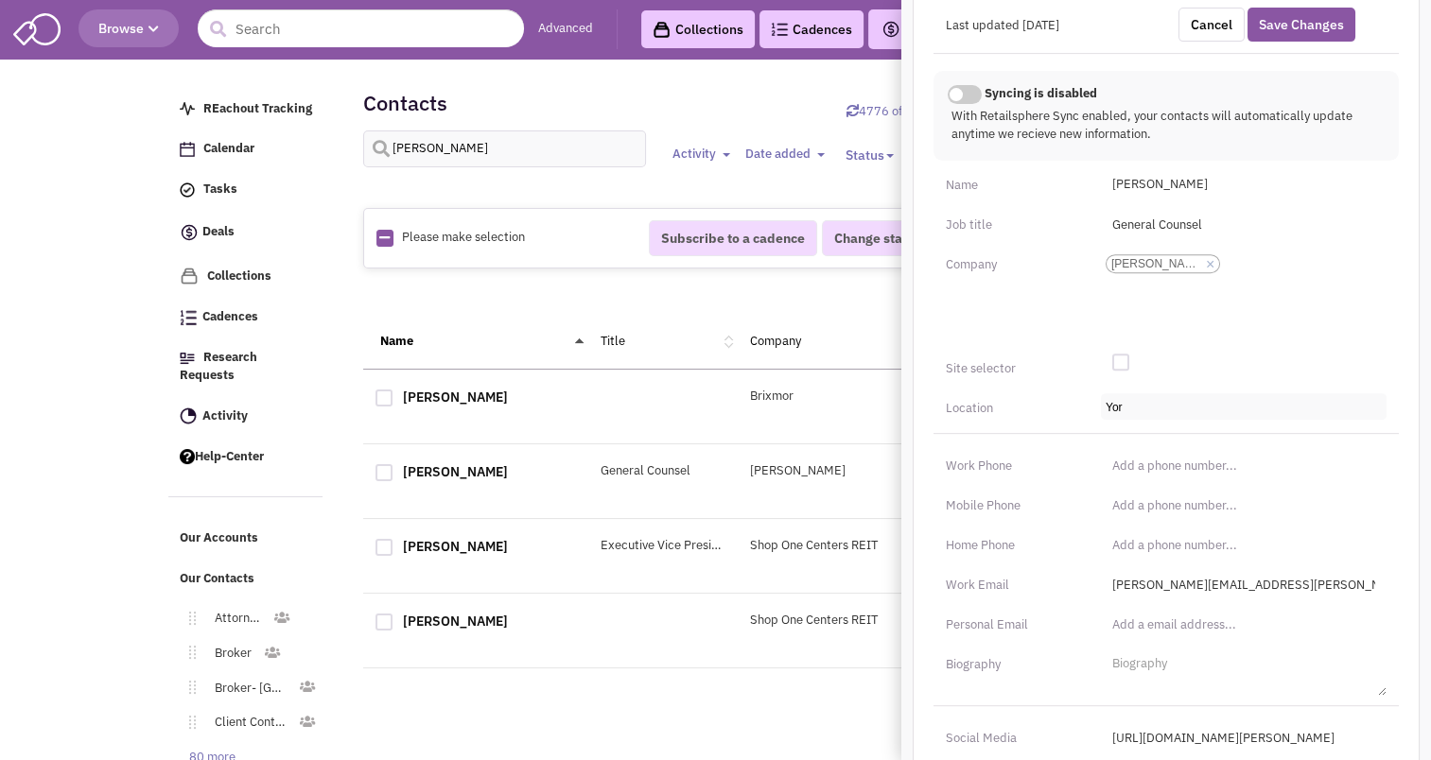
type input "[GEOGRAPHIC_DATA]"
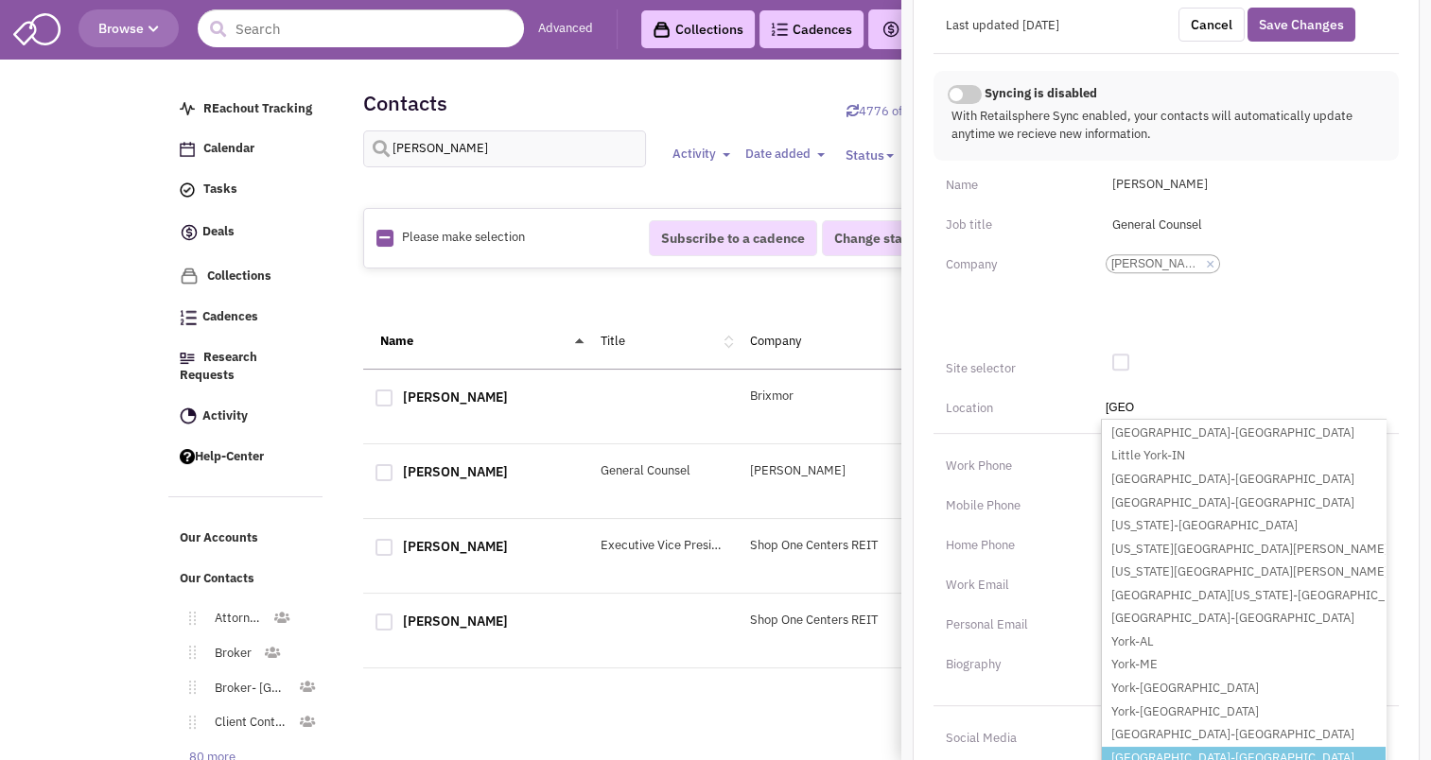
type input "[GEOGRAPHIC_DATA]"
click at [1151, 747] on li "[GEOGRAPHIC_DATA]-[GEOGRAPHIC_DATA]" at bounding box center [1244, 759] width 284 height 24
click at [0, 0] on select "City, [GEOGRAPHIC_DATA] [GEOGRAPHIC_DATA]-[GEOGRAPHIC_DATA] [GEOGRAPHIC_DATA]-[…" at bounding box center [0, 0] width 0 height 0
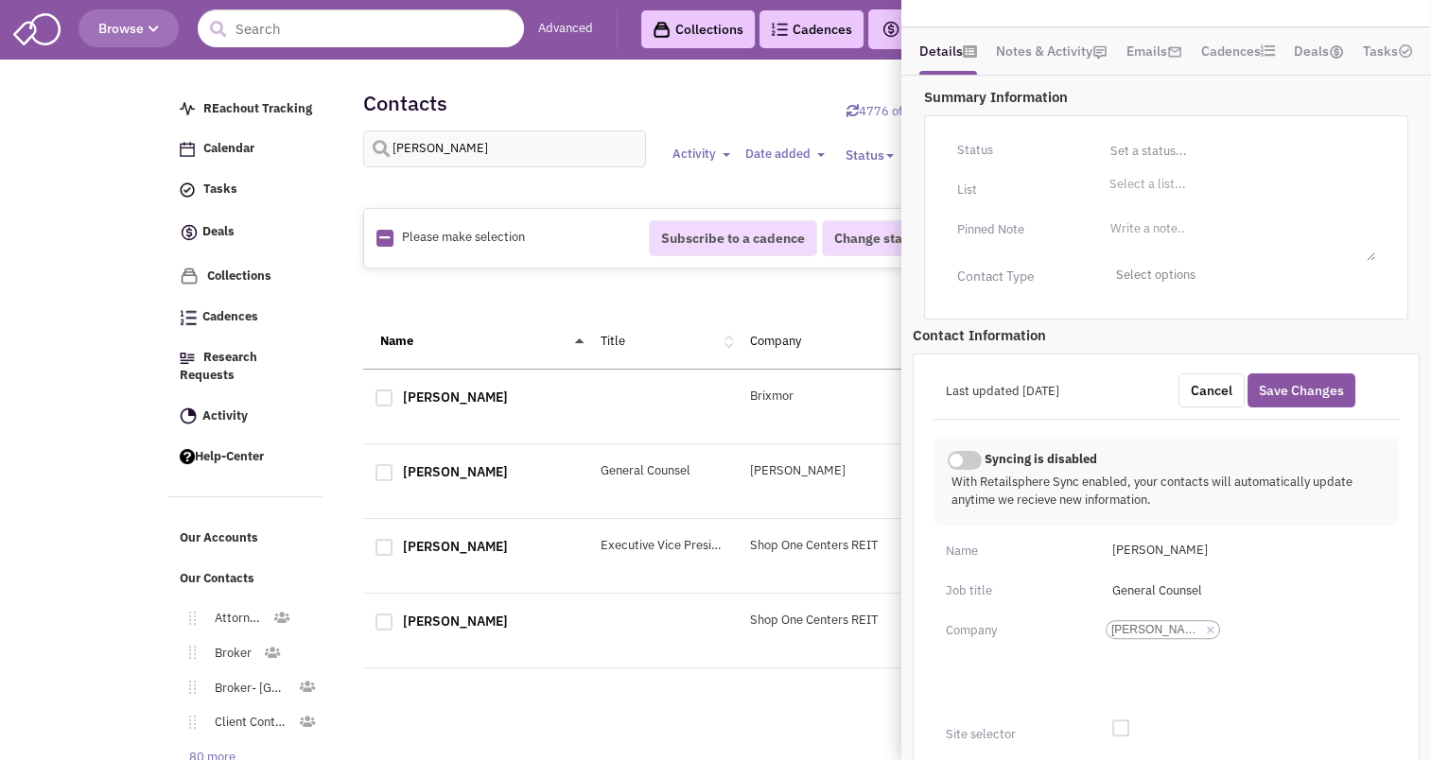
scroll to position [265, 0]
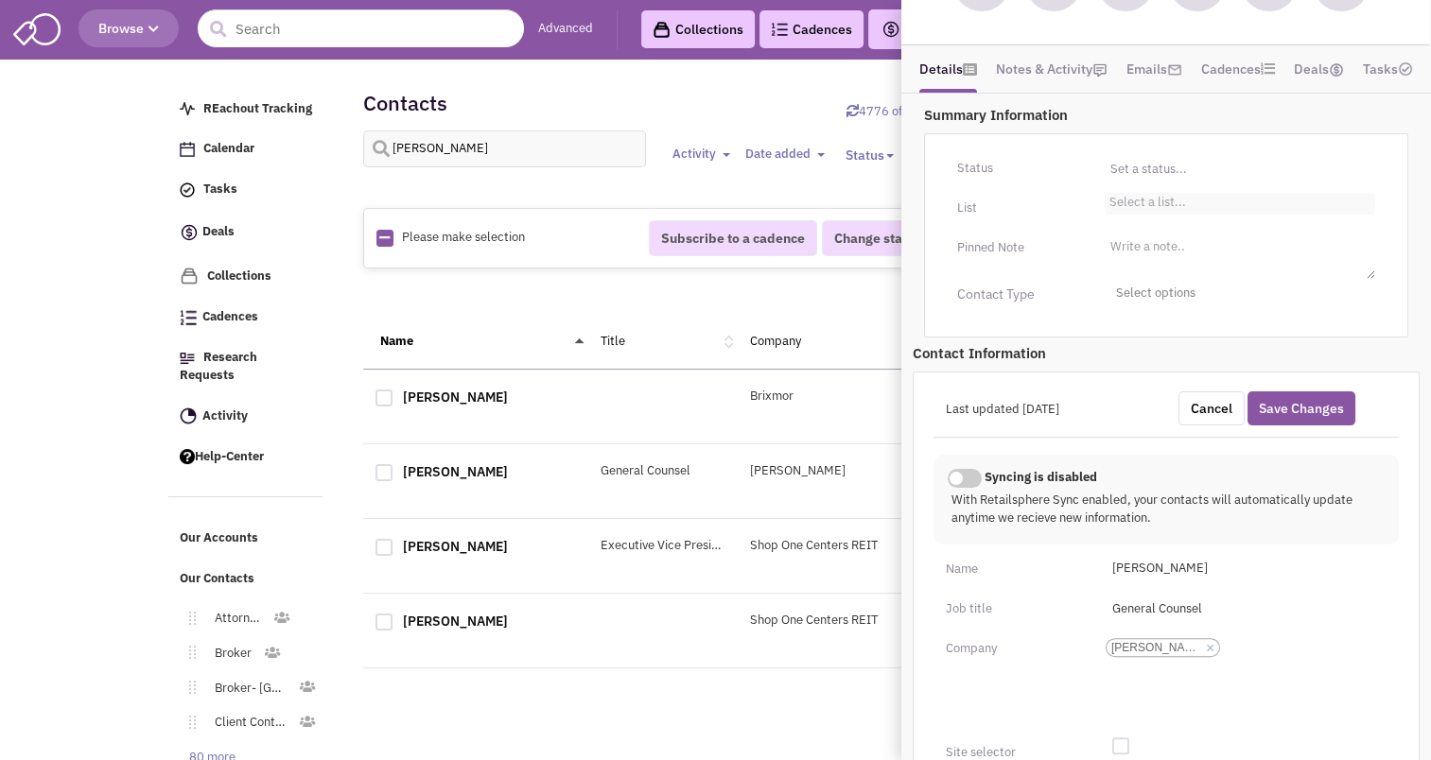
click at [1158, 193] on li "Select a list..." at bounding box center [1145, 200] width 81 height 14
click at [0, 0] on select "Select a list..." at bounding box center [0, 0] width 0 height 0
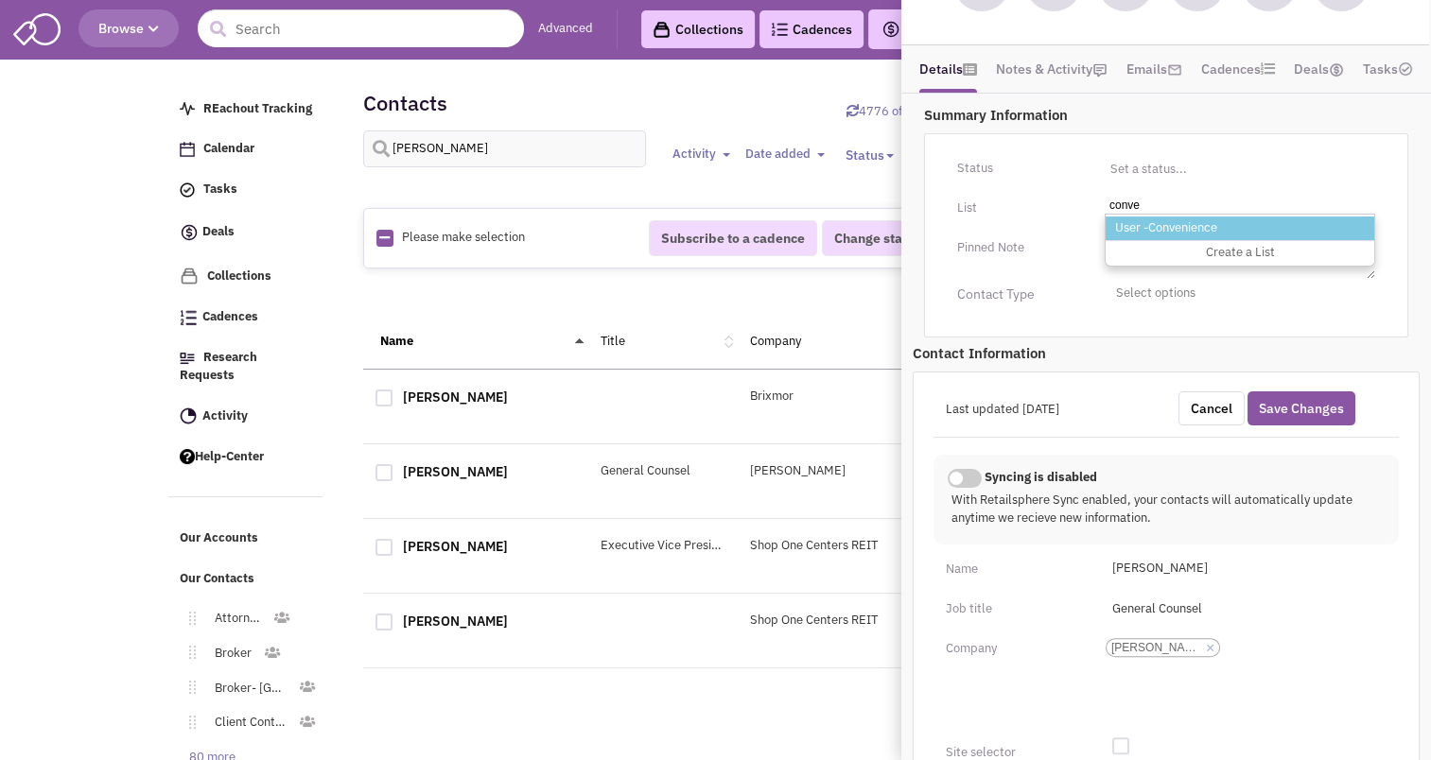
type input "conve"
click at [1168, 217] on li "User -Convenience" at bounding box center [1240, 229] width 269 height 24
click at [0, 0] on select "Select a list..." at bounding box center [0, 0] width 0 height 0
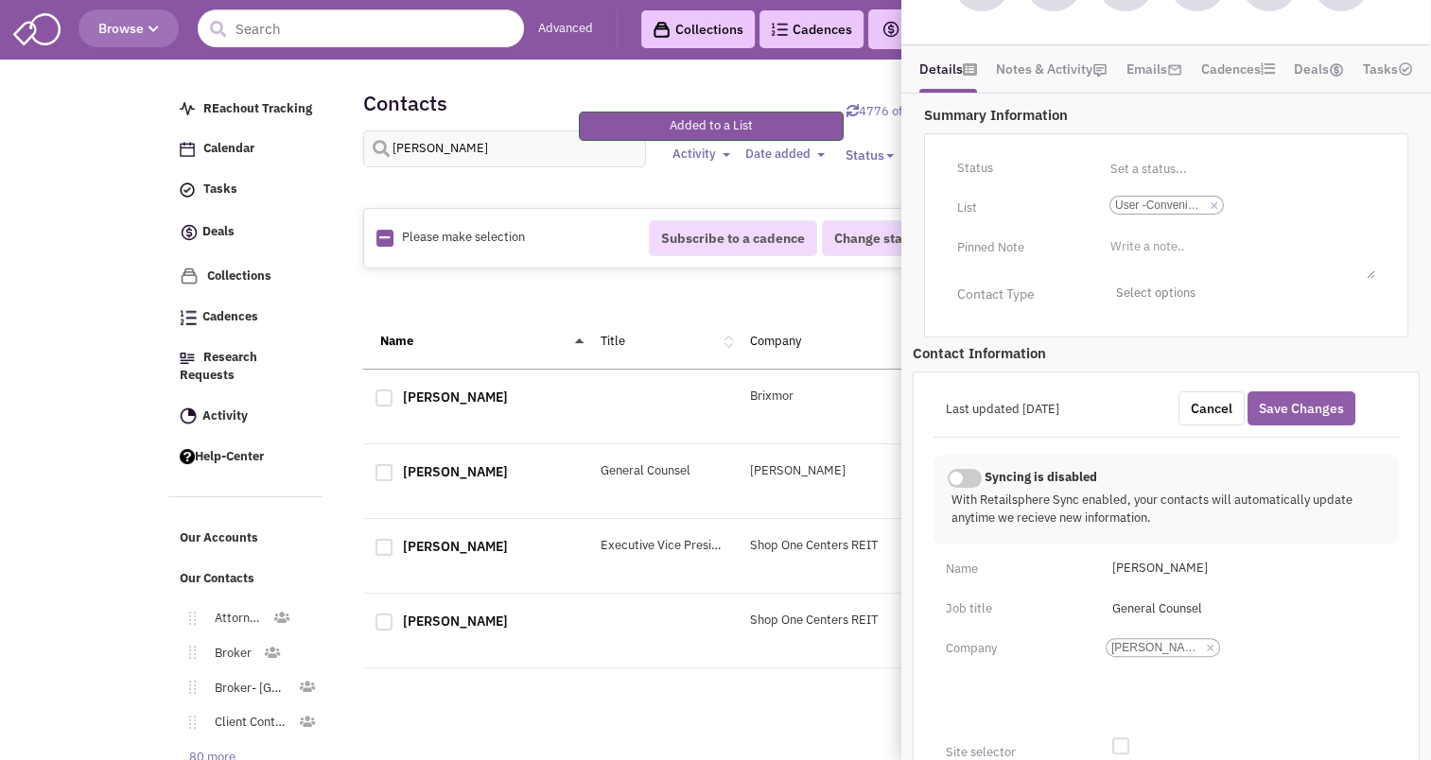
click at [1316, 392] on button "Save Changes" at bounding box center [1301, 409] width 108 height 34
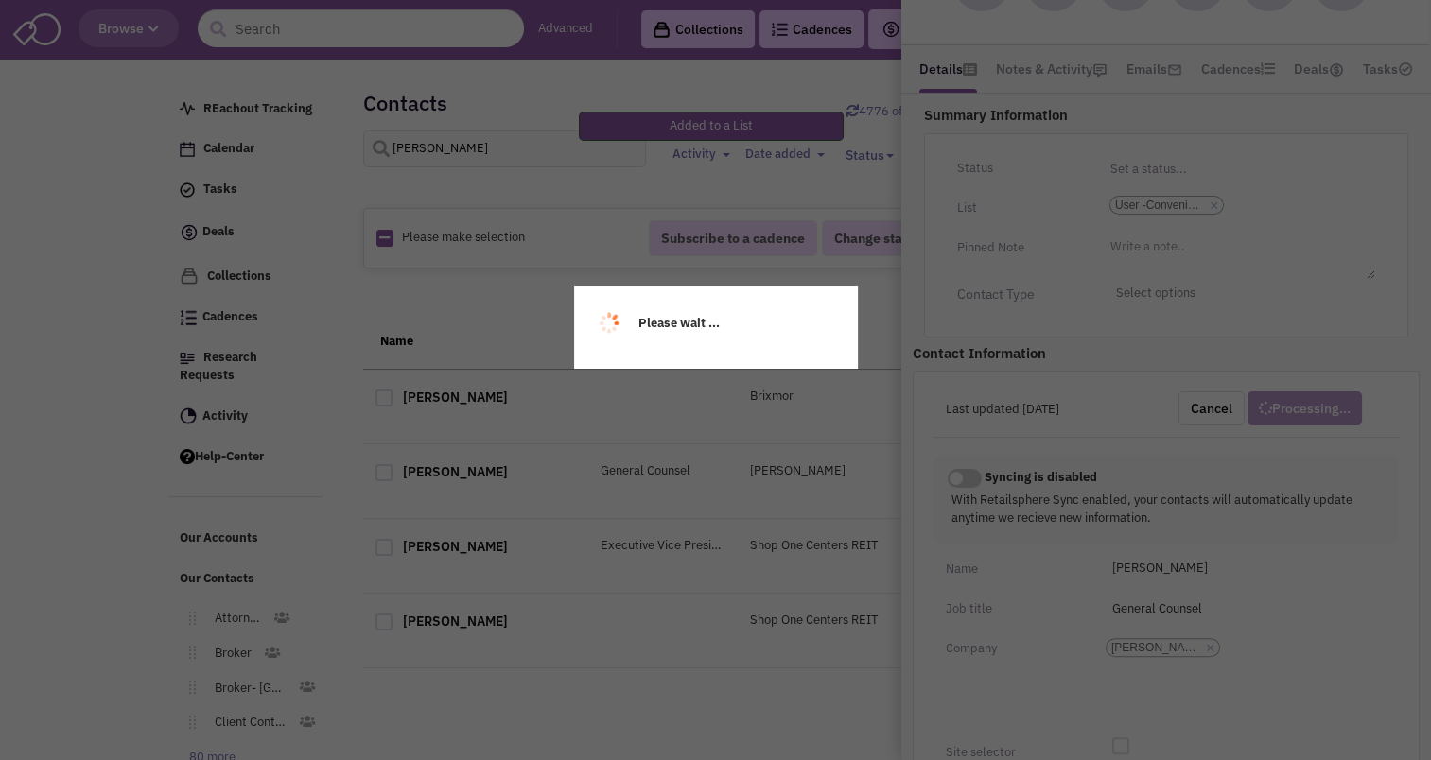
scroll to position [200, 0]
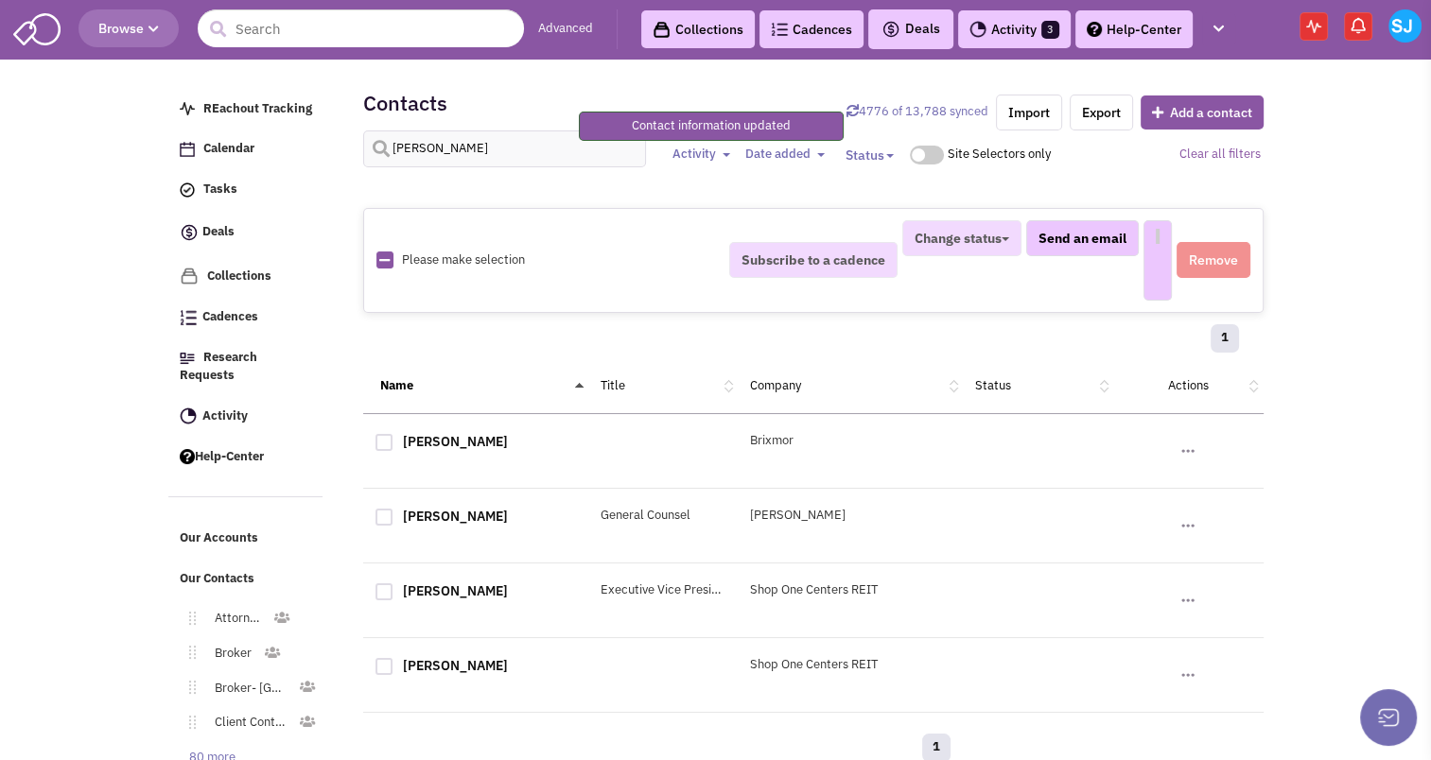
select select
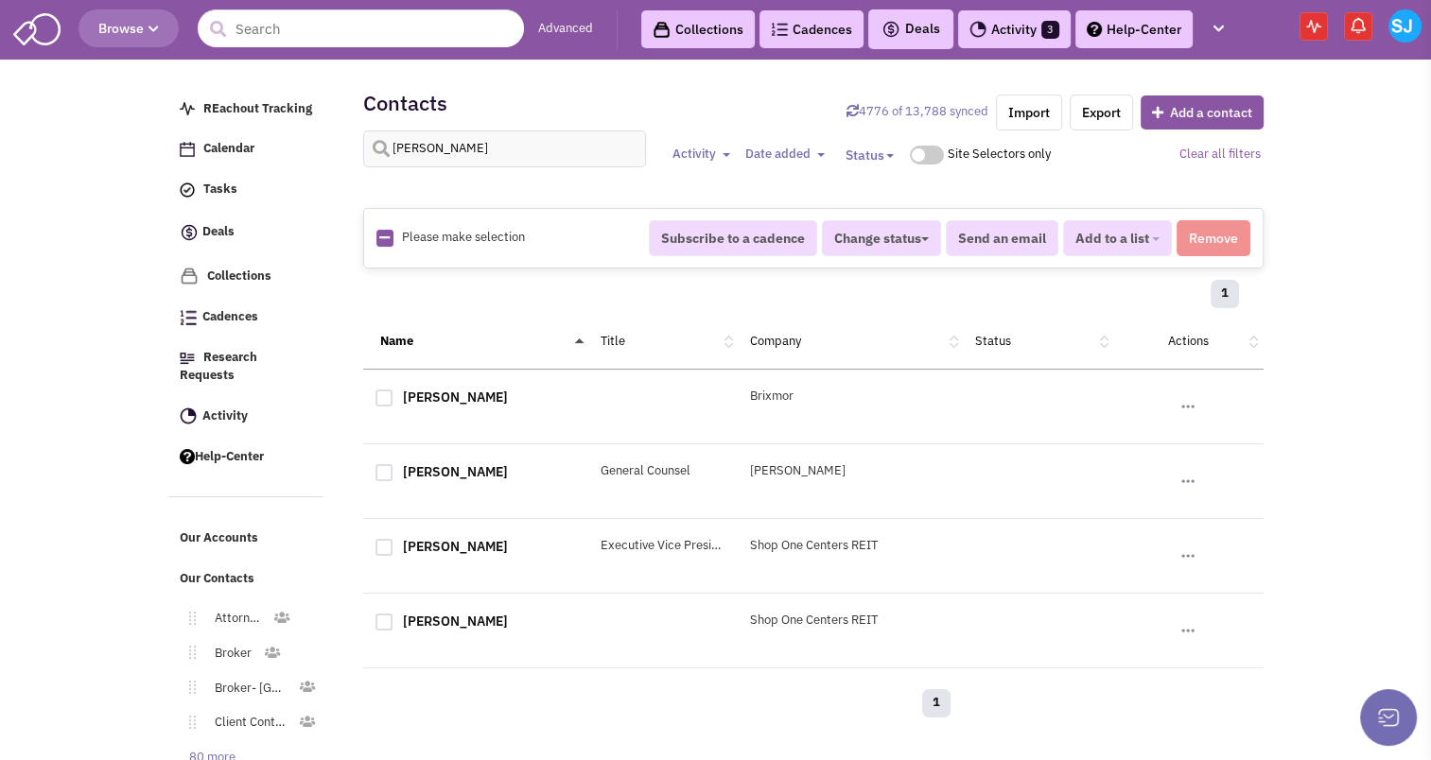
click at [1188, 405] on img at bounding box center [1187, 406] width 19 height 19
click at [1187, 401] on img at bounding box center [1187, 406] width 19 height 19
click at [538, 142] on input "[PERSON_NAME]" at bounding box center [505, 149] width 284 height 37
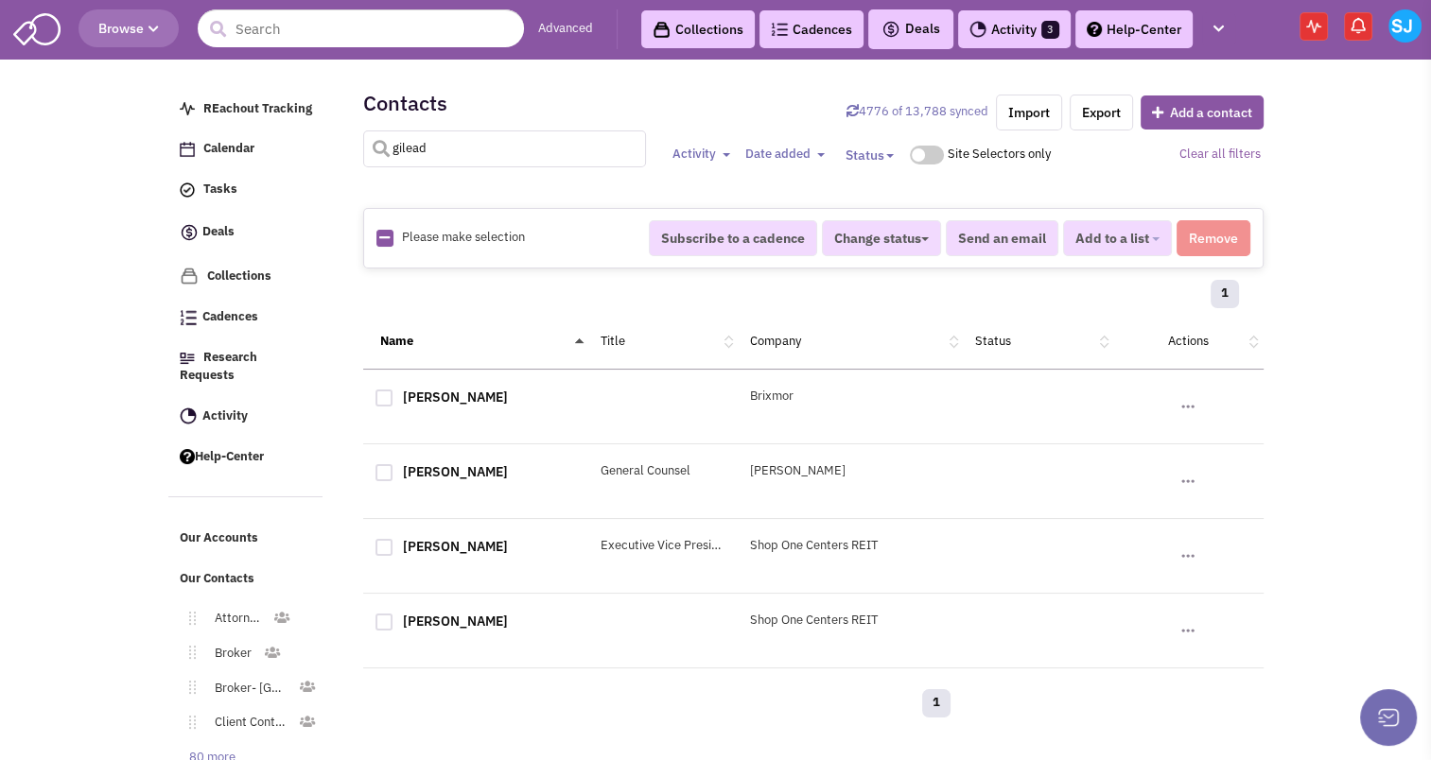
type input "gilead"
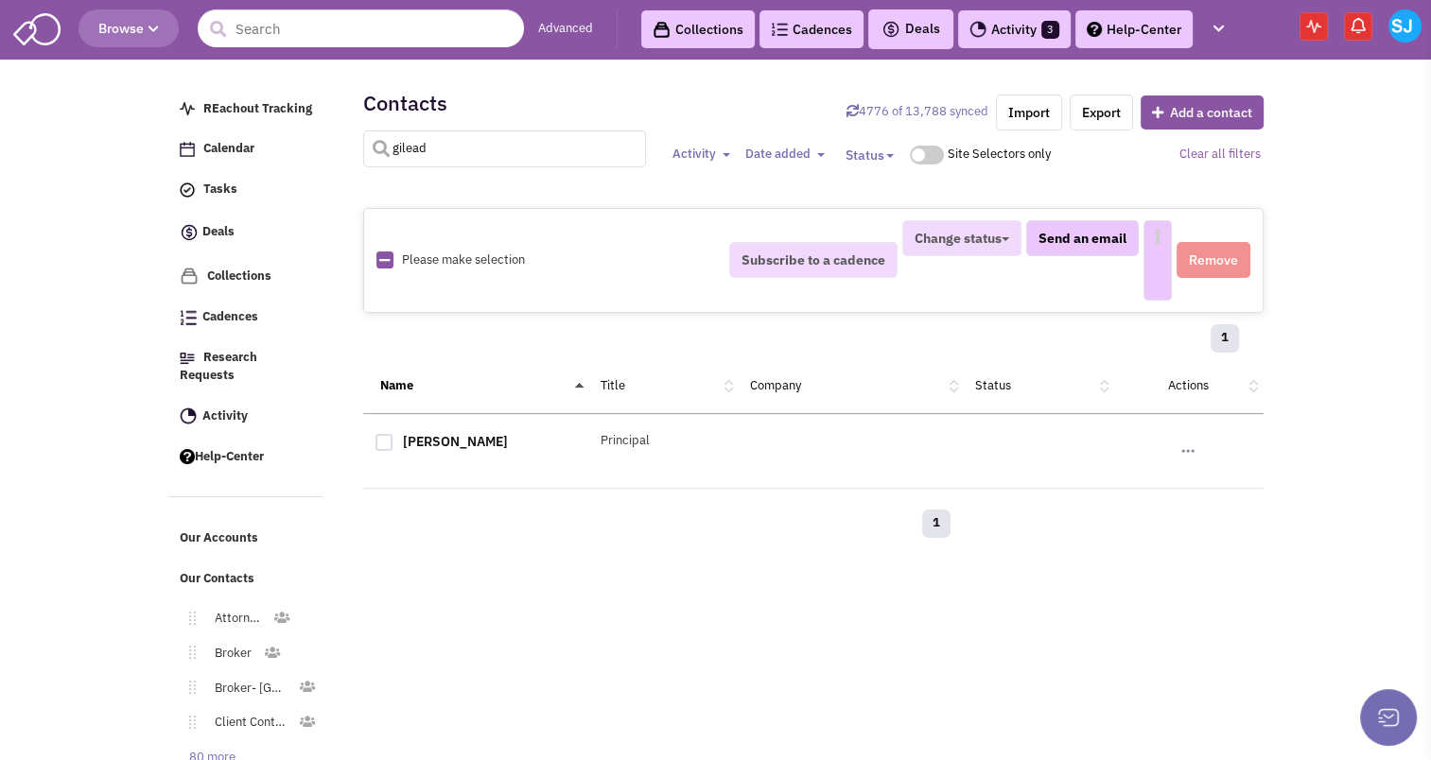
select select
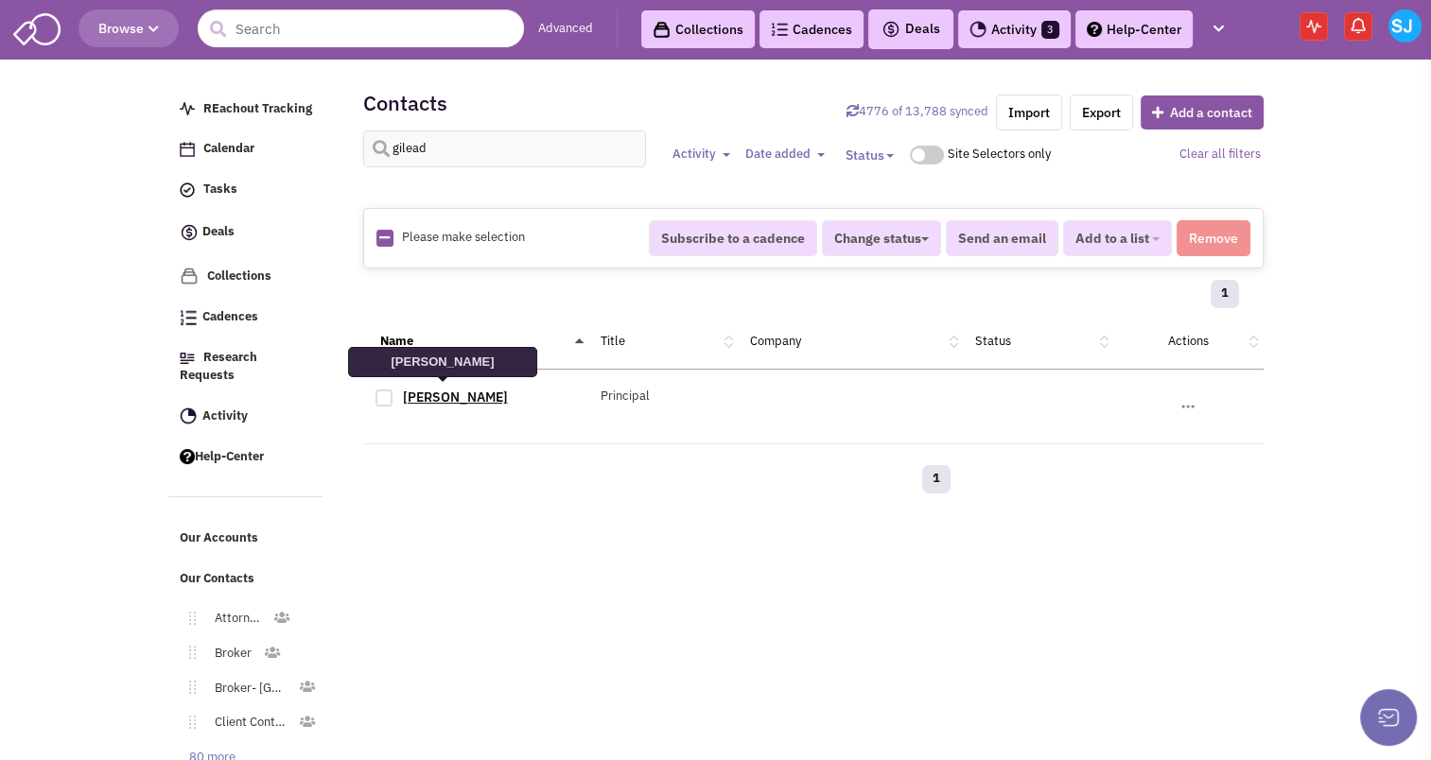
click at [465, 395] on link "[PERSON_NAME]" at bounding box center [455, 397] width 105 height 17
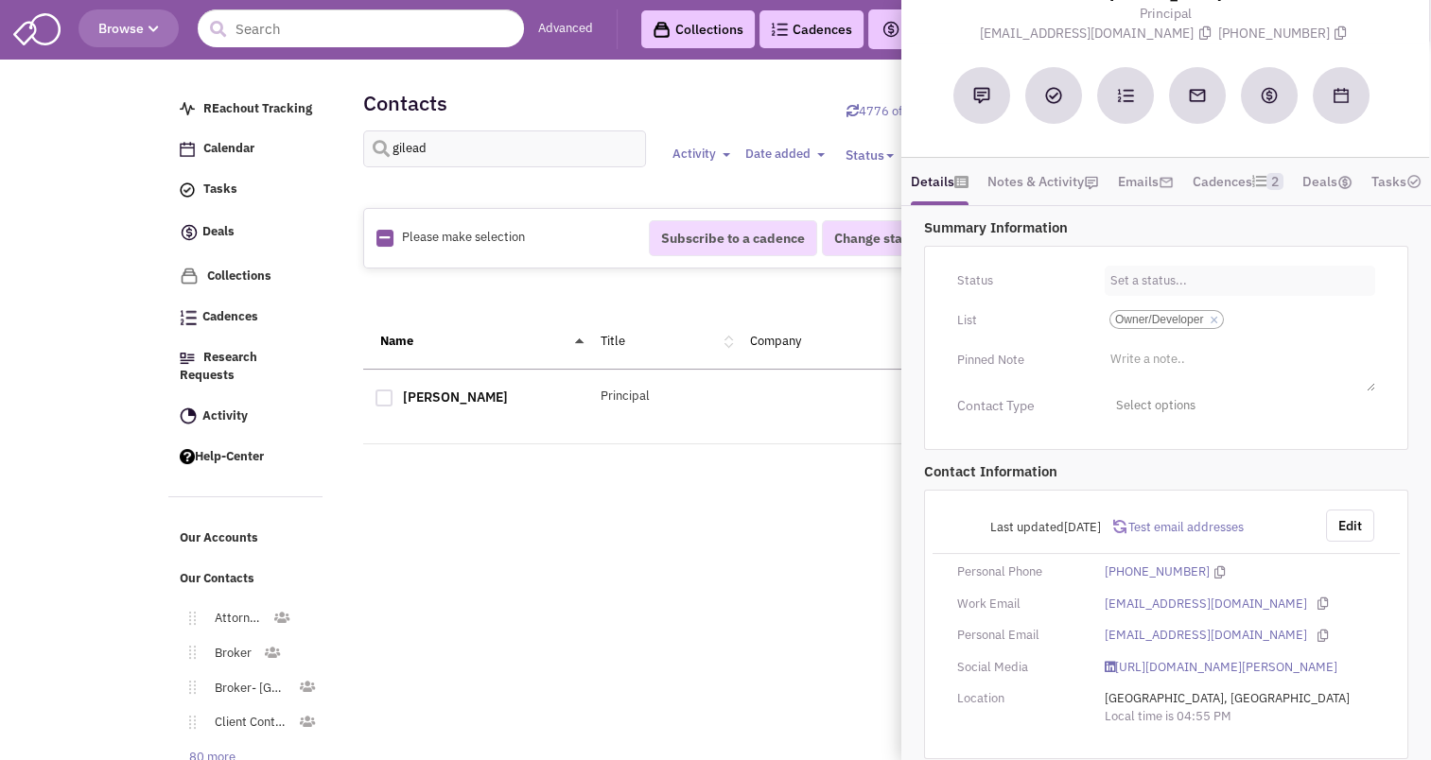
scroll to position [102, 0]
click at [1192, 420] on span "Select options" at bounding box center [1240, 405] width 270 height 29
click at [1131, 527] on div at bounding box center [1123, 518] width 17 height 17
checkbox input "true"
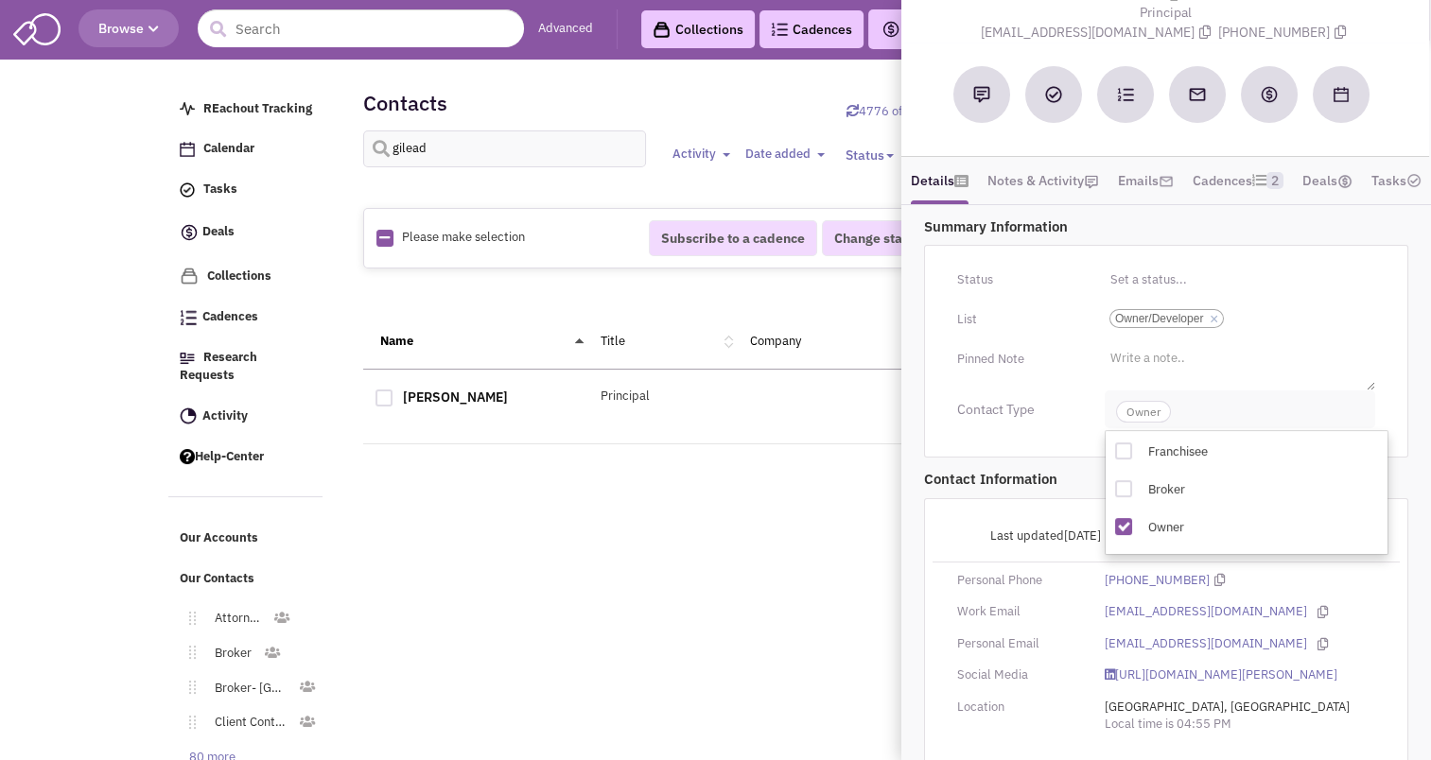
click at [1139, 423] on span "Owner" at bounding box center [1143, 412] width 55 height 22
click at [1353, 550] on button "Edit" at bounding box center [1350, 534] width 48 height 32
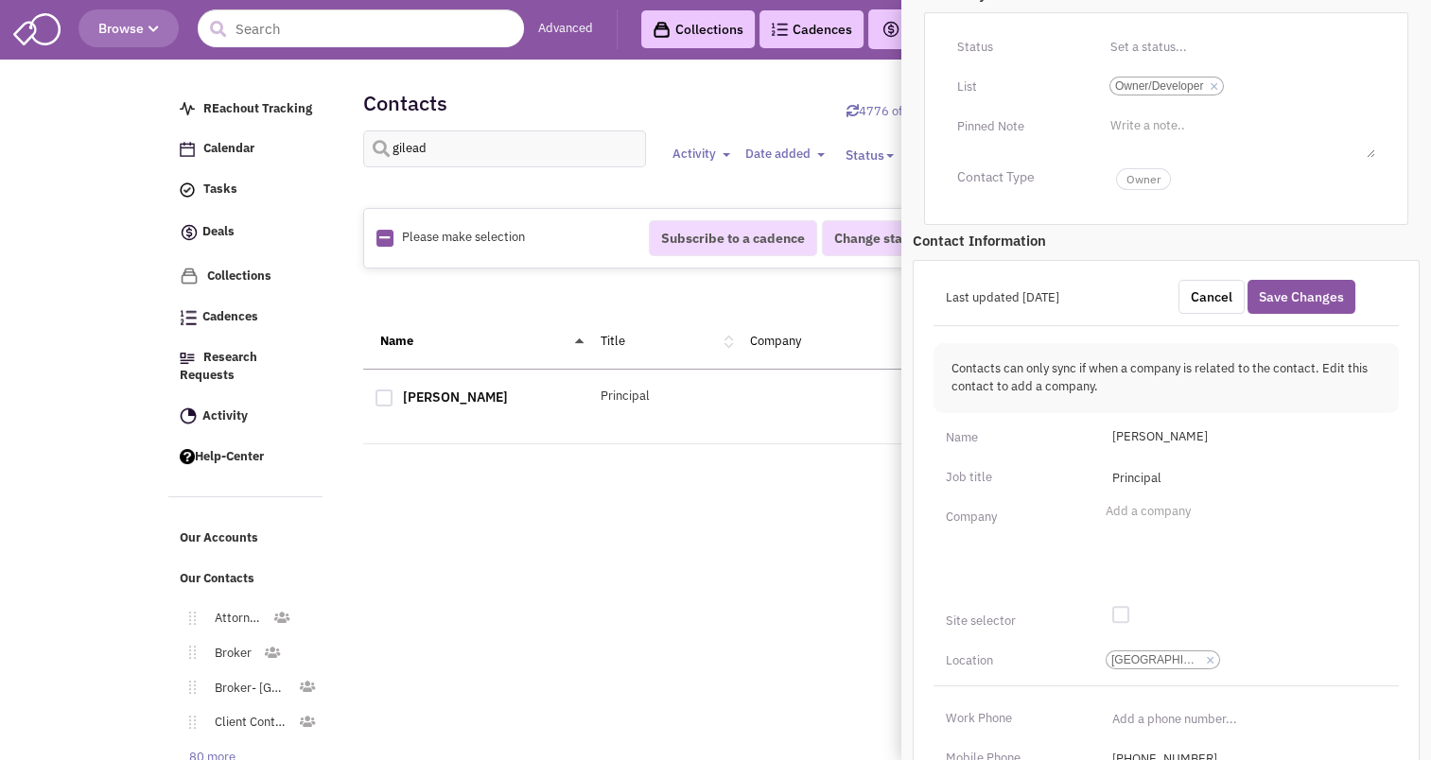
scroll to position [389, 0]
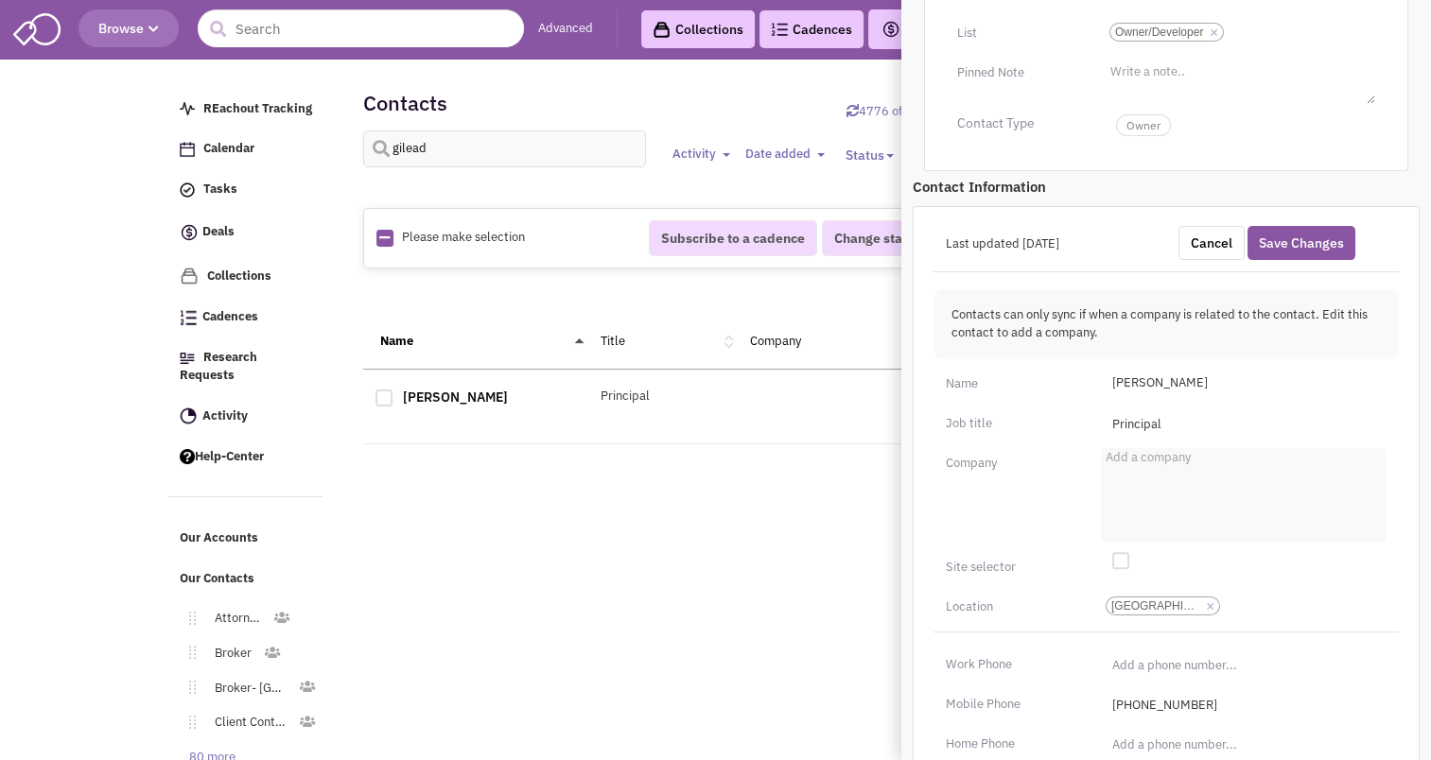
click at [1151, 462] on li "Add a company" at bounding box center [1146, 455] width 90 height 14
click at [0, 0] on select "Add a company" at bounding box center [0, 0] width 0 height 0
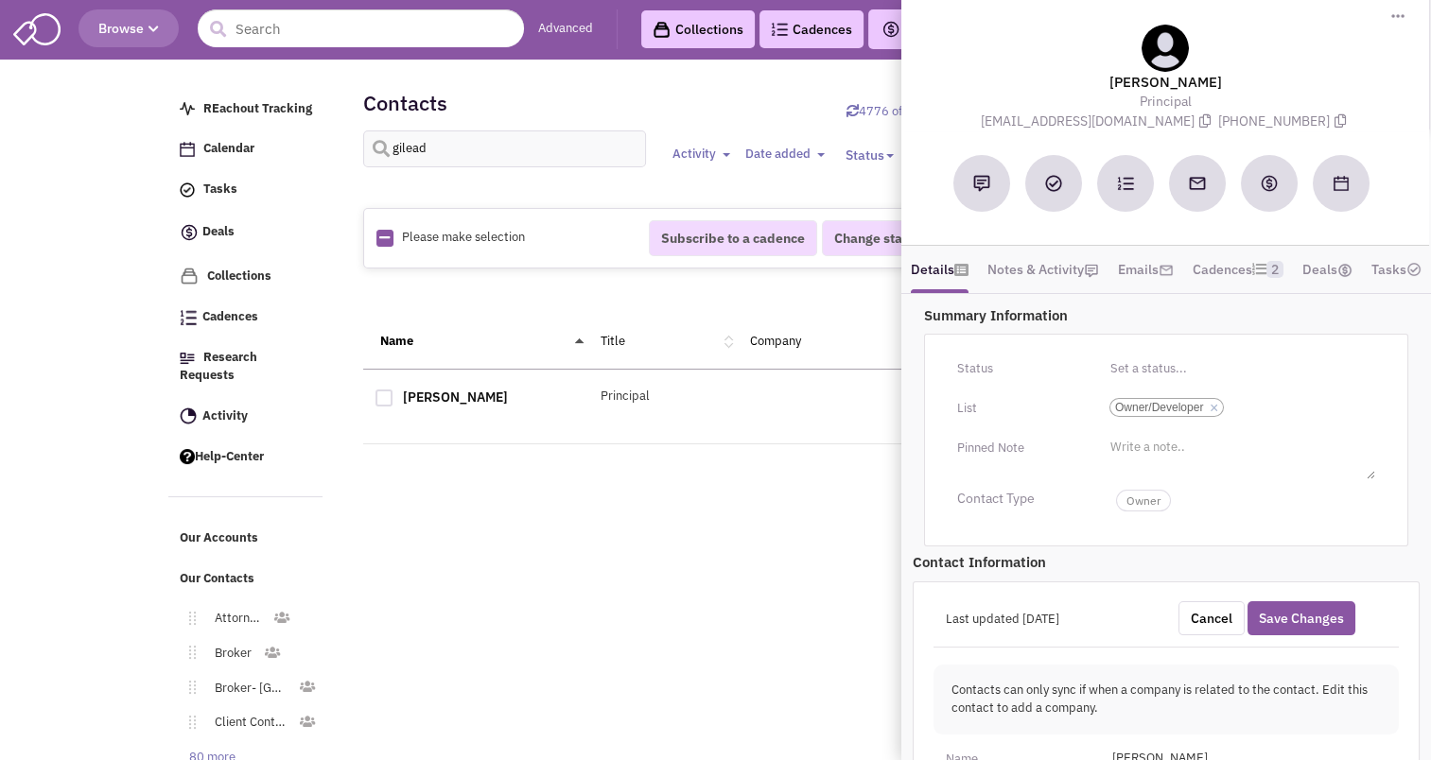
scroll to position [0, 0]
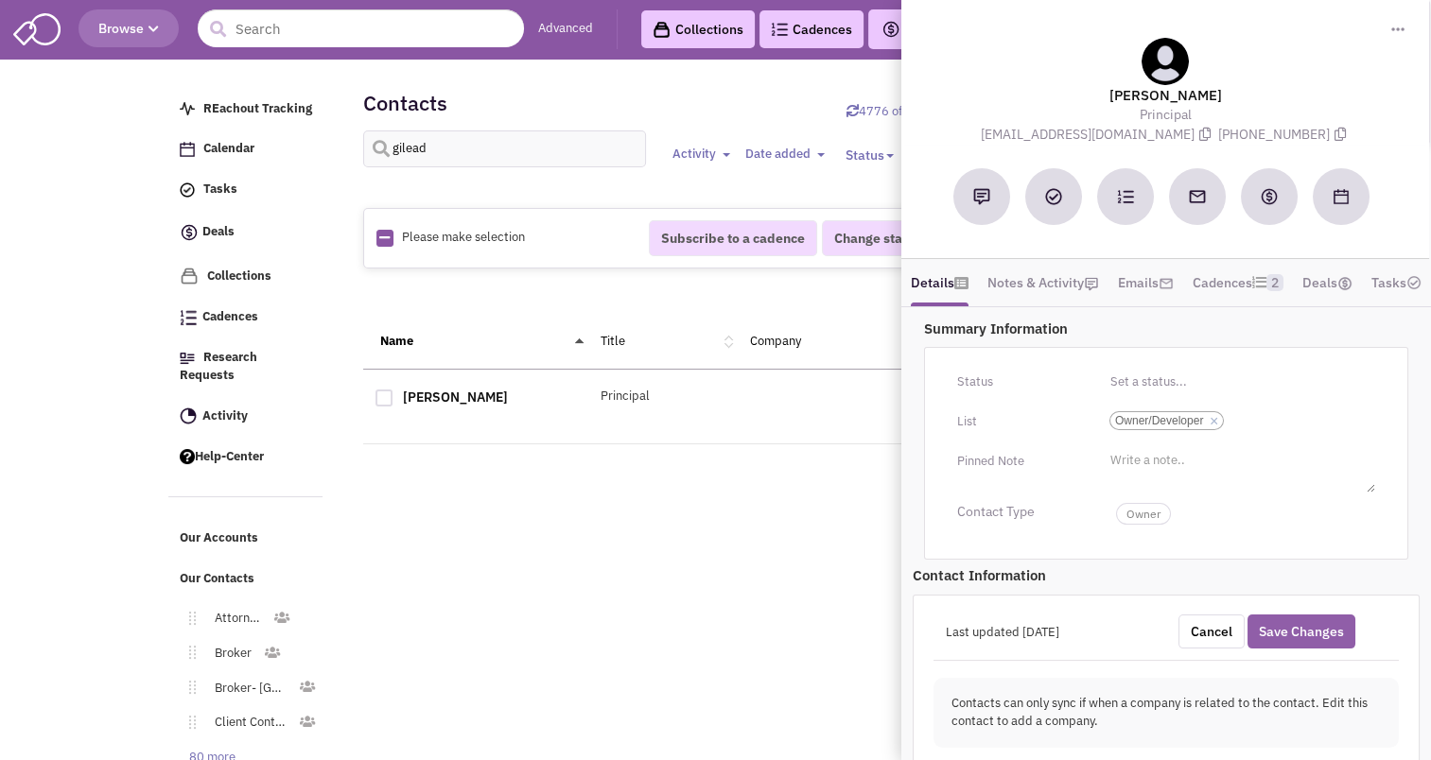
type input "RIR Management Services"
click at [1306, 649] on button "Save Changes" at bounding box center [1301, 632] width 108 height 34
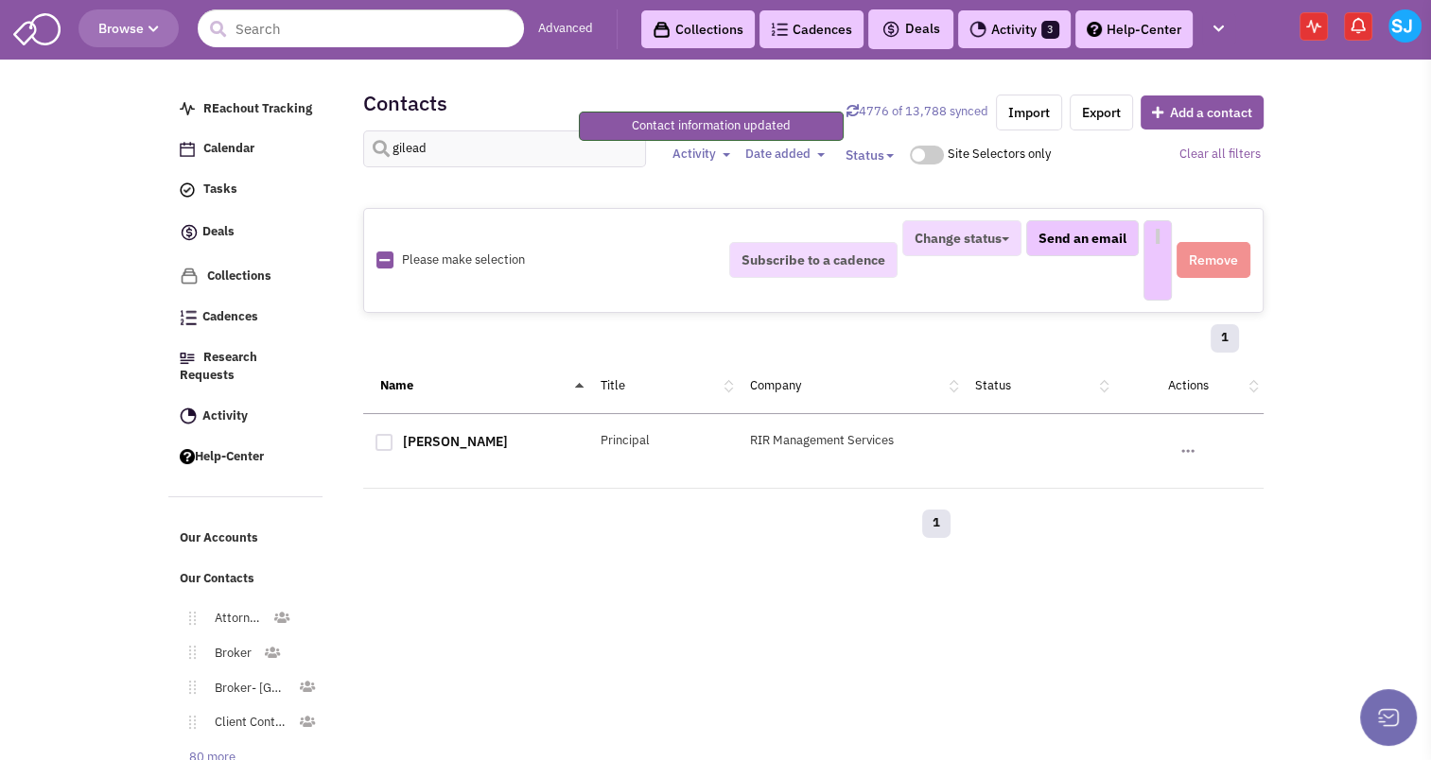
select select
